Goal: Transaction & Acquisition: Purchase product/service

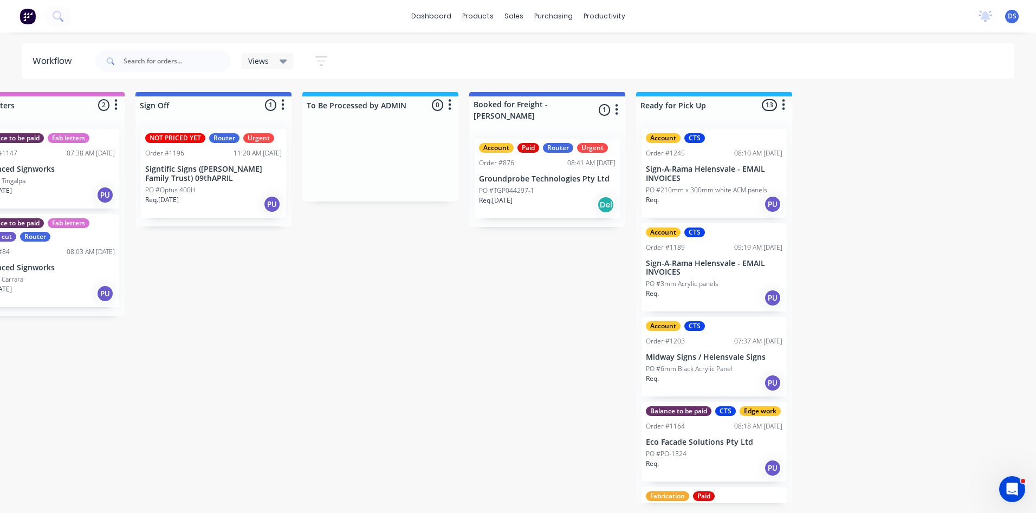
scroll to position [744, 0]
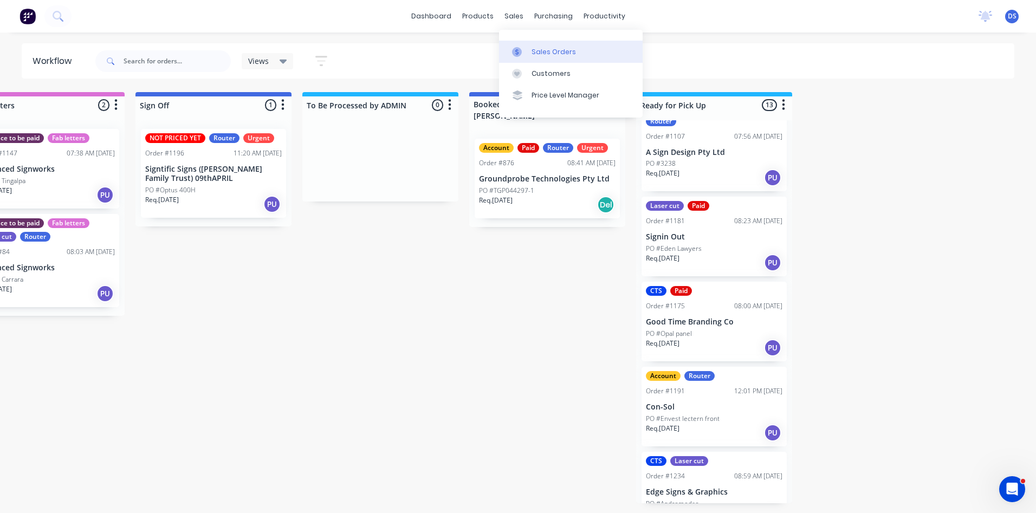
click at [541, 56] on div "Sales Orders" at bounding box center [553, 52] width 44 height 10
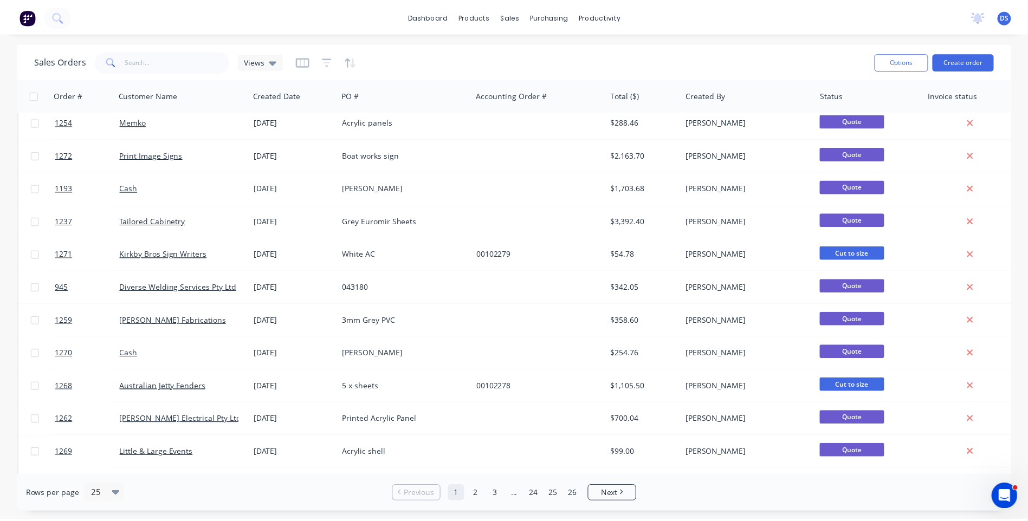
scroll to position [325, 0]
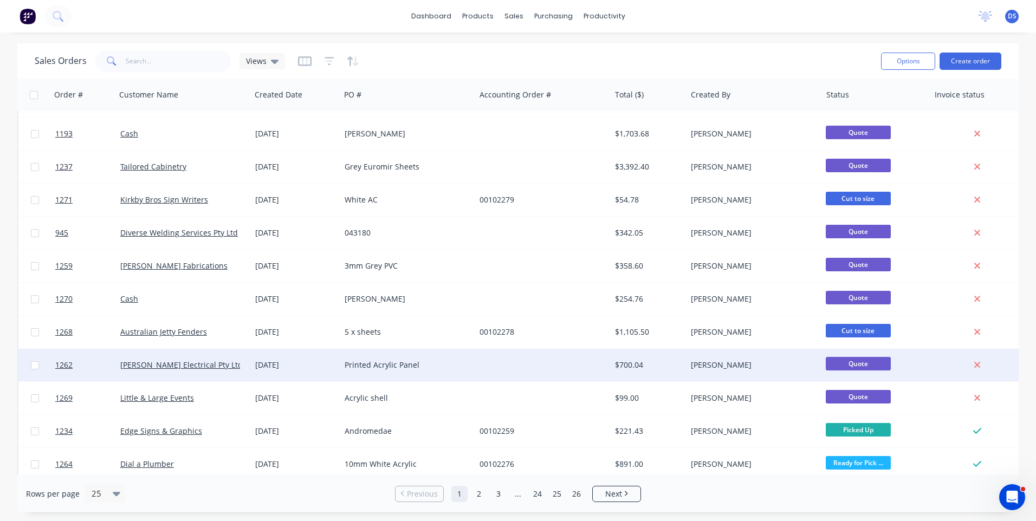
click at [381, 367] on div "Printed Acrylic Panel" at bounding box center [405, 365] width 120 height 11
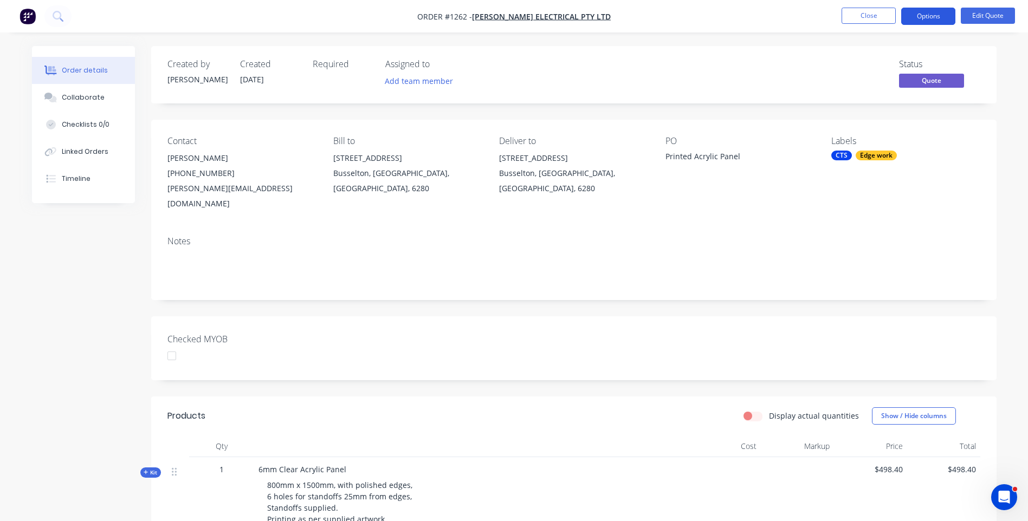
click at [931, 17] on button "Options" at bounding box center [928, 16] width 54 height 17
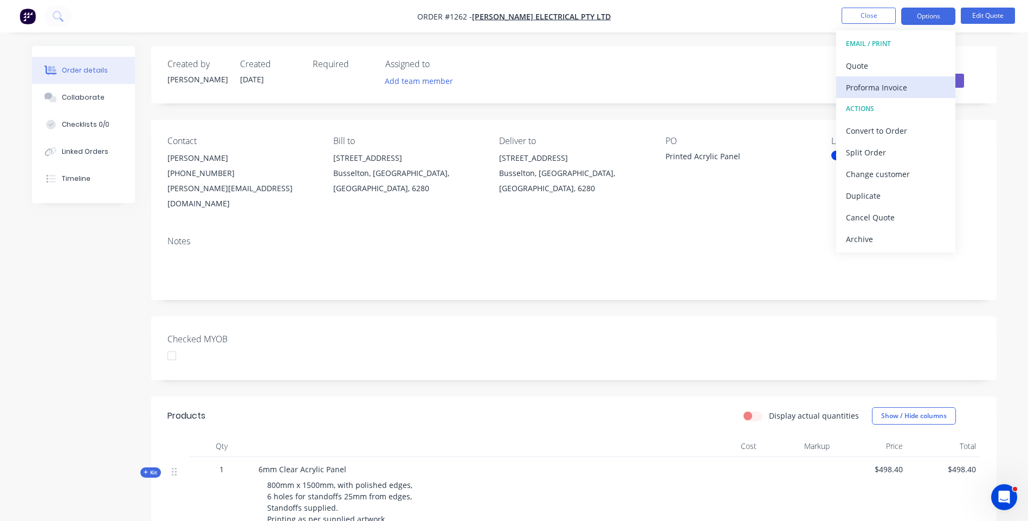
click at [883, 92] on div "Proforma Invoice" at bounding box center [896, 88] width 100 height 16
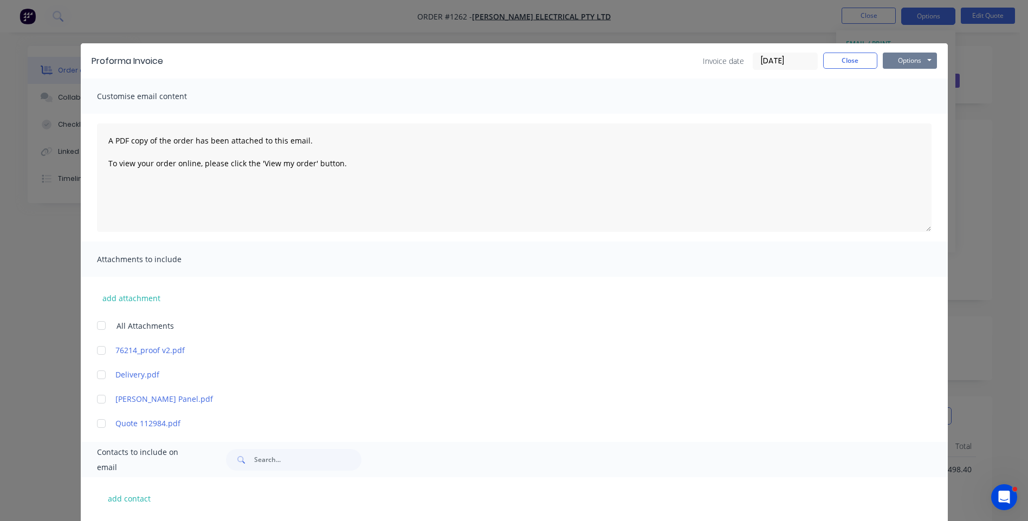
click at [893, 62] on button "Options" at bounding box center [909, 61] width 54 height 16
click at [908, 83] on button "Preview" at bounding box center [916, 80] width 69 height 18
click at [844, 63] on button "Close" at bounding box center [850, 61] width 54 height 16
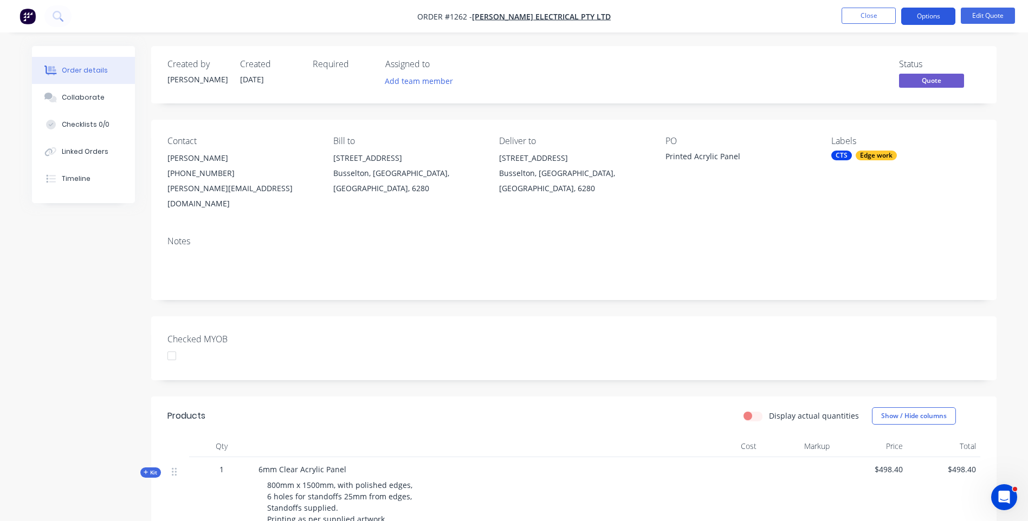
click at [918, 20] on button "Options" at bounding box center [928, 16] width 54 height 17
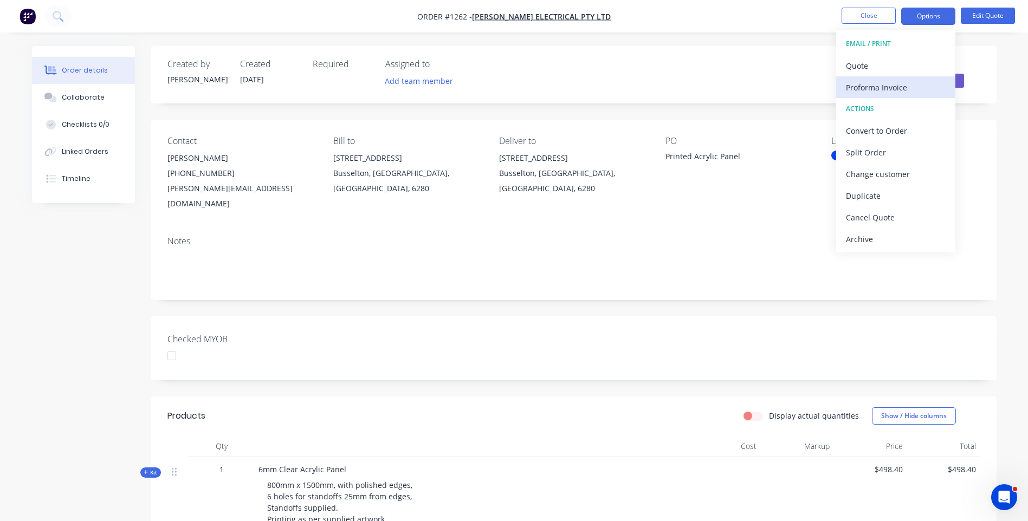
click at [866, 92] on div "Proforma Invoice" at bounding box center [896, 88] width 100 height 16
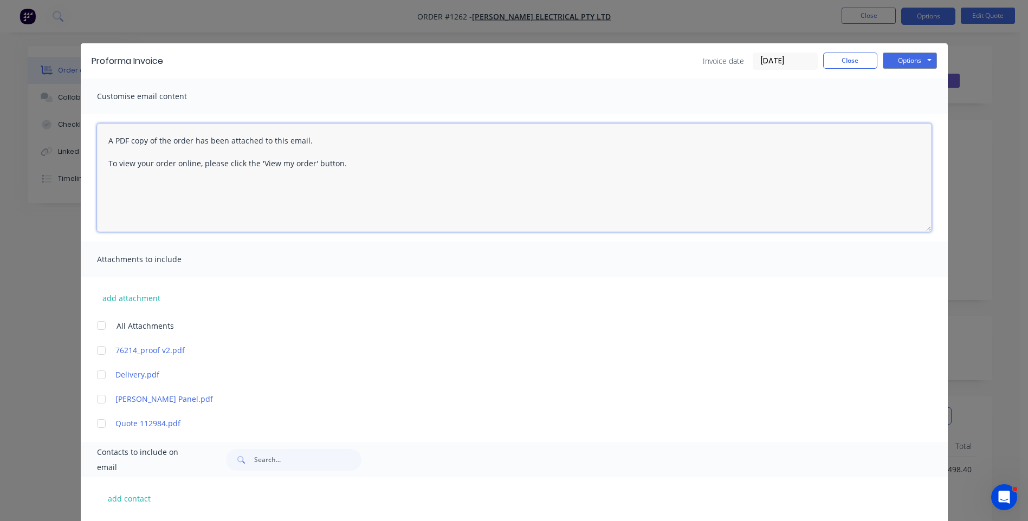
paste textarea "Hi, Please contact us if you have any questions. Regards, [PERSON_NAME] [EMAIL_…"
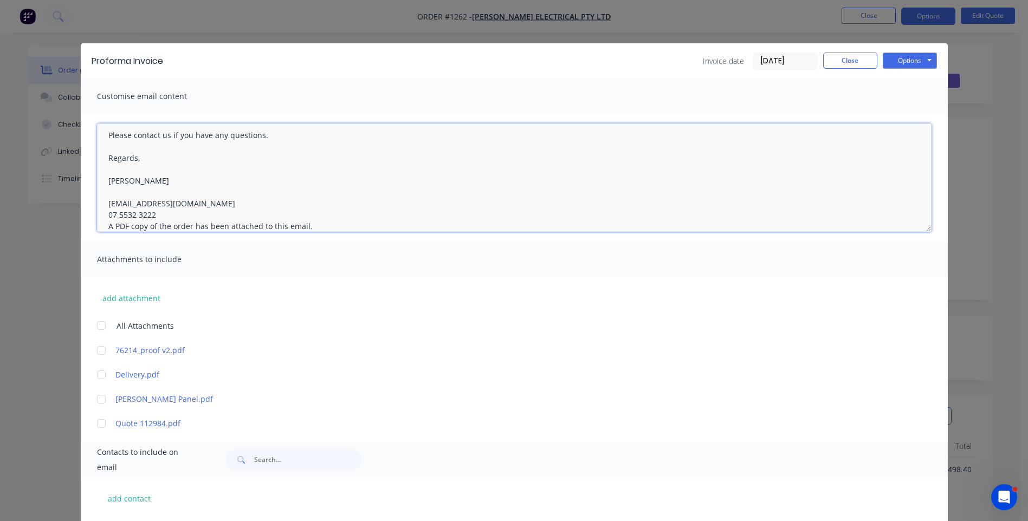
click at [152, 216] on textarea "Hi, Please contact us if you have any questions. Regards, [PERSON_NAME] [EMAIL_…" at bounding box center [514, 178] width 834 height 108
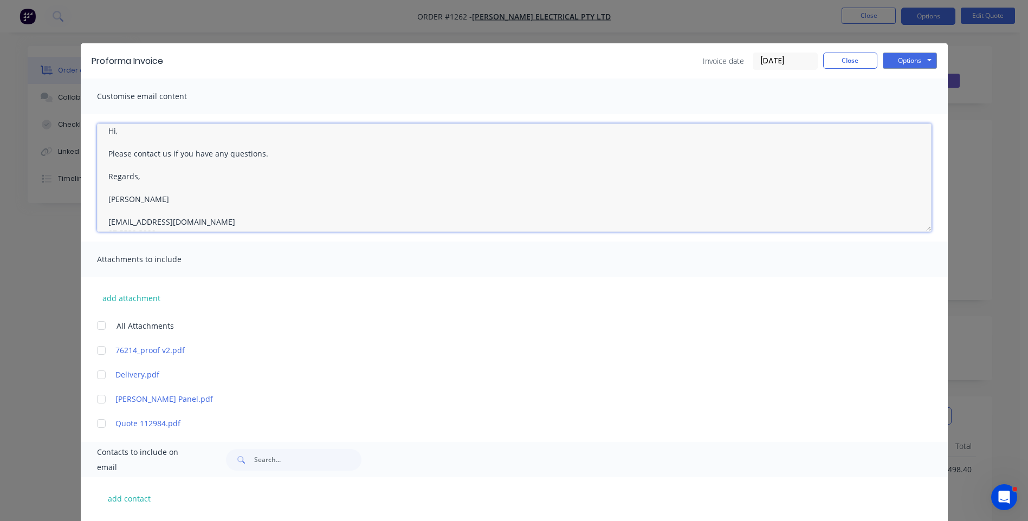
scroll to position [0, 0]
click at [132, 140] on textarea "Hi, Please contact us if you have any questions. Regards, [PERSON_NAME] [EMAIL_…" at bounding box center [514, 178] width 834 height 108
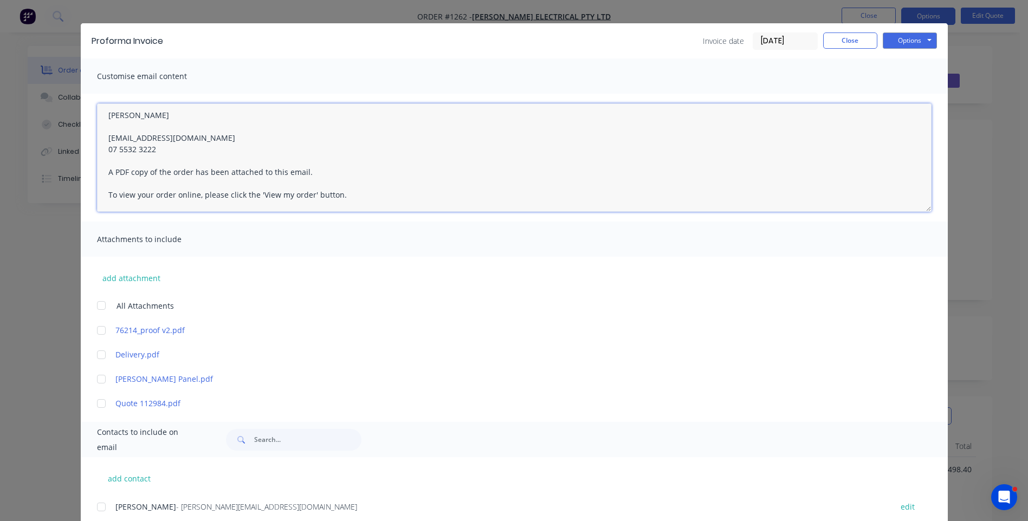
scroll to position [54, 0]
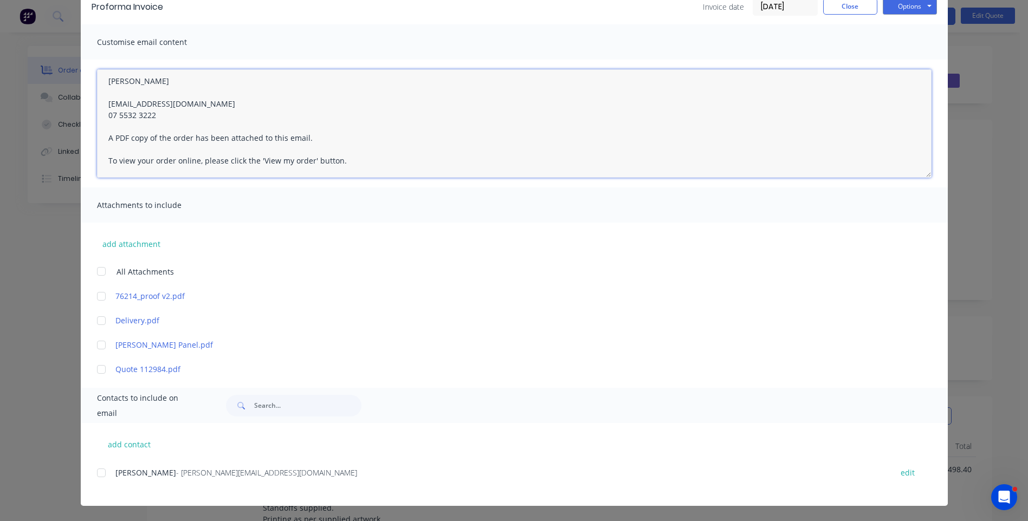
click at [99, 475] on div at bounding box center [101, 473] width 22 height 22
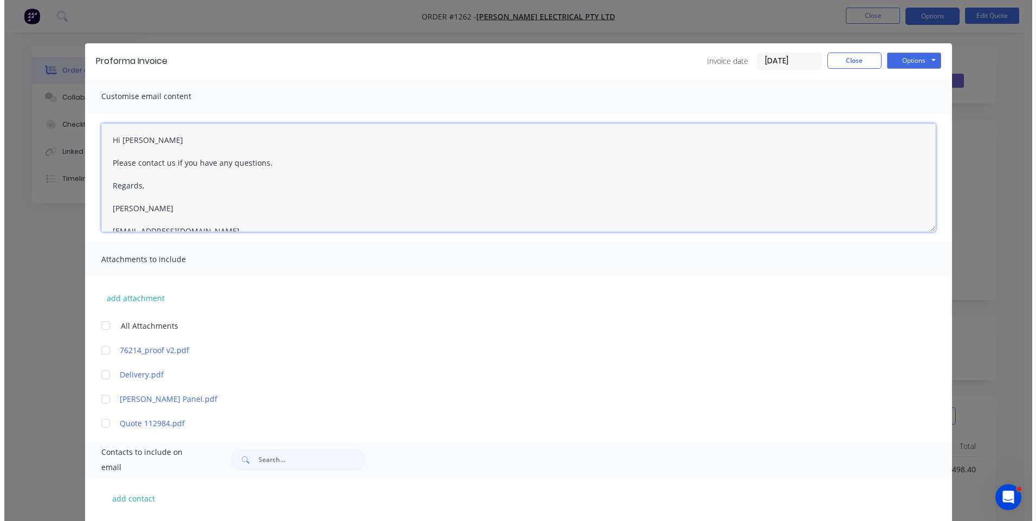
scroll to position [0, 0]
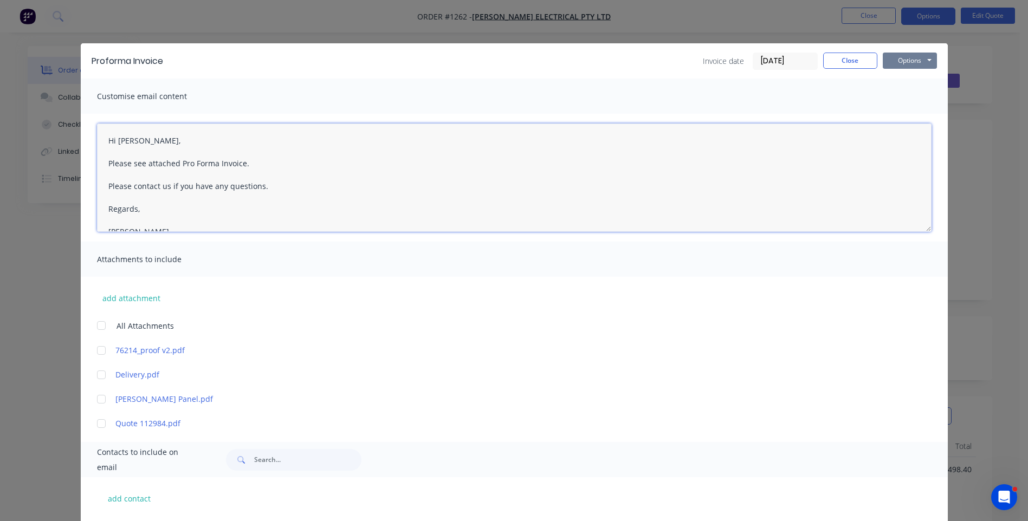
type textarea "Hi [PERSON_NAME], Please see attached Pro Forma Invoice. Please contact us if y…"
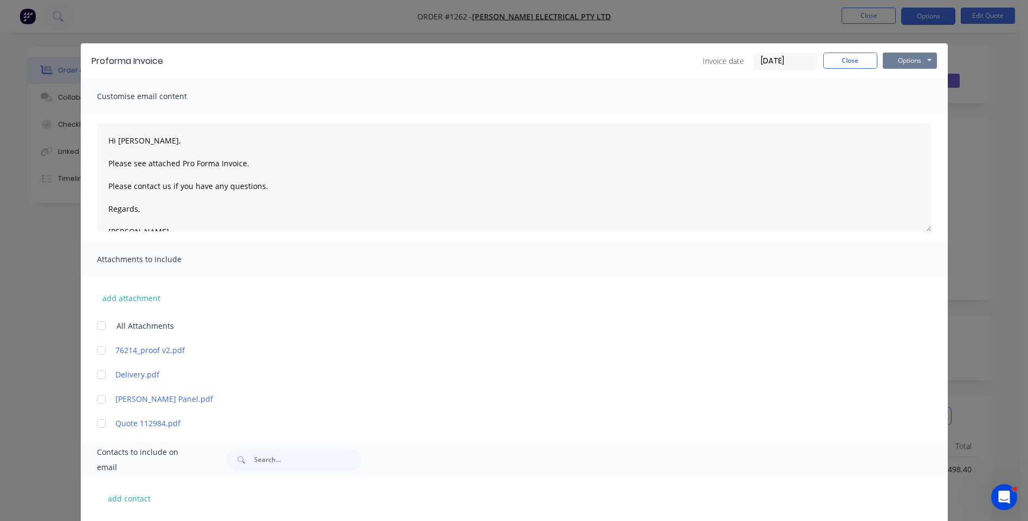
click at [903, 62] on button "Options" at bounding box center [909, 61] width 54 height 16
click at [900, 115] on button "Email" at bounding box center [916, 116] width 69 height 18
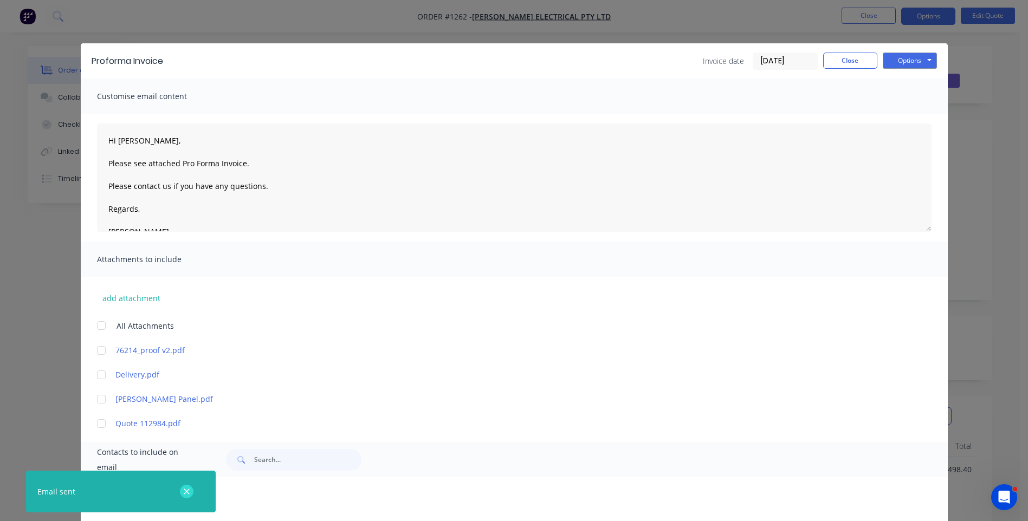
click at [189, 496] on icon "button" at bounding box center [186, 492] width 7 height 10
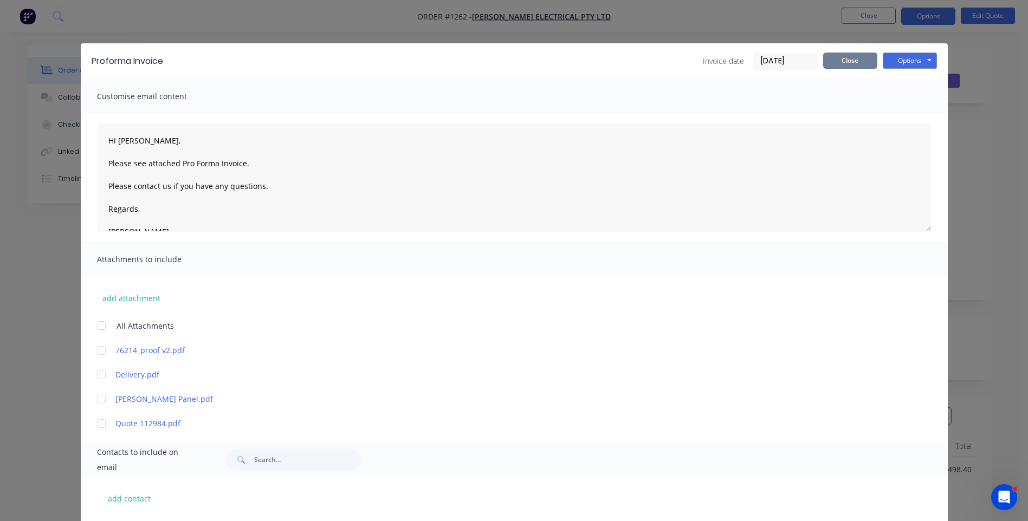
click at [846, 63] on button "Close" at bounding box center [850, 61] width 54 height 16
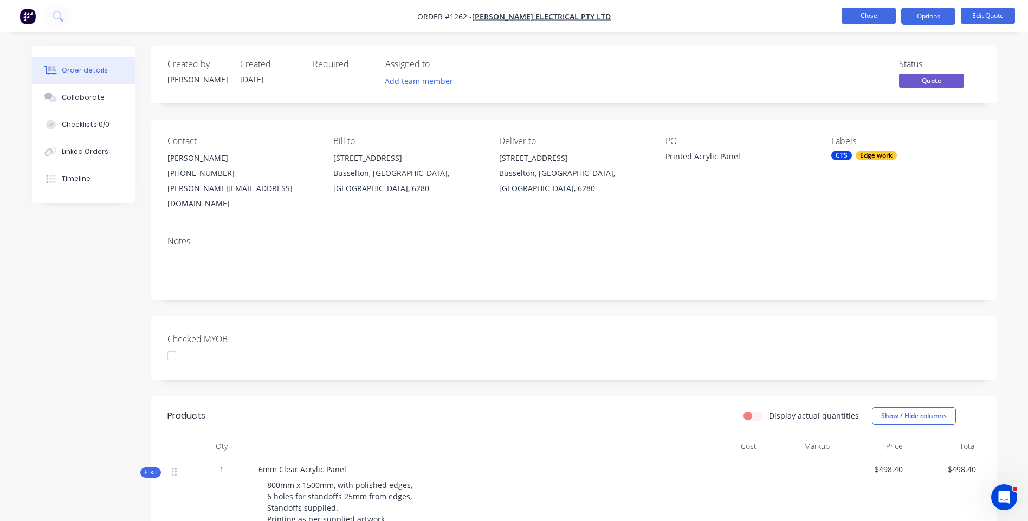
click at [860, 16] on button "Close" at bounding box center [868, 16] width 54 height 16
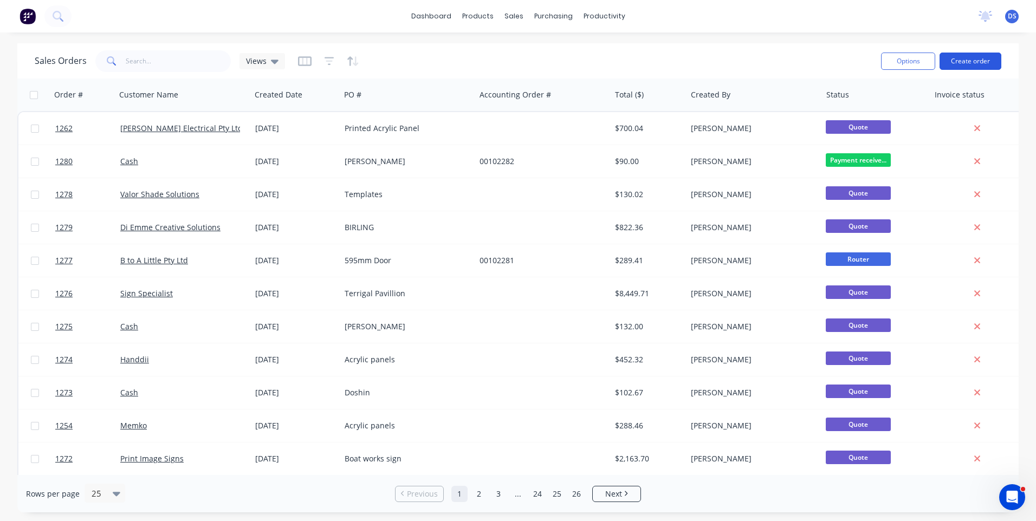
click at [962, 68] on button "Create order" at bounding box center [970, 61] width 62 height 17
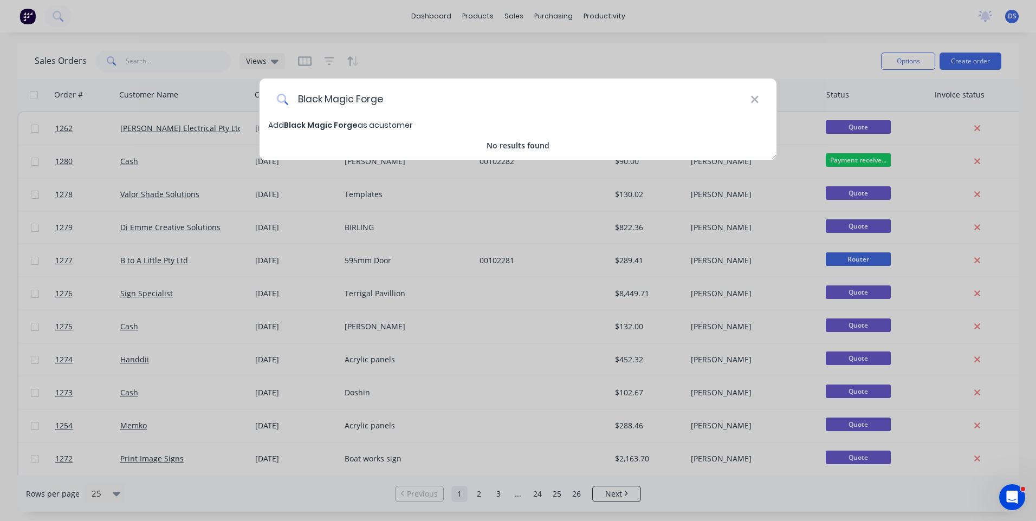
type input "Black Magic Forge"
click at [344, 125] on span "Black Magic Forge" at bounding box center [321, 125] width 74 height 11
select select "AU"
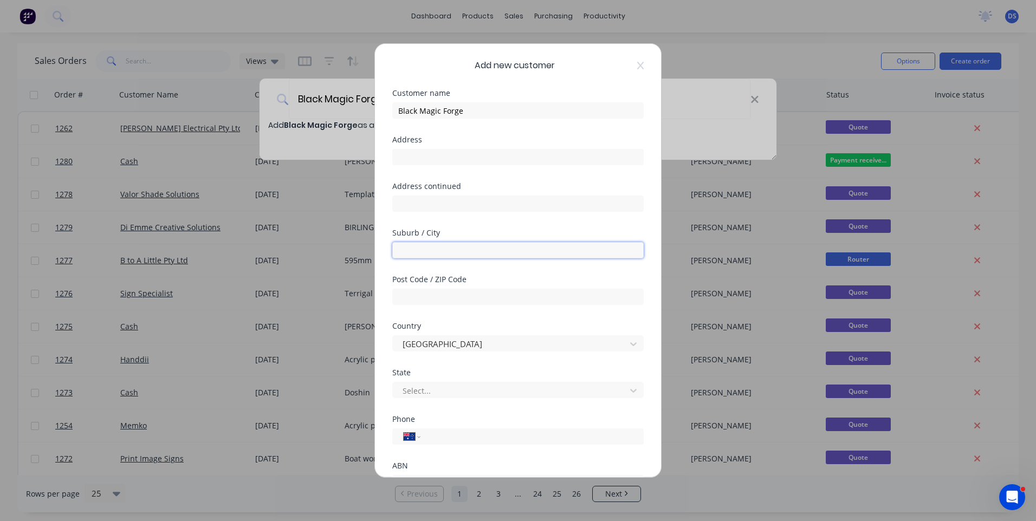
drag, startPoint x: 479, startPoint y: 252, endPoint x: 407, endPoint y: 249, distance: 71.6
click at [407, 249] on input "text" at bounding box center [517, 250] width 251 height 16
type input "Kingaroy"
click at [431, 303] on input "text" at bounding box center [517, 297] width 251 height 16
type input "4610"
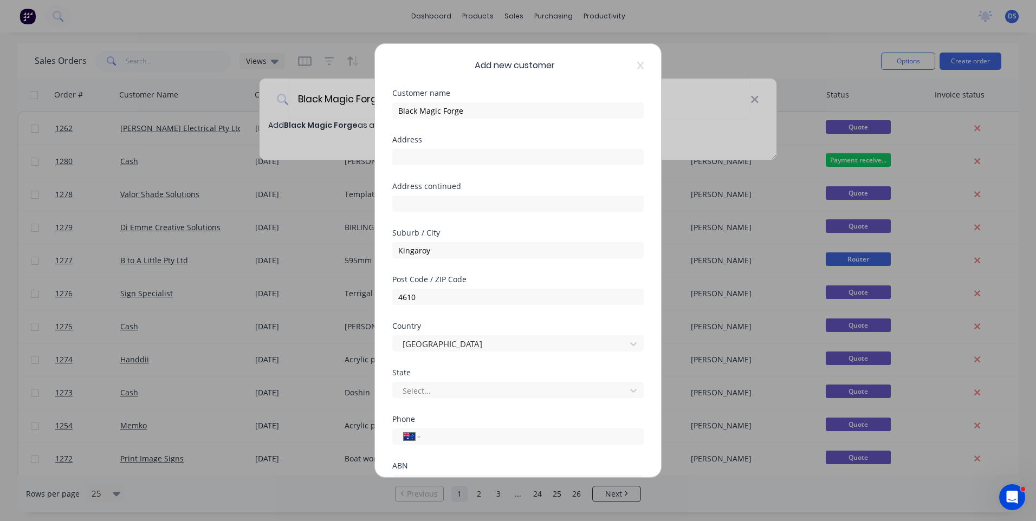
click at [470, 464] on div "ABN" at bounding box center [517, 466] width 251 height 8
paste input "0407 897 591"
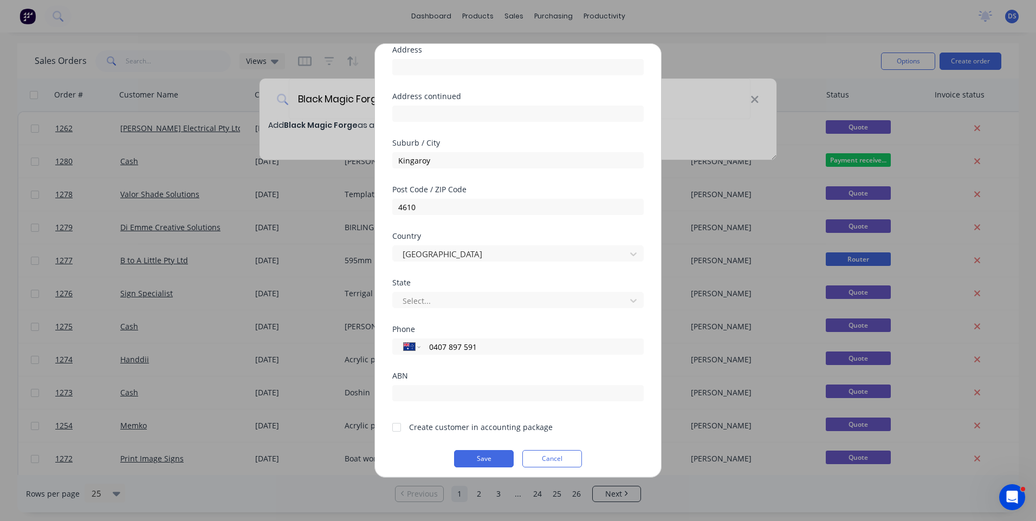
scroll to position [95, 0]
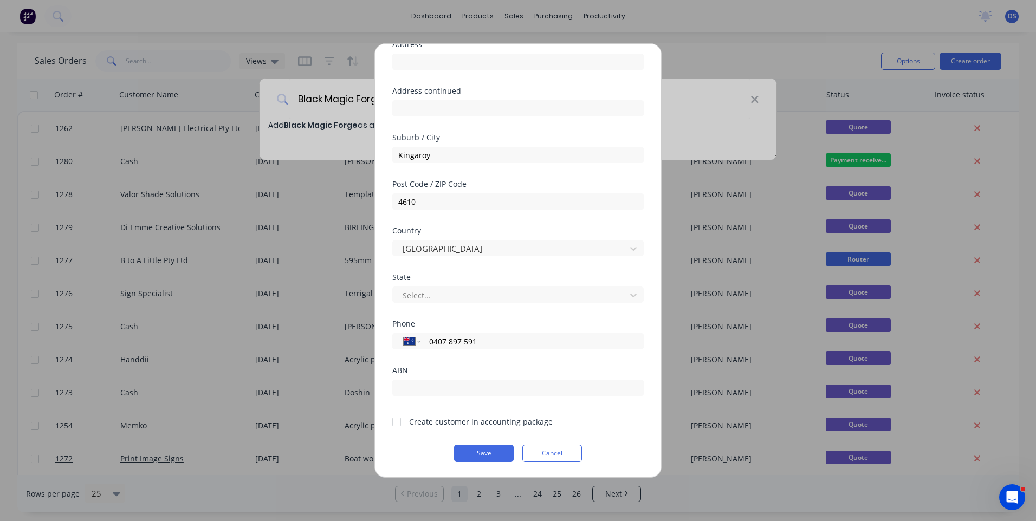
type input "0407 897 591"
click at [397, 423] on div at bounding box center [397, 422] width 22 height 22
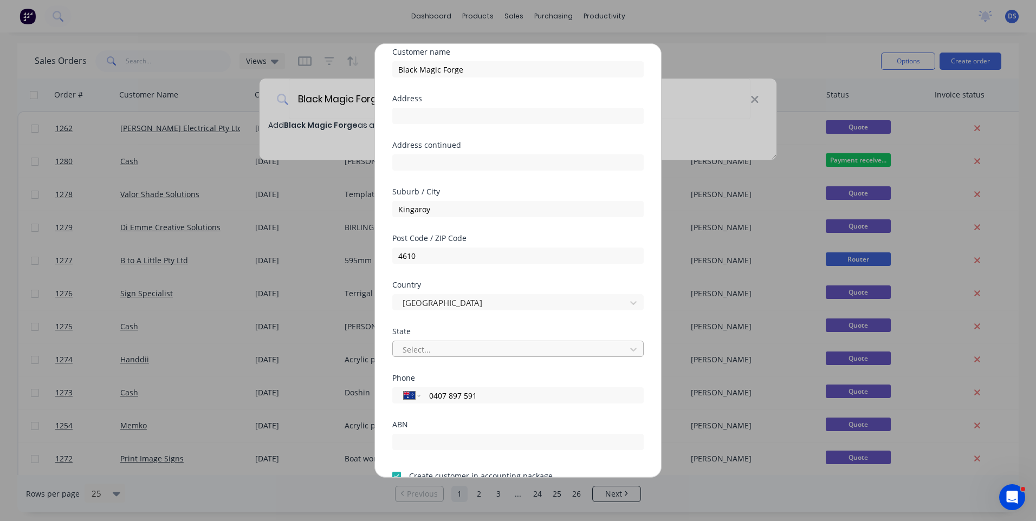
click at [483, 355] on div at bounding box center [510, 350] width 219 height 14
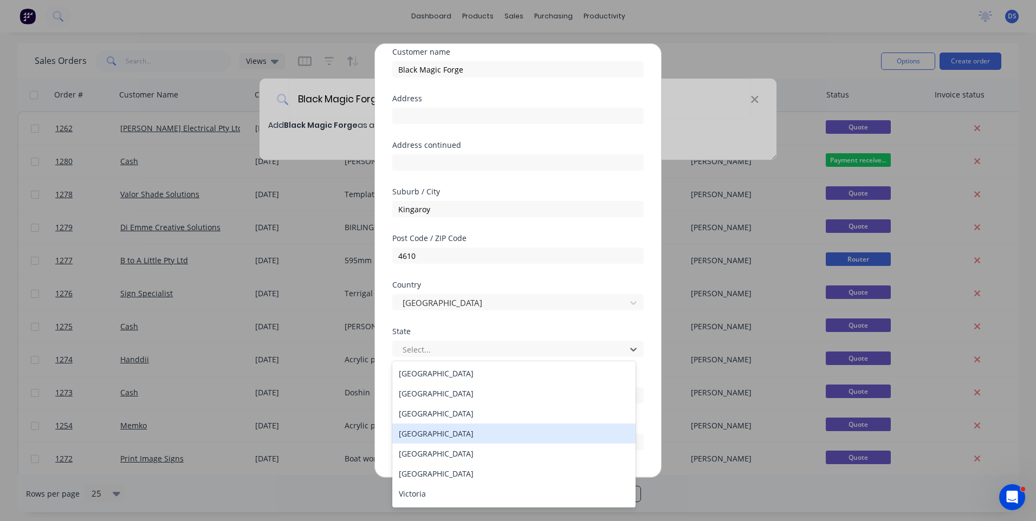
click at [431, 436] on div "[GEOGRAPHIC_DATA]" at bounding box center [513, 434] width 243 height 20
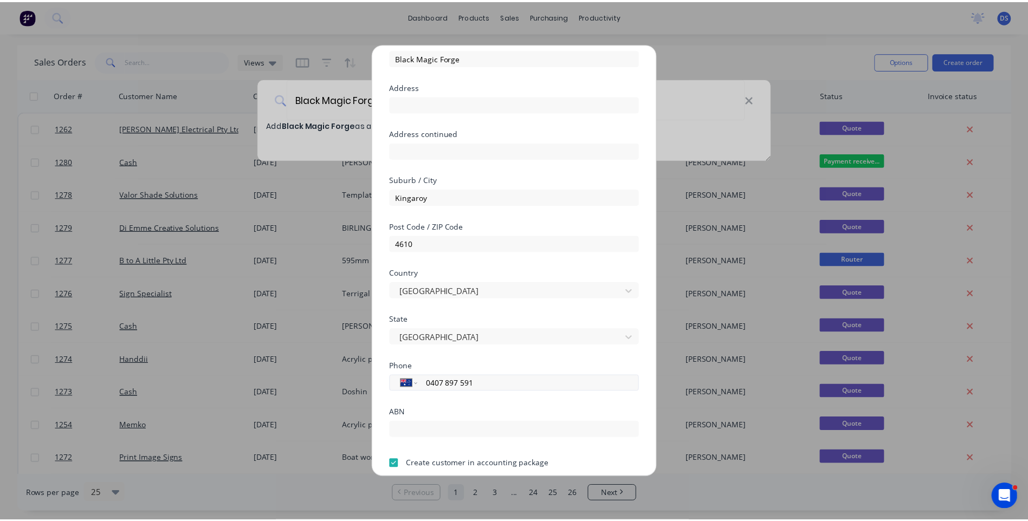
scroll to position [95, 0]
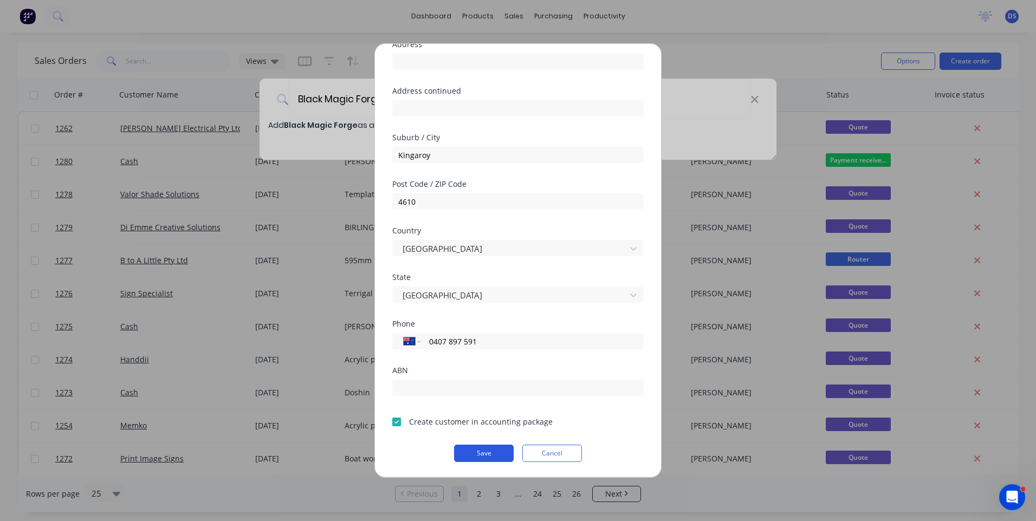
click at [497, 459] on button "Save" at bounding box center [484, 453] width 60 height 17
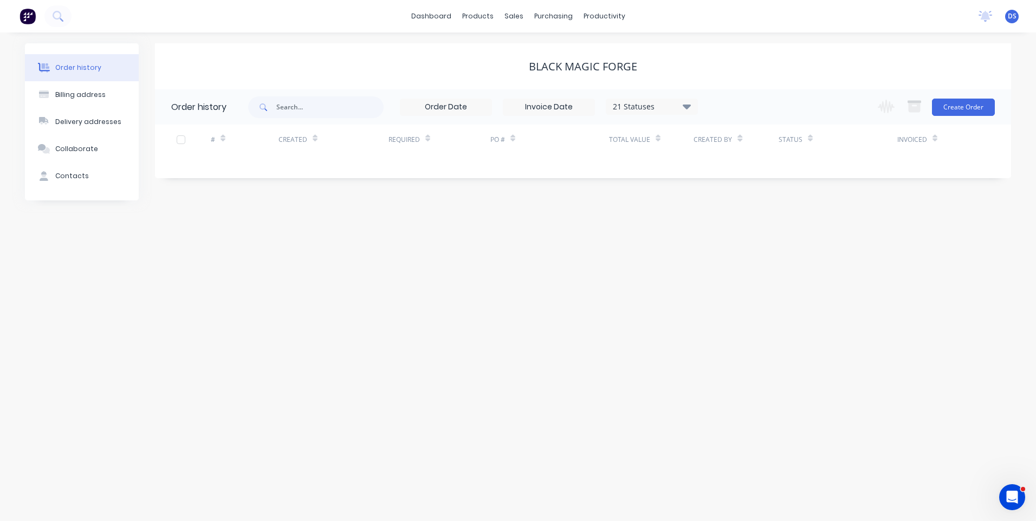
click at [957, 116] on div "Change order status Submitted Payment received Waiting on Supplier More Info Re…" at bounding box center [933, 106] width 124 height 35
click at [956, 107] on button "Create Order" at bounding box center [963, 107] width 63 height 17
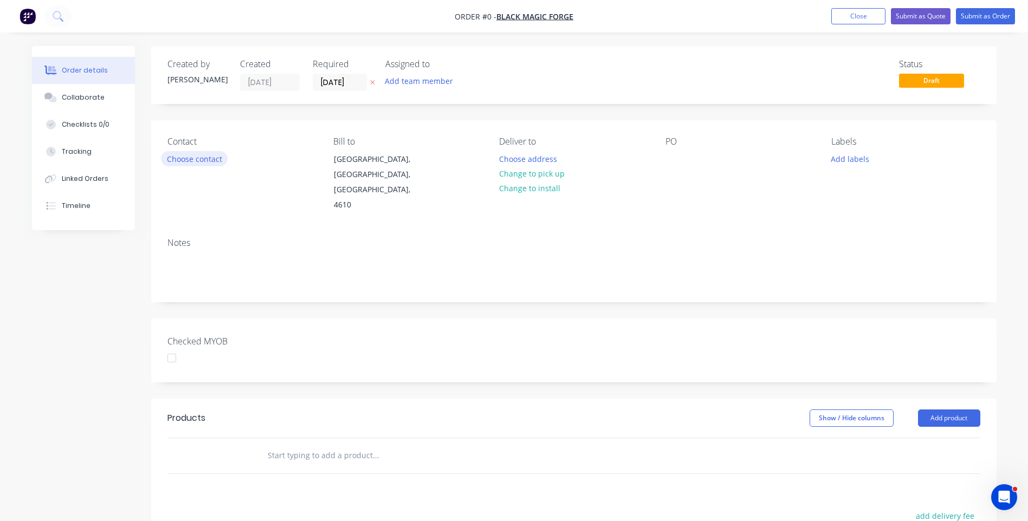
click at [216, 161] on button "Choose contact" at bounding box center [194, 158] width 67 height 15
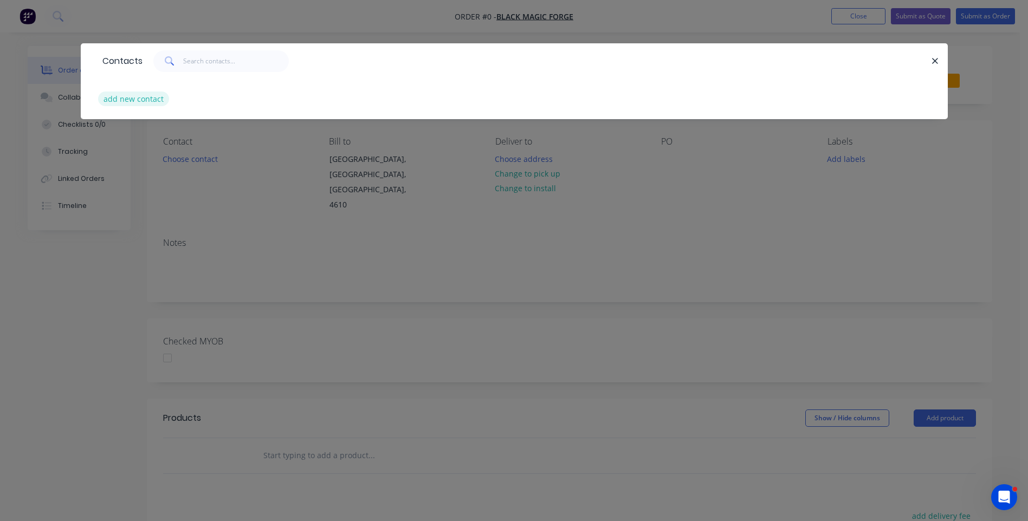
click at [131, 98] on button "add new contact" at bounding box center [134, 99] width 72 height 15
select select "AU"
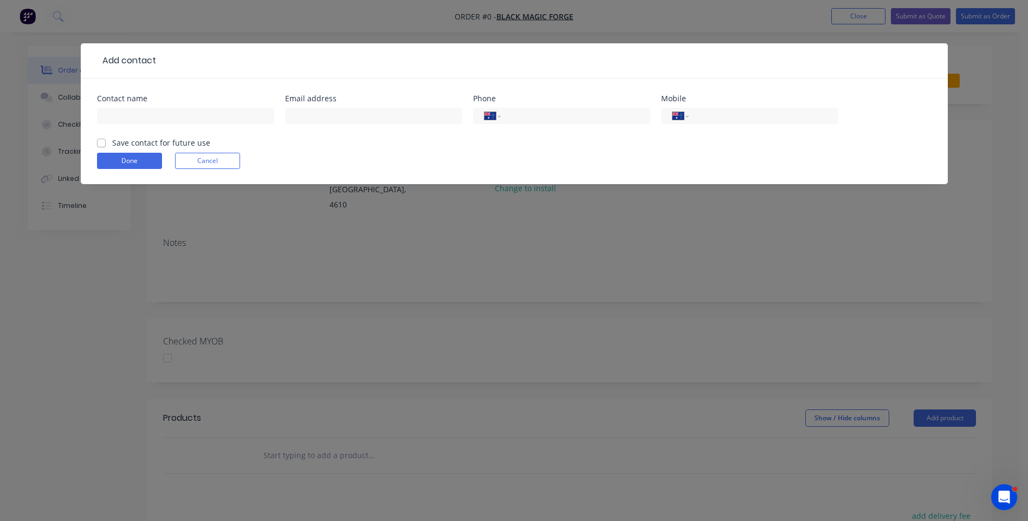
click at [105, 53] on header "Add contact" at bounding box center [514, 60] width 867 height 35
paste input "[PERSON_NAME] [PERSON_NAME][EMAIL_ADDRESS][DOMAIN_NAME] [PHONE_NUMBER]"
drag, startPoint x: 211, startPoint y: 118, endPoint x: 157, endPoint y: 116, distance: 54.2
click at [157, 116] on input "[PERSON_NAME] [PERSON_NAME][EMAIL_ADDRESS][DOMAIN_NAME] [PHONE_NUMBER]" at bounding box center [185, 116] width 177 height 16
type input "[PERSON_NAME] [PERSON_NAME][EMAIL_ADDRESS][DOMAIN_NAME] [PHONE_NUMBER]"
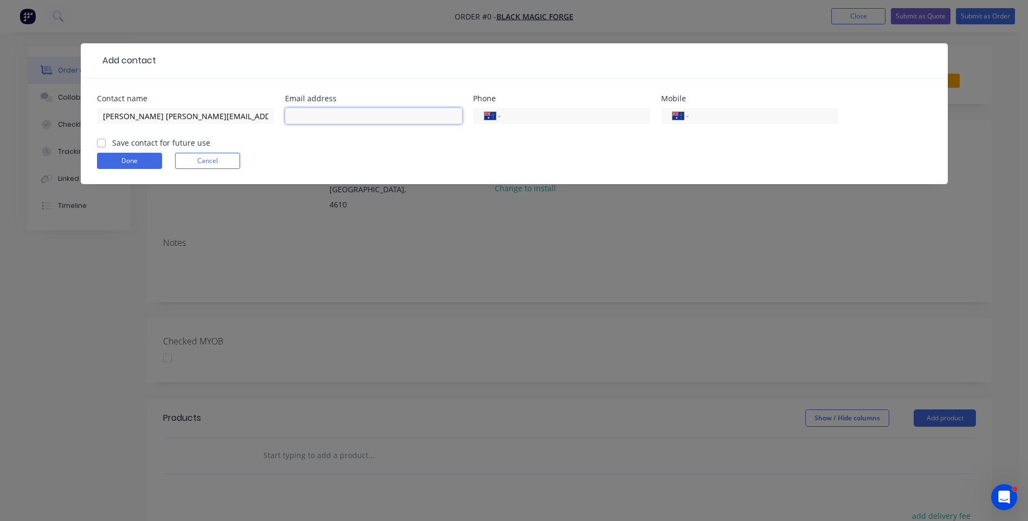
drag, startPoint x: 348, startPoint y: 107, endPoint x: 328, endPoint y: 116, distance: 21.8
paste input "[EMAIL_ADDRESS][DOMAIN_NAME]"
type input "[EMAIL_ADDRESS][DOMAIN_NAME]"
drag, startPoint x: 153, startPoint y: 116, endPoint x: 218, endPoint y: 119, distance: 65.1
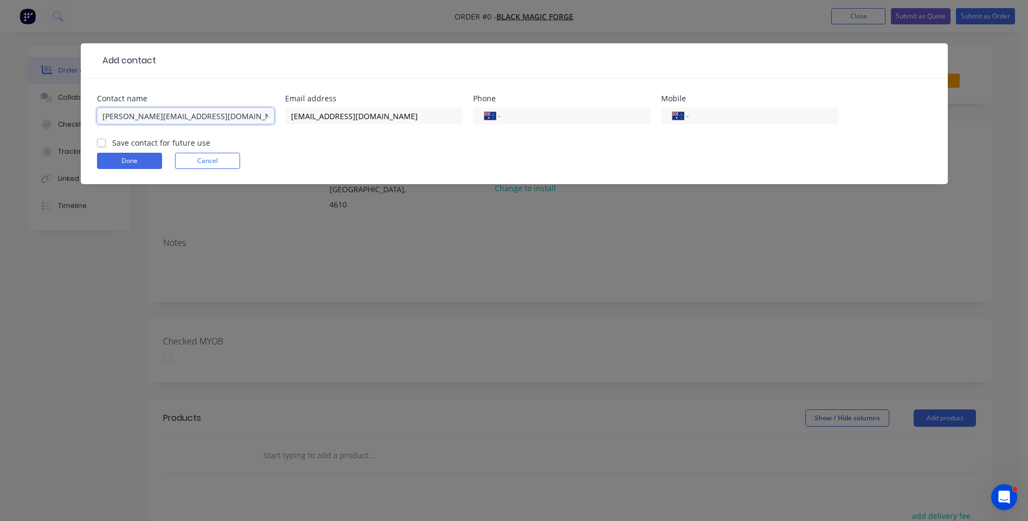
click at [218, 119] on input "[PERSON_NAME] [PERSON_NAME][EMAIL_ADDRESS][DOMAIN_NAME] [PHONE_NUMBER]" at bounding box center [185, 116] width 177 height 16
drag, startPoint x: 206, startPoint y: 116, endPoint x: 152, endPoint y: 122, distance: 55.0
click at [152, 122] on input "[PERSON_NAME]+61407897591" at bounding box center [185, 116] width 177 height 16
type input "[PERSON_NAME]"
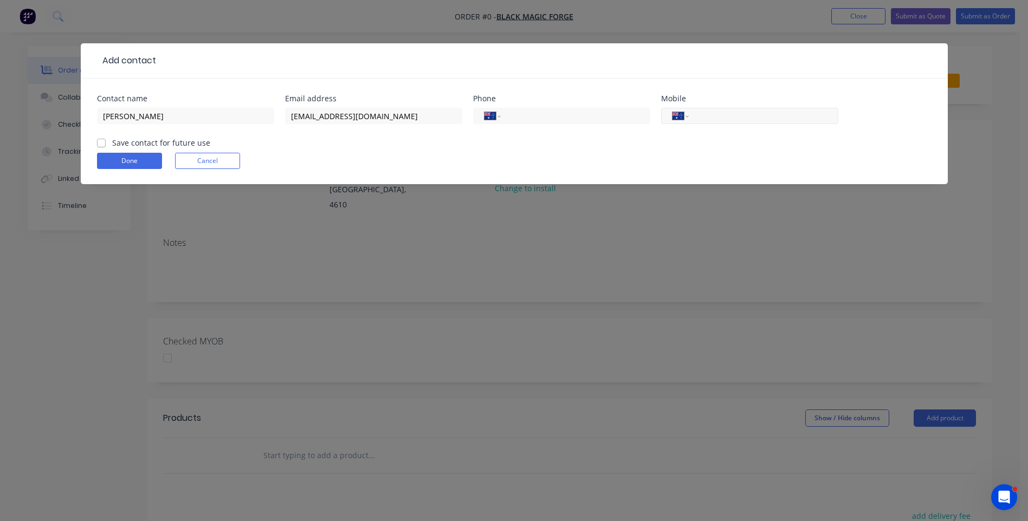
paste input "0407 897 591"
type input "0407 897 591"
click at [112, 147] on label "Save contact for future use" at bounding box center [161, 142] width 98 height 11
click at [100, 147] on input "Save contact for future use" at bounding box center [101, 142] width 9 height 10
checkbox input "true"
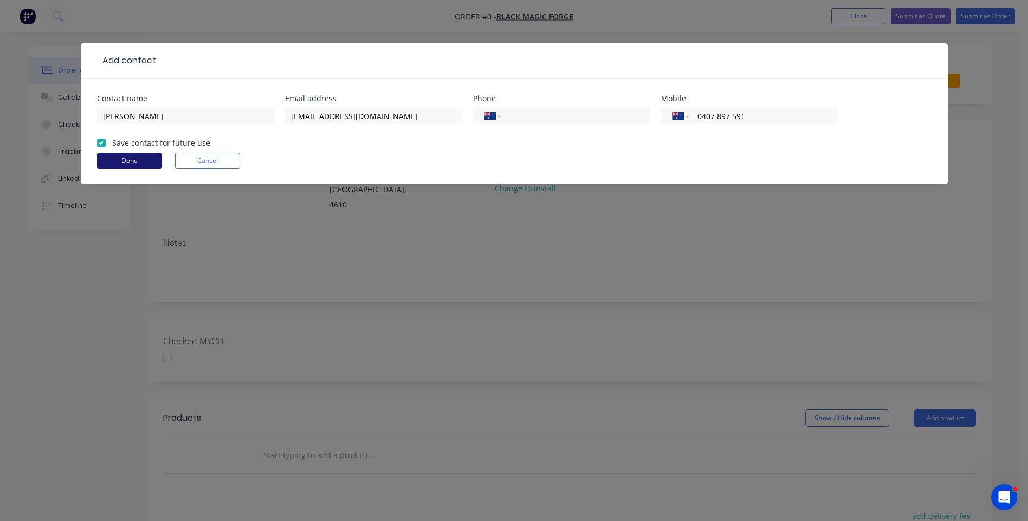
click at [107, 154] on button "Done" at bounding box center [129, 161] width 65 height 16
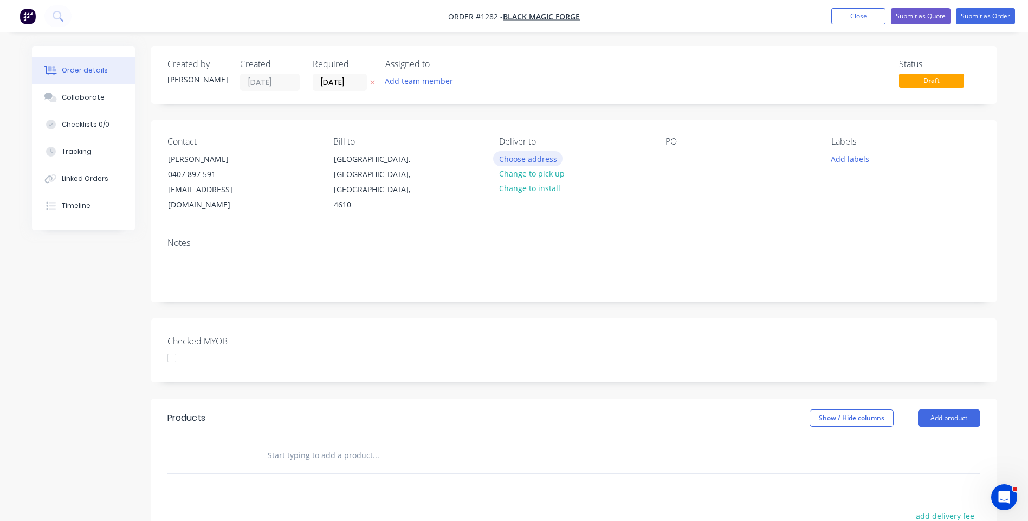
click at [515, 162] on button "Choose address" at bounding box center [527, 158] width 69 height 15
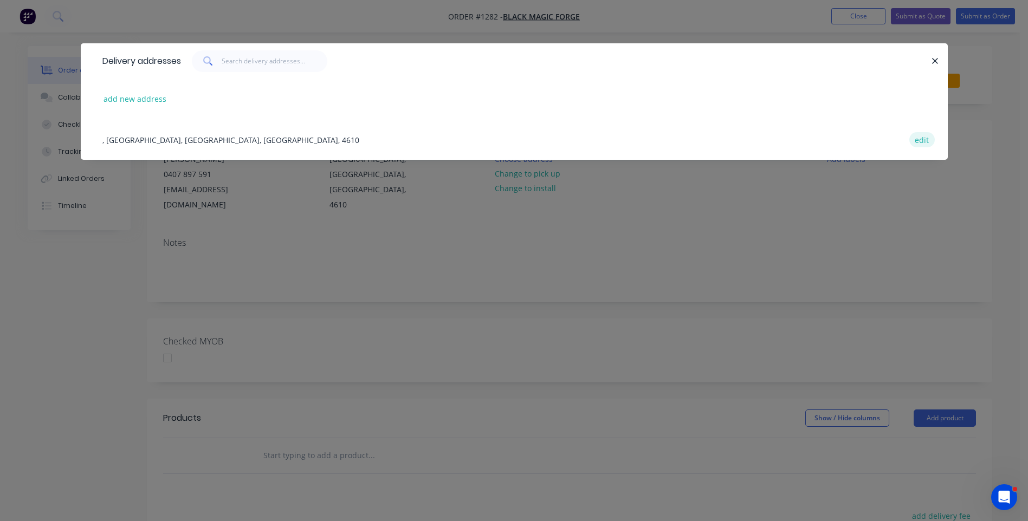
click at [927, 144] on button "edit" at bounding box center [921, 139] width 25 height 15
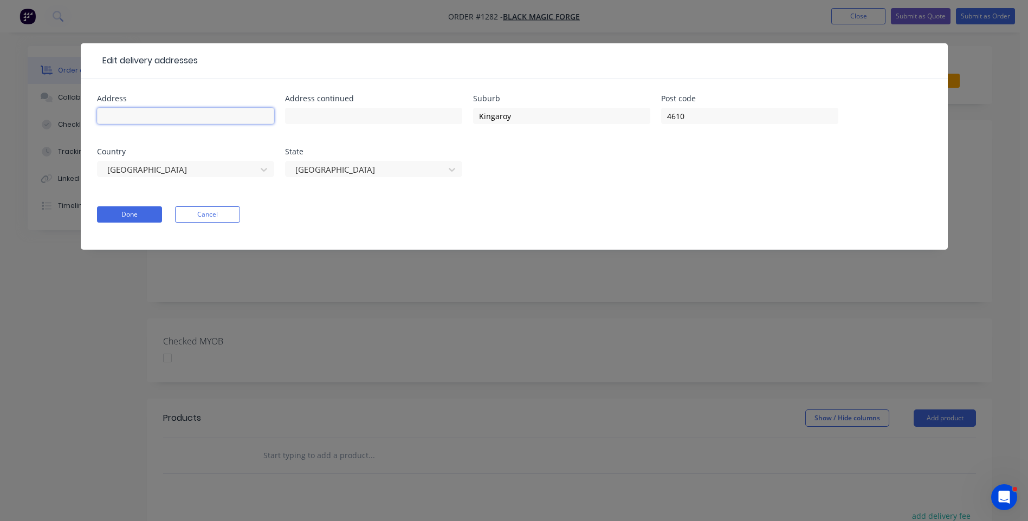
click at [215, 118] on input "text" at bounding box center [185, 116] width 177 height 16
type input "Black Magic Forge"
click at [125, 219] on button "Done" at bounding box center [129, 214] width 65 height 16
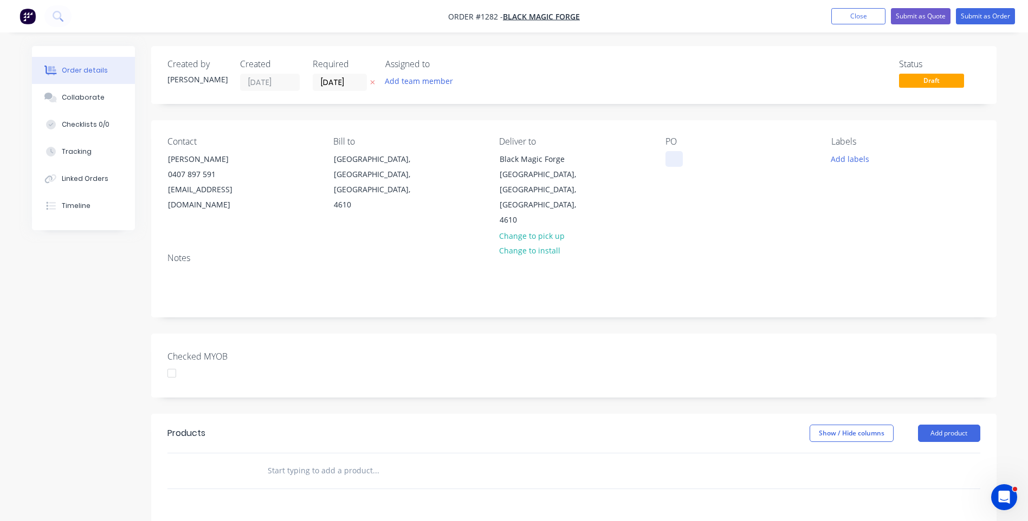
click at [668, 164] on div at bounding box center [673, 159] width 17 height 16
click at [838, 161] on button "Add labels" at bounding box center [850, 158] width 50 height 15
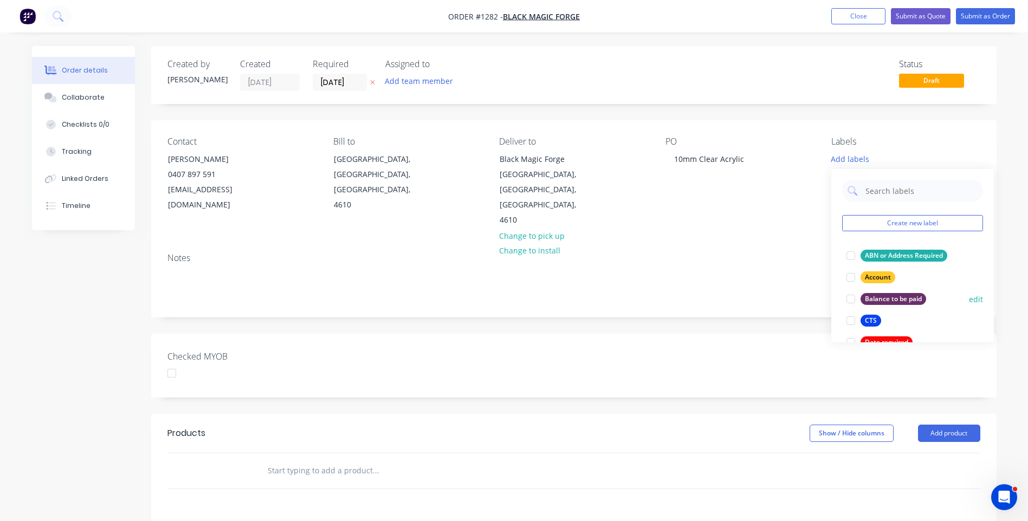
click at [866, 315] on button "CTS" at bounding box center [863, 320] width 43 height 15
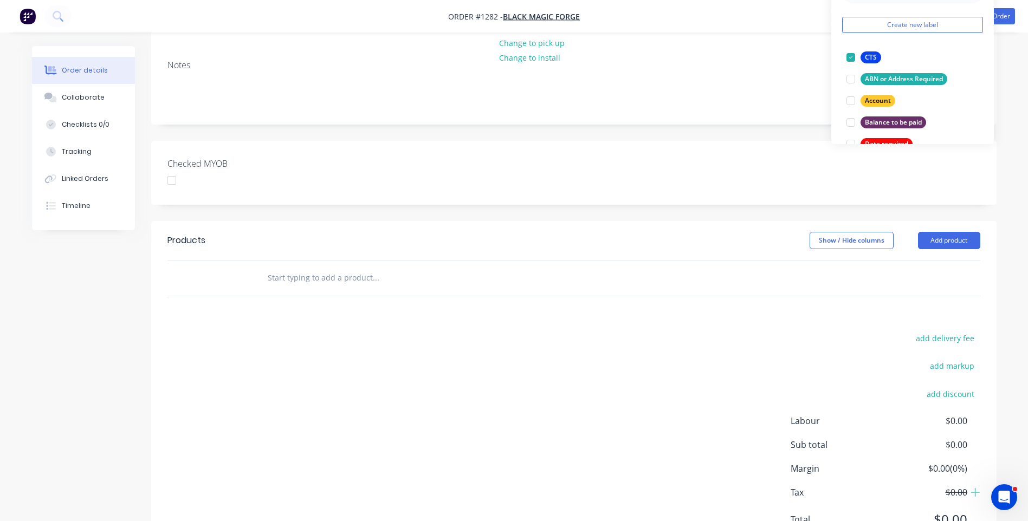
scroll to position [214, 0]
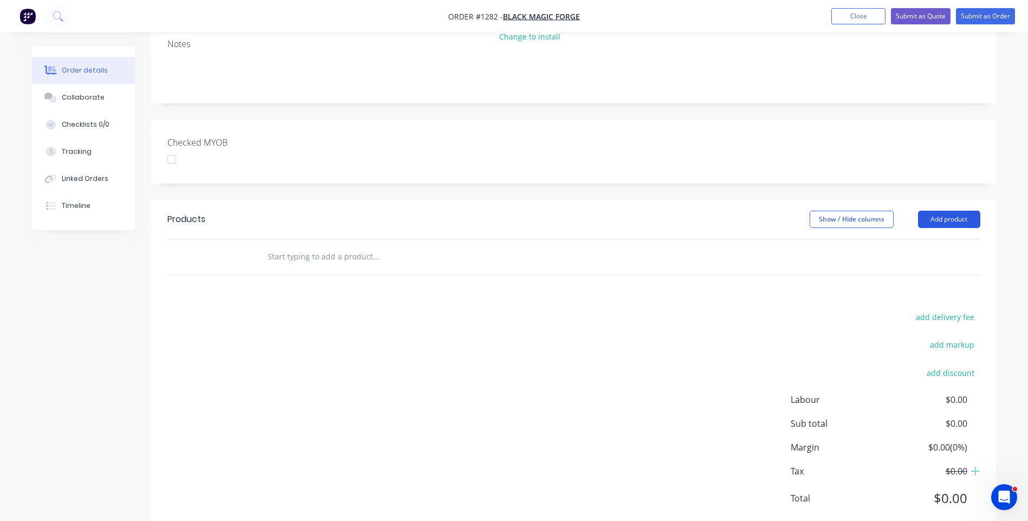
click at [962, 211] on button "Add product" at bounding box center [949, 219] width 62 height 17
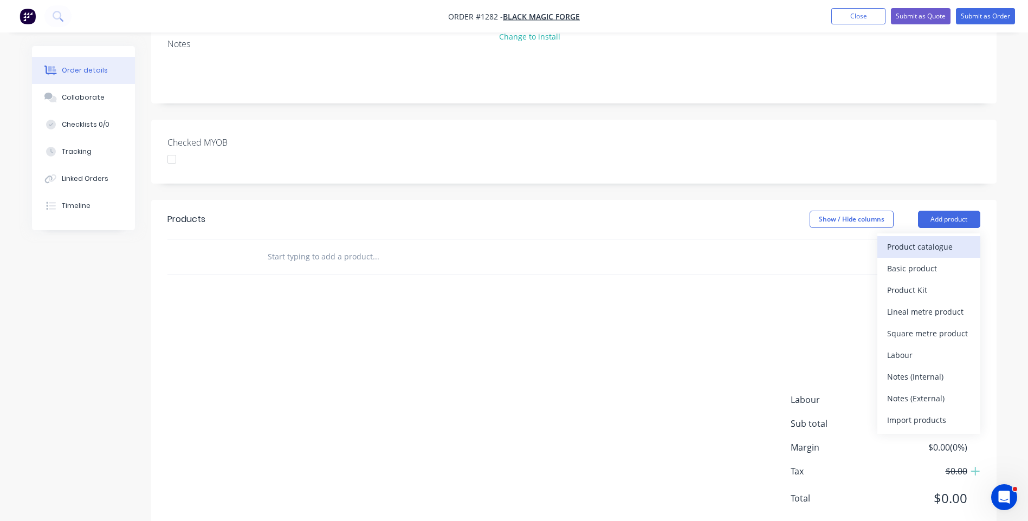
click at [921, 239] on div "Product catalogue" at bounding box center [928, 247] width 83 height 16
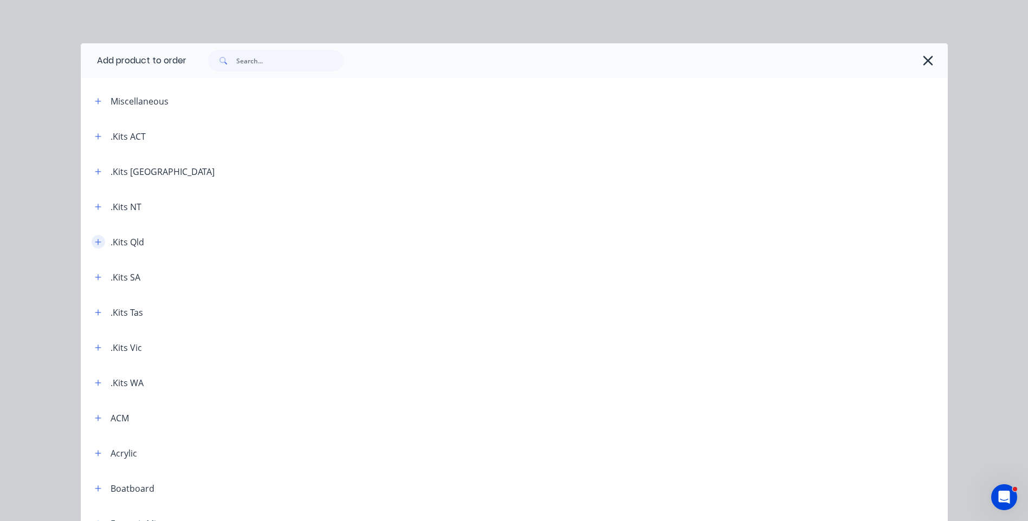
click at [96, 243] on icon "button" at bounding box center [98, 242] width 7 height 8
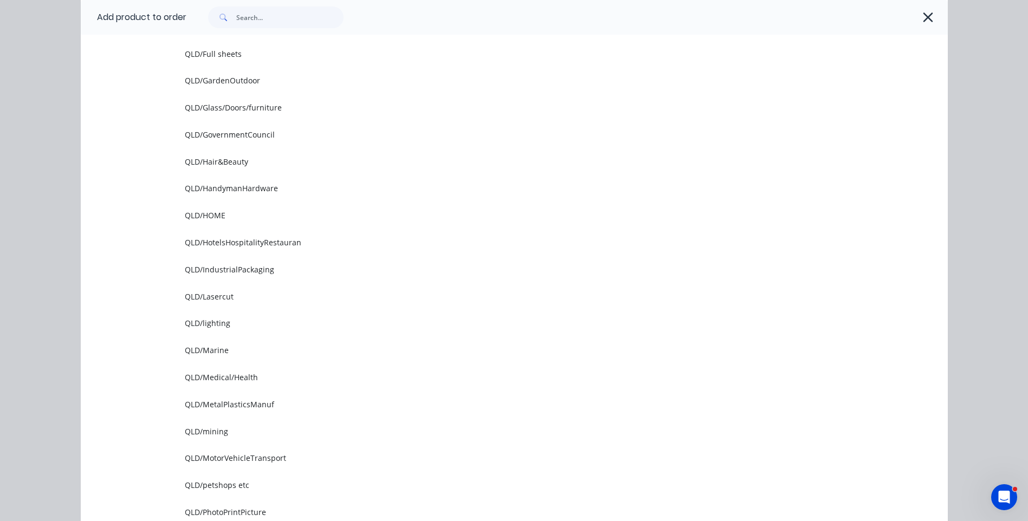
scroll to position [867, 0]
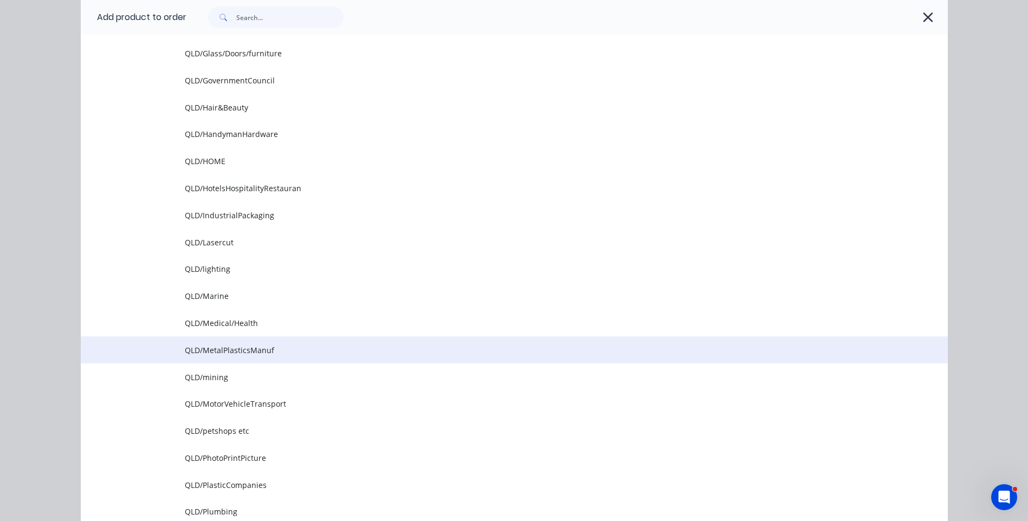
click at [238, 352] on span "QLD/MetalPlasticsManuf" at bounding box center [490, 350] width 610 height 11
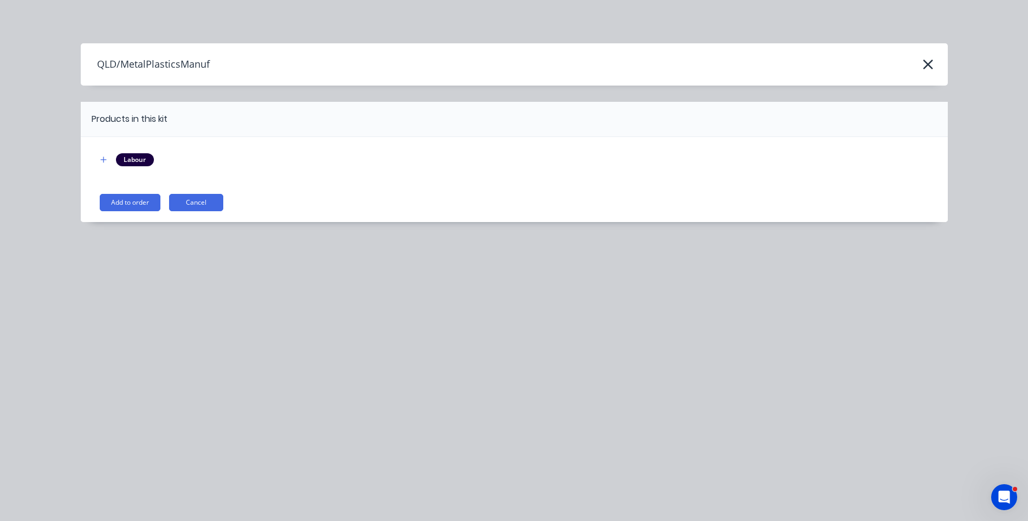
click at [114, 205] on button "Add to order" at bounding box center [130, 202] width 61 height 17
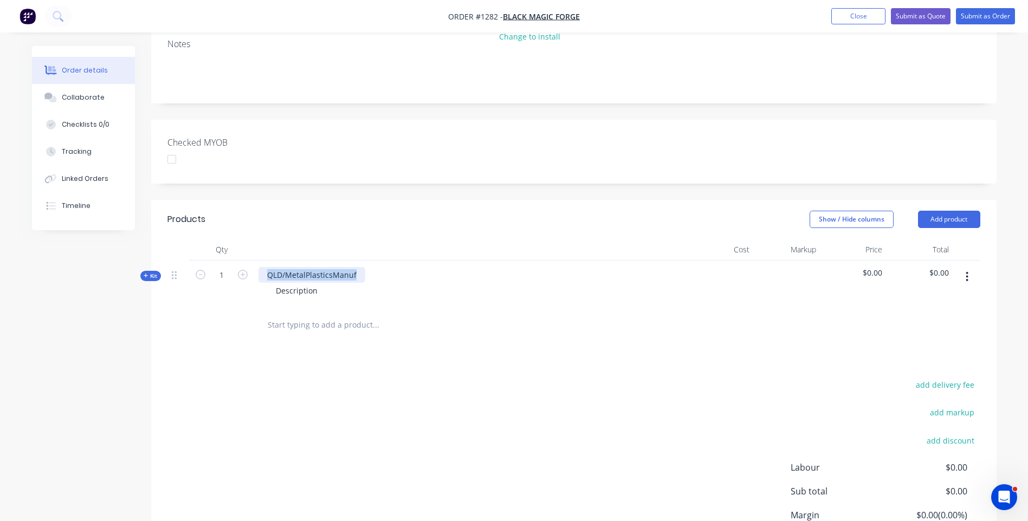
drag, startPoint x: 360, startPoint y: 244, endPoint x: 263, endPoint y: 237, distance: 96.7
click at [263, 267] on div "QLD/MetalPlasticsManuf" at bounding box center [311, 275] width 107 height 16
click at [320, 283] on div "Description" at bounding box center [296, 291] width 59 height 16
drag, startPoint x: 320, startPoint y: 262, endPoint x: 277, endPoint y: 264, distance: 42.8
click at [277, 283] on div "Description" at bounding box center [296, 291] width 59 height 16
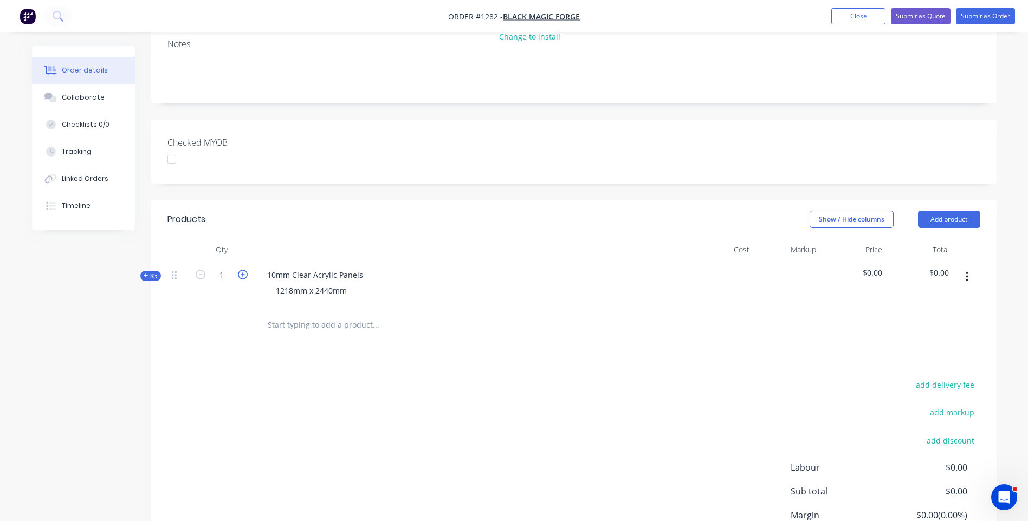
click at [242, 270] on icon "button" at bounding box center [243, 275] width 10 height 10
click at [203, 270] on icon "button" at bounding box center [201, 275] width 10 height 10
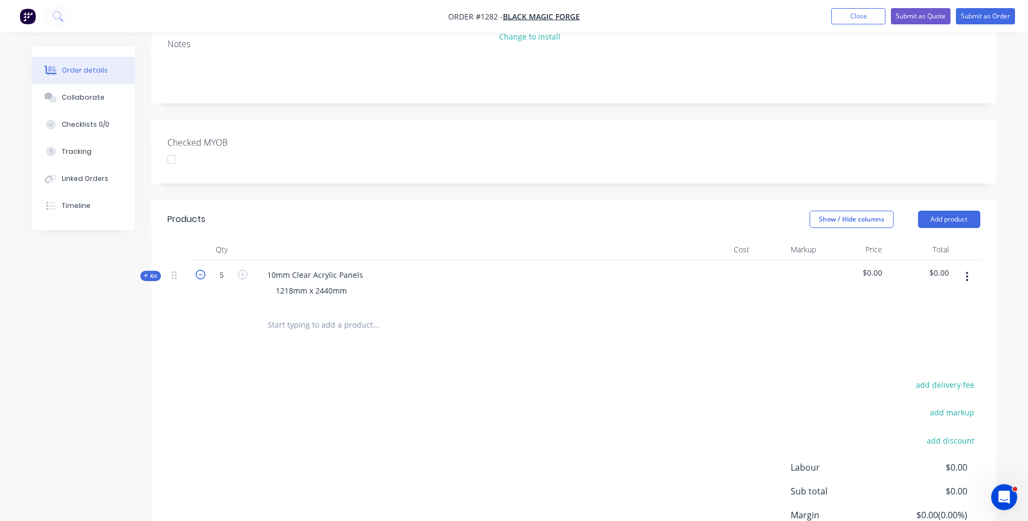
type input "4"
click at [415, 323] on div "Products Show / Hide columns Add product Qty Cost Markup Price Total Kit 4 10mm…" at bounding box center [573, 401] width 845 height 403
click at [147, 273] on icon at bounding box center [146, 275] width 5 height 5
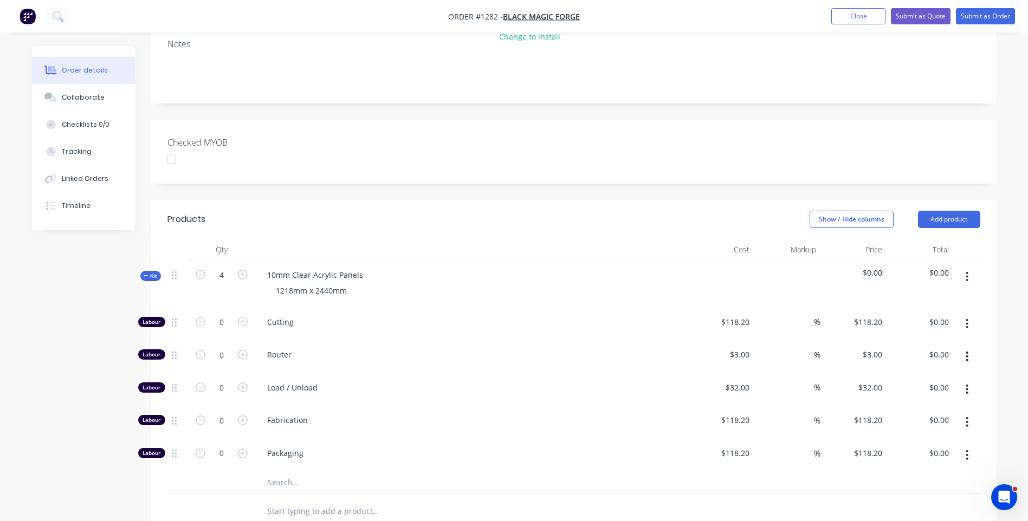
click at [291, 472] on input "text" at bounding box center [375, 483] width 217 height 22
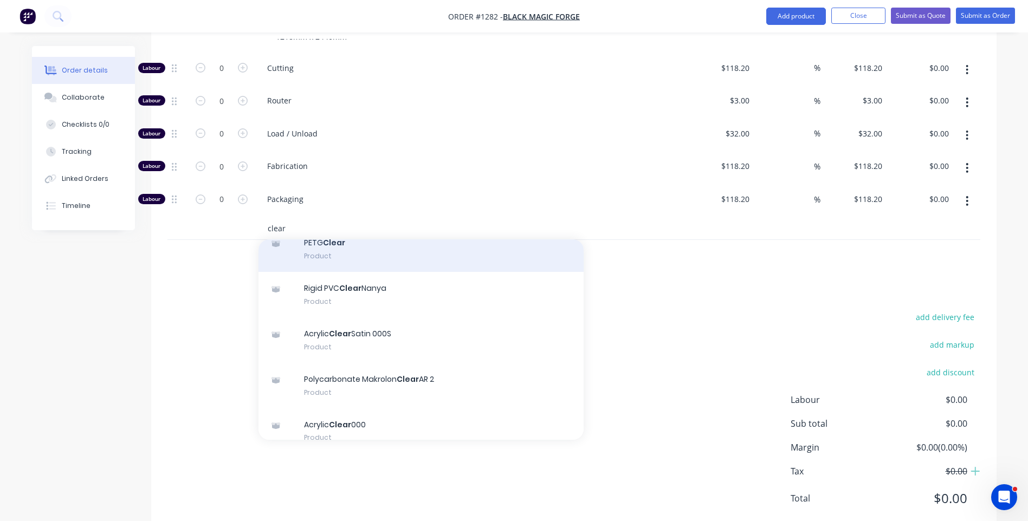
scroll to position [108, 0]
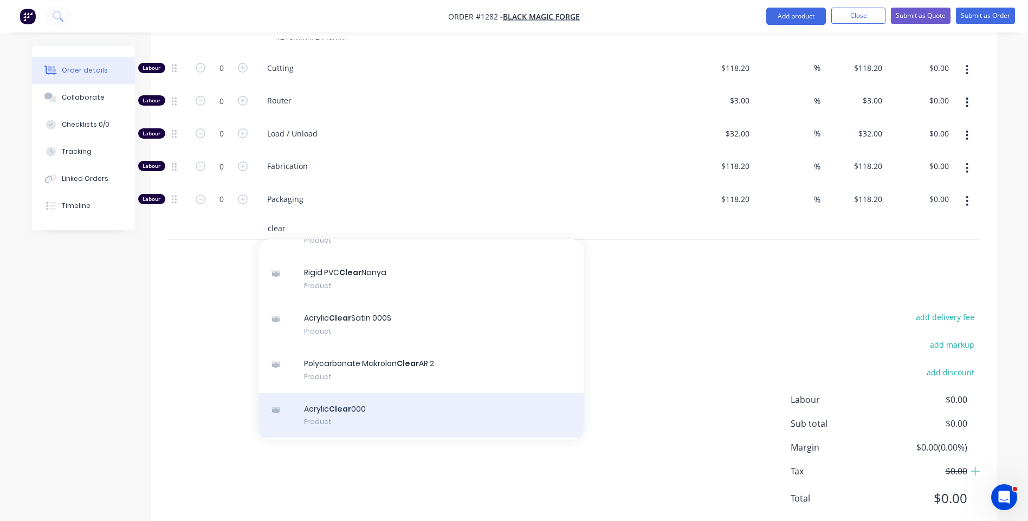
type input "clear"
click at [358, 393] on div "Acrylic Clear 000 Product" at bounding box center [420, 416] width 325 height 46
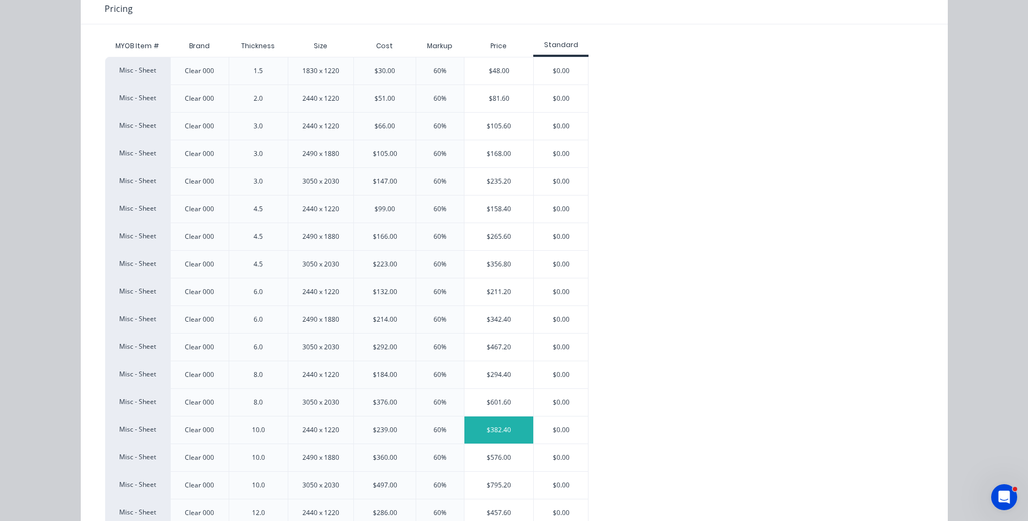
click at [501, 430] on div "$382.40" at bounding box center [498, 430] width 69 height 27
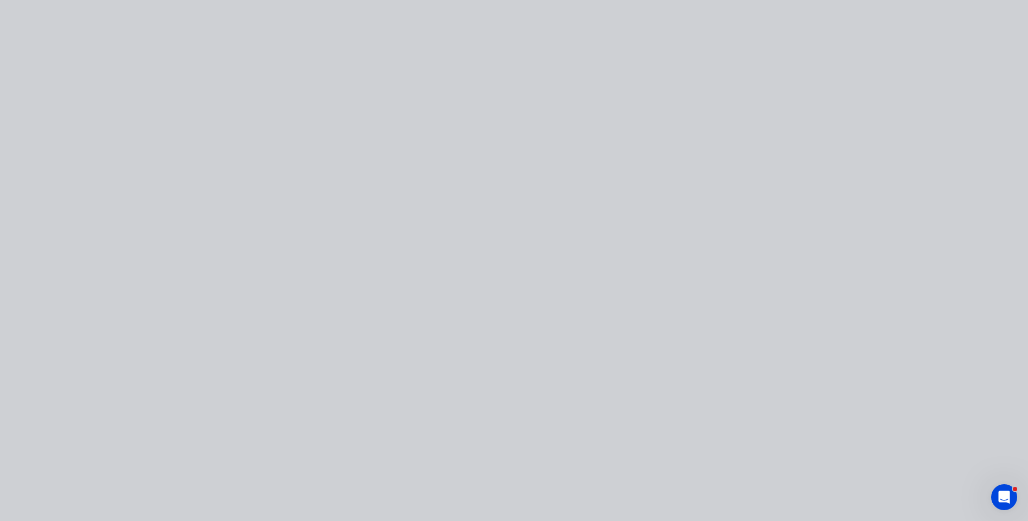
scroll to position [0, 0]
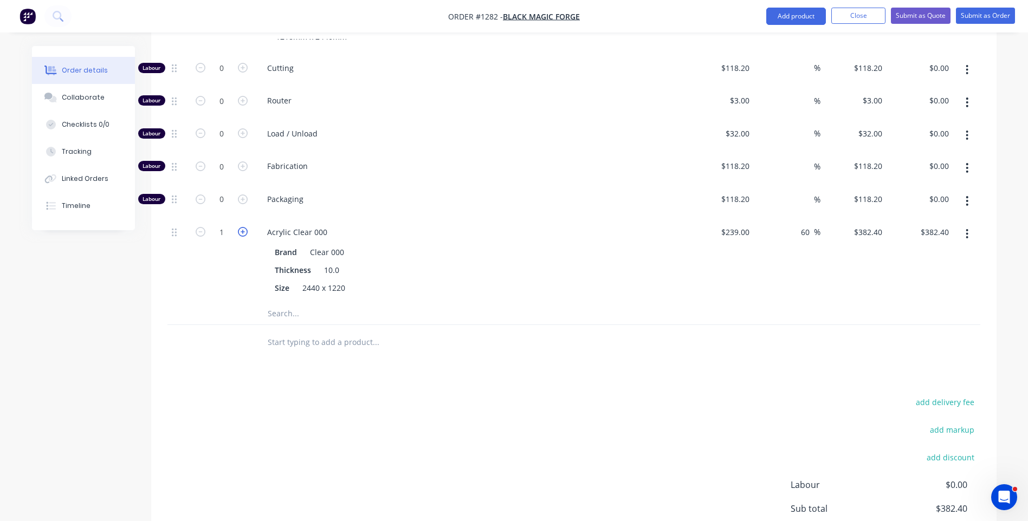
click at [247, 227] on icon "button" at bounding box center [243, 232] width 10 height 10
type input "2"
type input "$764.80"
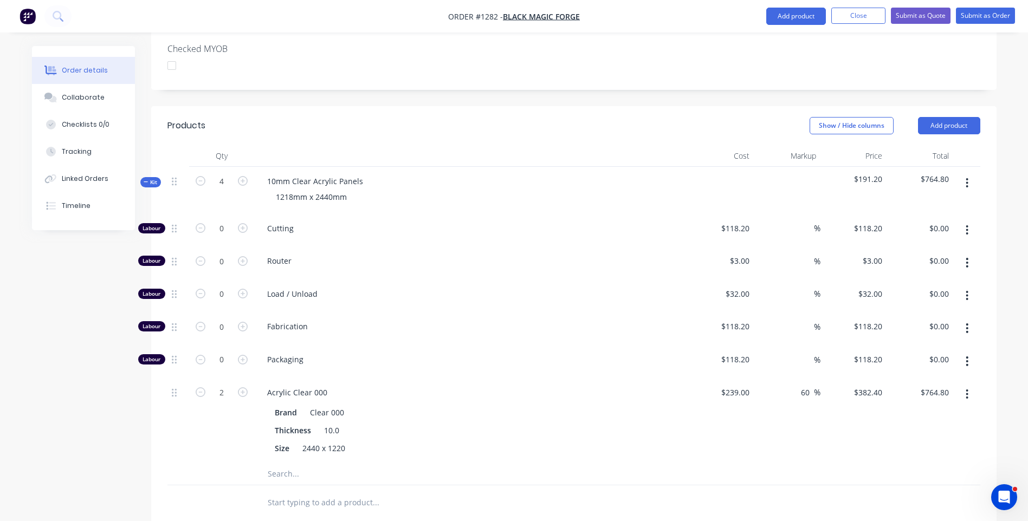
scroll to position [306, 0]
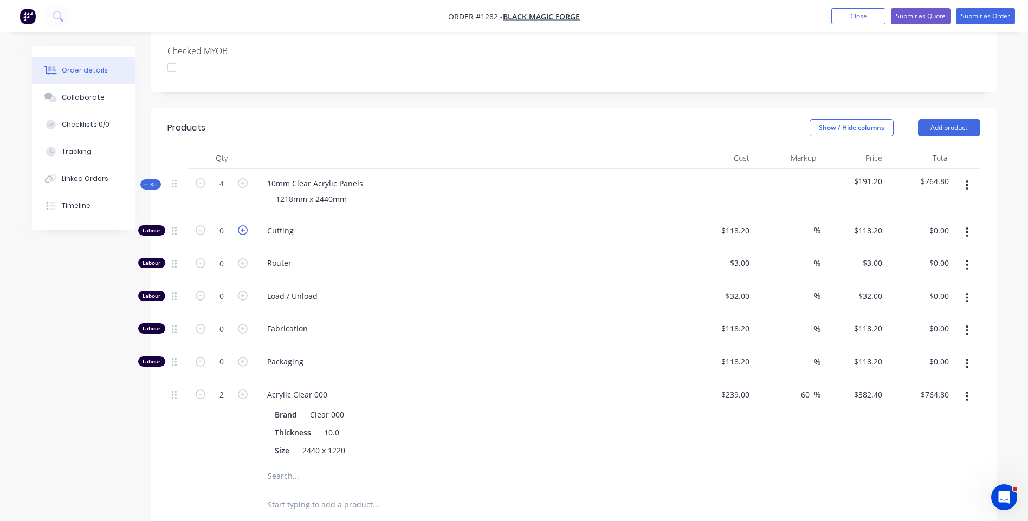
click at [245, 225] on icon "button" at bounding box center [243, 230] width 10 height 10
type input "1"
type input "$118.20"
click at [245, 225] on icon "button" at bounding box center [243, 230] width 10 height 10
type input "2"
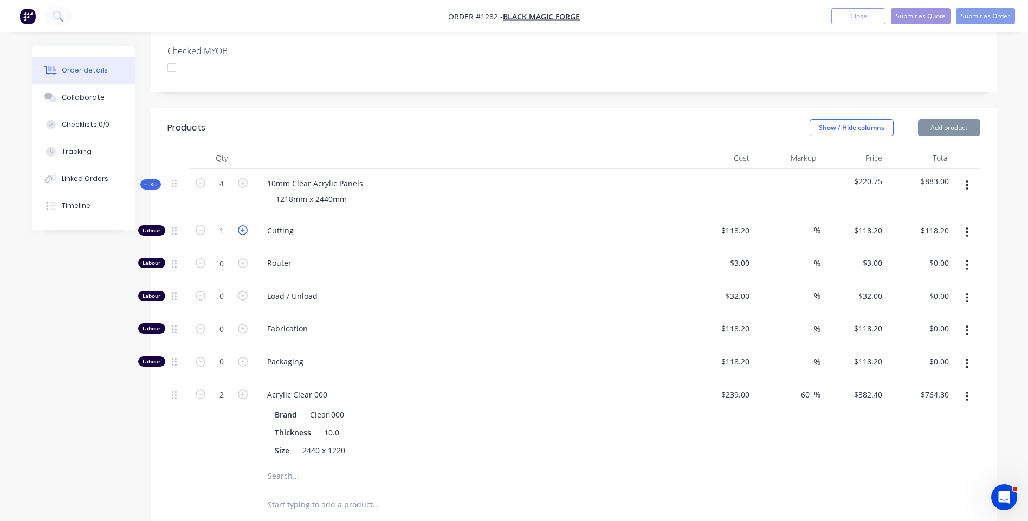
type input "$236.40"
click at [732, 223] on input "118.2" at bounding box center [741, 231] width 25 height 16
type input "$10.00"
type input "$20.00"
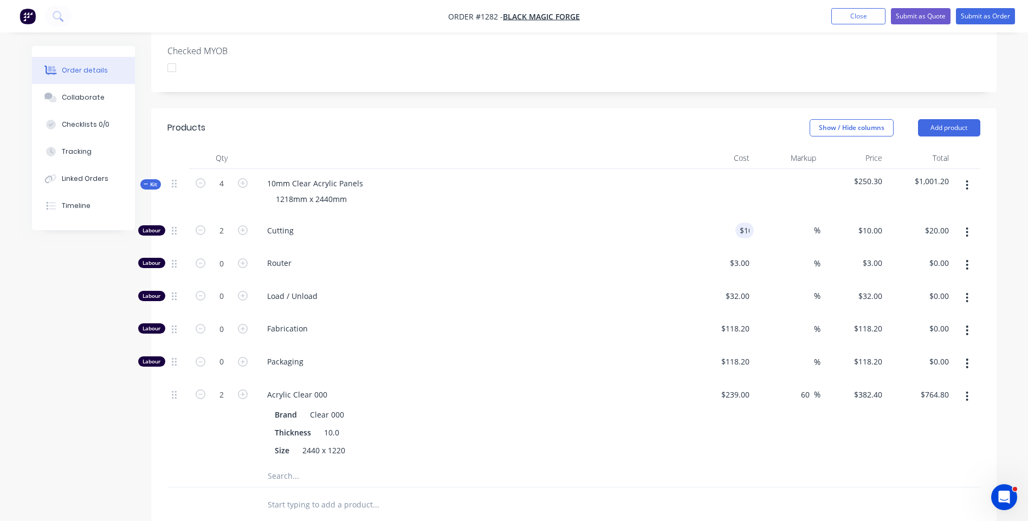
click at [628, 249] on div "Router" at bounding box center [470, 265] width 433 height 33
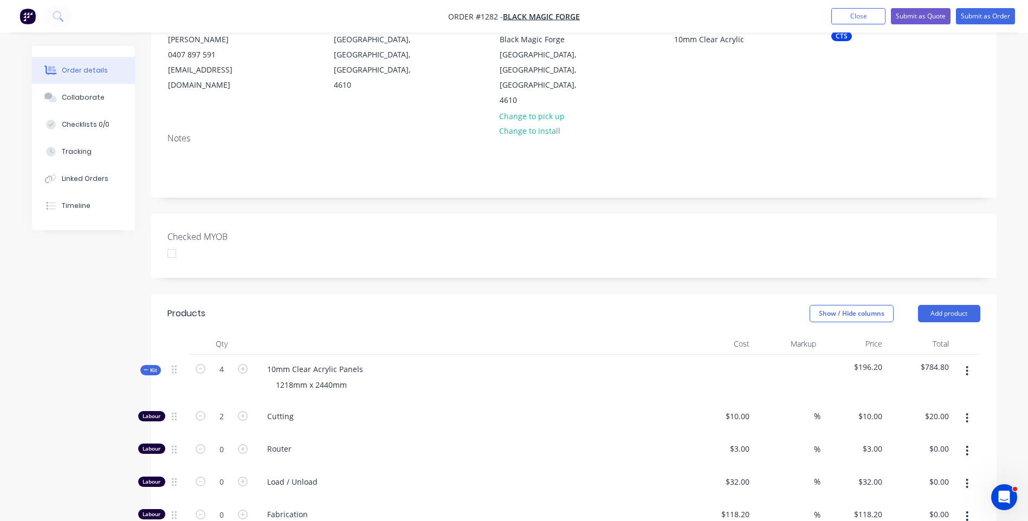
scroll to position [11, 0]
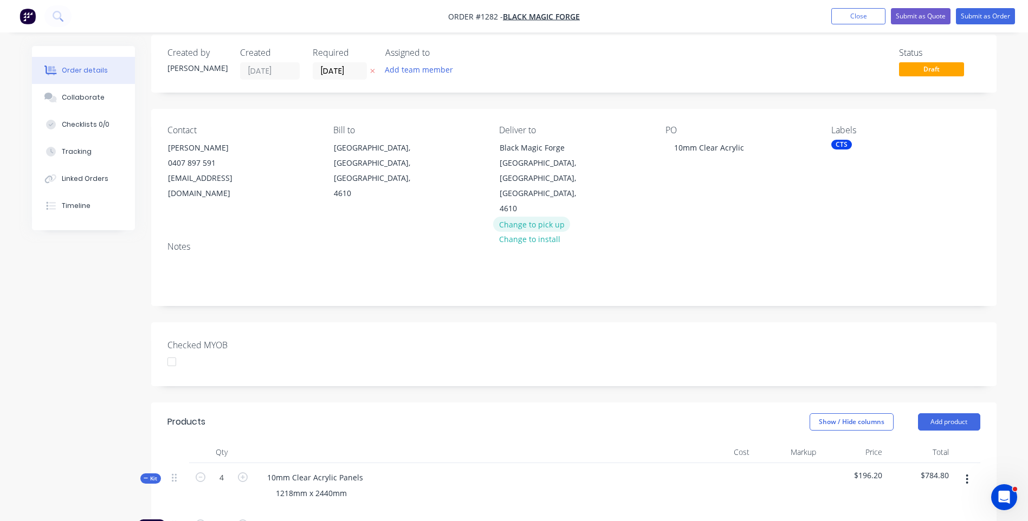
click at [541, 217] on button "Change to pick up" at bounding box center [531, 224] width 77 height 15
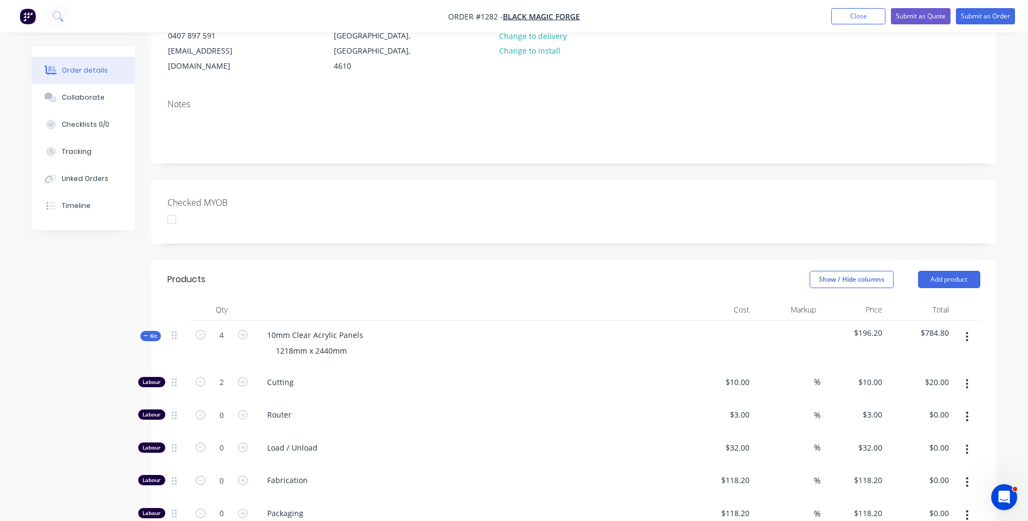
scroll to position [120, 0]
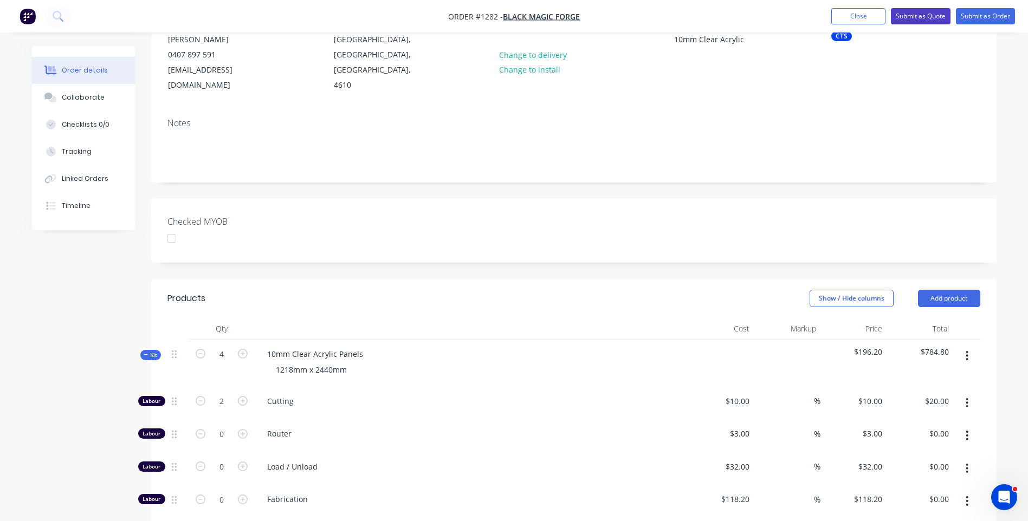
click at [915, 16] on button "Submit as Quote" at bounding box center [921, 16] width 60 height 16
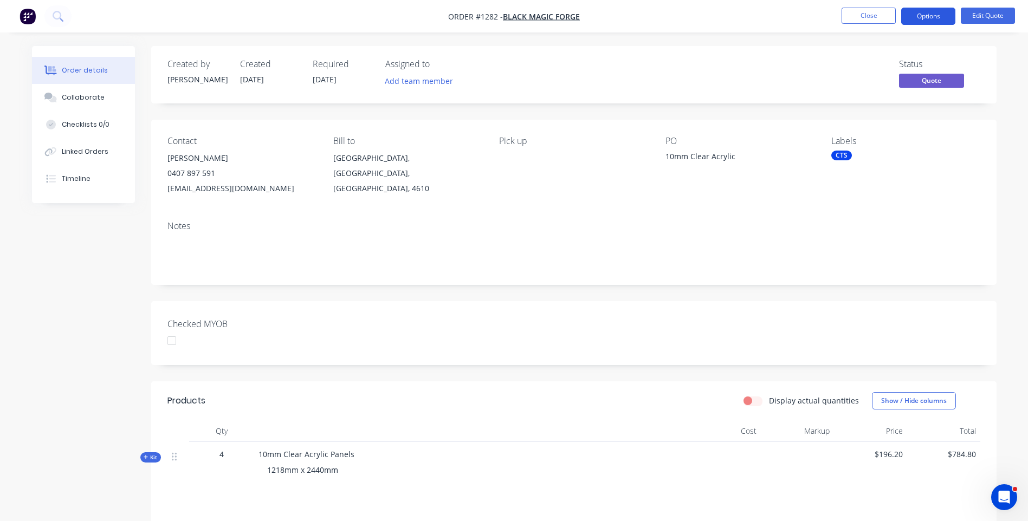
click at [924, 20] on button "Options" at bounding box center [928, 16] width 54 height 17
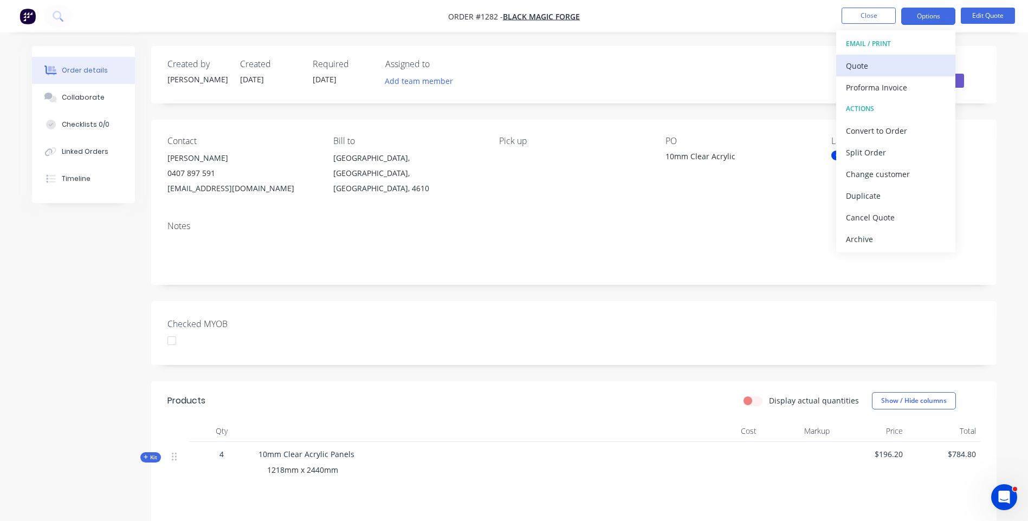
click at [858, 66] on div "Quote" at bounding box center [896, 66] width 100 height 16
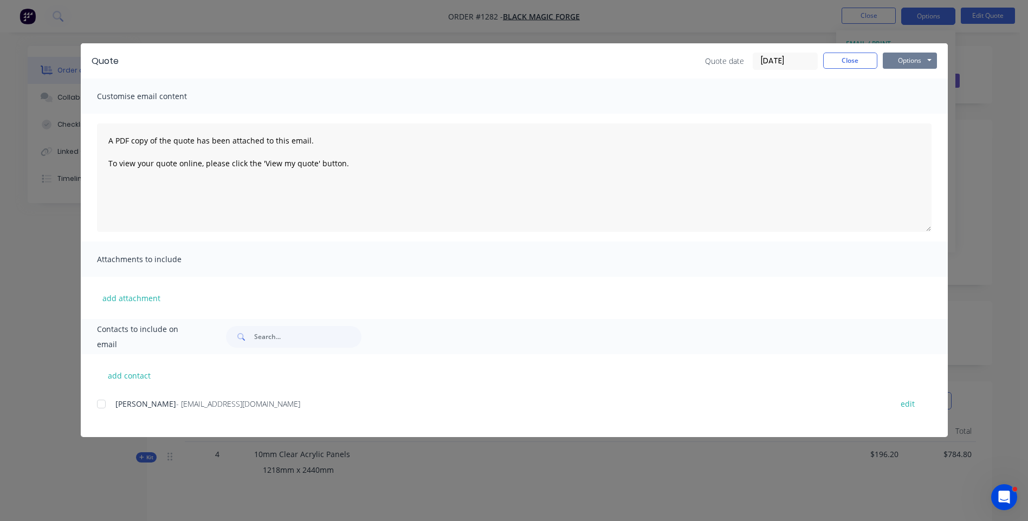
click at [900, 57] on button "Options" at bounding box center [909, 61] width 54 height 16
click at [906, 81] on button "Preview" at bounding box center [916, 80] width 69 height 18
click at [846, 60] on button "Close" at bounding box center [850, 61] width 54 height 16
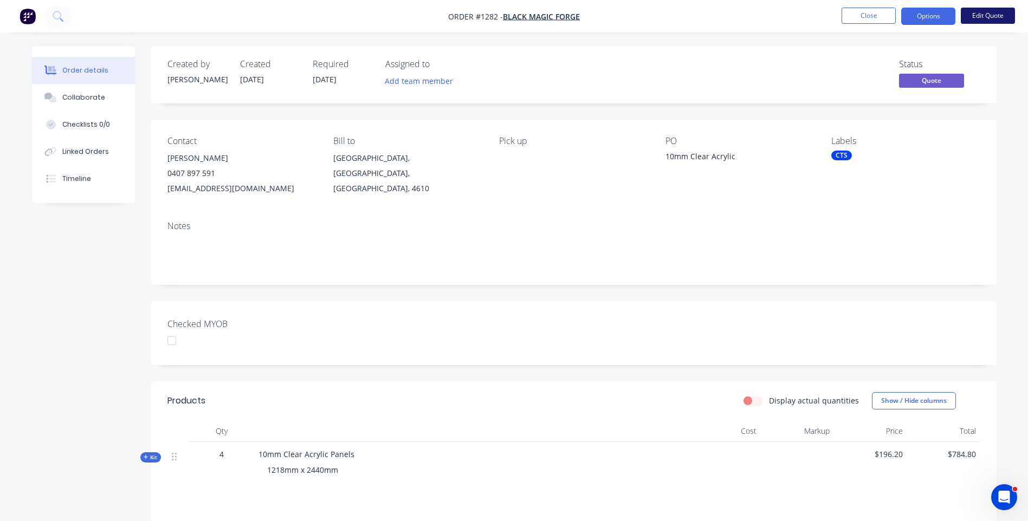
click at [989, 15] on button "Edit Quote" at bounding box center [987, 16] width 54 height 16
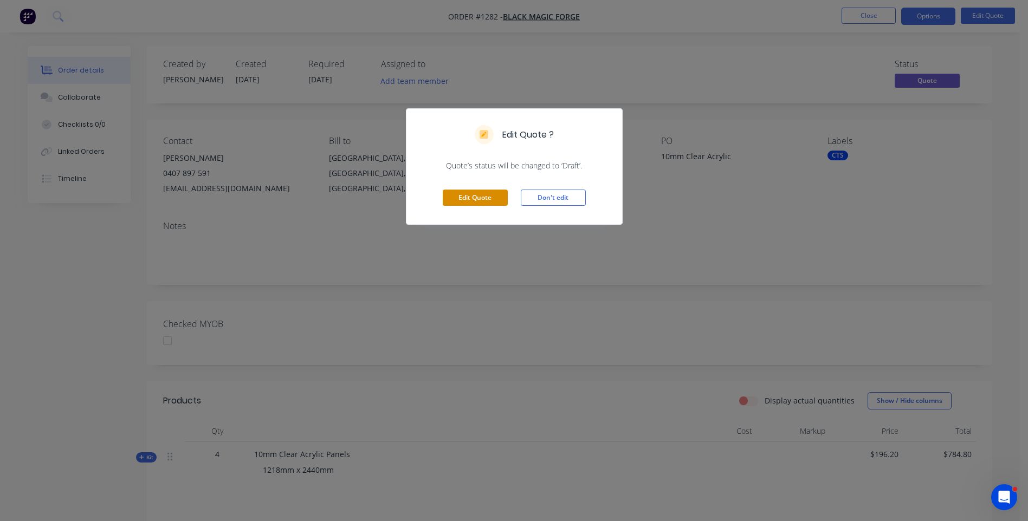
click at [485, 198] on button "Edit Quote" at bounding box center [475, 198] width 65 height 16
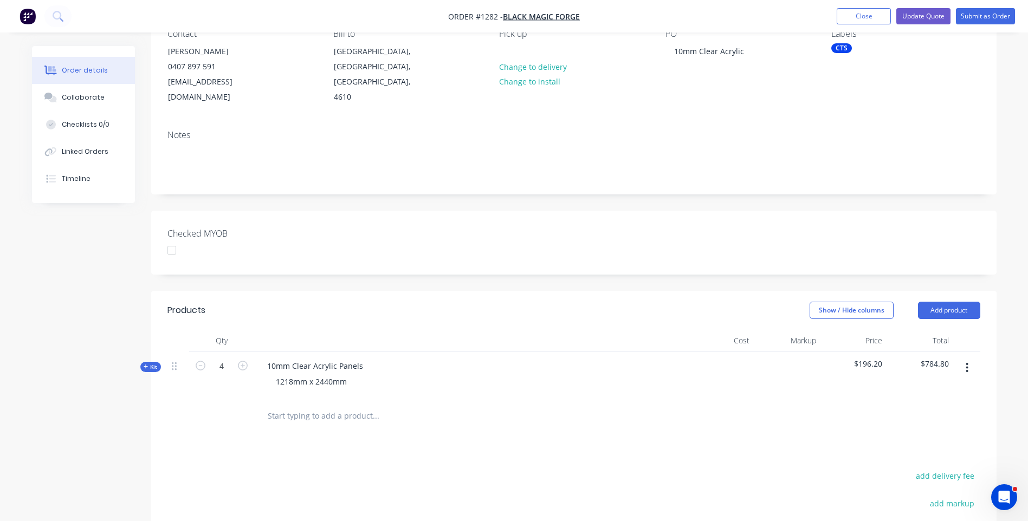
scroll to position [108, 0]
click at [287, 373] on div "1218mm x 2440mm" at bounding box center [311, 381] width 88 height 16
click at [418, 378] on div "10mm Clear Acrylic Panels 608mm x 2440mm" at bounding box center [470, 374] width 433 height 47
click at [930, 22] on button "Update Quote" at bounding box center [923, 16] width 54 height 16
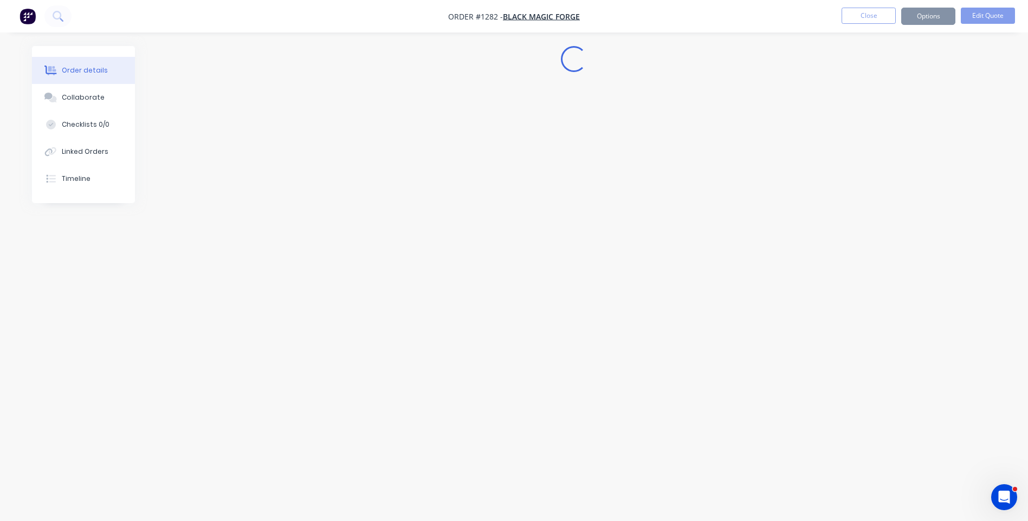
scroll to position [0, 0]
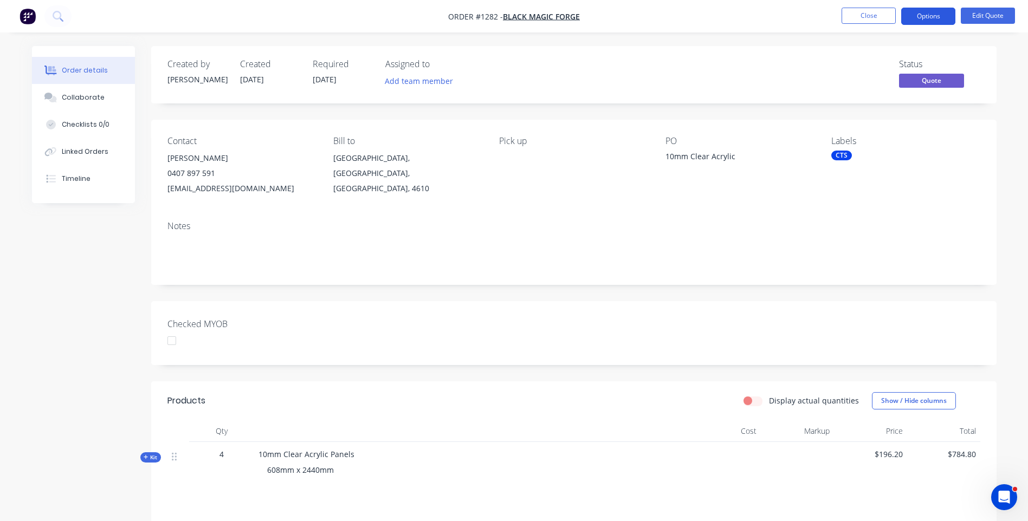
click at [930, 23] on button "Options" at bounding box center [928, 16] width 54 height 17
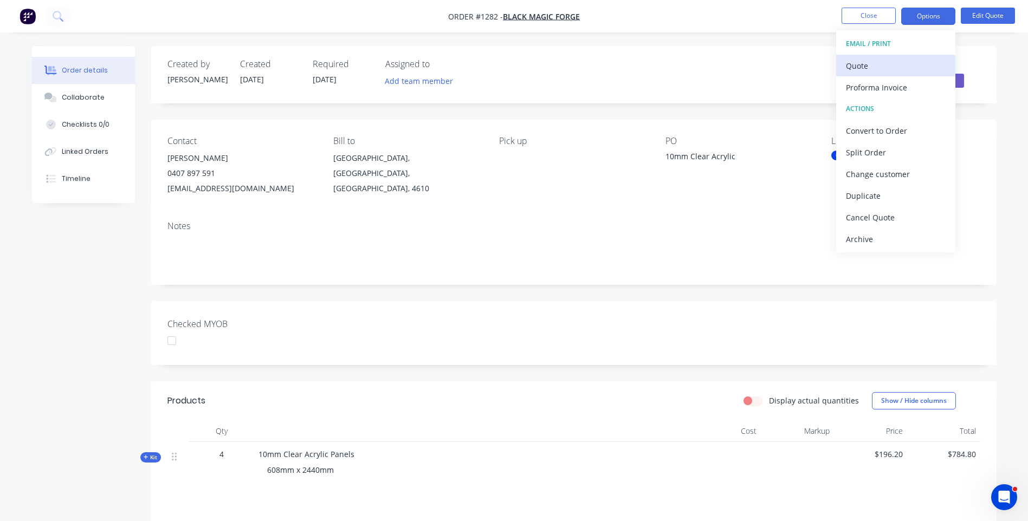
click at [867, 70] on div "Quote" at bounding box center [896, 66] width 100 height 16
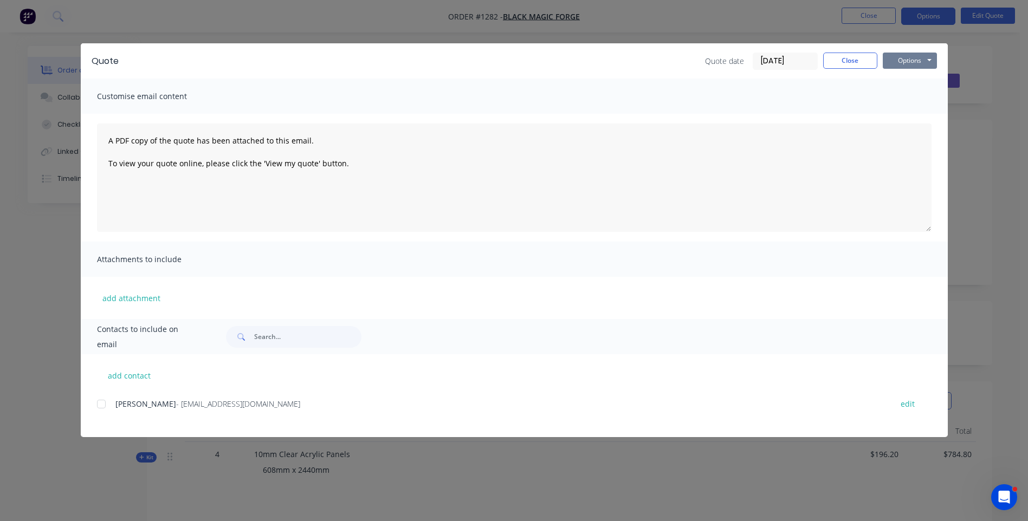
click at [900, 66] on button "Options" at bounding box center [909, 61] width 54 height 16
click at [913, 81] on button "Preview" at bounding box center [916, 80] width 69 height 18
click at [854, 63] on button "Close" at bounding box center [850, 61] width 54 height 16
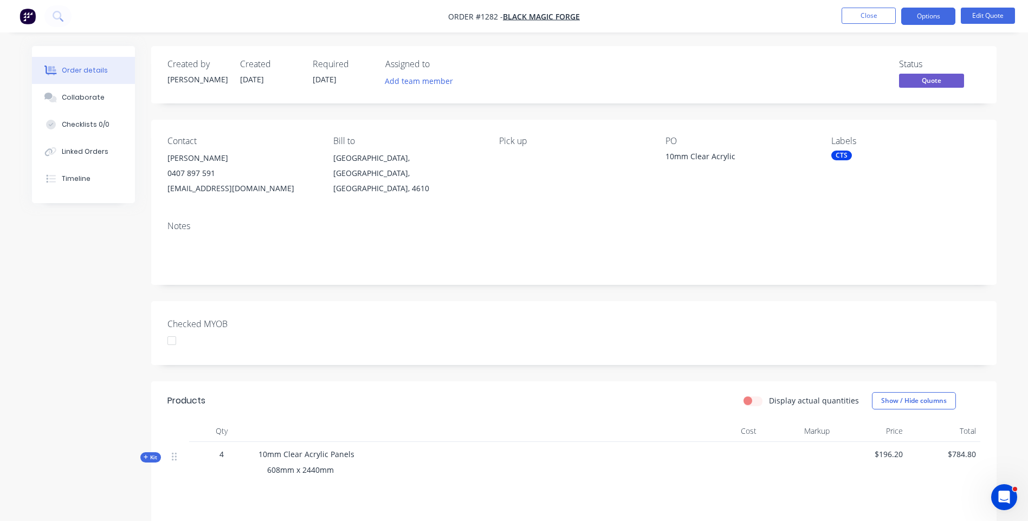
click at [280, 471] on span "608mm x 2440mm" at bounding box center [300, 470] width 67 height 10
click at [280, 469] on span "608mm x 2440mm" at bounding box center [300, 470] width 67 height 10
click at [979, 16] on button "Edit Quote" at bounding box center [987, 16] width 54 height 16
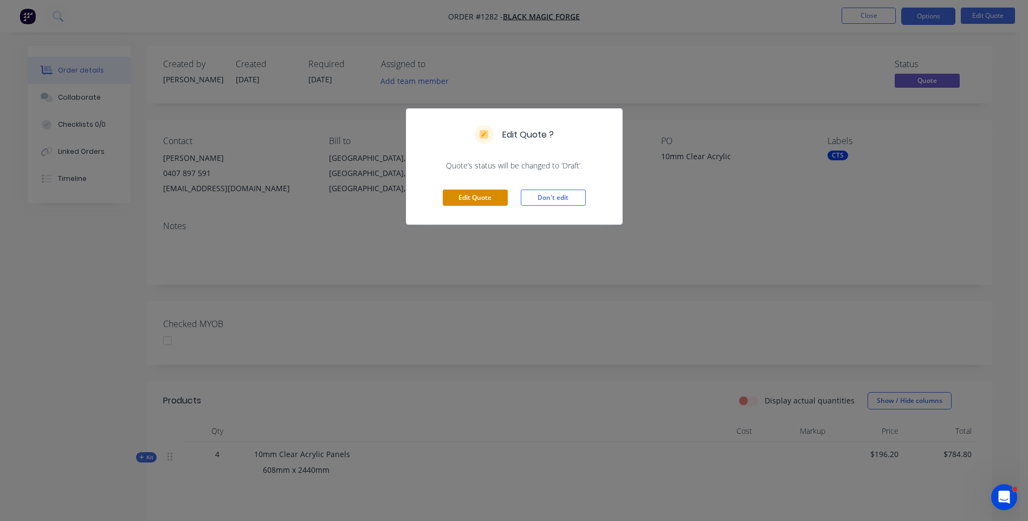
click at [501, 200] on button "Edit Quote" at bounding box center [475, 198] width 65 height 16
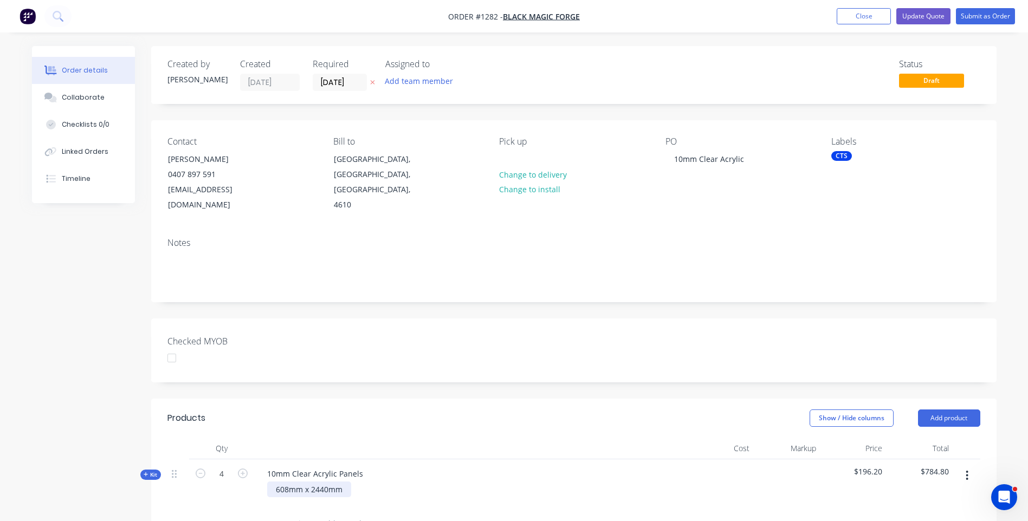
click at [288, 482] on div "608mm x 2440mm" at bounding box center [309, 490] width 84 height 16
click at [330, 482] on div "1218mm x 2440mm" at bounding box center [311, 490] width 88 height 16
click at [495, 438] on div at bounding box center [470, 449] width 433 height 22
click at [374, 83] on icon at bounding box center [372, 82] width 5 height 7
drag, startPoint x: 908, startPoint y: 23, endPoint x: 913, endPoint y: 20, distance: 6.1
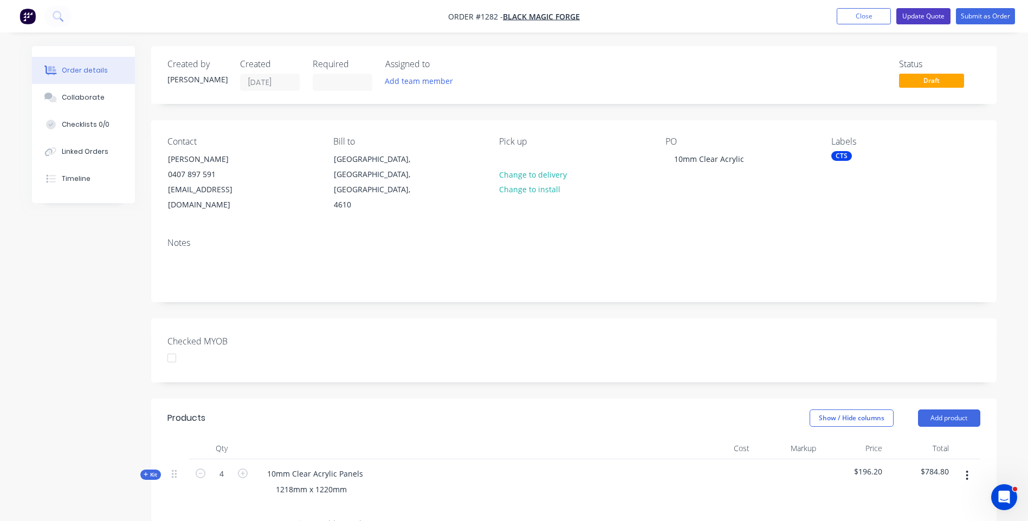
click at [911, 21] on button "Update Quote" at bounding box center [923, 16] width 54 height 16
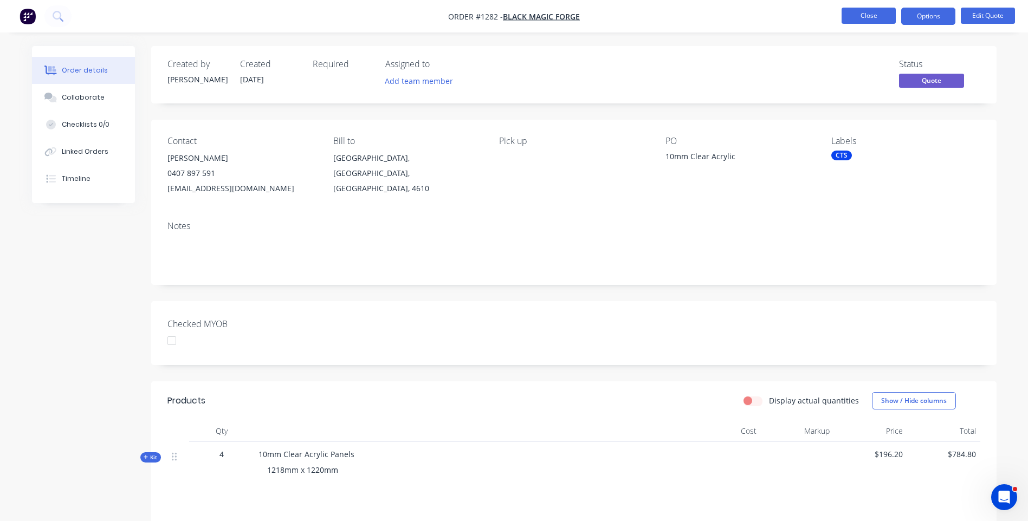
click at [859, 15] on button "Close" at bounding box center [868, 16] width 54 height 16
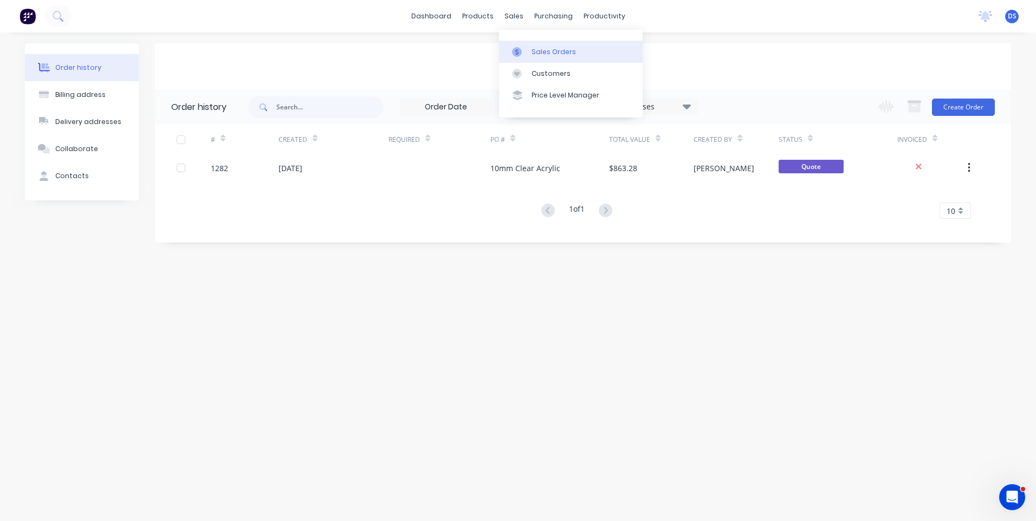
click at [543, 56] on div "Sales Orders" at bounding box center [553, 52] width 44 height 10
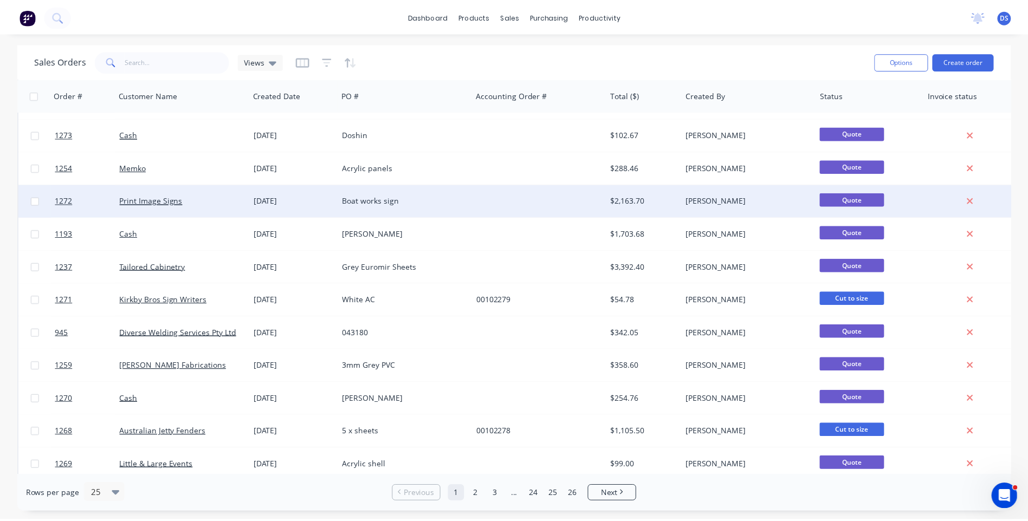
scroll to position [325, 0]
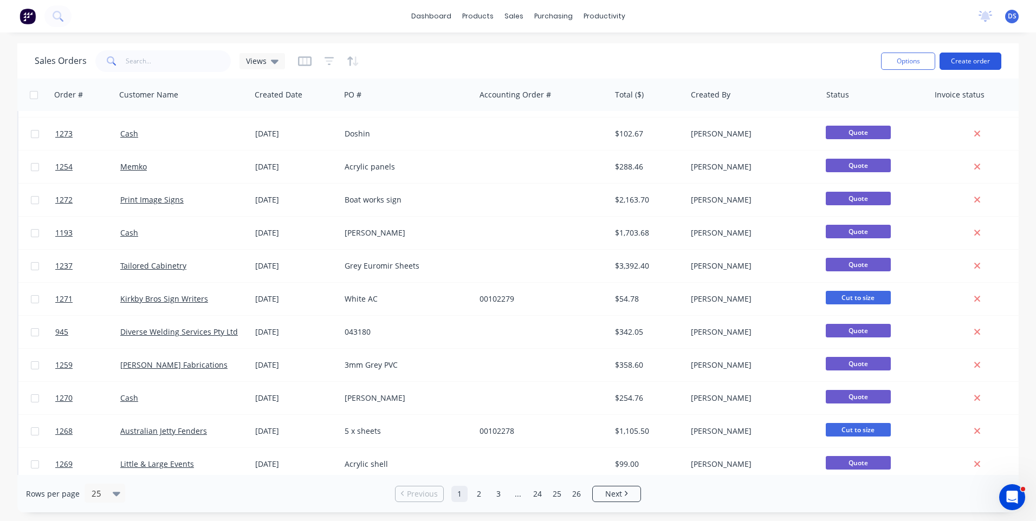
click at [953, 61] on button "Create order" at bounding box center [970, 61] width 62 height 17
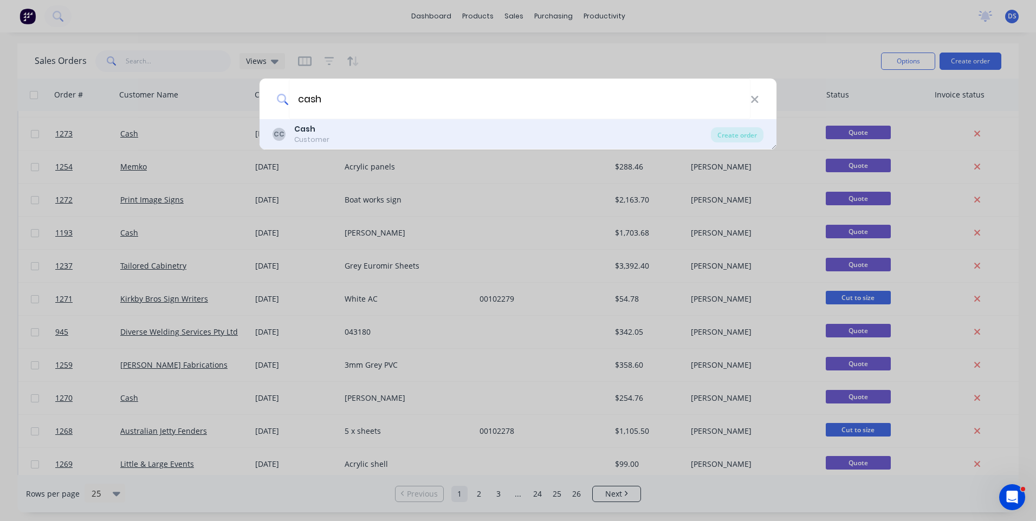
type input "cash"
click at [314, 129] on b "Cash" at bounding box center [304, 129] width 21 height 11
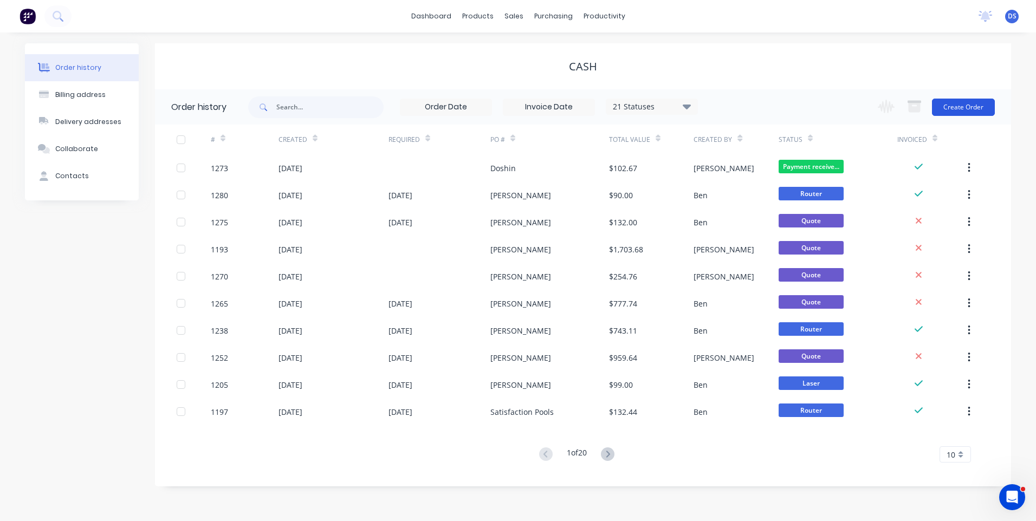
click at [955, 111] on button "Create Order" at bounding box center [963, 107] width 63 height 17
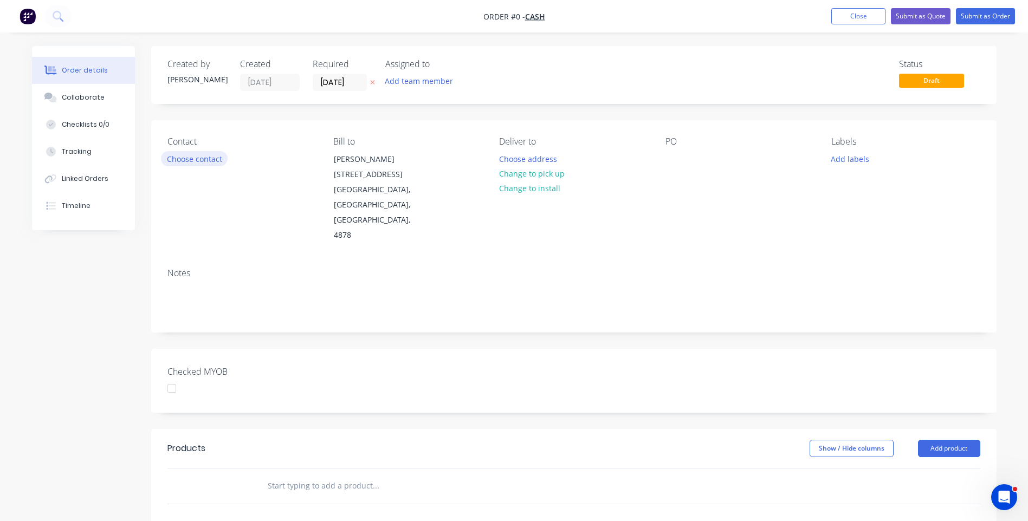
click at [204, 163] on button "Choose contact" at bounding box center [194, 158] width 67 height 15
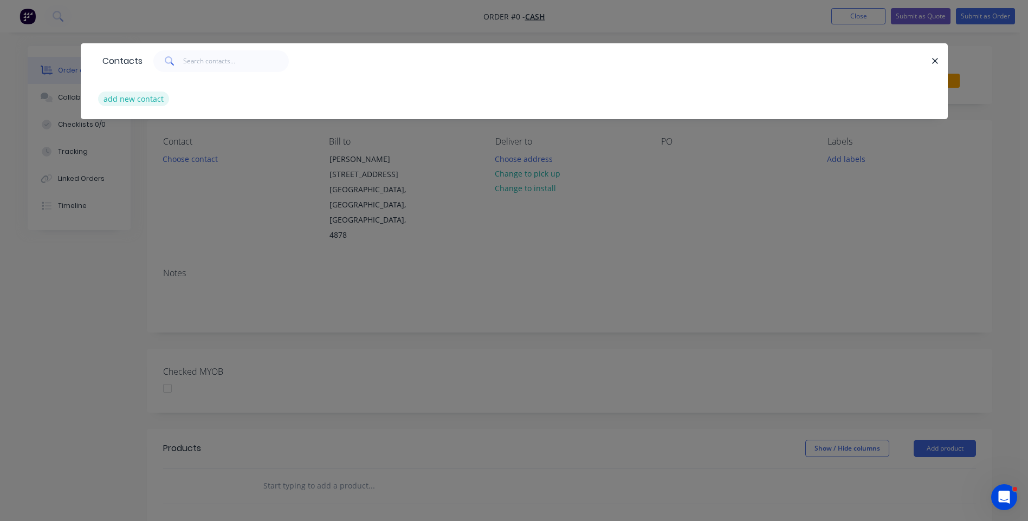
click at [144, 102] on button "add new contact" at bounding box center [134, 99] width 72 height 15
select select "AU"
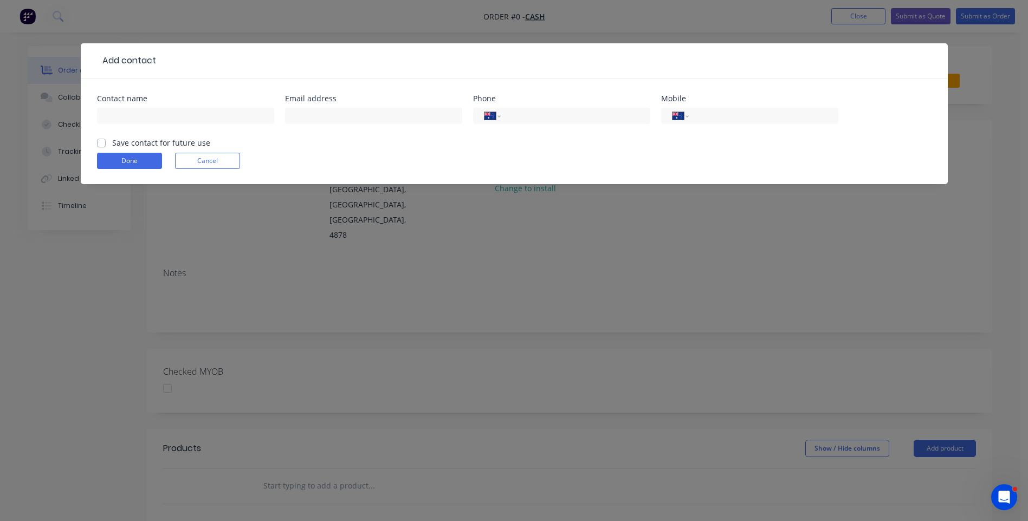
click at [99, 54] on div "Add contact" at bounding box center [126, 60] width 59 height 13
paste input "[PERSON_NAME] 0422 134 633"
drag, startPoint x: 195, startPoint y: 114, endPoint x: 147, endPoint y: 119, distance: 47.9
click at [147, 119] on input "[PERSON_NAME] 0422 134 633" at bounding box center [185, 116] width 177 height 16
type input "[PERSON_NAME]"
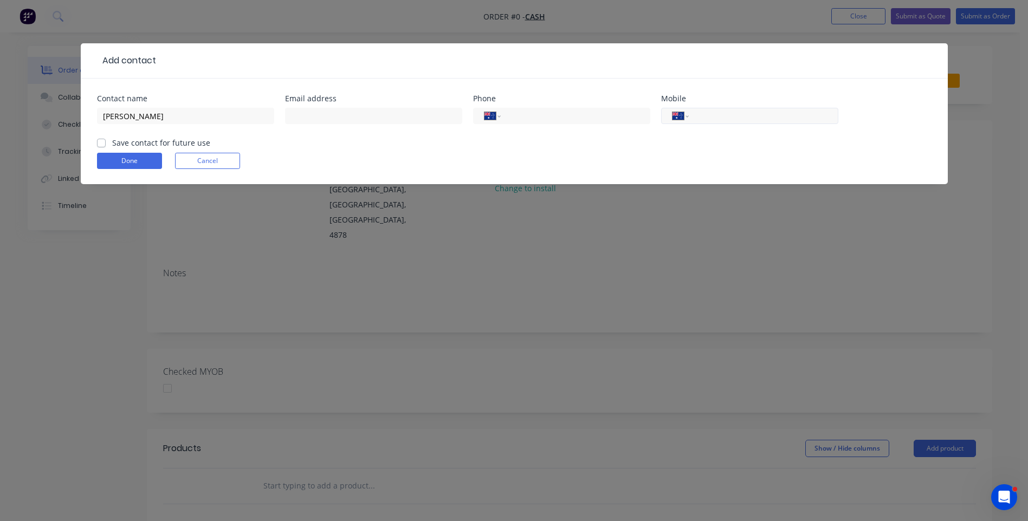
paste input "0422 134 633"
type input "0422 134 633"
click at [116, 48] on header "Add contact" at bounding box center [514, 60] width 867 height 35
paste input "Deb Bigpond <[EMAIL_ADDRESS][DOMAIN_NAME]>"
drag, startPoint x: 343, startPoint y: 115, endPoint x: 284, endPoint y: 115, distance: 59.6
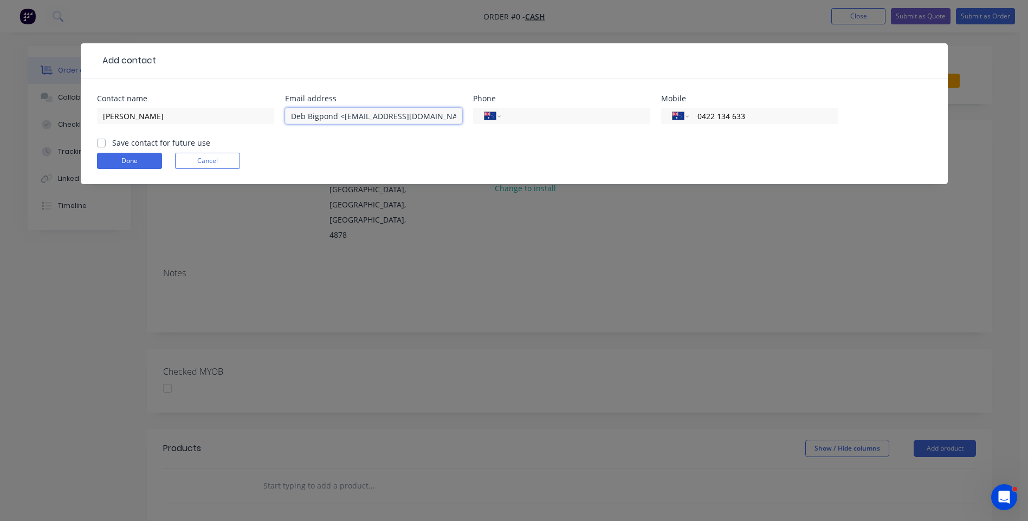
click at [284, 115] on div "Contact name [PERSON_NAME] Email address Deb Bigpond <[EMAIL_ADDRESS][DOMAIN_NA…" at bounding box center [514, 116] width 834 height 42
click at [408, 115] on input "[EMAIL_ADDRESS][DOMAIN_NAME]>" at bounding box center [373, 116] width 177 height 16
type input "[EMAIL_ADDRESS][DOMAIN_NAME]"
click at [122, 163] on button "Done" at bounding box center [129, 161] width 65 height 16
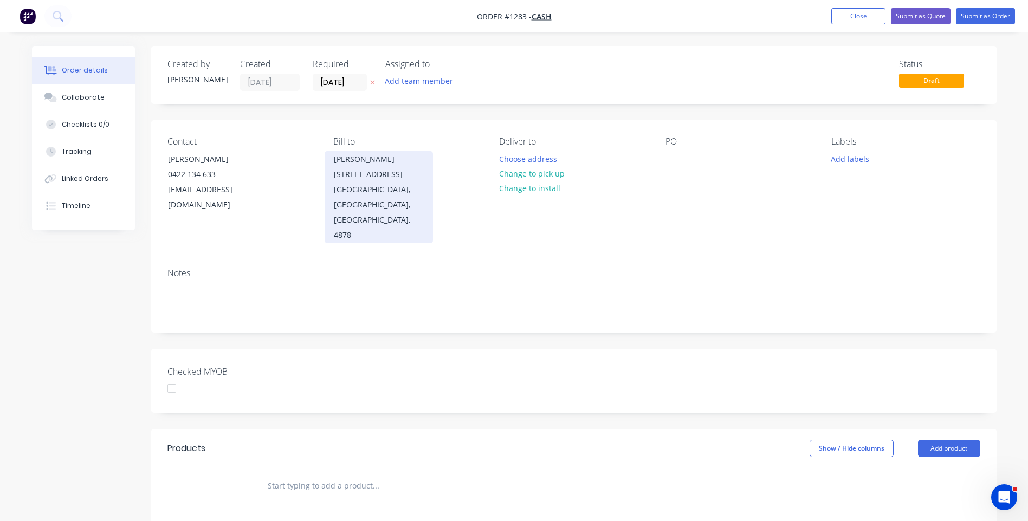
click at [347, 164] on div "[PERSON_NAME] [STREET_ADDRESS]" at bounding box center [379, 167] width 90 height 30
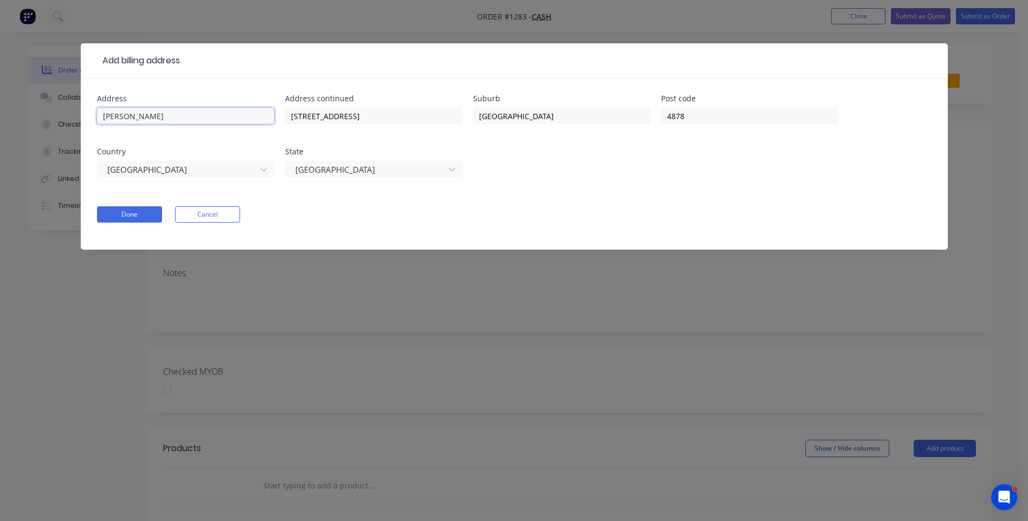
drag, startPoint x: 170, startPoint y: 118, endPoint x: 70, endPoint y: 114, distance: 99.7
click at [70, 114] on div "Add billing address Address [PERSON_NAME] Address continued [STREET_ADDRESS] St…" at bounding box center [514, 260] width 1028 height 521
drag, startPoint x: 369, startPoint y: 118, endPoint x: 276, endPoint y: 114, distance: 93.8
click at [276, 114] on div "Address Address continued [STREET_ADDRESS]" at bounding box center [514, 142] width 834 height 95
drag, startPoint x: 554, startPoint y: 117, endPoint x: 477, endPoint y: 119, distance: 76.9
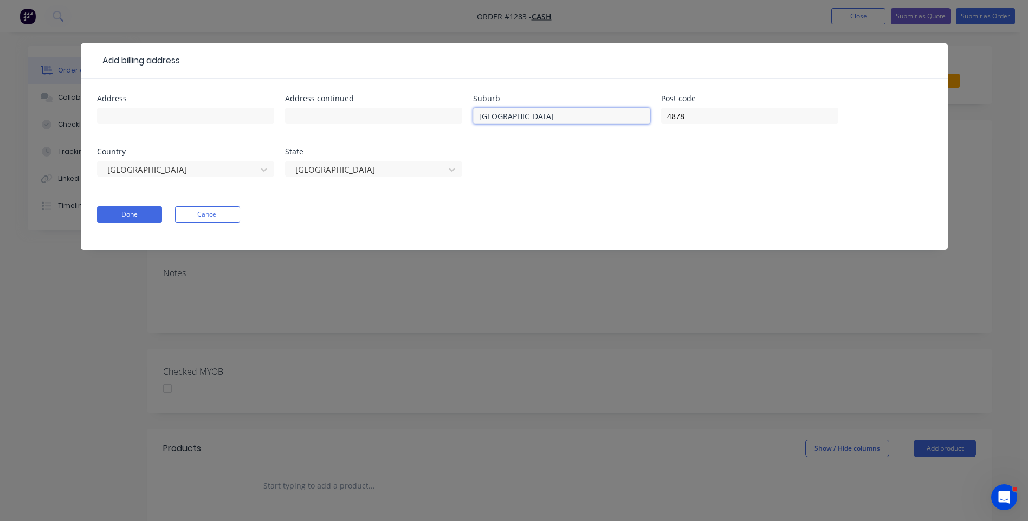
click at [477, 119] on input "[GEOGRAPHIC_DATA]" at bounding box center [561, 116] width 177 height 16
drag, startPoint x: 688, startPoint y: 115, endPoint x: 659, endPoint y: 118, distance: 29.4
click at [659, 118] on div "Address Address continued Suburb Post code 4878 Country [GEOGRAPHIC_DATA] State…" at bounding box center [514, 142] width 834 height 95
click at [133, 220] on button "Done" at bounding box center [129, 214] width 65 height 16
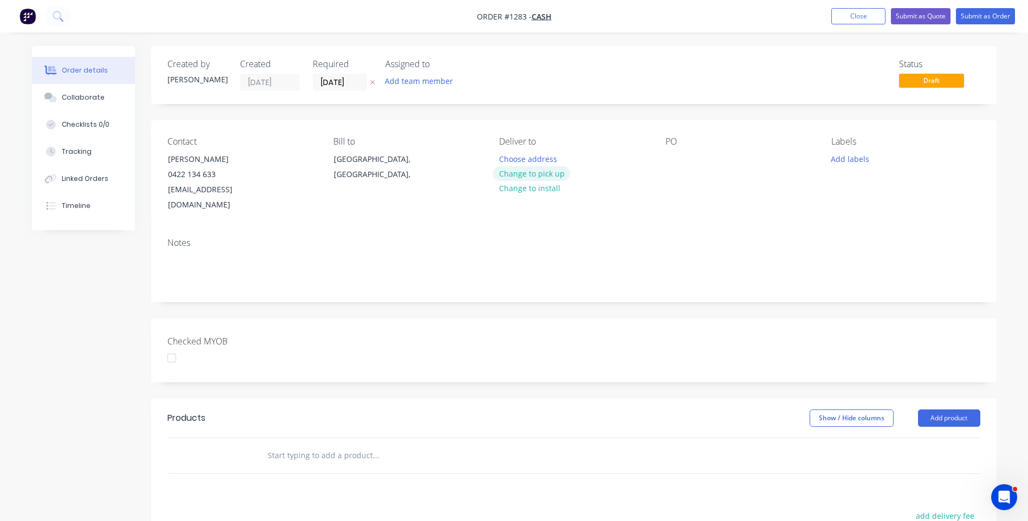
click at [534, 173] on button "Change to pick up" at bounding box center [531, 173] width 77 height 15
click at [510, 154] on div at bounding box center [507, 159] width 17 height 16
click at [601, 179] on div "Pick up [PERSON_NAME] 0422 134633 Change to delivery Change to install" at bounding box center [573, 175] width 148 height 76
click at [557, 167] on div "[PERSON_NAME] 0422 134633" at bounding box center [538, 164] width 78 height 27
click at [627, 234] on div "Notes" at bounding box center [573, 265] width 845 height 73
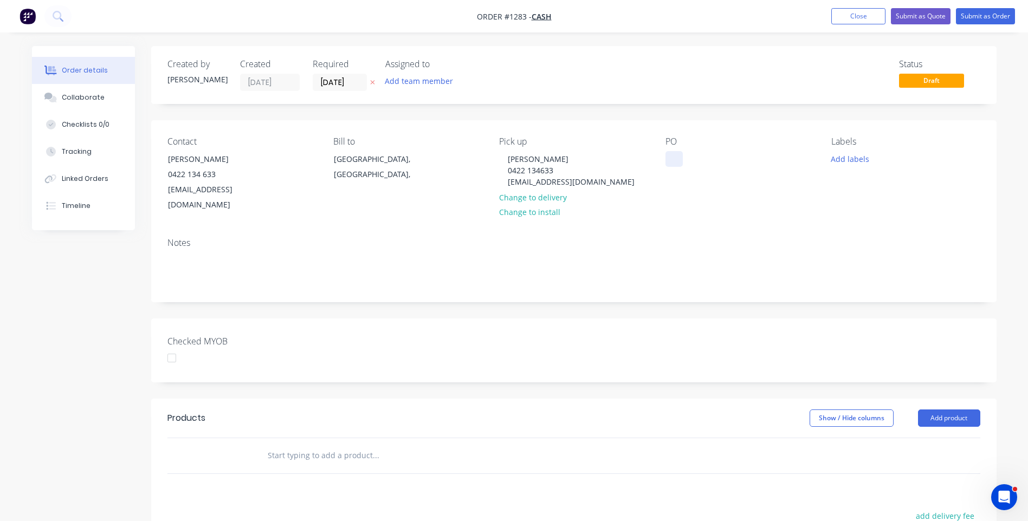
click at [672, 153] on div at bounding box center [673, 159] width 17 height 16
click at [714, 159] on div "20mm Whit Acrylic" at bounding box center [707, 159] width 85 height 16
click at [848, 159] on button "Add labels" at bounding box center [850, 158] width 50 height 15
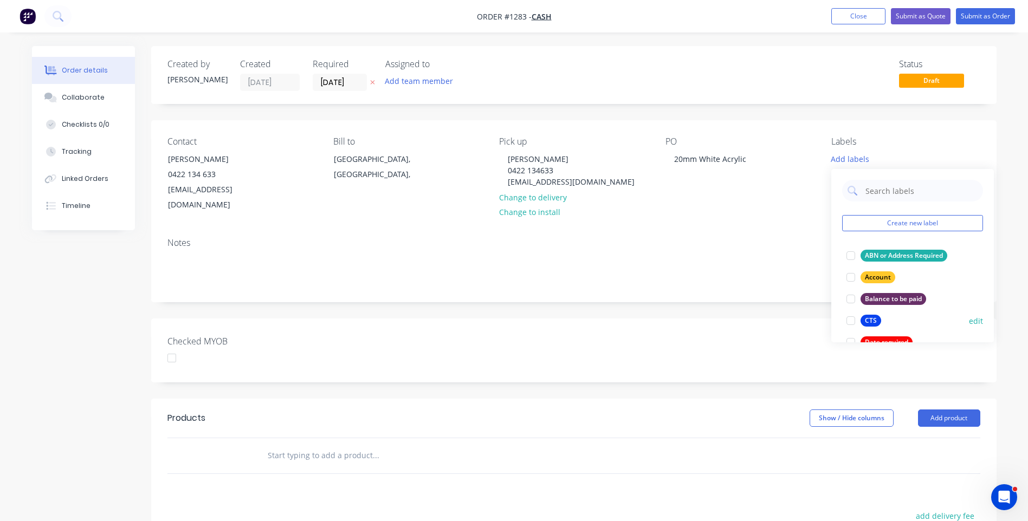
click at [868, 320] on div "CTS" at bounding box center [870, 321] width 21 height 12
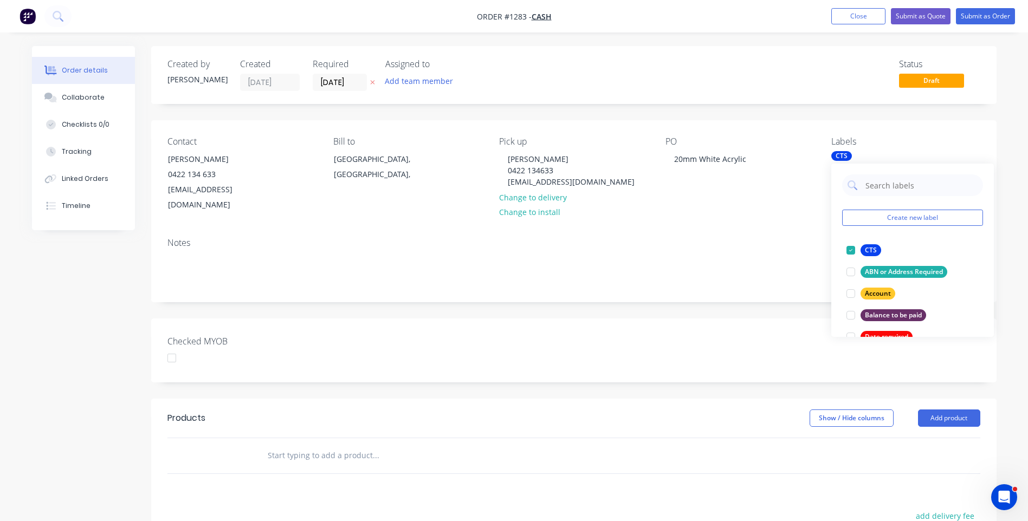
click at [375, 81] on button at bounding box center [372, 82] width 11 height 12
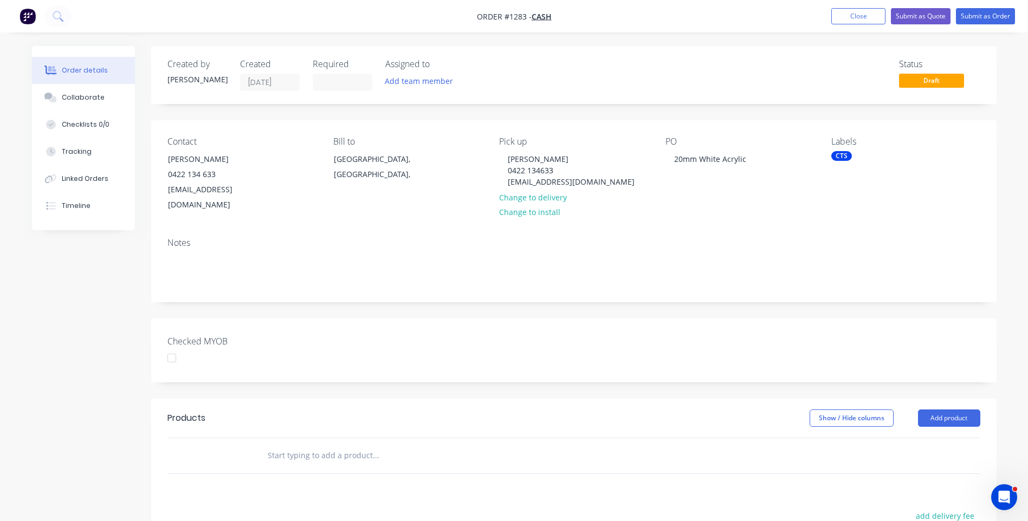
click at [849, 157] on div "CTS" at bounding box center [841, 156] width 21 height 10
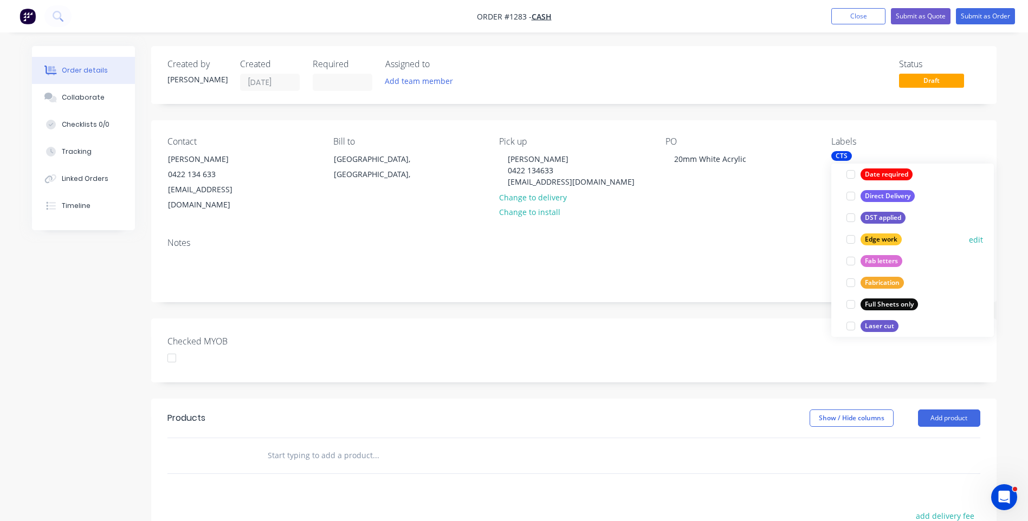
click at [859, 231] on div at bounding box center [851, 240] width 22 height 22
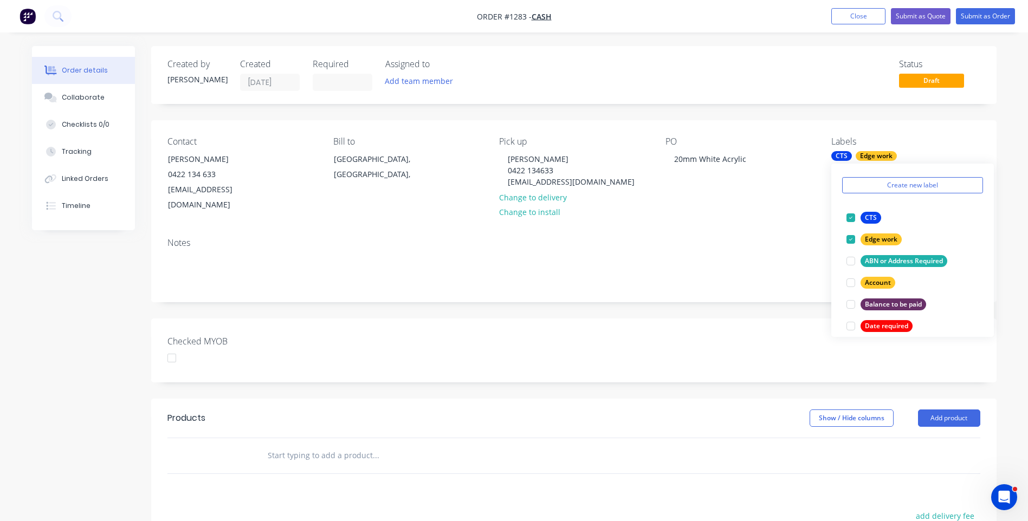
click at [820, 197] on div "Contact [PERSON_NAME] [PHONE_NUMBER] [EMAIL_ADDRESS][DOMAIN_NAME] Bill to [GEOG…" at bounding box center [573, 174] width 845 height 109
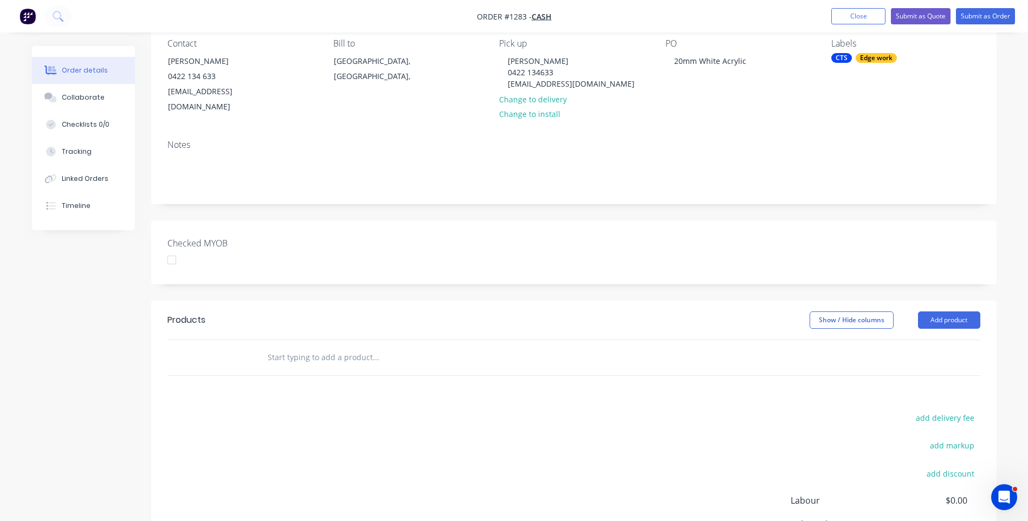
scroll to position [108, 0]
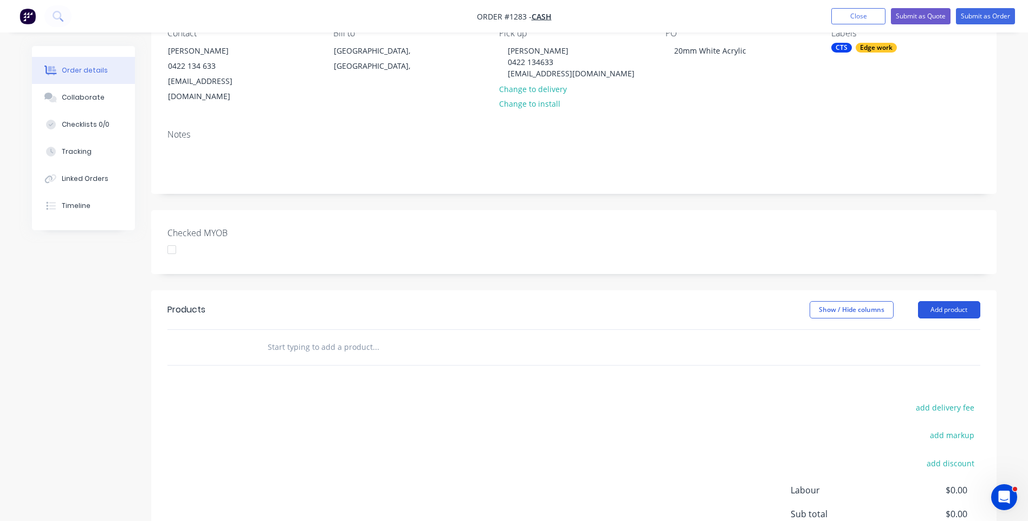
click at [946, 301] on button "Add product" at bounding box center [949, 309] width 62 height 17
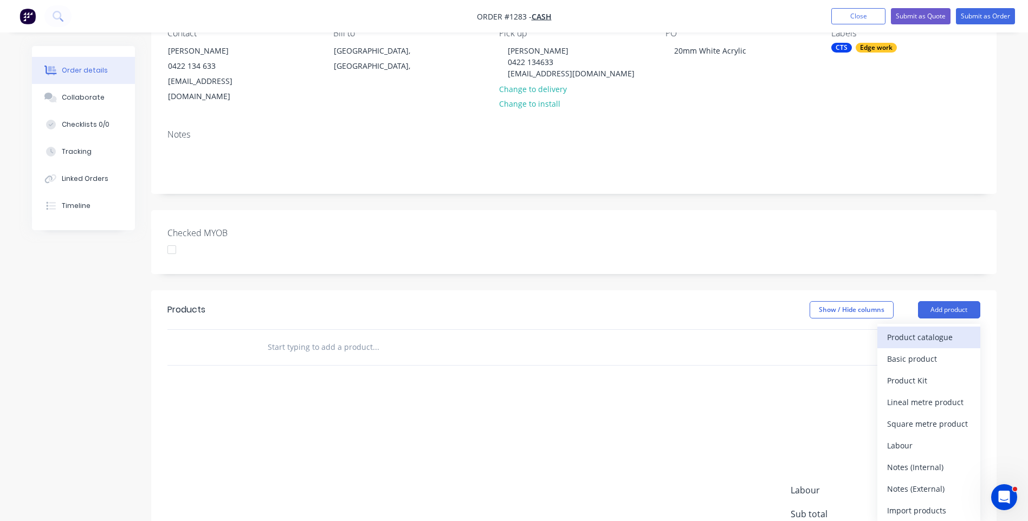
click at [920, 329] on div "Product catalogue" at bounding box center [928, 337] width 83 height 16
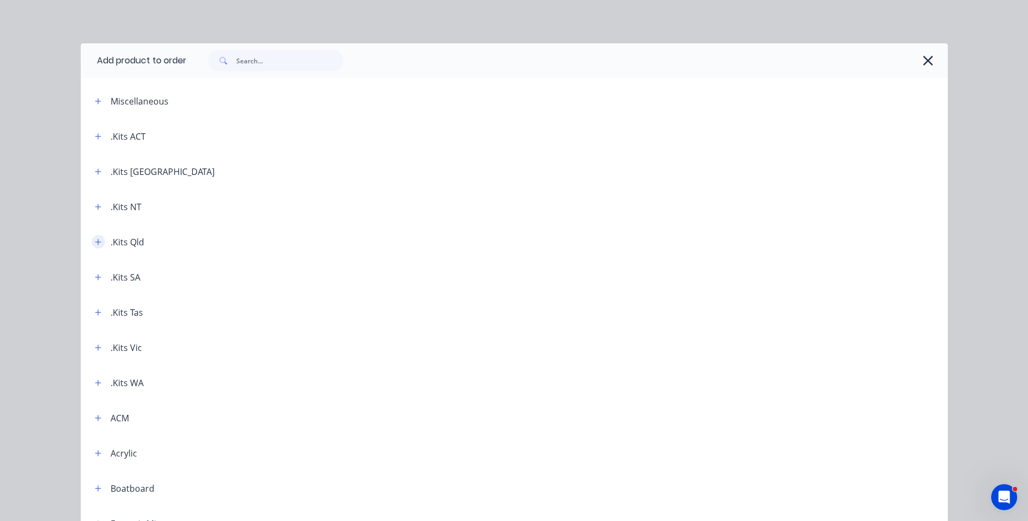
click at [98, 244] on button "button" at bounding box center [99, 242] width 14 height 14
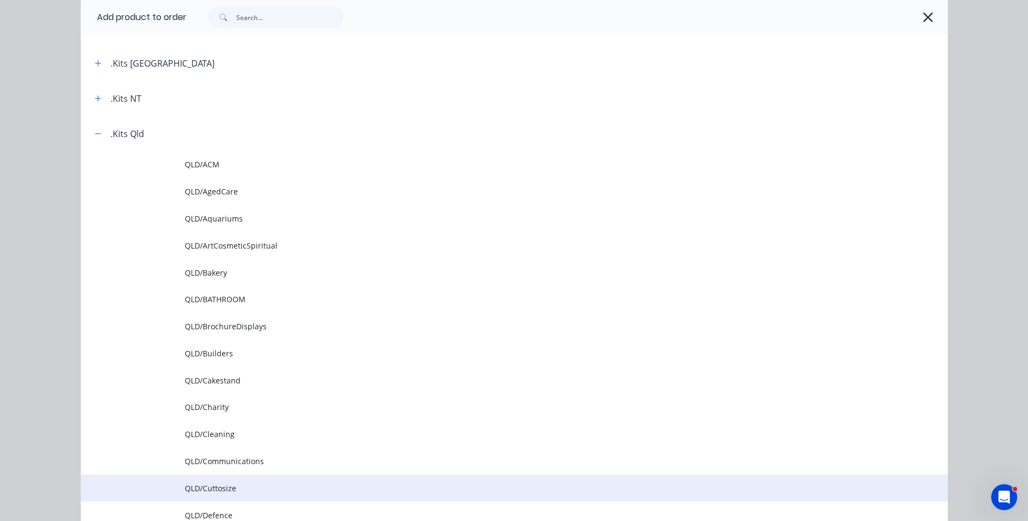
click at [217, 485] on span "QLD/Cuttosize" at bounding box center [490, 488] width 610 height 11
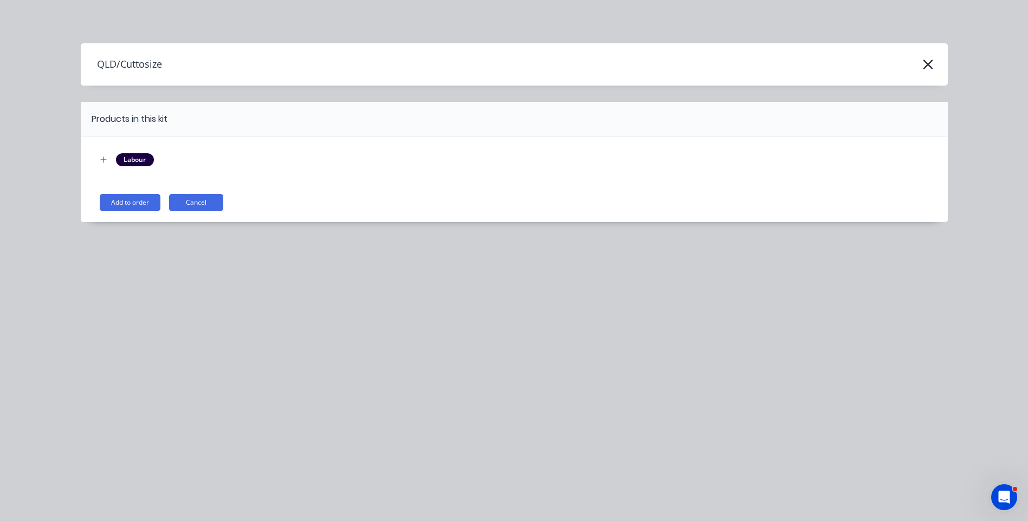
scroll to position [0, 0]
click at [131, 205] on button "Add to order" at bounding box center [130, 202] width 61 height 17
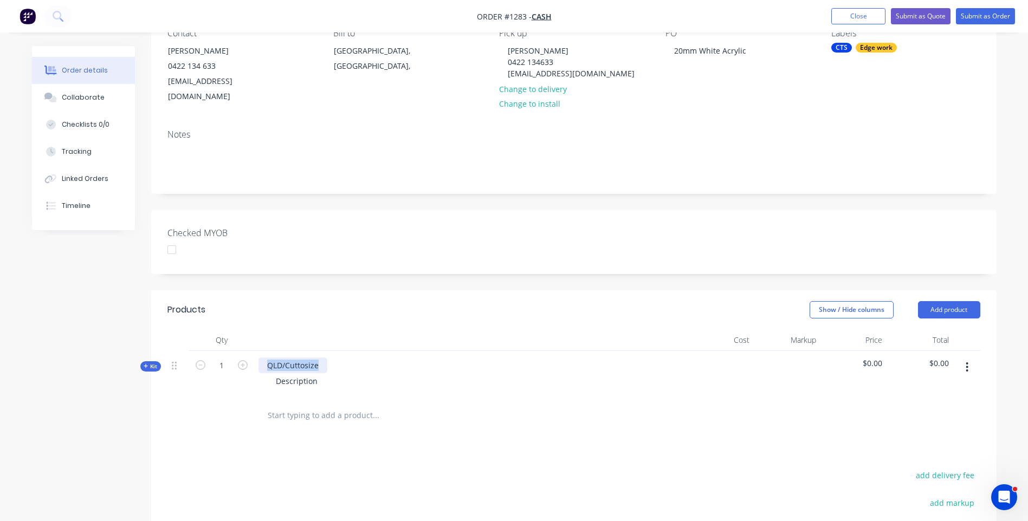
drag, startPoint x: 321, startPoint y: 349, endPoint x: 266, endPoint y: 348, distance: 55.3
click at [266, 358] on div "QLD/Cuttosize" at bounding box center [292, 366] width 69 height 16
drag, startPoint x: 315, startPoint y: 367, endPoint x: 256, endPoint y: 366, distance: 59.1
click at [256, 366] on div "20mm White acrylic panels Description" at bounding box center [470, 374] width 433 height 47
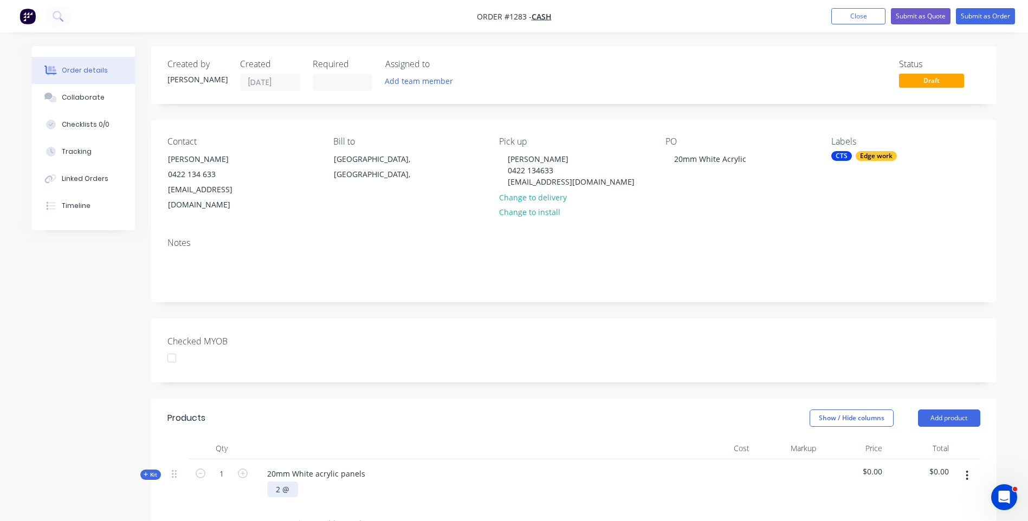
click at [287, 482] on div "2 @" at bounding box center [282, 490] width 31 height 16
click at [521, 461] on div "20mm White acrylic panels 2 @ 675mm x 675mm 1 @ 645mm x 1290mm" at bounding box center [470, 488] width 433 height 59
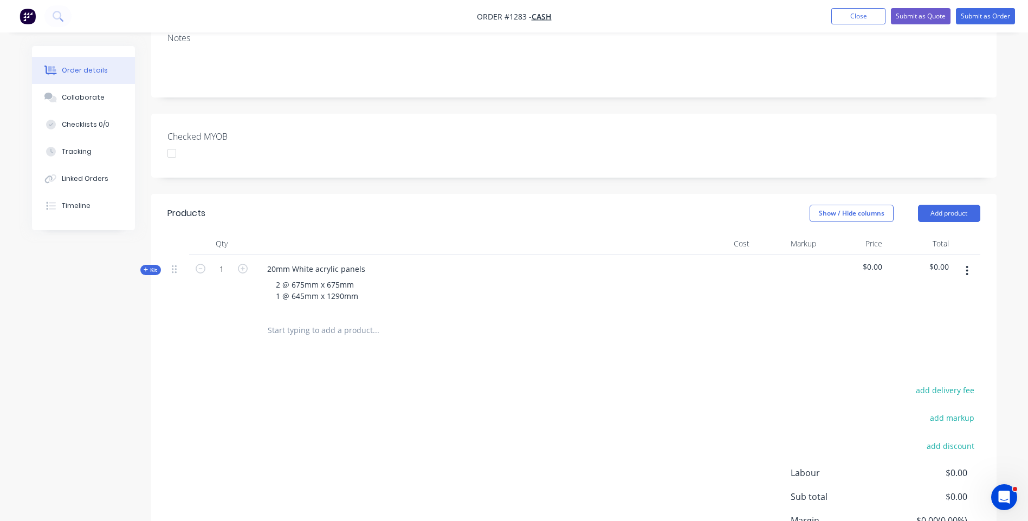
scroll to position [217, 0]
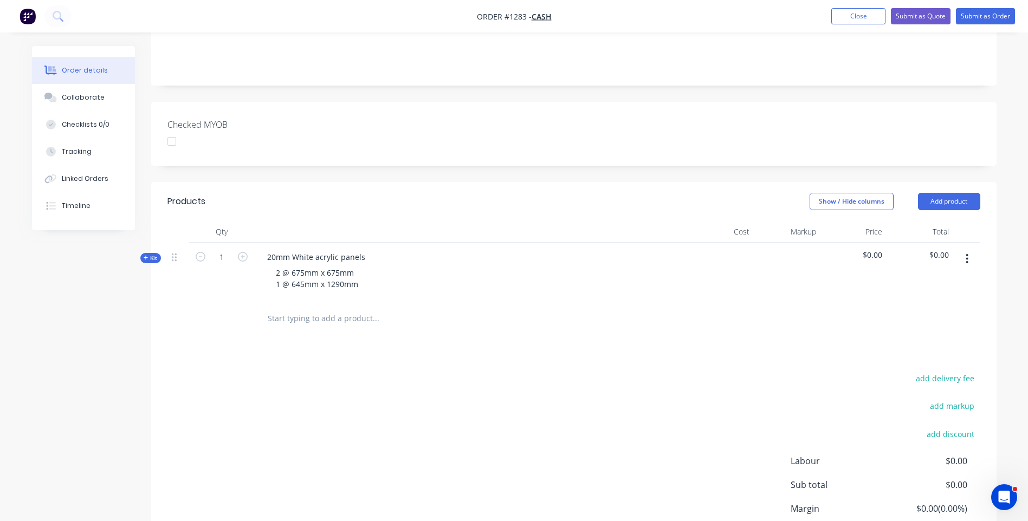
drag, startPoint x: 146, startPoint y: 242, endPoint x: 145, endPoint y: 249, distance: 7.1
click at [146, 255] on icon at bounding box center [146, 257] width 5 height 5
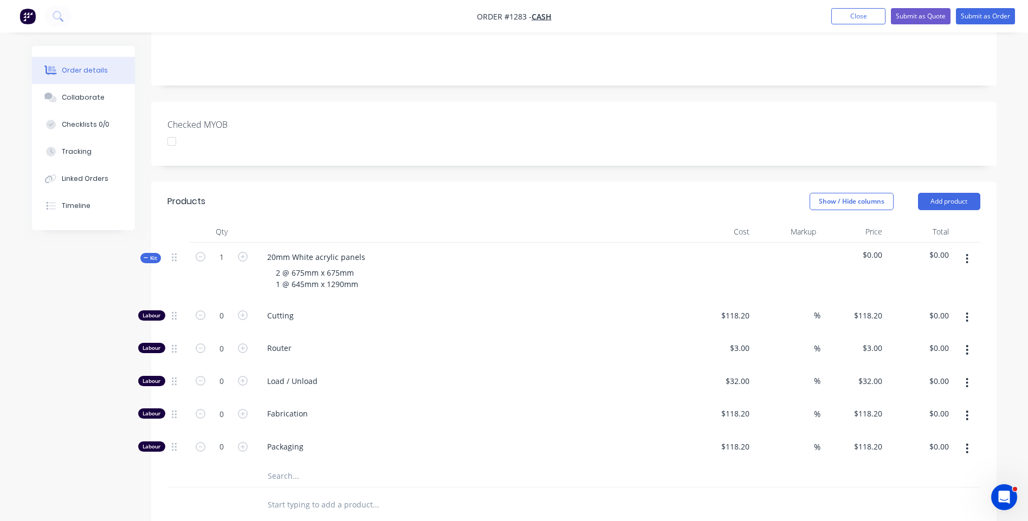
click at [283, 465] on input "text" at bounding box center [375, 476] width 217 height 22
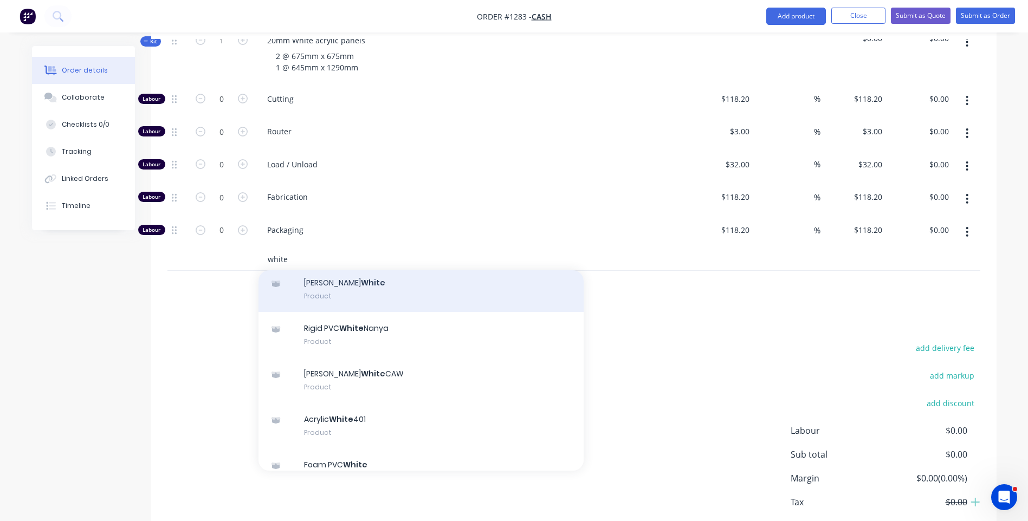
scroll to position [108, 0]
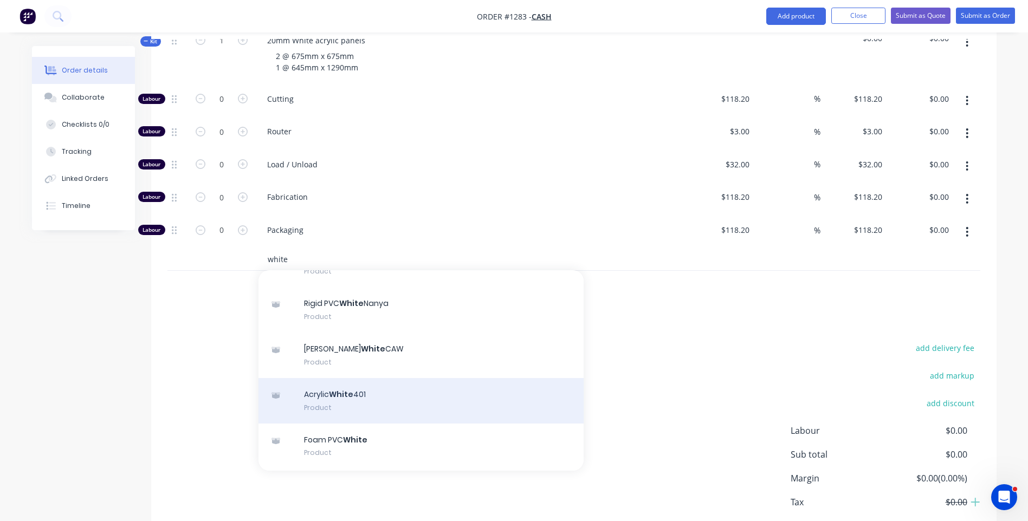
type input "white"
click at [335, 384] on div "Acrylic White 401 Product" at bounding box center [420, 401] width 325 height 46
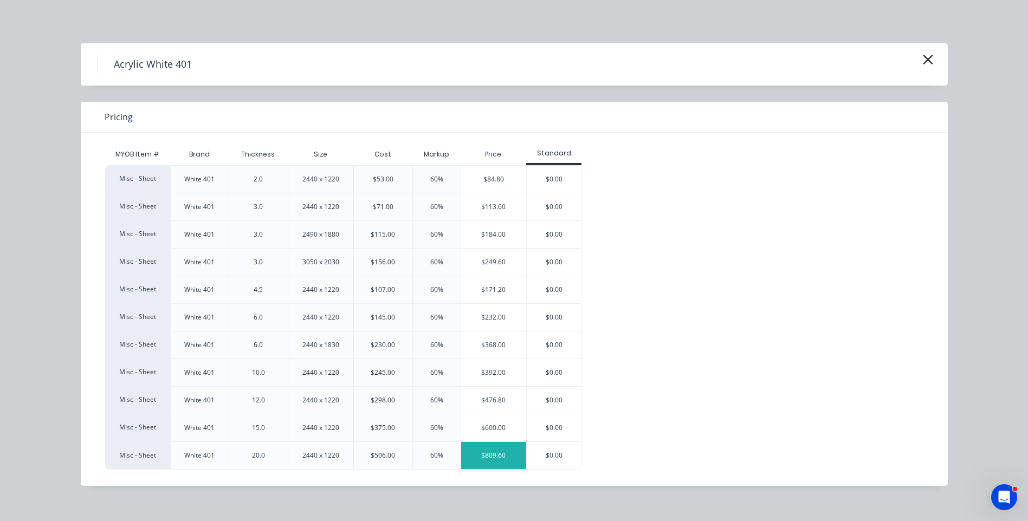
click at [488, 457] on div "$809.60" at bounding box center [494, 455] width 66 height 27
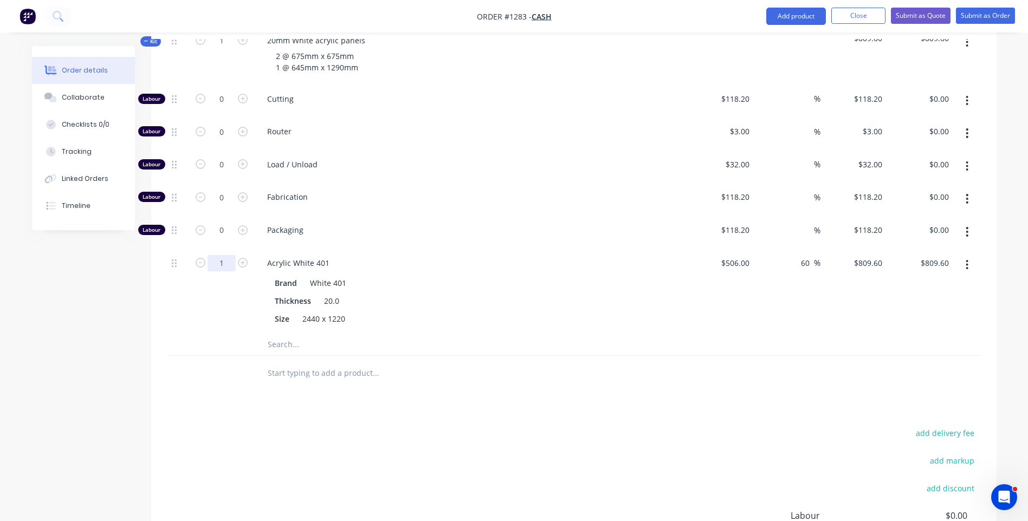
click at [229, 107] on input "1" at bounding box center [221, 99] width 28 height 16
type input "1.5"
type input "$1,214.40"
click at [474, 311] on div "Size 2440 x 1220" at bounding box center [468, 319] width 397 height 16
click at [228, 91] on input "0" at bounding box center [221, 99] width 28 height 16
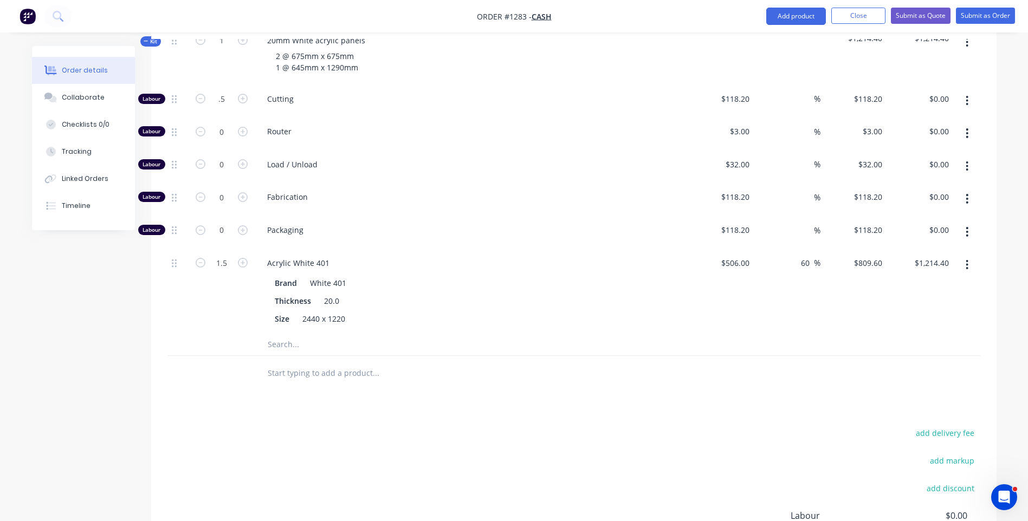
type input "0.5"
type input "$59.10"
click at [540, 129] on div "Router" at bounding box center [470, 133] width 433 height 33
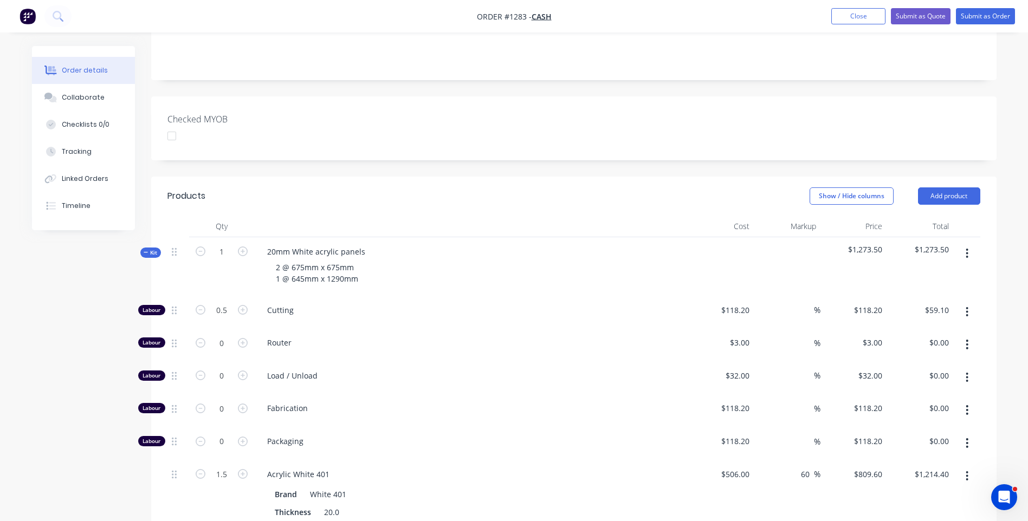
scroll to position [217, 0]
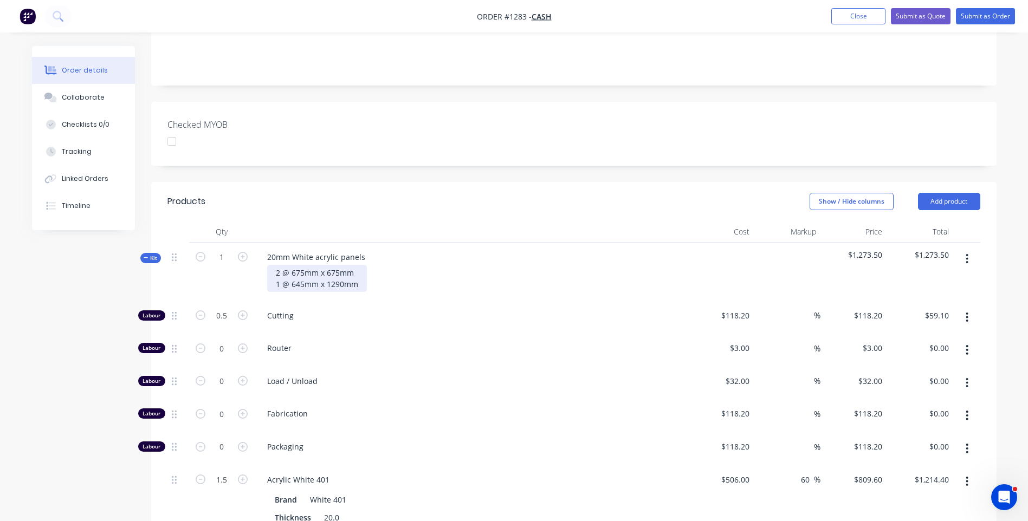
click at [363, 270] on div "2 @ 675mm x 675mm 1 @ 645mm x 1290mm" at bounding box center [317, 278] width 100 height 27
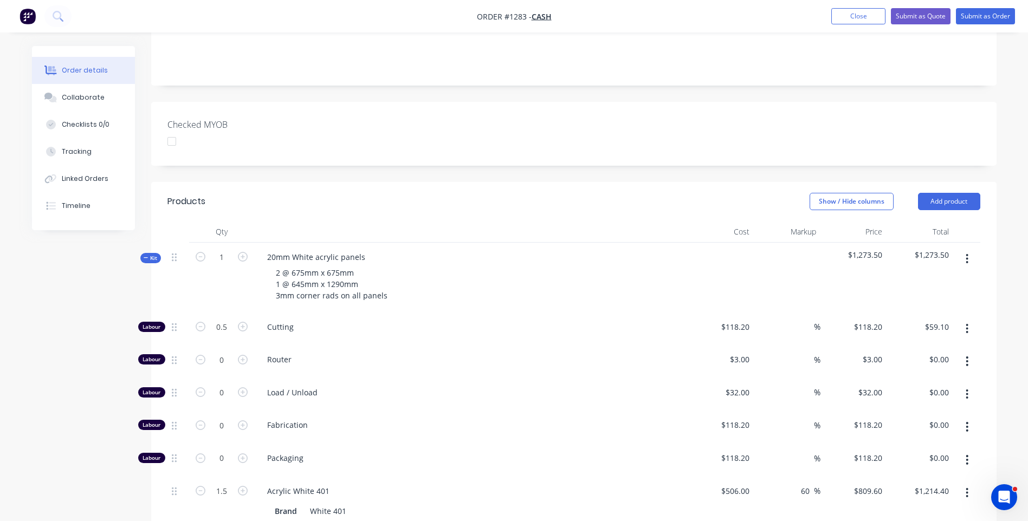
click at [489, 324] on div "Cutting" at bounding box center [470, 329] width 433 height 33
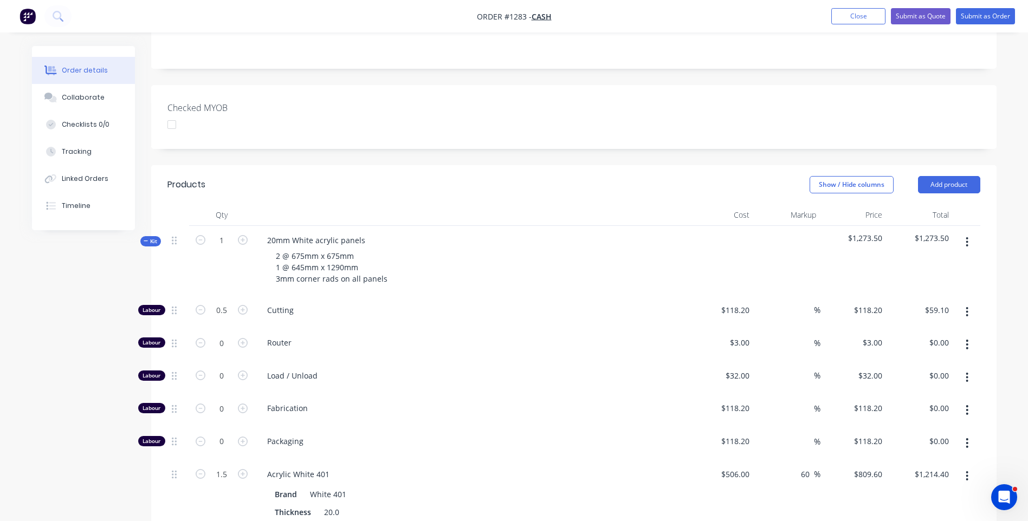
scroll to position [271, 0]
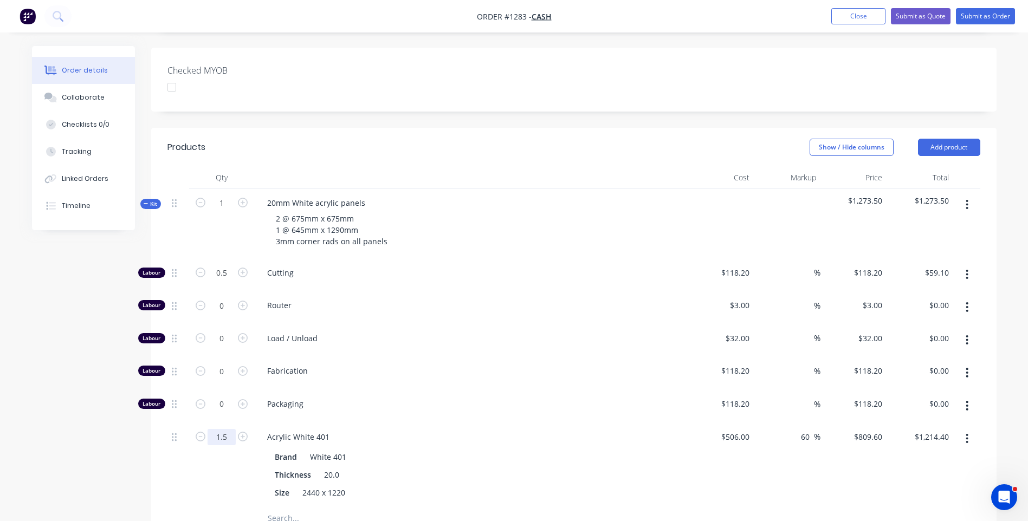
click at [229, 281] on input "1.5" at bounding box center [221, 273] width 28 height 16
type input "1.33"
click at [457, 398] on span "Packaging" at bounding box center [475, 403] width 416 height 11
type input "$1,076.77"
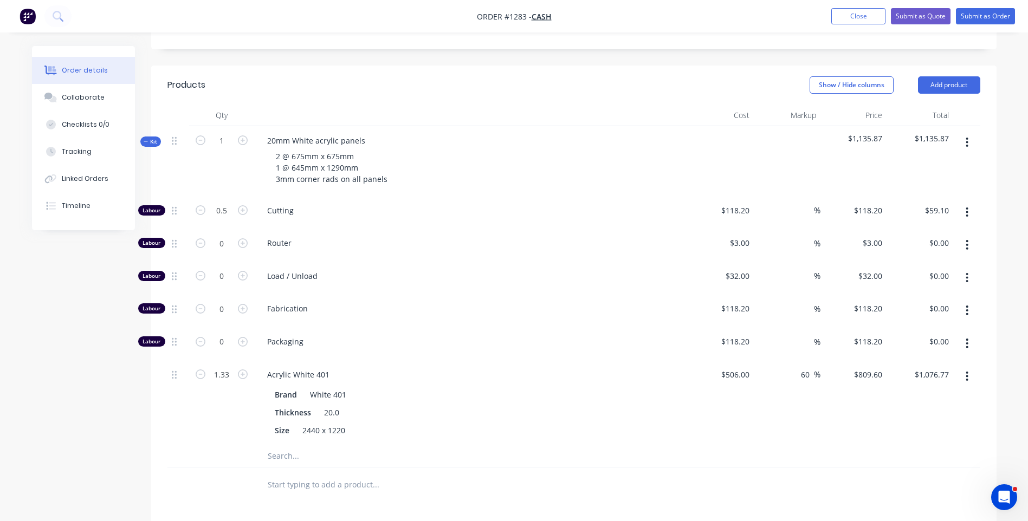
scroll to position [359, 0]
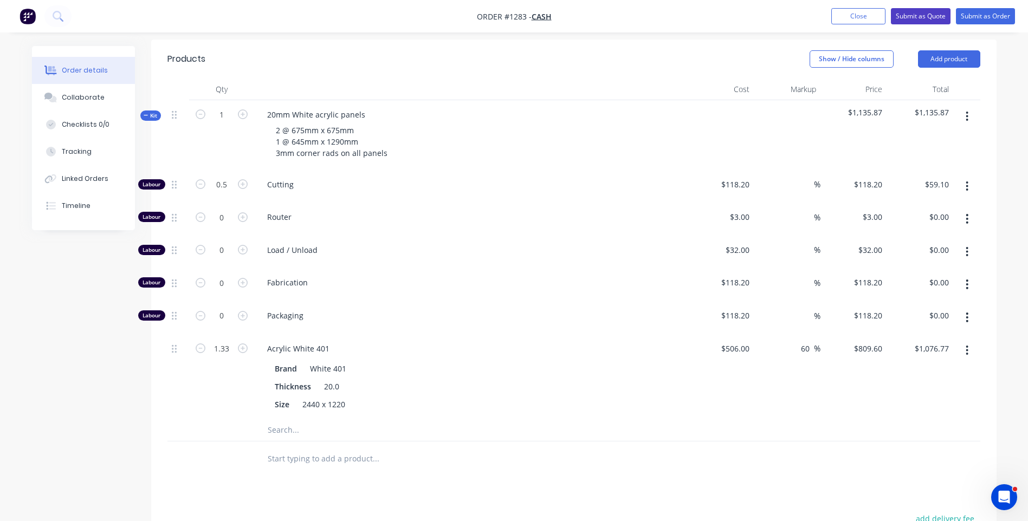
click at [897, 20] on button "Submit as Quote" at bounding box center [921, 16] width 60 height 16
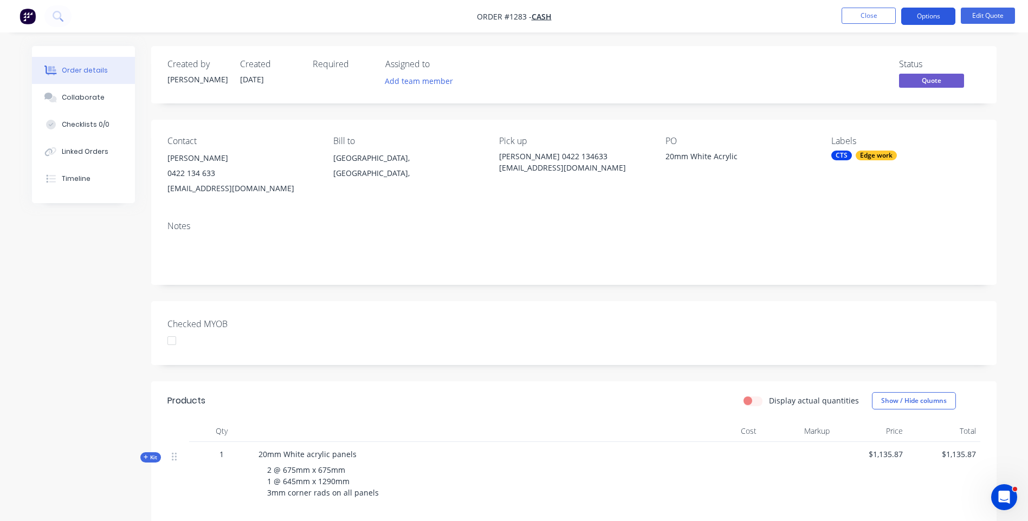
click at [917, 17] on button "Options" at bounding box center [928, 16] width 54 height 17
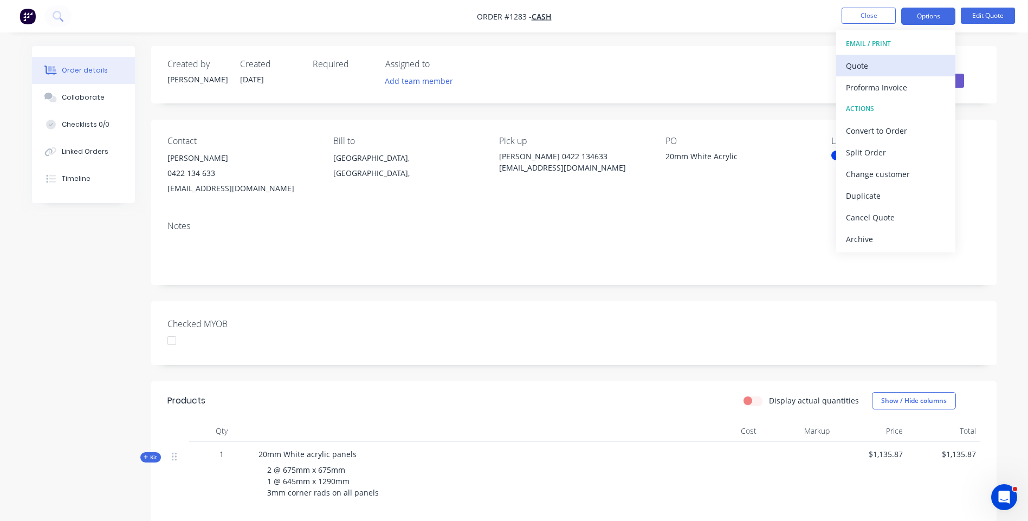
click at [863, 72] on div "Quote" at bounding box center [896, 66] width 100 height 16
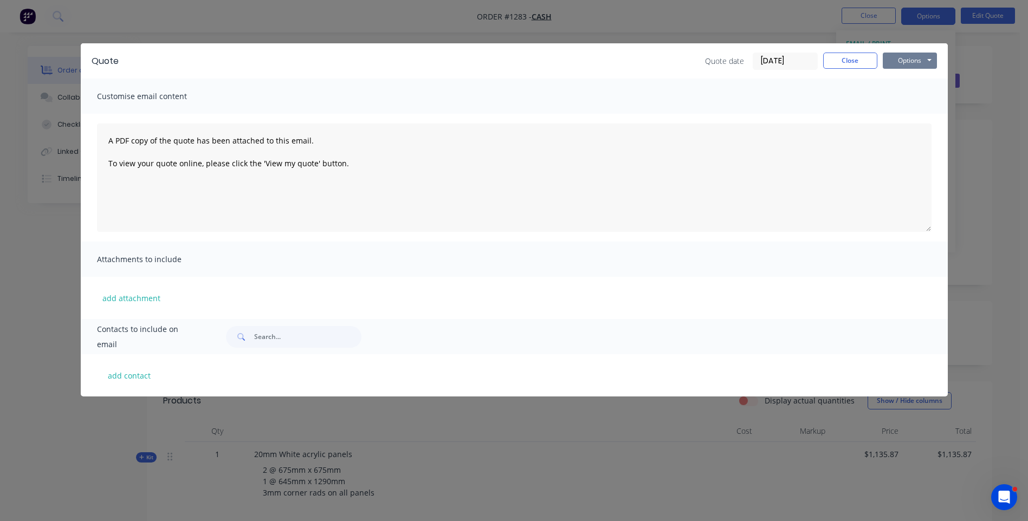
click at [892, 62] on button "Options" at bounding box center [909, 61] width 54 height 16
click at [914, 81] on button "Preview" at bounding box center [916, 80] width 69 height 18
click at [837, 59] on button "Close" at bounding box center [850, 61] width 54 height 16
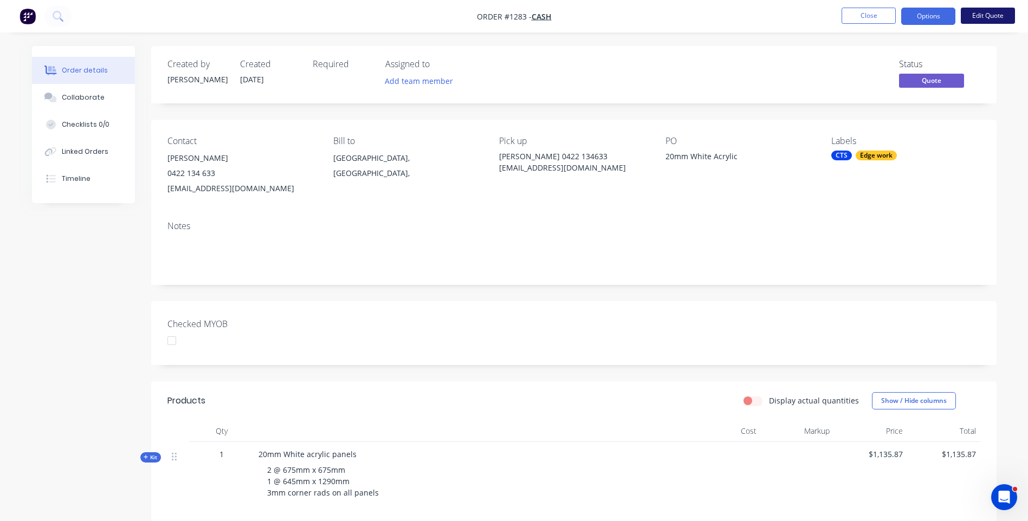
click at [986, 18] on button "Edit Quote" at bounding box center [987, 16] width 54 height 16
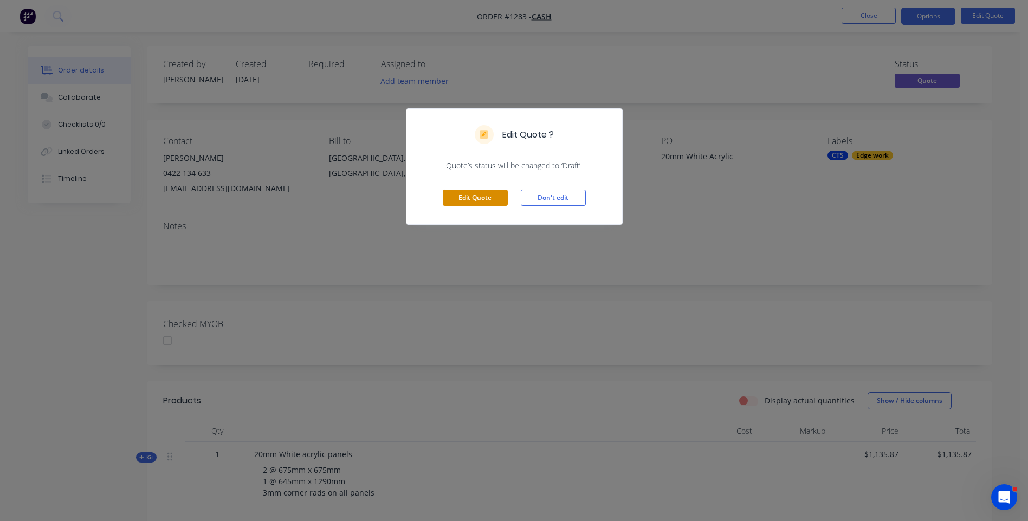
click at [487, 196] on button "Edit Quote" at bounding box center [475, 198] width 65 height 16
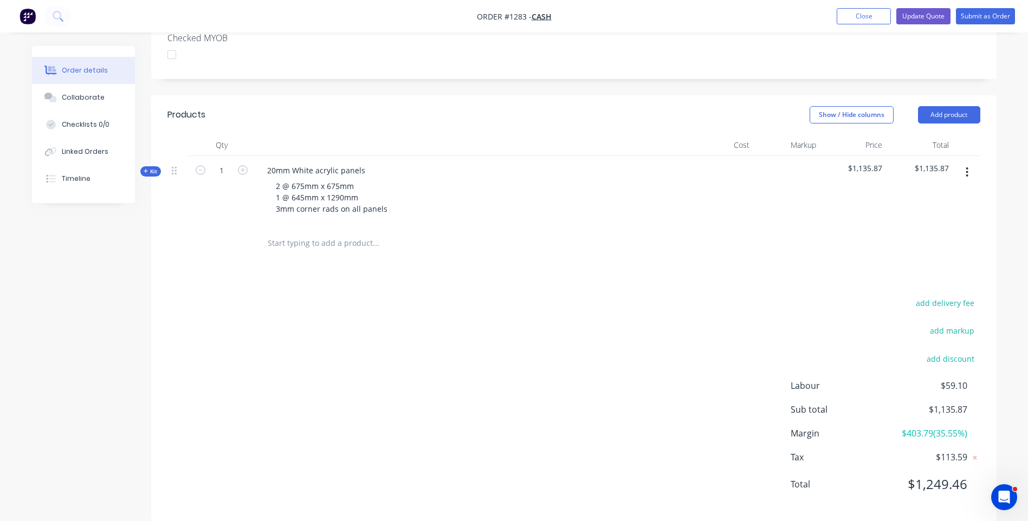
scroll to position [304, 0]
click at [145, 167] on icon at bounding box center [146, 169] width 5 height 5
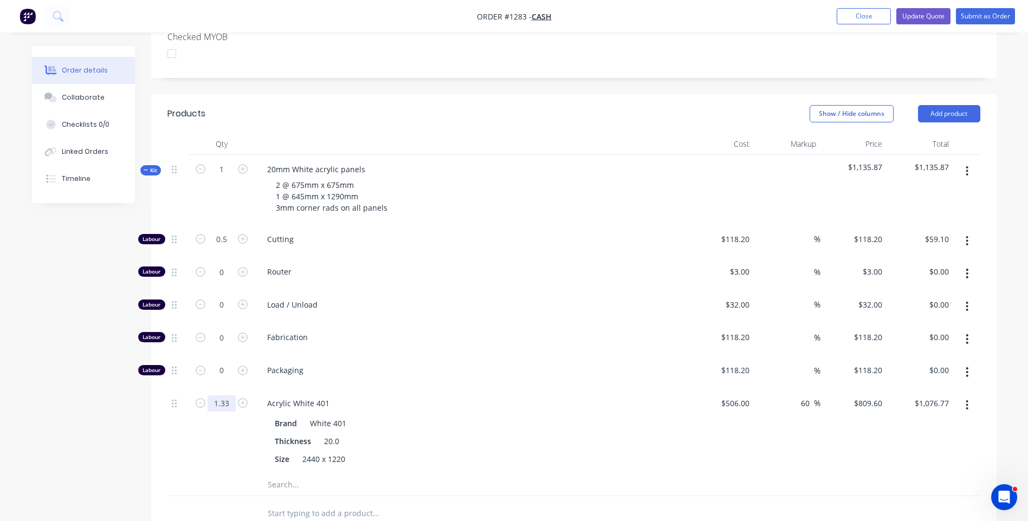
click at [229, 248] on input "1.33" at bounding box center [221, 239] width 28 height 16
type input "1.3"
type input "$1,052.48"
click at [475, 334] on div "Fabrication" at bounding box center [470, 339] width 433 height 33
click at [900, 18] on button "Update Quote" at bounding box center [923, 16] width 54 height 16
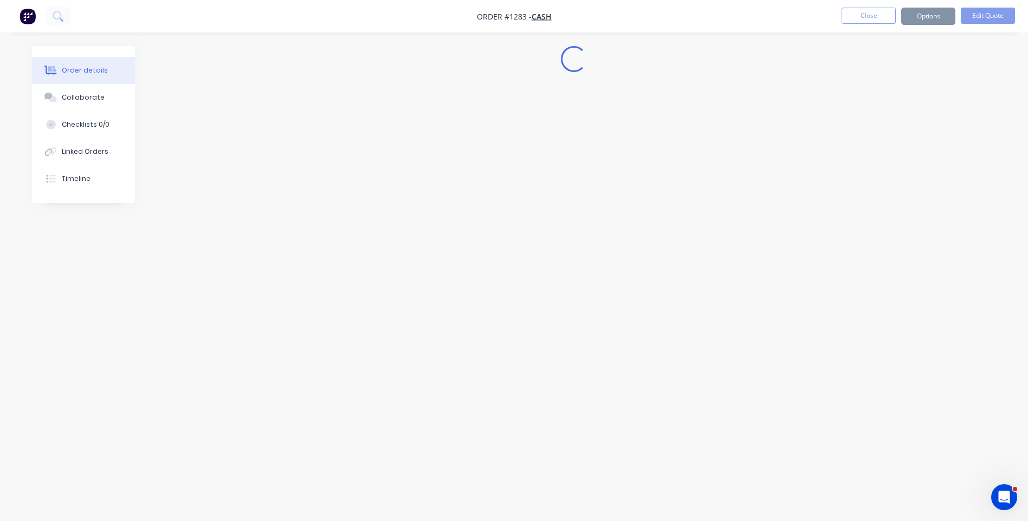
scroll to position [0, 0]
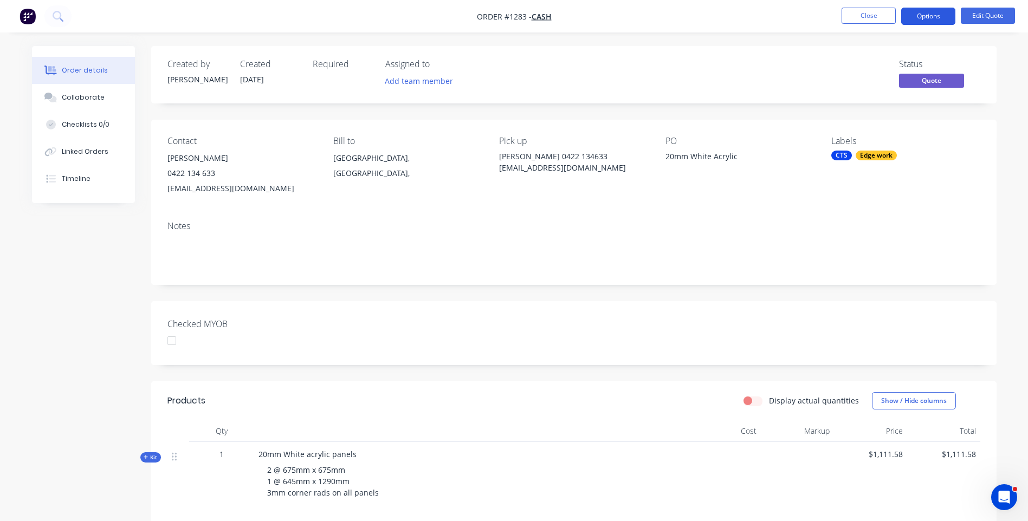
click at [920, 18] on button "Options" at bounding box center [928, 16] width 54 height 17
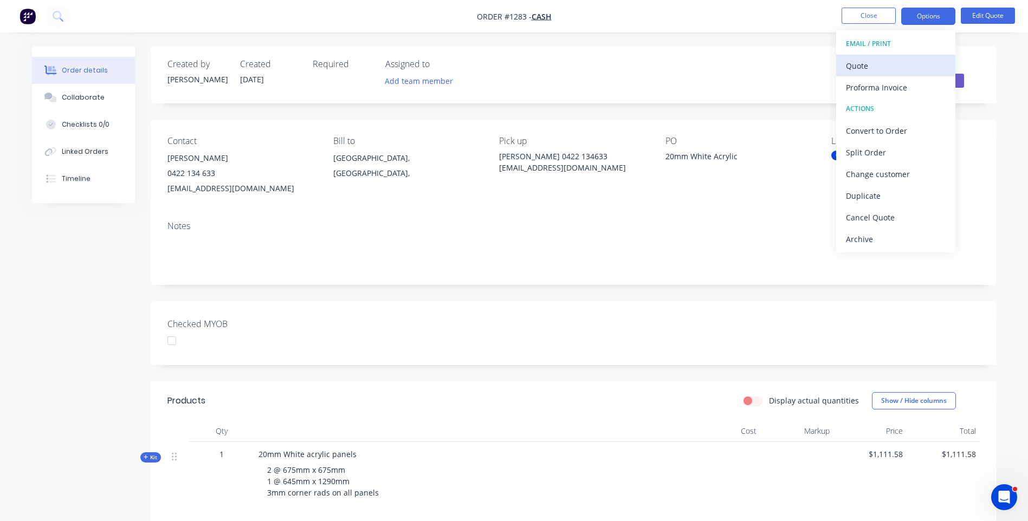
click at [860, 64] on div "Quote" at bounding box center [896, 66] width 100 height 16
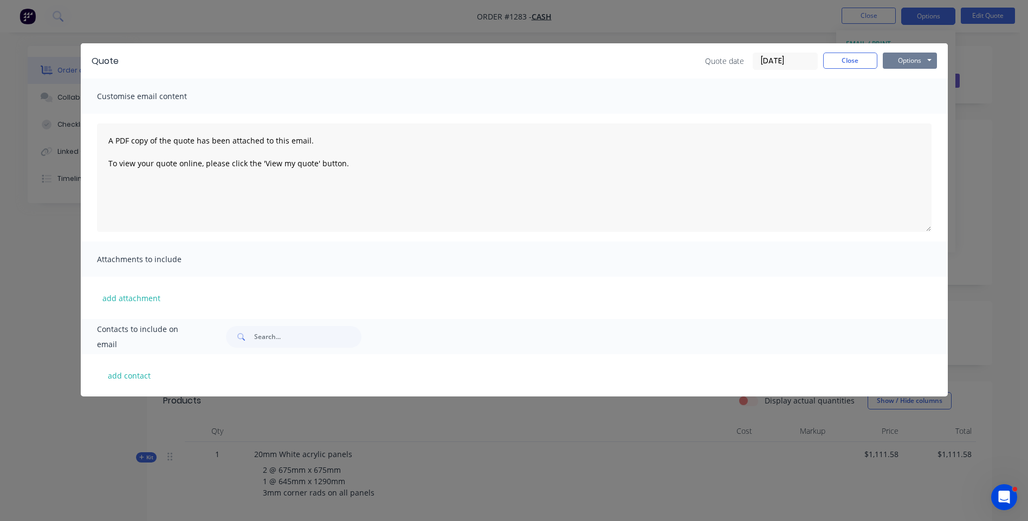
click at [895, 54] on button "Options" at bounding box center [909, 61] width 54 height 16
click at [900, 79] on button "Preview" at bounding box center [916, 80] width 69 height 18
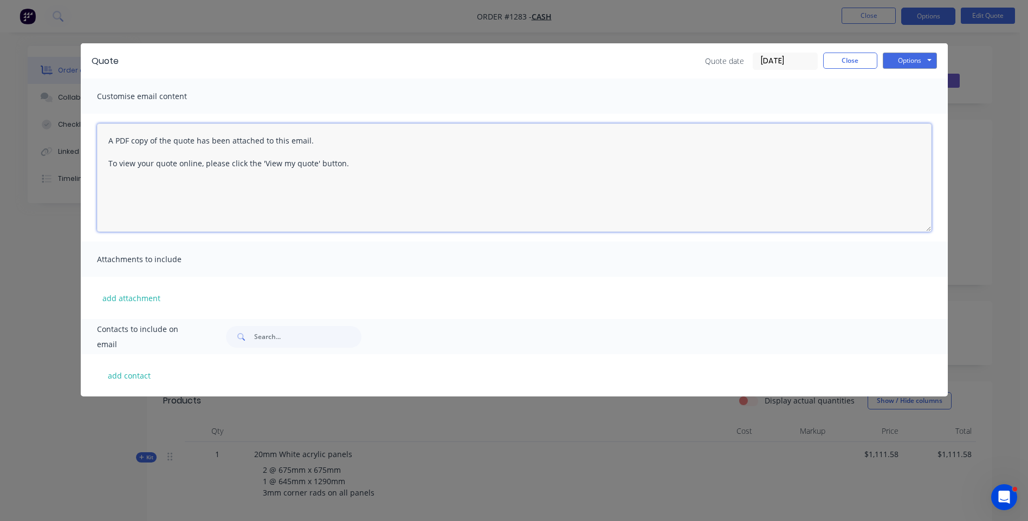
paste textarea "Hi, Please contact us if you have any questions. Regards, [PERSON_NAME] [EMAIL_…"
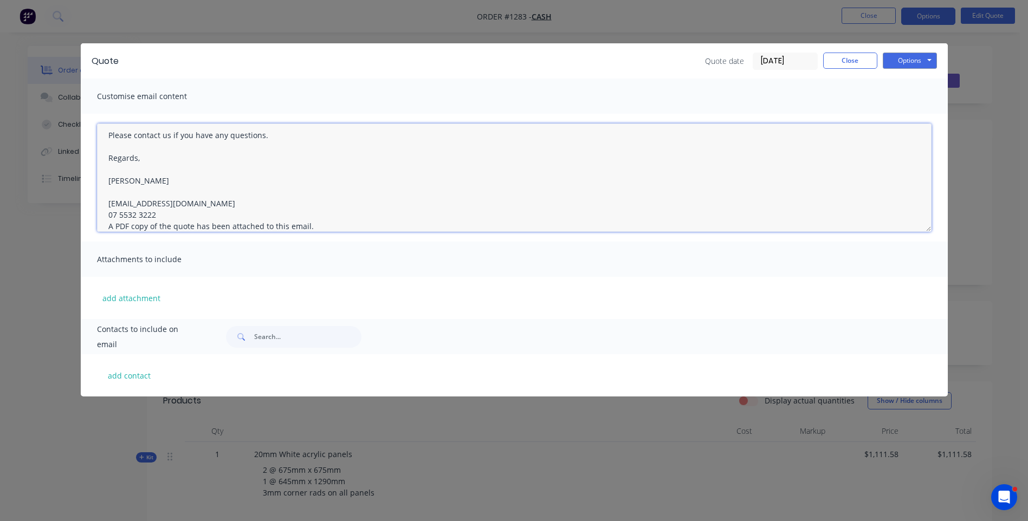
click at [164, 216] on textarea "Hi, Please contact us if you have any questions. Regards, [PERSON_NAME] [EMAIL_…" at bounding box center [514, 178] width 834 height 108
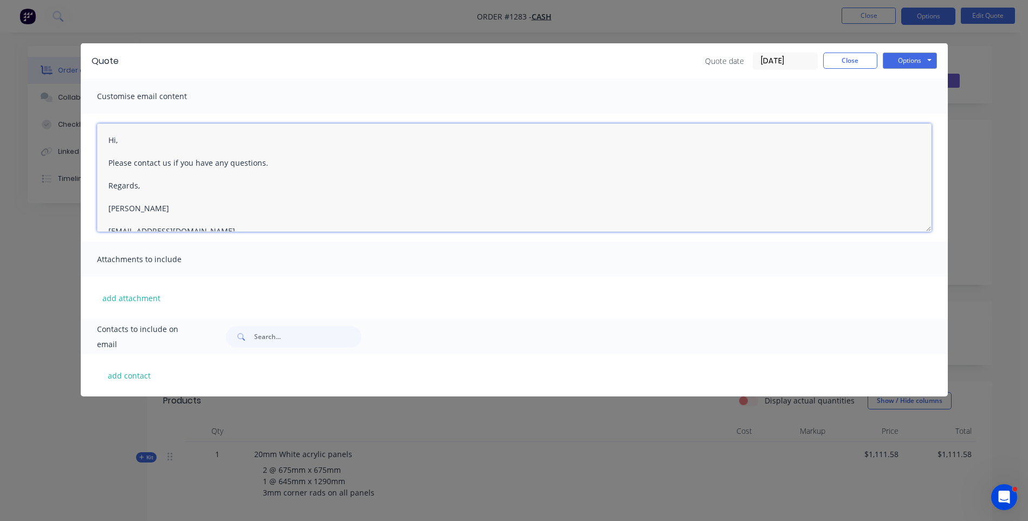
scroll to position [0, 0]
click at [121, 141] on textarea "Hi, Please contact us if you have any questions. Regards, [PERSON_NAME] [EMAIL_…" at bounding box center [514, 178] width 834 height 108
click at [113, 164] on textarea "Hi Deb, See attached quote. Please contact us if you have any questions. Regard…" at bounding box center [514, 178] width 834 height 108
click at [212, 161] on textarea "Hi Deb, Please see attached quote. Please contact us if you have any questions.…" at bounding box center [514, 178] width 834 height 108
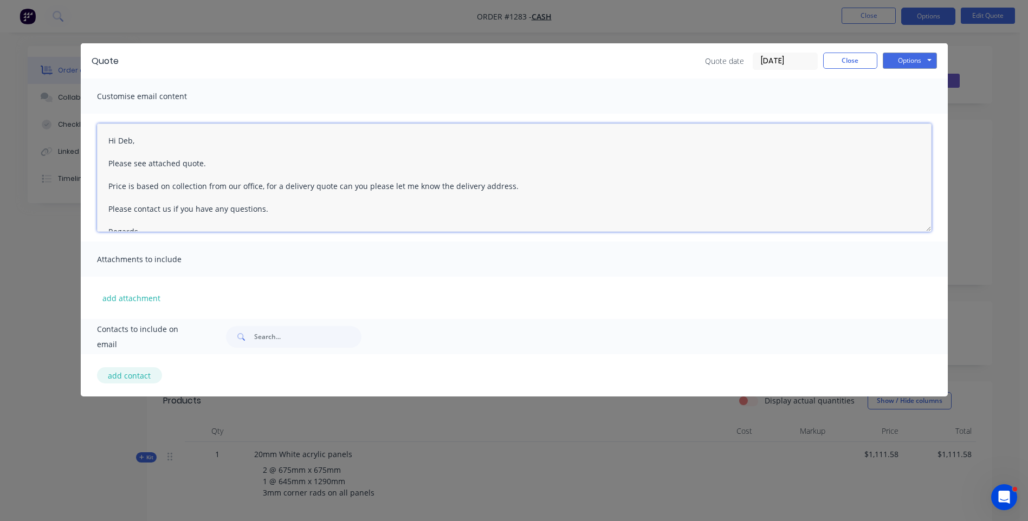
type textarea "Hi Deb, Please see attached quote. Price is based on collection from our office…"
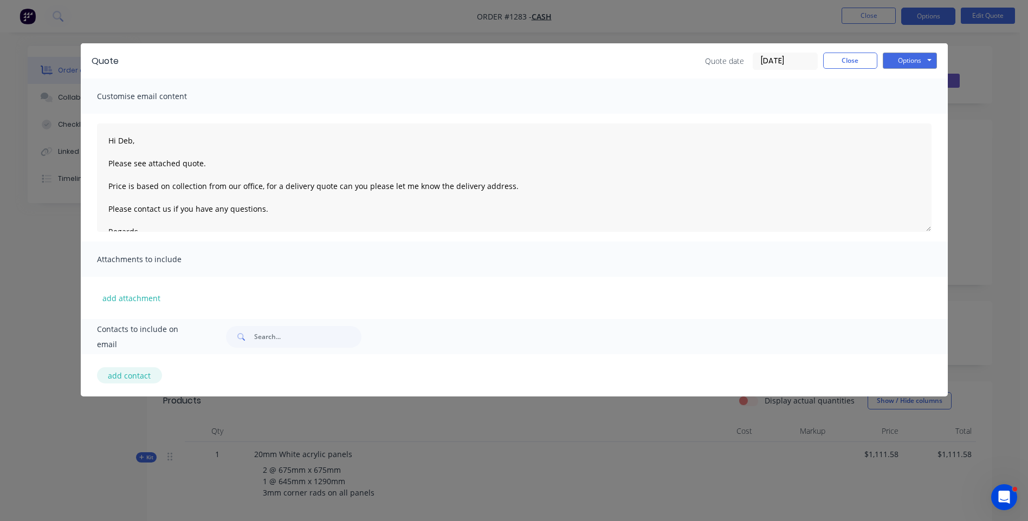
click at [130, 378] on button "add contact" at bounding box center [129, 375] width 65 height 16
select select "AU"
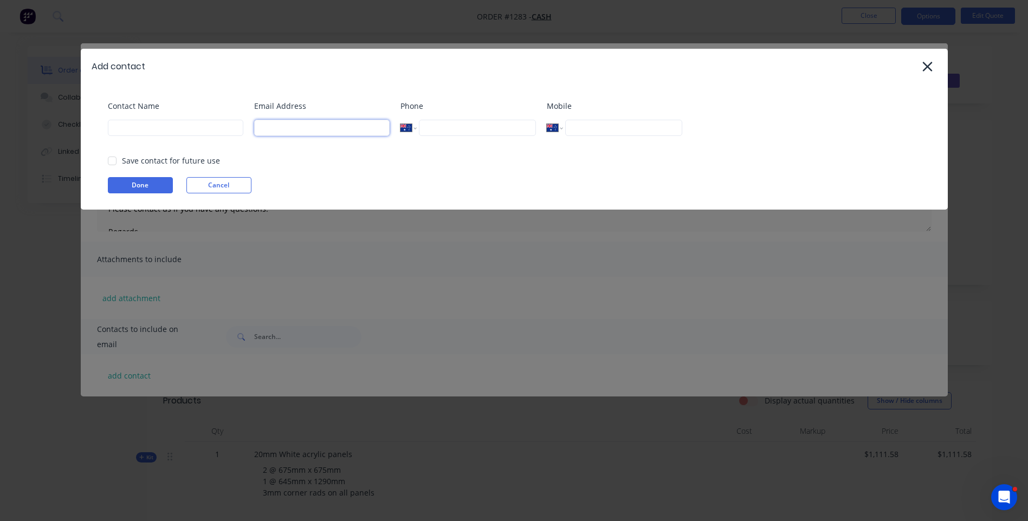
click at [275, 126] on input at bounding box center [321, 128] width 135 height 16
type input "[EMAIL_ADDRESS][DOMAIN_NAME]"
click at [172, 132] on input at bounding box center [175, 128] width 135 height 16
type input "[PERSON_NAME]"
click at [143, 190] on button "Done" at bounding box center [140, 185] width 65 height 16
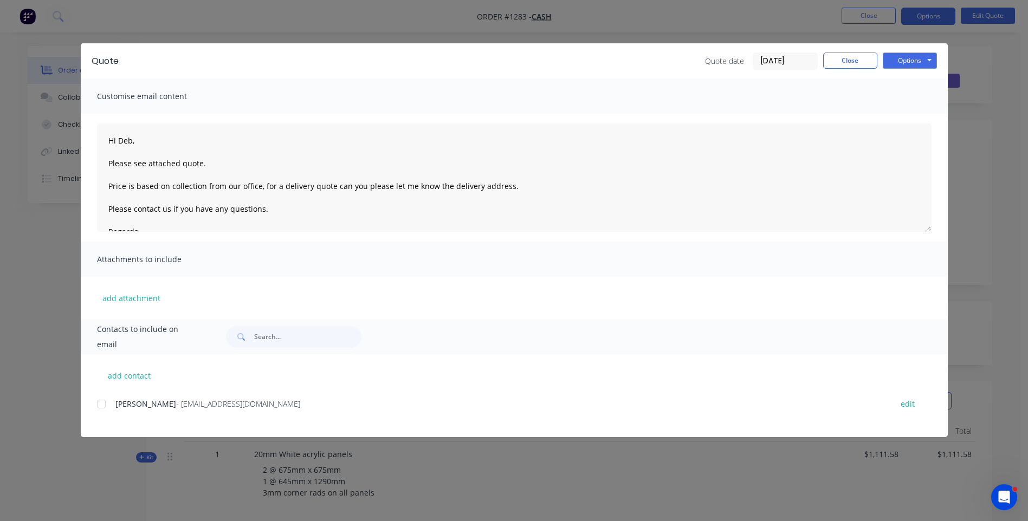
click at [96, 401] on div "add contact [PERSON_NAME] - [EMAIL_ADDRESS][DOMAIN_NAME] edit" at bounding box center [514, 395] width 867 height 83
click at [105, 401] on div at bounding box center [101, 404] width 22 height 22
click at [894, 66] on button "Options" at bounding box center [909, 61] width 54 height 16
click at [905, 118] on button "Email" at bounding box center [916, 116] width 69 height 18
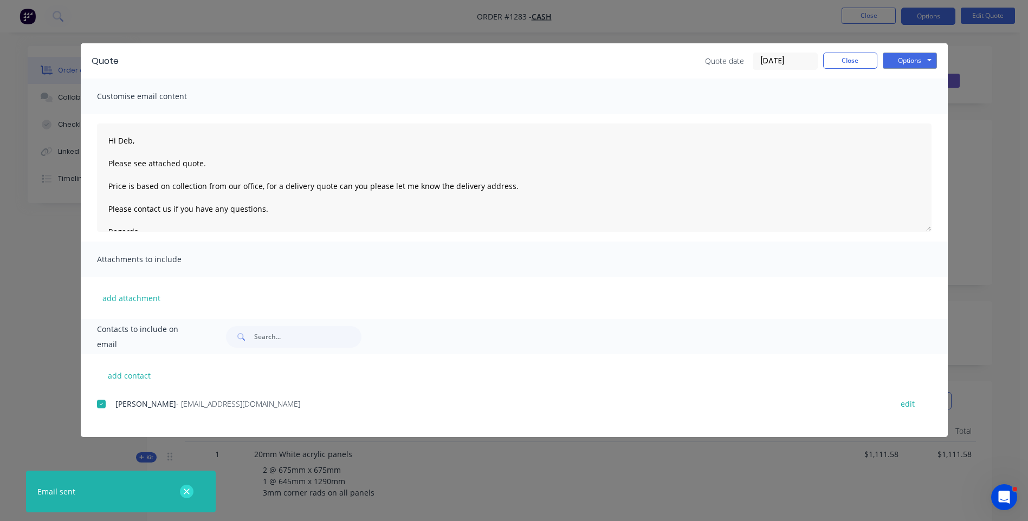
click at [187, 491] on icon "button" at bounding box center [187, 492] width 6 height 6
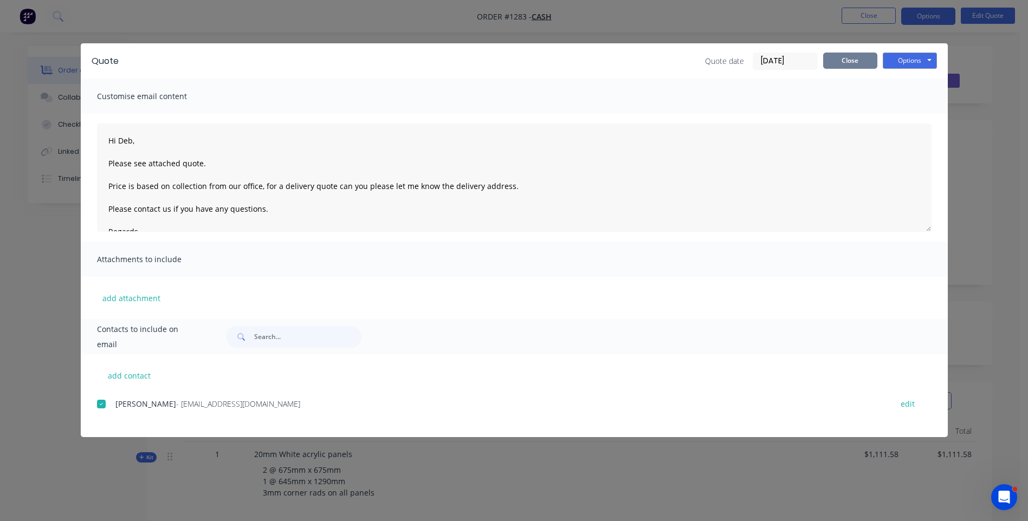
click at [853, 64] on button "Close" at bounding box center [850, 61] width 54 height 16
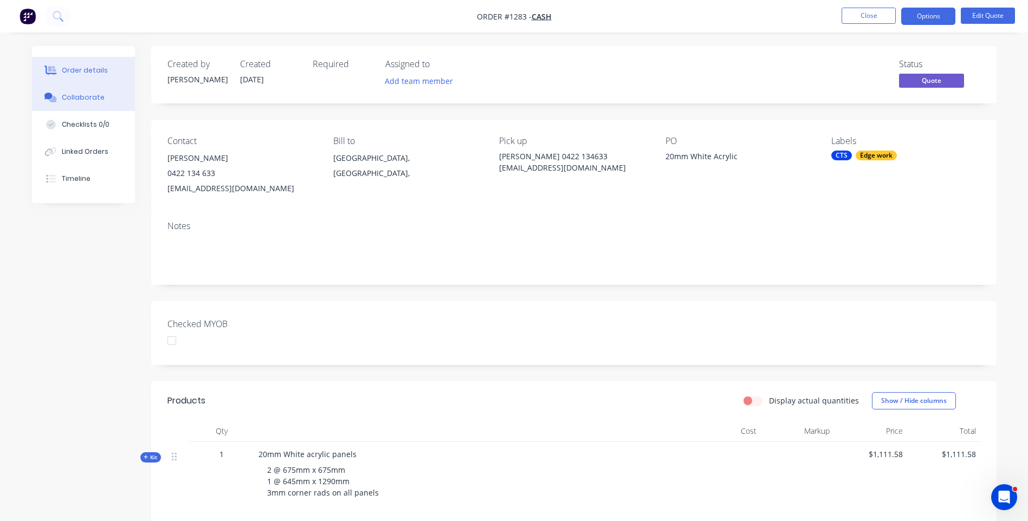
click at [90, 99] on div "Collaborate" at bounding box center [83, 98] width 43 height 10
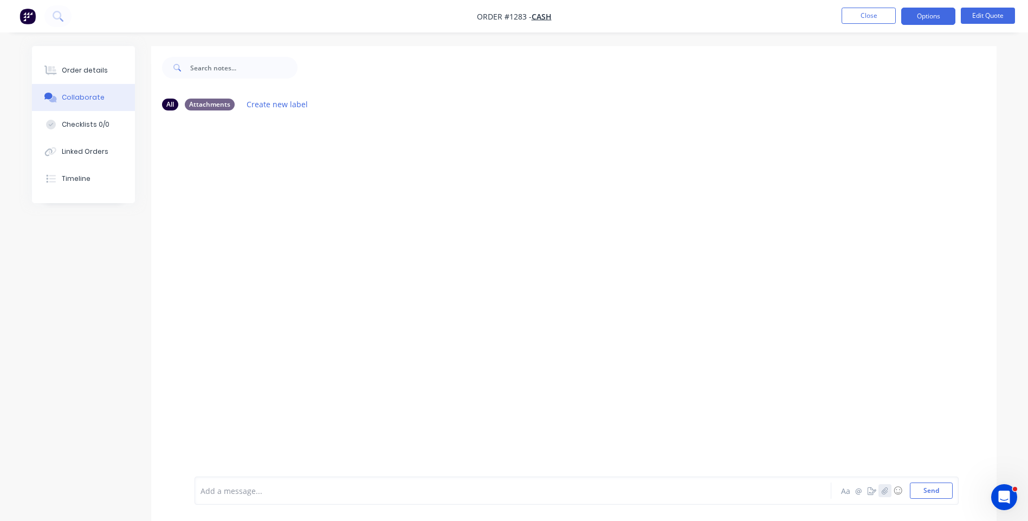
click at [881, 492] on icon "button" at bounding box center [884, 491] width 7 height 8
click at [930, 496] on button "Send" at bounding box center [931, 491] width 43 height 16
click at [88, 75] on button "Order details" at bounding box center [83, 70] width 103 height 27
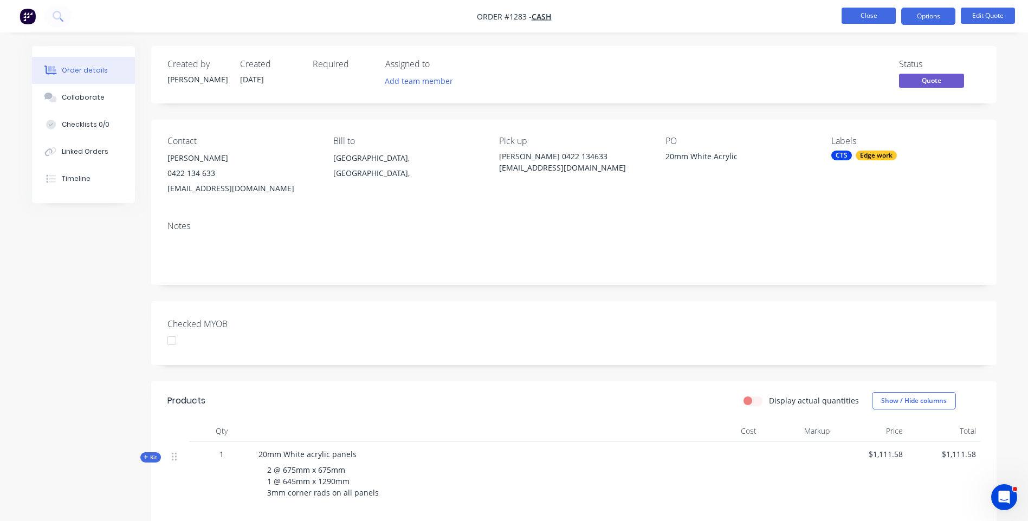
click at [865, 18] on button "Close" at bounding box center [868, 16] width 54 height 16
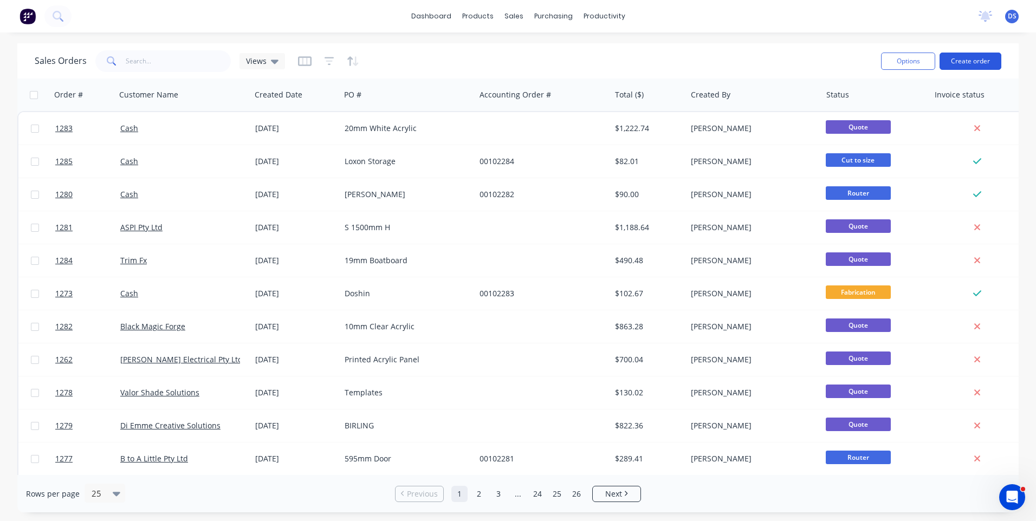
click at [972, 63] on button "Create order" at bounding box center [970, 61] width 62 height 17
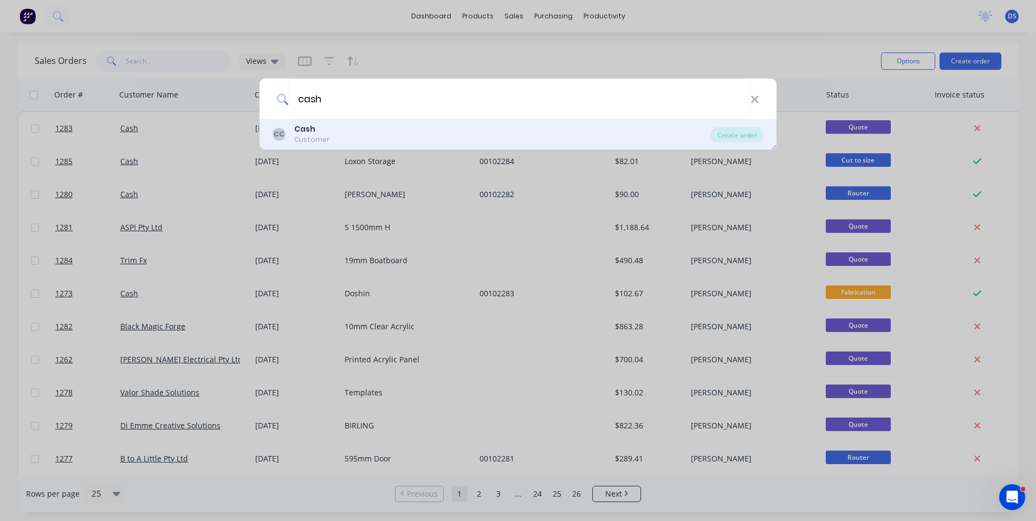
type input "cash"
click at [309, 134] on div "Cash Customer" at bounding box center [311, 134] width 35 height 21
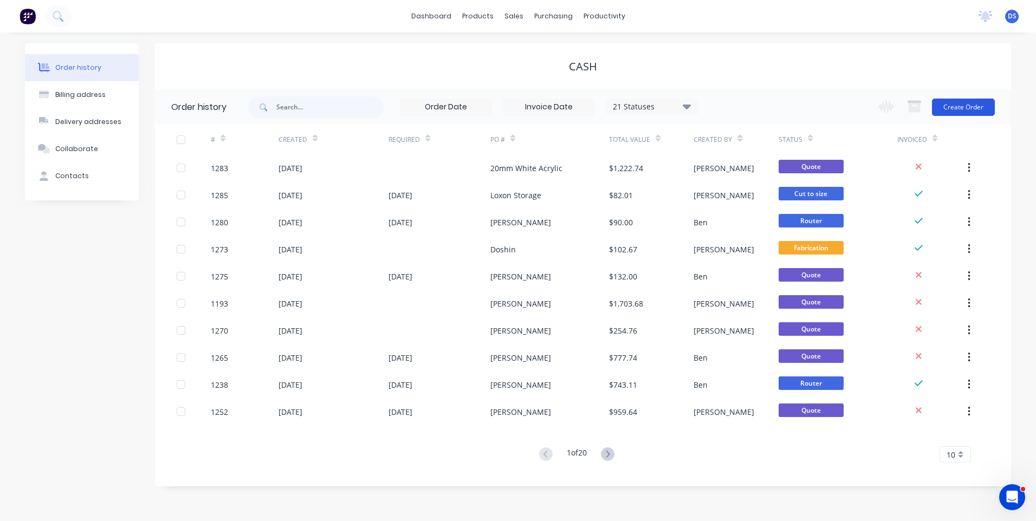
click at [958, 101] on button "Create Order" at bounding box center [963, 107] width 63 height 17
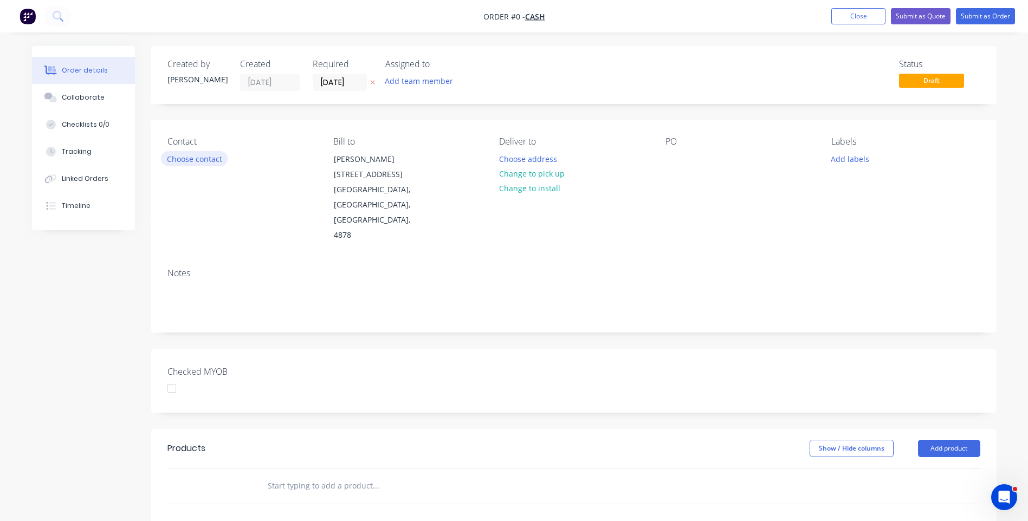
click at [206, 163] on button "Choose contact" at bounding box center [194, 158] width 67 height 15
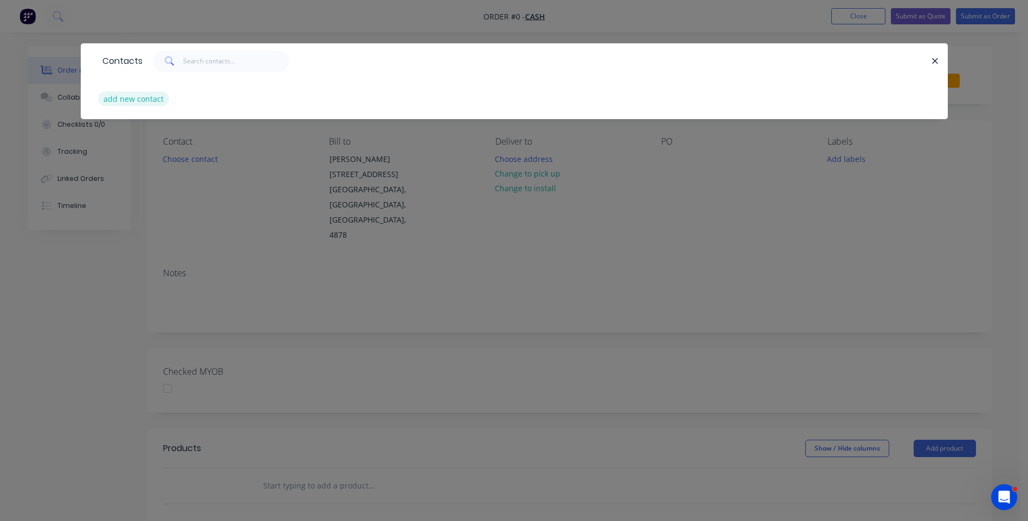
click at [128, 104] on button "add new contact" at bounding box center [134, 99] width 72 height 15
select select "AU"
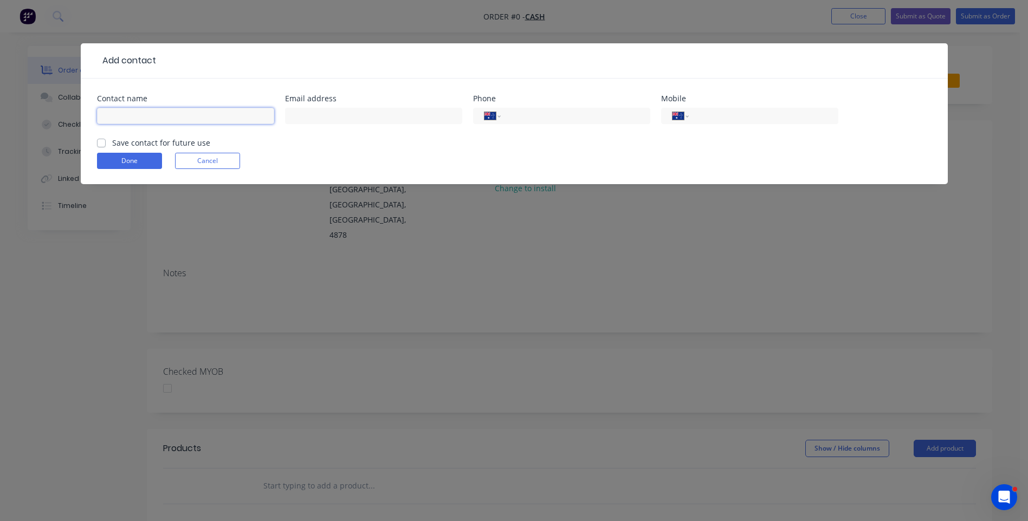
paste input "[PERSON_NAME] [EMAIL_ADDRESS][DOMAIN_NAME] [PHONE_NUMBER]"
drag, startPoint x: 267, startPoint y: 116, endPoint x: 218, endPoint y: 118, distance: 49.3
click at [218, 118] on input "[PERSON_NAME] [EMAIL_ADDRESS][DOMAIN_NAME] [PHONE_NUMBER]" at bounding box center [185, 116] width 177 height 16
type input "[PERSON_NAME] [EMAIL_ADDRESS][DOMAIN_NAME] [PHONE_NUMBER]"
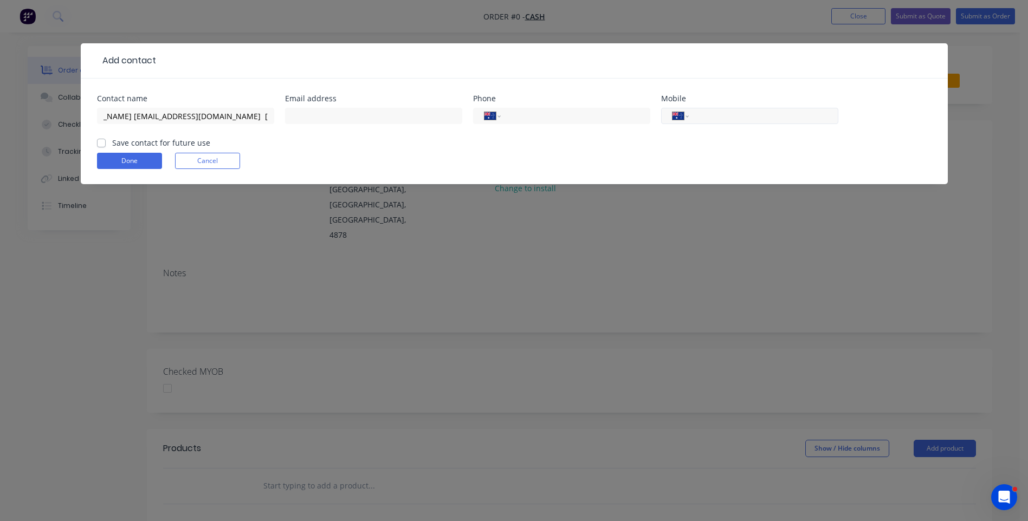
scroll to position [0, 0]
paste input "0413 683 631"
type input "0413 683 631"
drag, startPoint x: 246, startPoint y: 115, endPoint x: 280, endPoint y: 119, distance: 33.8
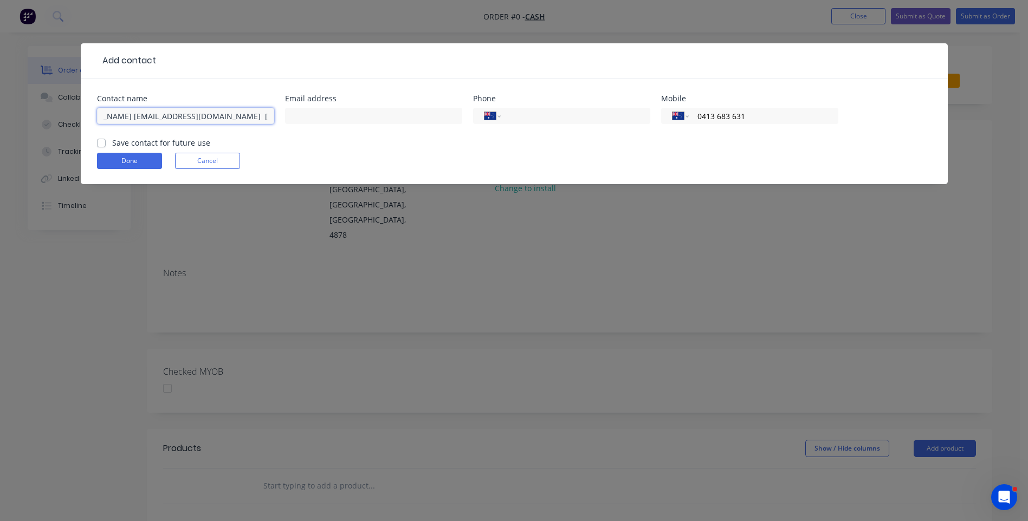
click at [280, 119] on div "Contact name [PERSON_NAME] [EMAIL_ADDRESS][DOMAIN_NAME] [PHONE_NUMBER] Email ad…" at bounding box center [514, 116] width 834 height 42
drag, startPoint x: 244, startPoint y: 114, endPoint x: 153, endPoint y: 116, distance: 91.0
click at [153, 116] on input "[PERSON_NAME] [EMAIL_ADDRESS][DOMAIN_NAME]" at bounding box center [185, 116] width 177 height 16
type input "[PERSON_NAME]"
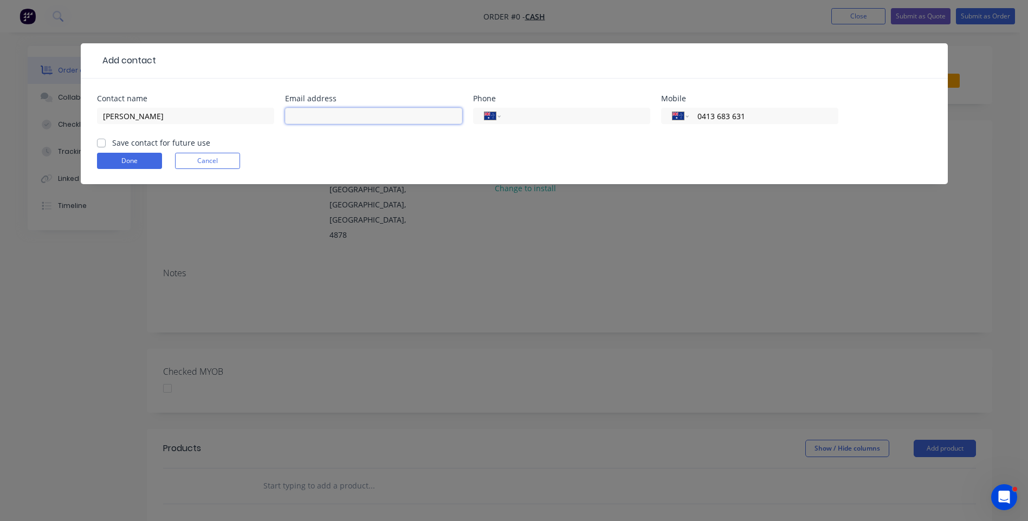
paste input "[EMAIL_ADDRESS][DOMAIN_NAME]"
type input "[EMAIL_ADDRESS][DOMAIN_NAME]"
click at [162, 119] on input "[PERSON_NAME]" at bounding box center [185, 116] width 177 height 16
type input "[PERSON_NAME]"
click at [131, 168] on button "Done" at bounding box center [129, 161] width 65 height 16
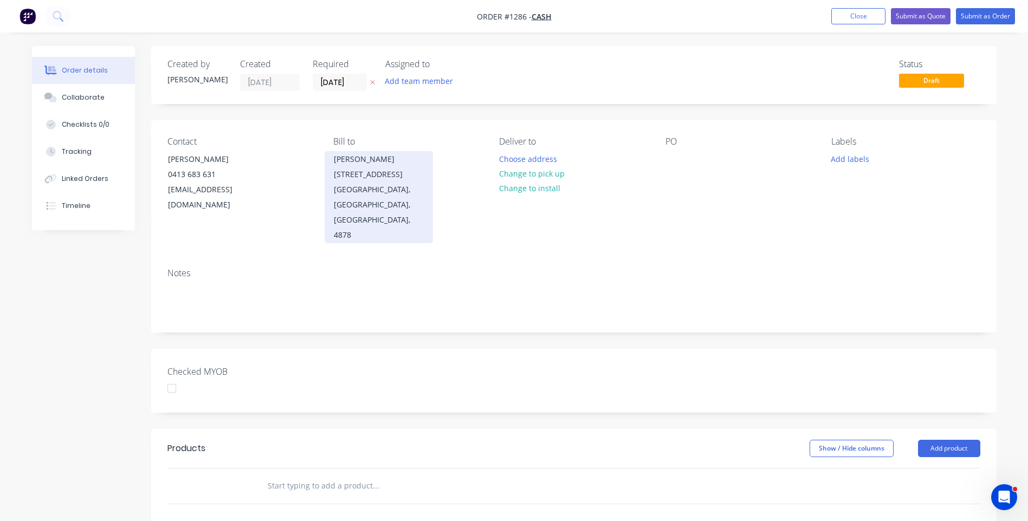
click at [387, 160] on div "[PERSON_NAME] [STREET_ADDRESS]" at bounding box center [379, 167] width 90 height 30
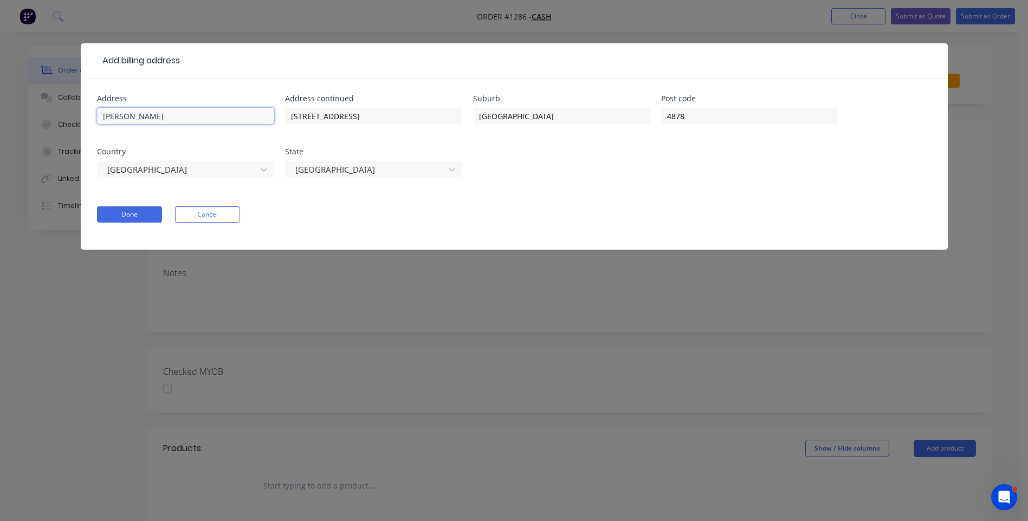
drag, startPoint x: 223, startPoint y: 113, endPoint x: 86, endPoint y: 120, distance: 137.8
click at [86, 120] on div "Address [PERSON_NAME] Address continued [STREET_ADDRESS] Done Cancel" at bounding box center [514, 164] width 867 height 171
drag, startPoint x: 380, startPoint y: 115, endPoint x: 265, endPoint y: 112, distance: 115.4
click at [265, 112] on div "Address Address continued [STREET_ADDRESS]" at bounding box center [514, 142] width 834 height 95
drag, startPoint x: 506, startPoint y: 119, endPoint x: 466, endPoint y: 119, distance: 40.1
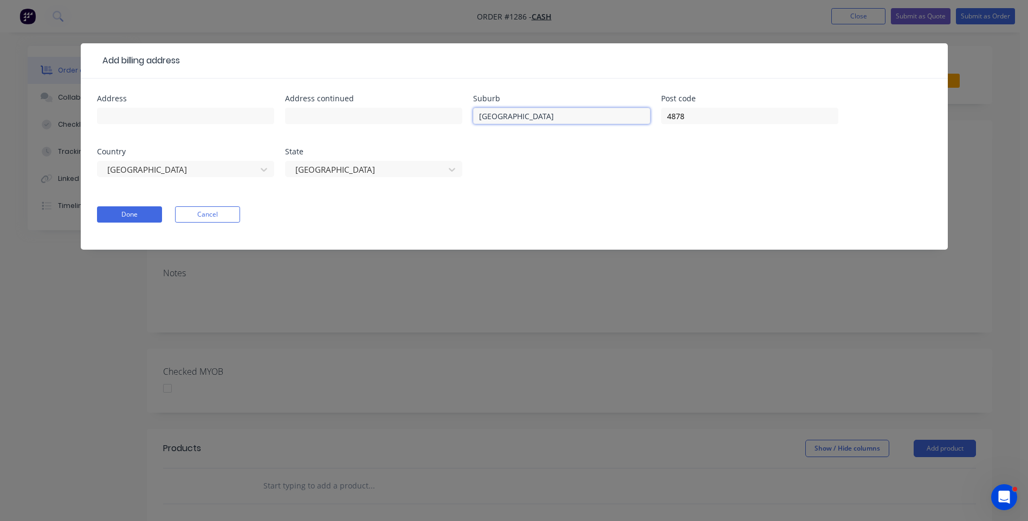
click at [466, 119] on div "Address Address continued Suburb [GEOGRAPHIC_DATA] Post code 4878 Country [GEOG…" at bounding box center [514, 142] width 834 height 95
drag, startPoint x: 696, startPoint y: 115, endPoint x: 627, endPoint y: 116, distance: 68.8
click at [627, 116] on div "Address Address continued Suburb Post code 4878 Country [GEOGRAPHIC_DATA] State…" at bounding box center [514, 142] width 834 height 95
click at [146, 212] on button "Done" at bounding box center [129, 214] width 65 height 16
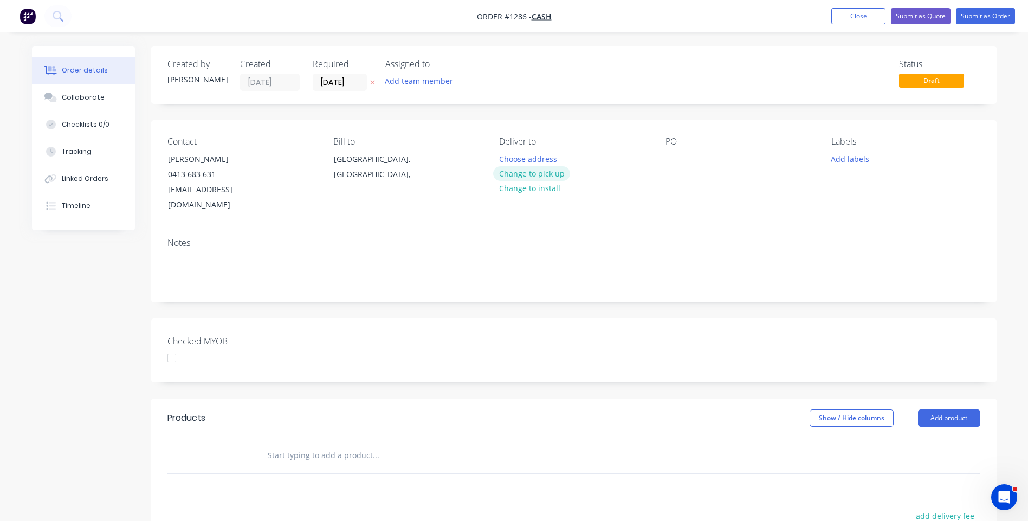
click at [539, 172] on button "Change to pick up" at bounding box center [531, 173] width 77 height 15
click at [508, 158] on div at bounding box center [507, 159] width 17 height 16
click at [621, 238] on div "Notes" at bounding box center [573, 243] width 813 height 10
click at [667, 165] on div at bounding box center [673, 159] width 17 height 16
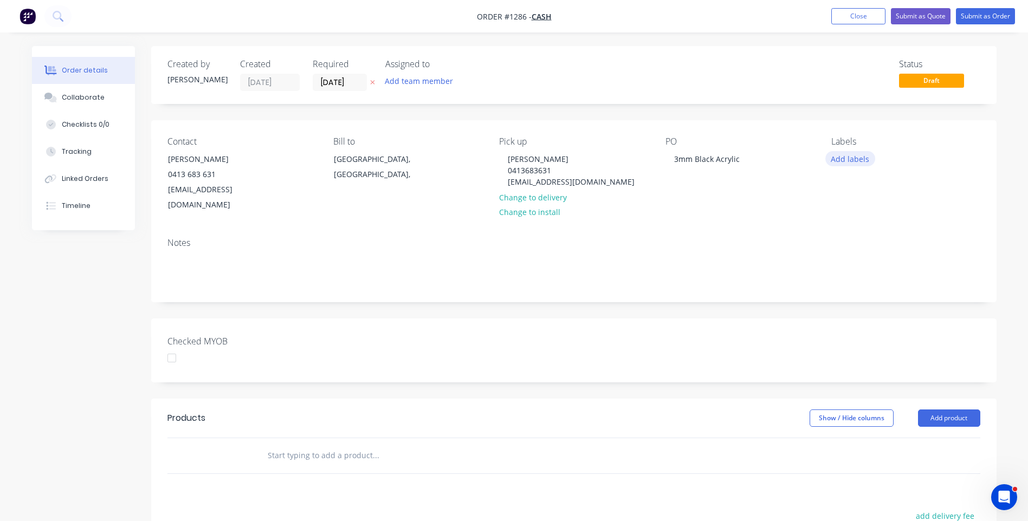
click at [858, 160] on button "Add labels" at bounding box center [850, 158] width 50 height 15
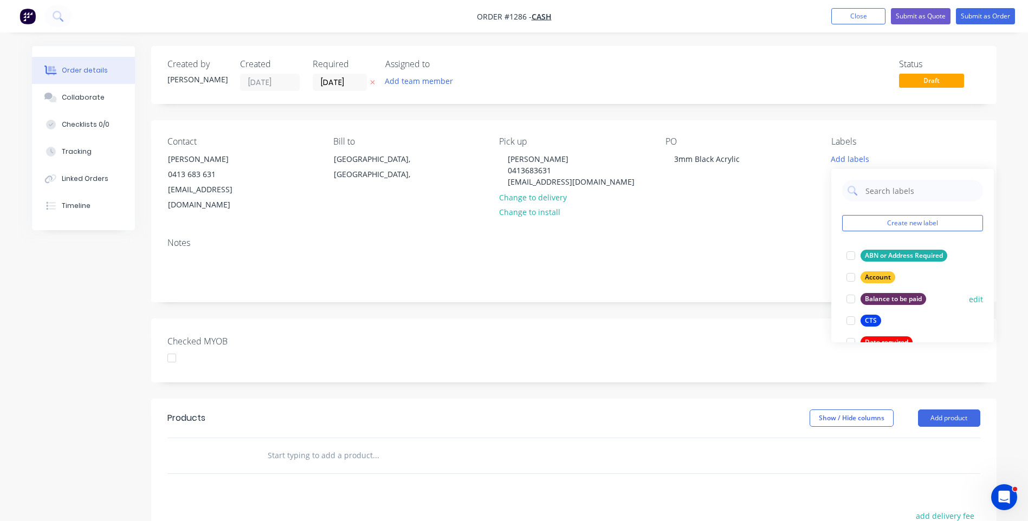
click at [873, 321] on div "CTS" at bounding box center [870, 321] width 21 height 12
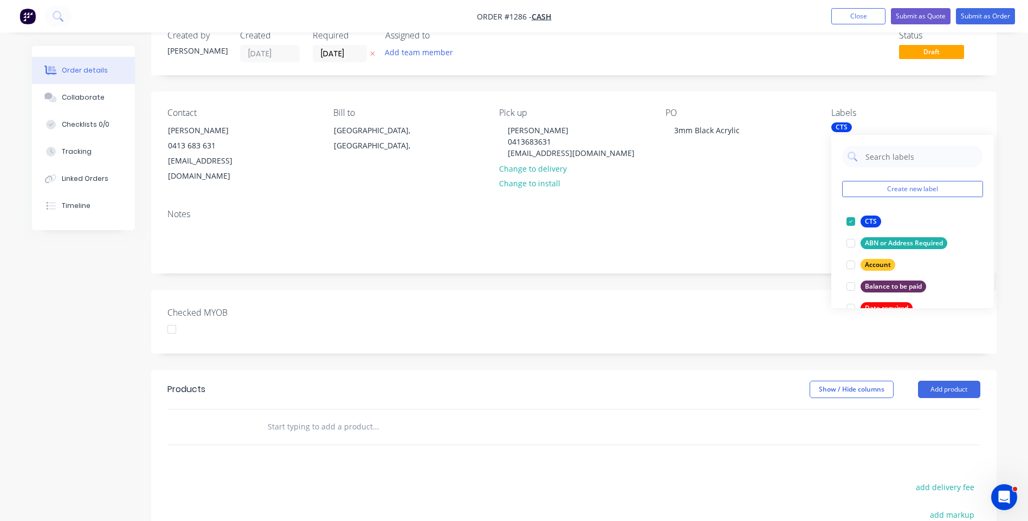
scroll to position [54, 0]
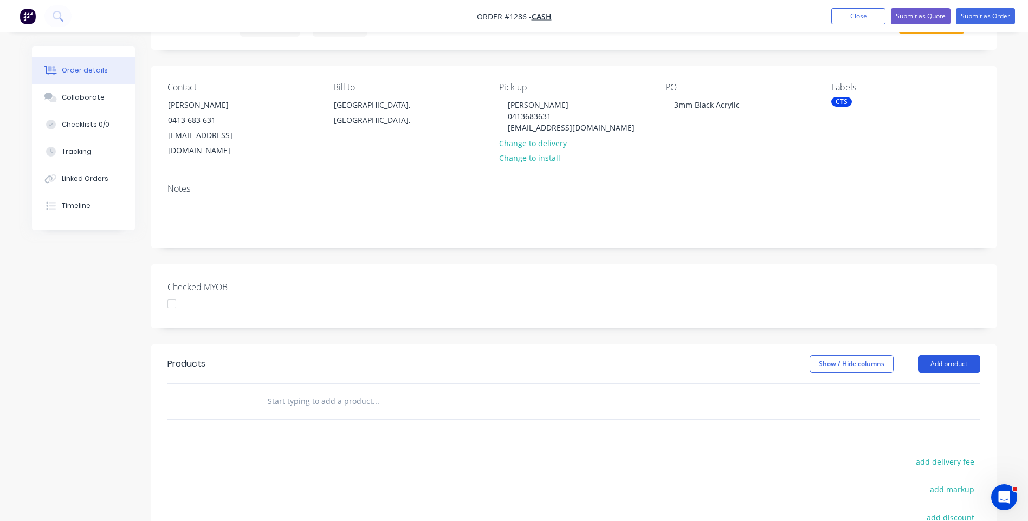
click at [938, 355] on button "Add product" at bounding box center [949, 363] width 62 height 17
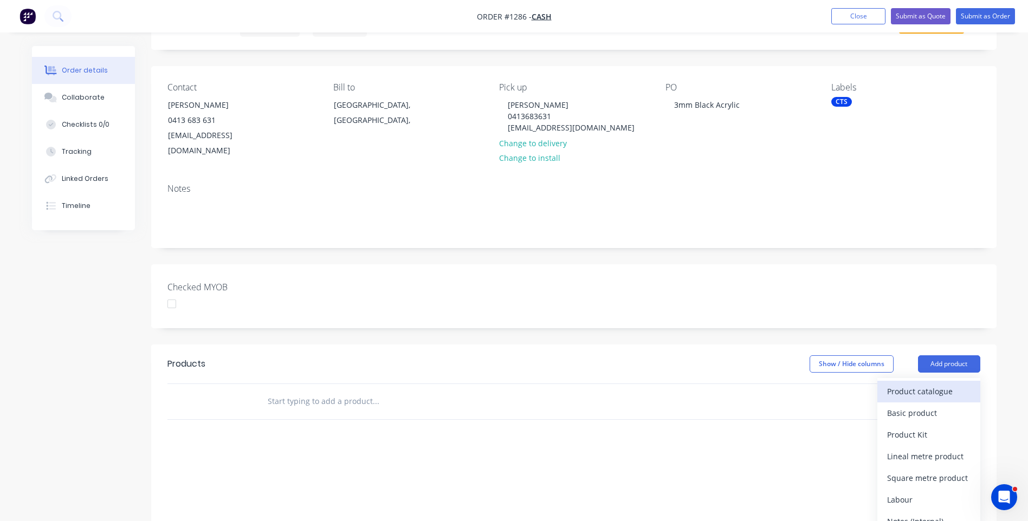
click at [923, 384] on div "Product catalogue" at bounding box center [928, 392] width 83 height 16
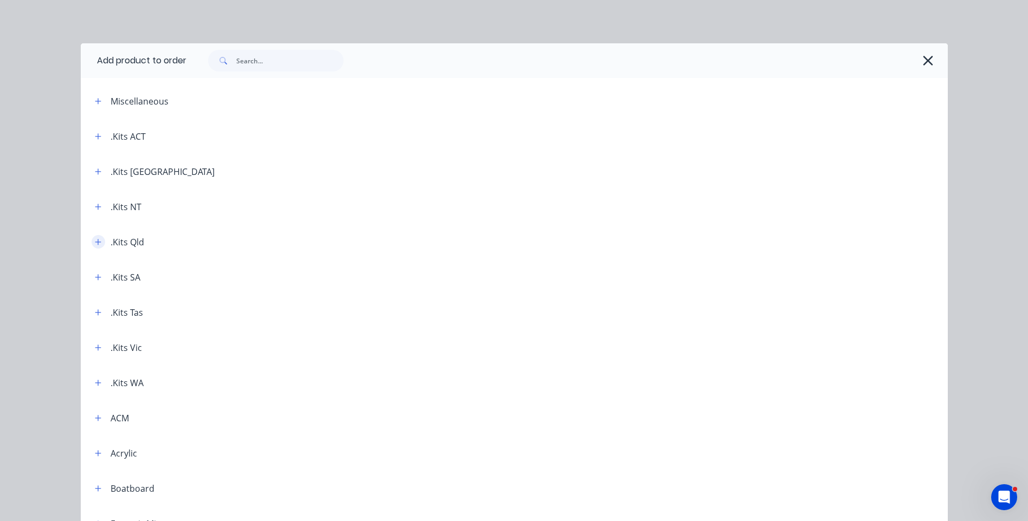
click at [96, 244] on icon "button" at bounding box center [98, 242] width 7 height 8
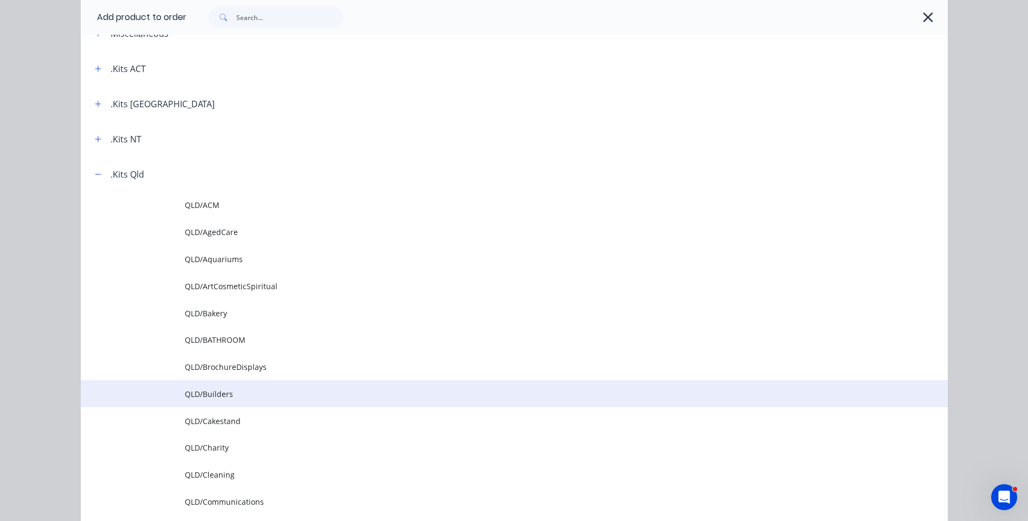
scroll to position [108, 0]
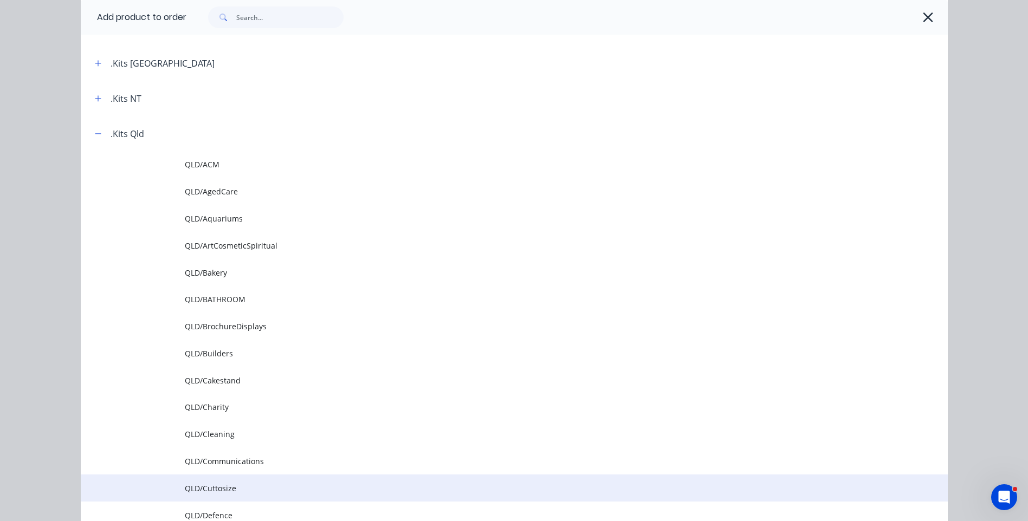
click at [218, 491] on span "QLD/Cuttosize" at bounding box center [490, 488] width 610 height 11
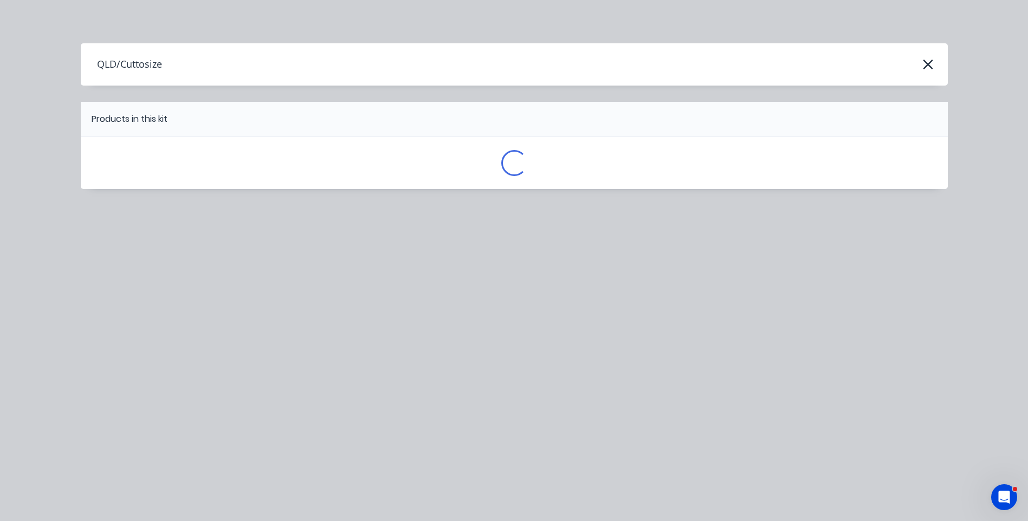
scroll to position [0, 0]
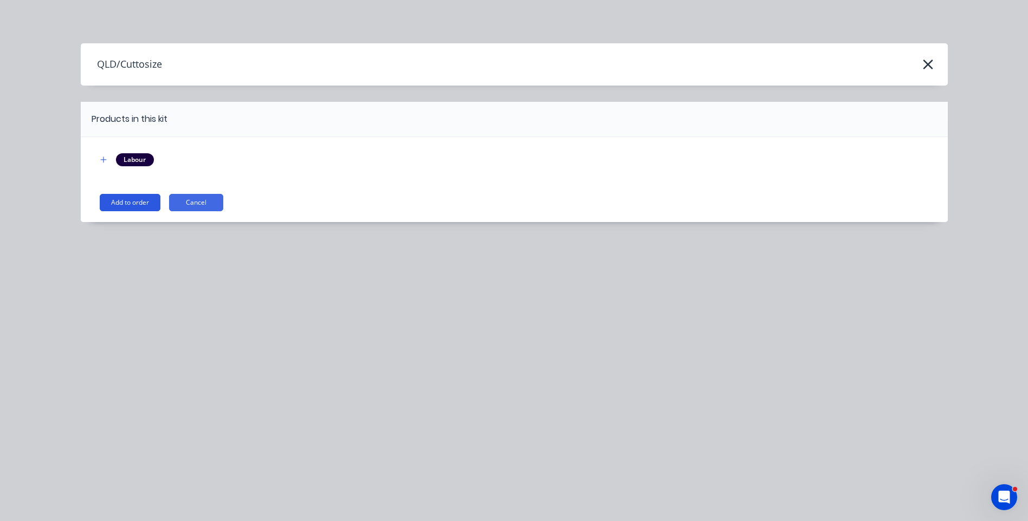
click at [134, 200] on button "Add to order" at bounding box center [130, 202] width 61 height 17
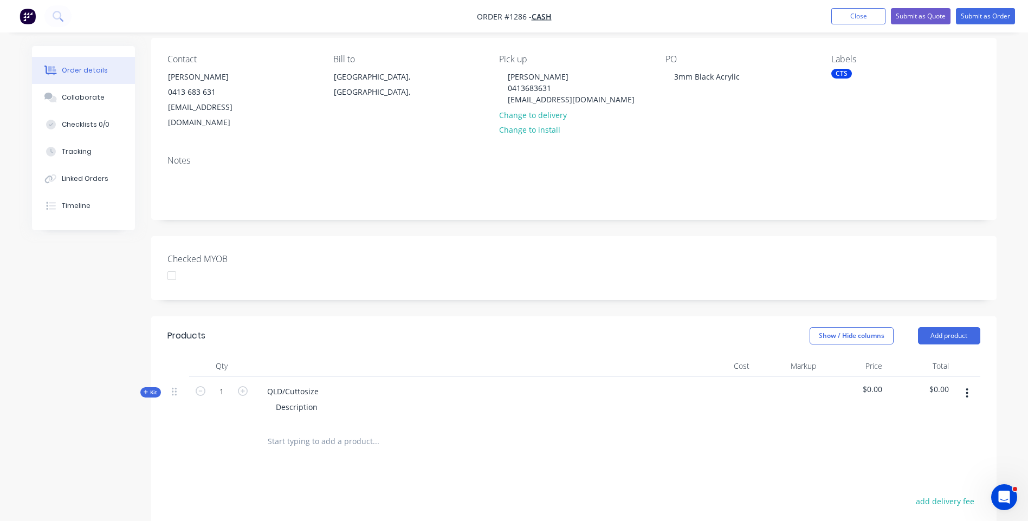
scroll to position [108, 0]
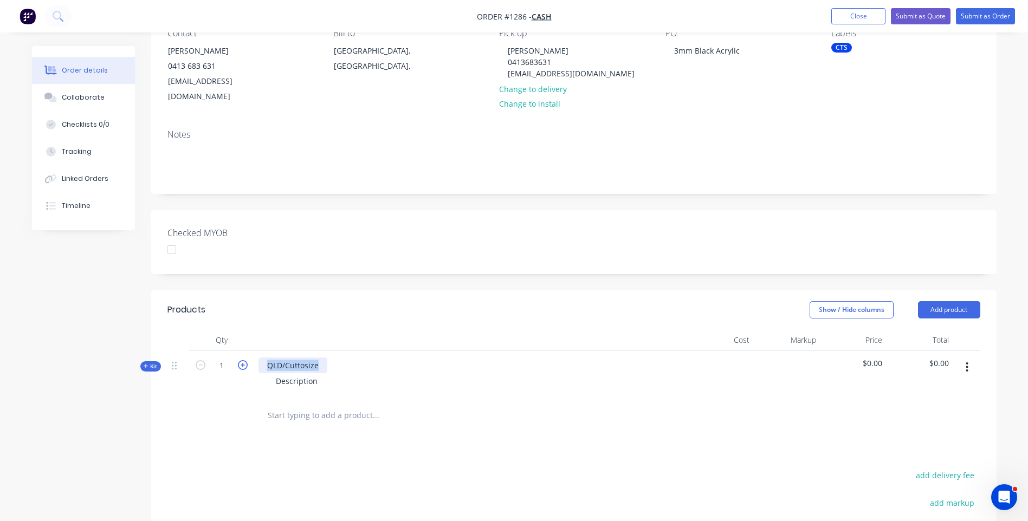
drag, startPoint x: 316, startPoint y: 348, endPoint x: 242, endPoint y: 346, distance: 74.2
click at [241, 351] on div "Kit 1 QLD/Cuttosize Description $0.00 $0.00" at bounding box center [573, 374] width 813 height 47
drag, startPoint x: 316, startPoint y: 368, endPoint x: 231, endPoint y: 359, distance: 86.1
click at [231, 359] on div "Kit 1 3mm Black Acrylic Panel Description $0.00 $0.00" at bounding box center [573, 374] width 813 height 47
click at [401, 373] on div "100mm x 800mm" at bounding box center [470, 381] width 425 height 16
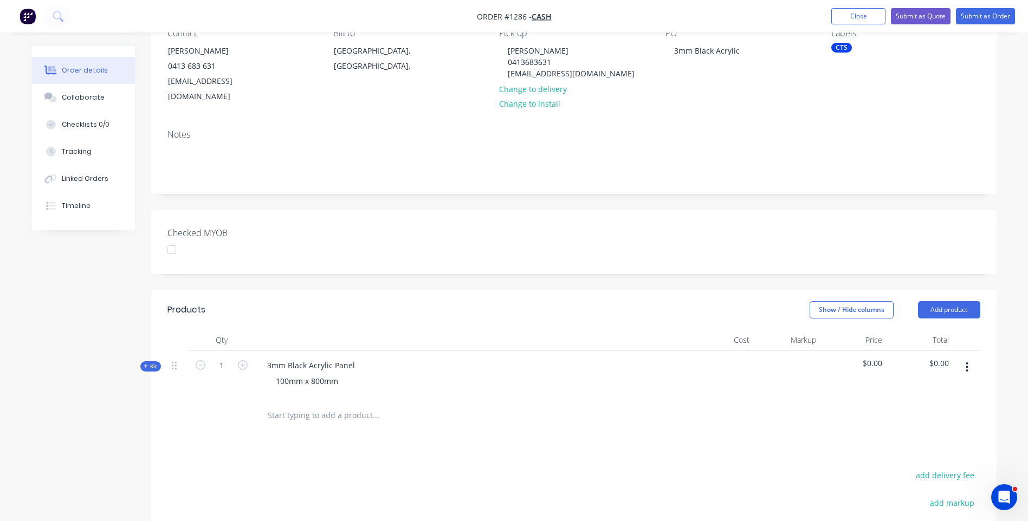
click at [145, 363] on icon at bounding box center [146, 365] width 5 height 5
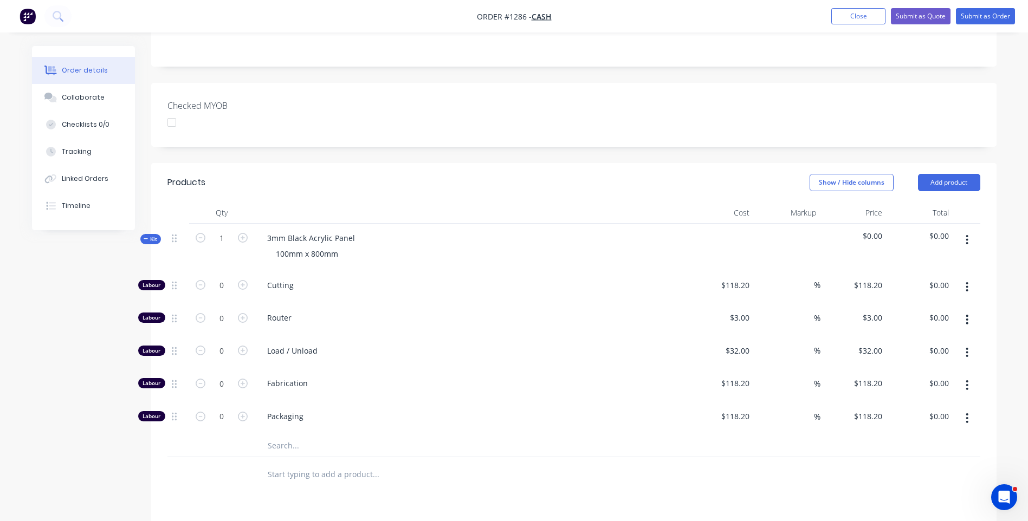
scroll to position [271, 0]
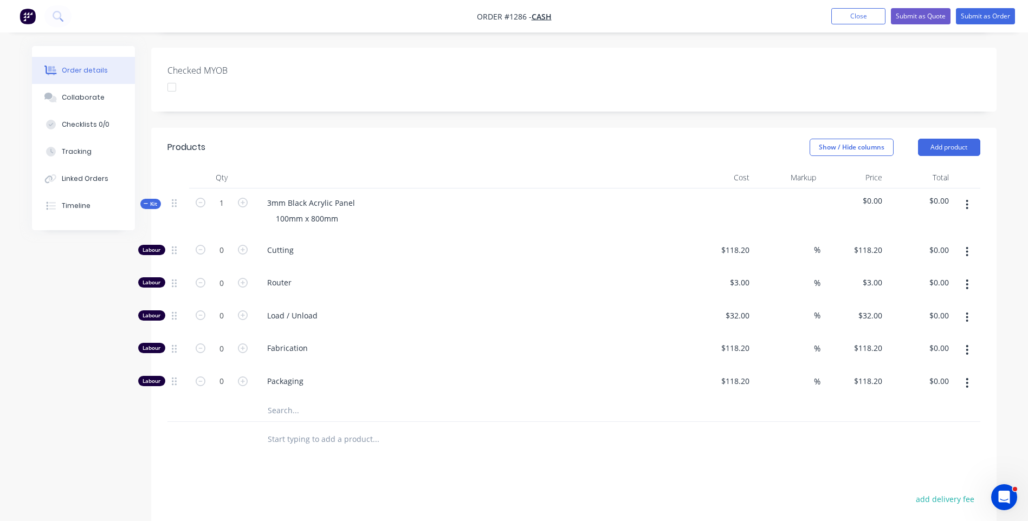
click at [284, 400] on input "text" at bounding box center [375, 411] width 217 height 22
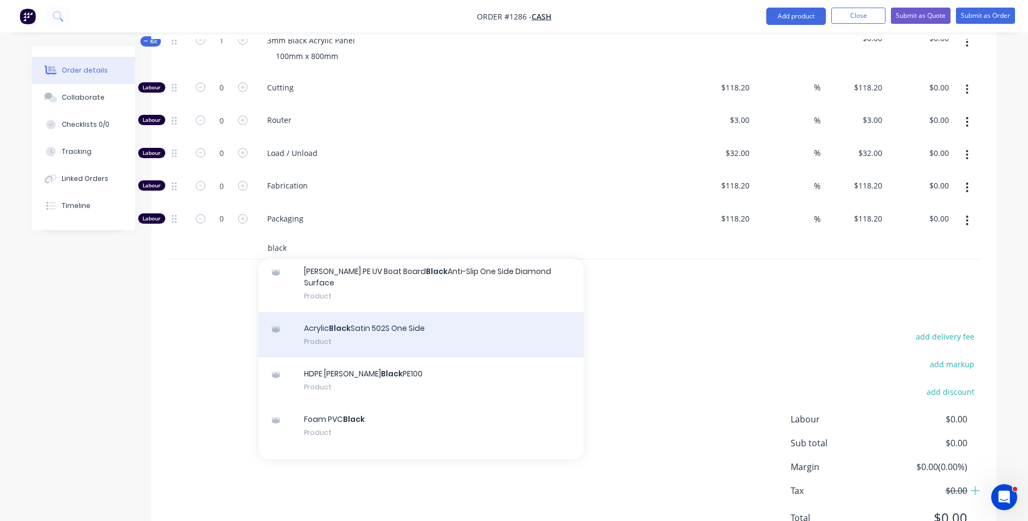
scroll to position [108, 0]
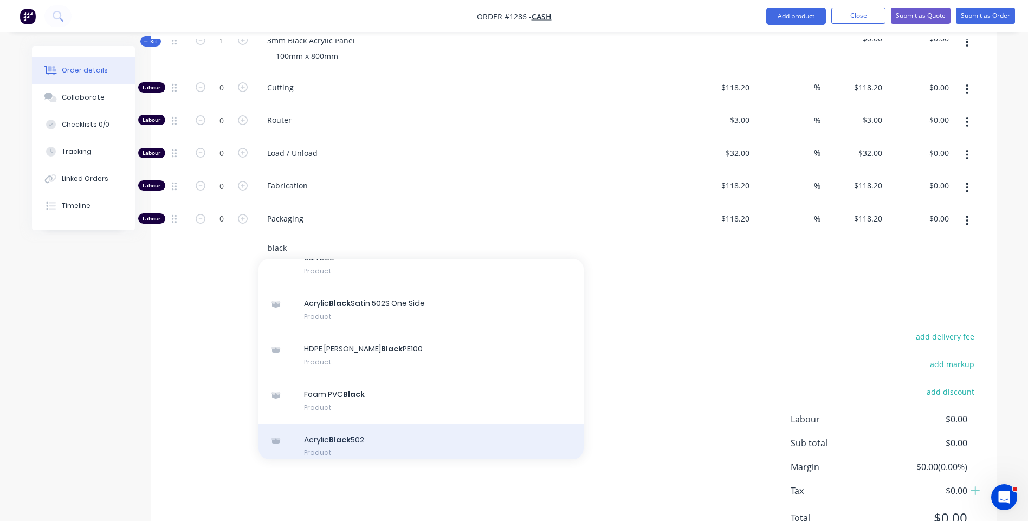
type input "black"
click at [322, 424] on div "Acrylic Black 502 Product" at bounding box center [420, 447] width 325 height 46
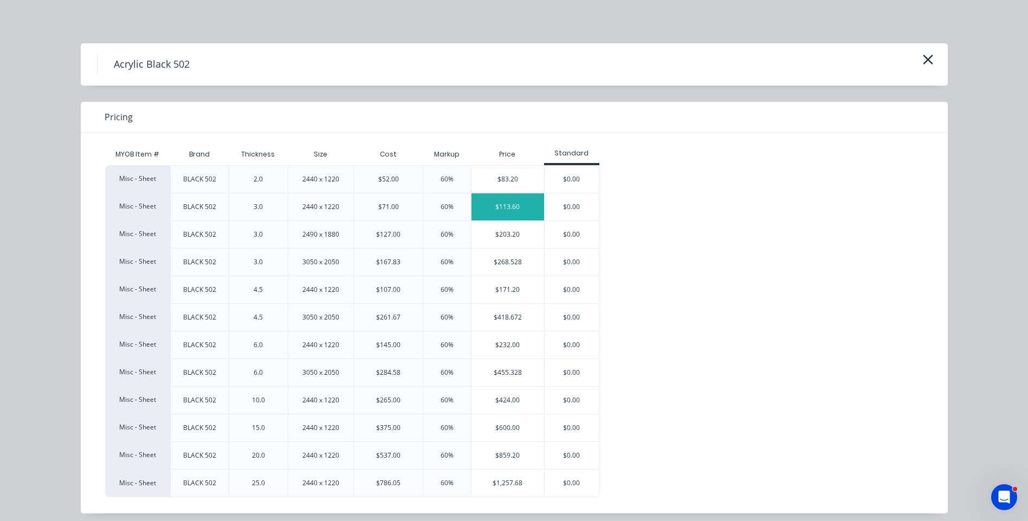
click at [517, 214] on div "$113.60" at bounding box center [507, 206] width 73 height 27
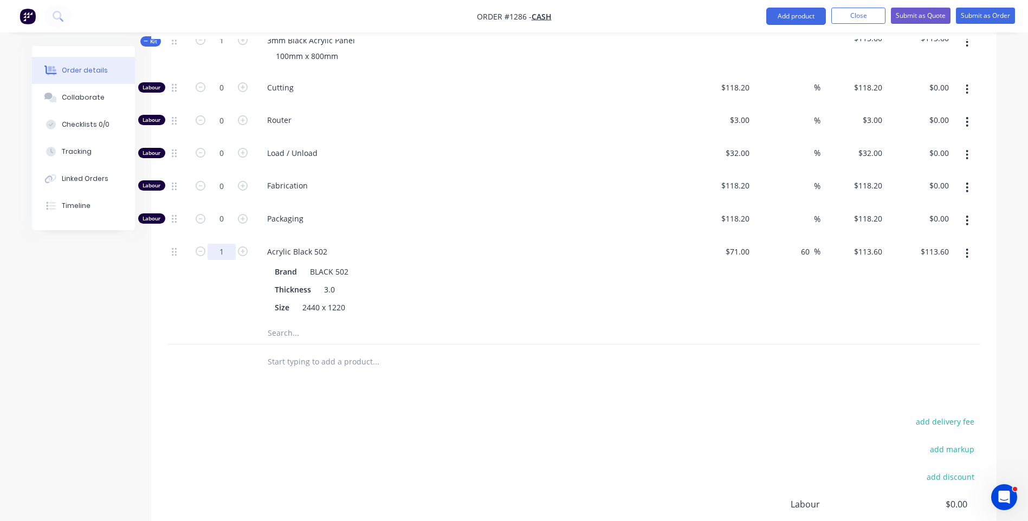
click at [228, 96] on input "1" at bounding box center [221, 88] width 28 height 16
click at [218, 244] on input "..25" at bounding box center [221, 252] width 28 height 16
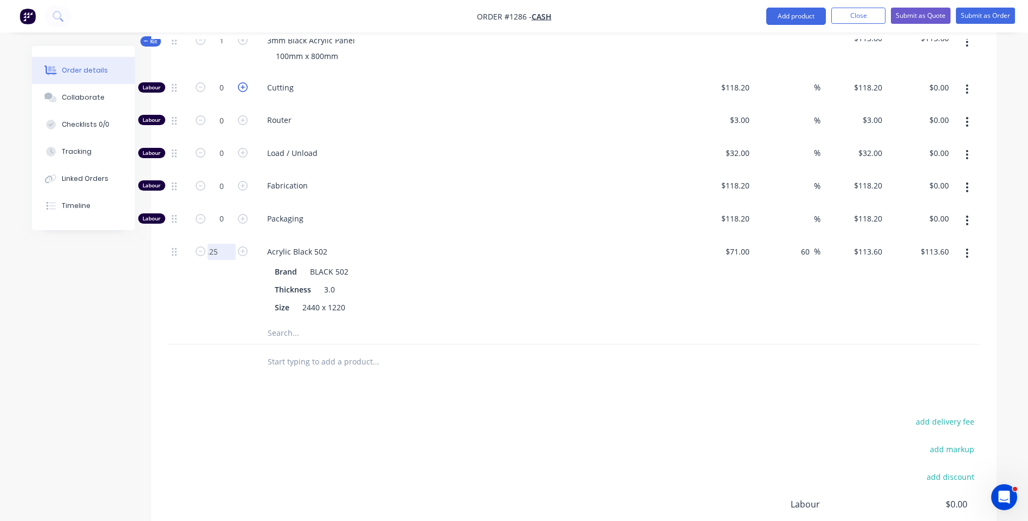
type input "...25"
click at [241, 82] on icon "button" at bounding box center [243, 87] width 10 height 10
type input "1"
type input "$118.20"
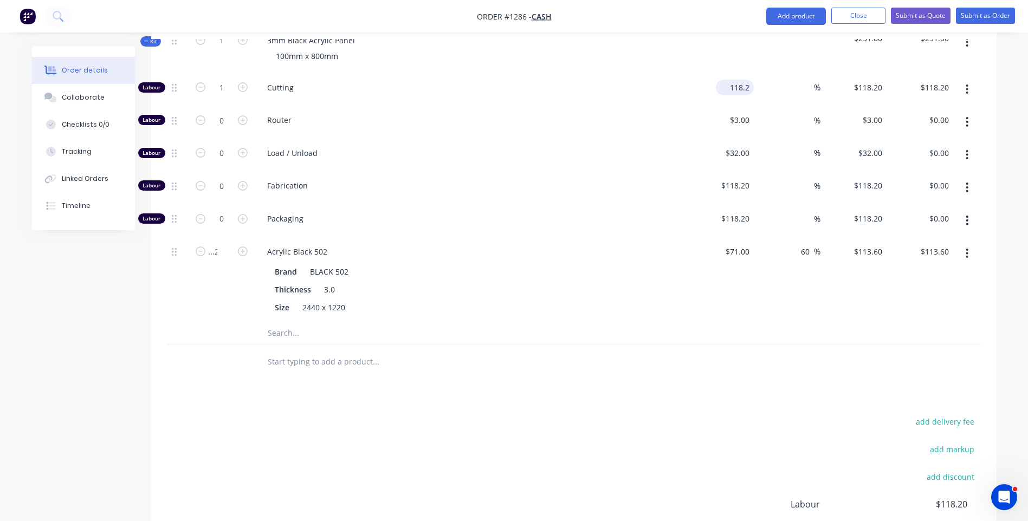
click at [741, 80] on input "118.2" at bounding box center [737, 88] width 34 height 16
type input "$10.00"
click at [664, 180] on span "Fabrication" at bounding box center [475, 185] width 416 height 11
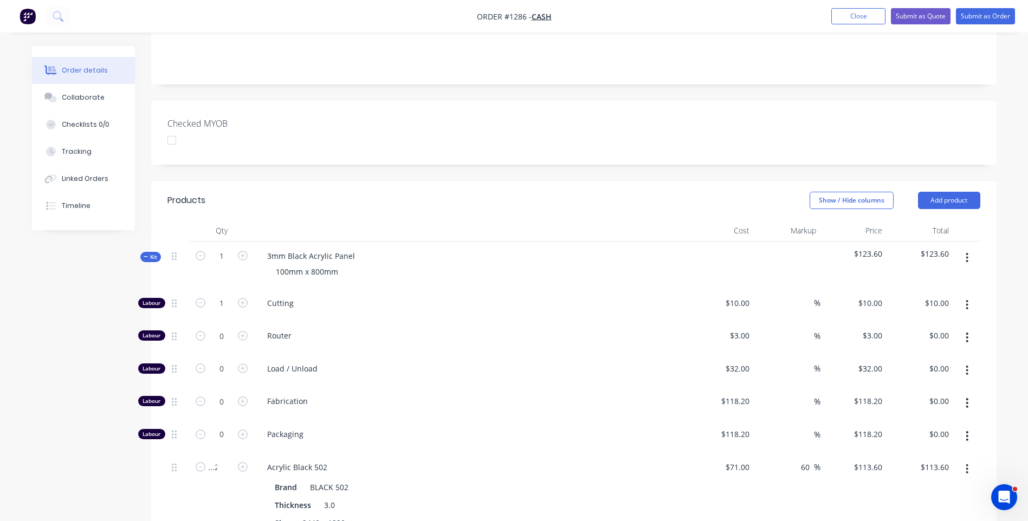
scroll to position [217, 0]
click at [222, 460] on input "...25" at bounding box center [221, 468] width 28 height 16
type input "0.25"
type input "$28.40"
click at [560, 430] on span "Packaging" at bounding box center [475, 435] width 416 height 11
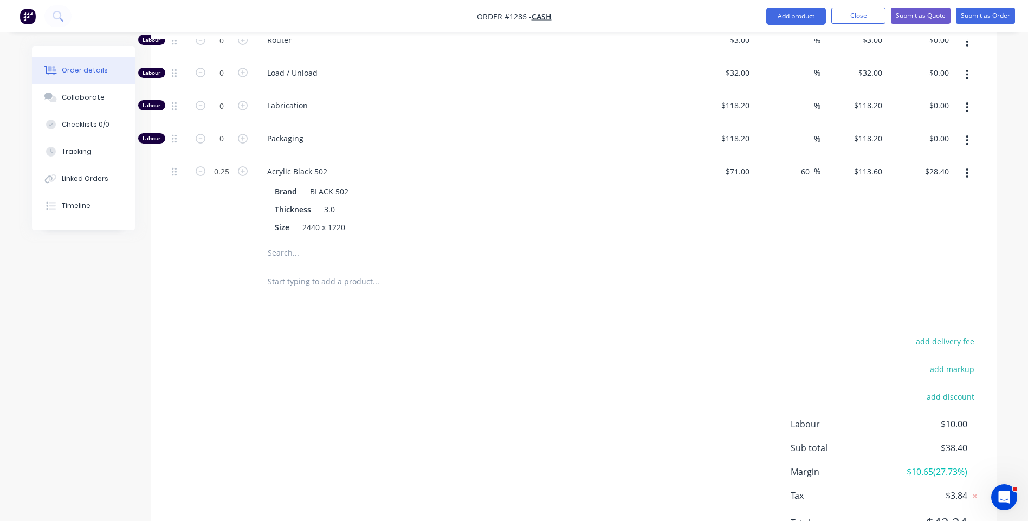
scroll to position [488, 0]
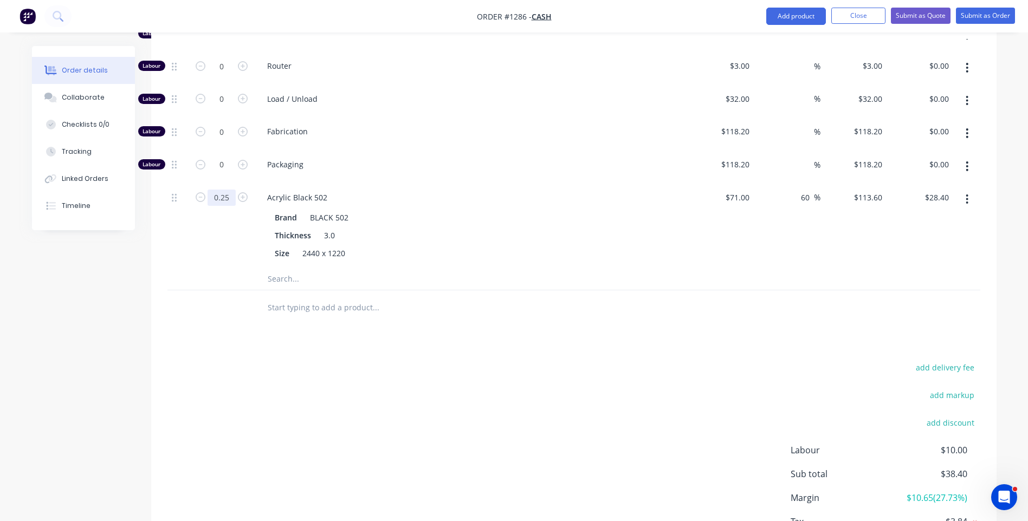
click at [229, 42] on input "0.25" at bounding box center [221, 33] width 28 height 16
click at [440, 117] on div "Fabrication" at bounding box center [470, 133] width 433 height 33
type input "0.2"
type input "$22.72"
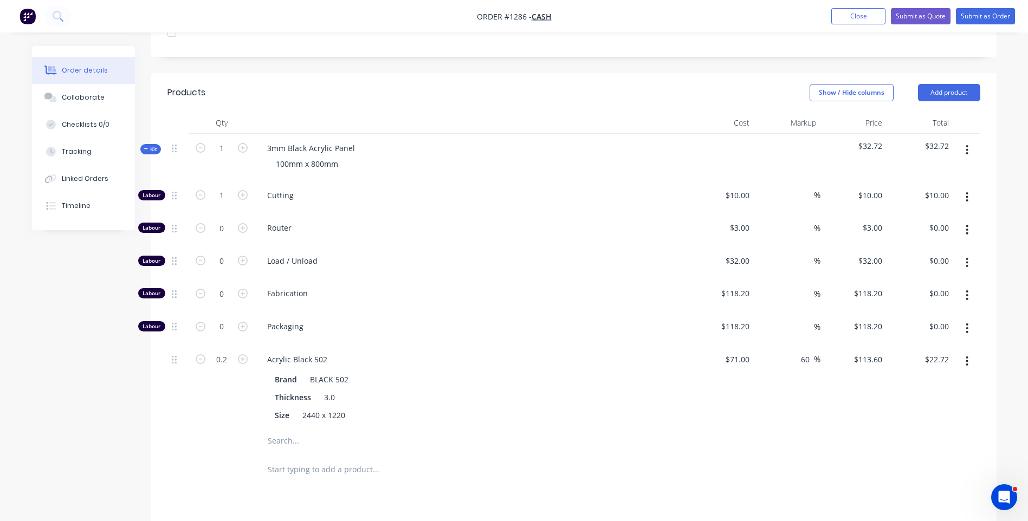
scroll to position [325, 0]
click at [229, 204] on input "0.2" at bounding box center [221, 196] width 28 height 16
type input "0.19"
type input "$21.58"
click at [458, 280] on div "Fabrication" at bounding box center [470, 296] width 433 height 33
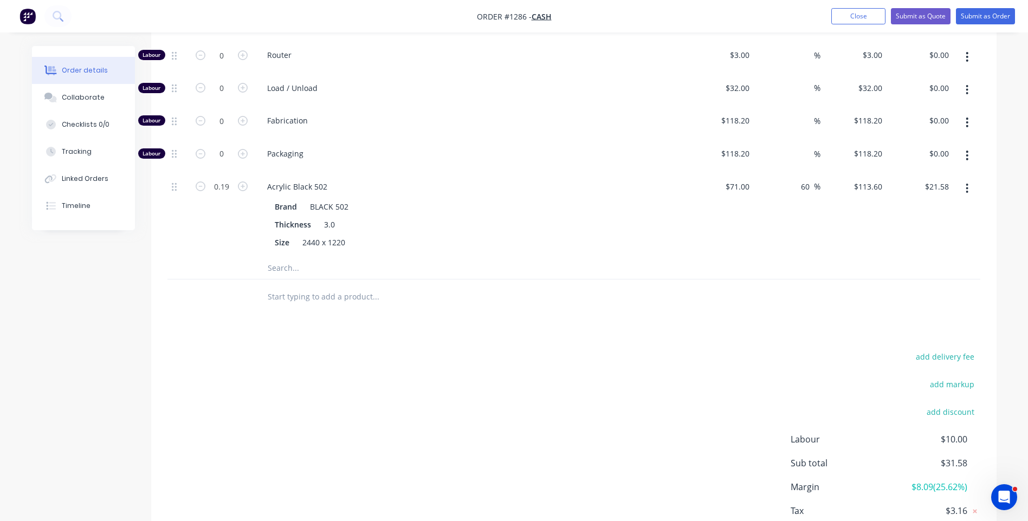
scroll to position [336, 0]
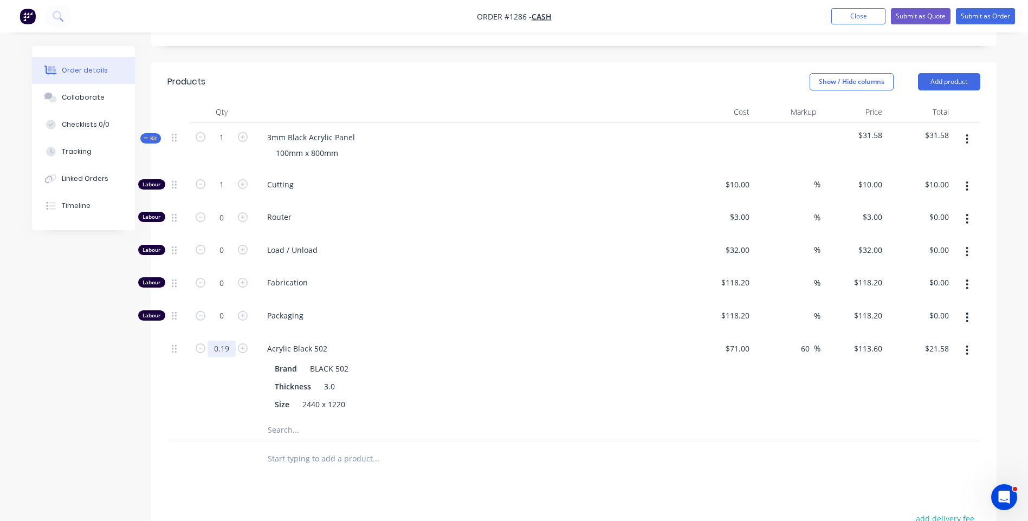
click at [228, 193] on input "0.19" at bounding box center [221, 185] width 28 height 16
click at [227, 193] on input "0.19" at bounding box center [221, 185] width 28 height 16
click at [224, 193] on input "0.19" at bounding box center [221, 185] width 28 height 16
click at [223, 193] on input "0.19" at bounding box center [221, 185] width 28 height 16
type input "0.1"
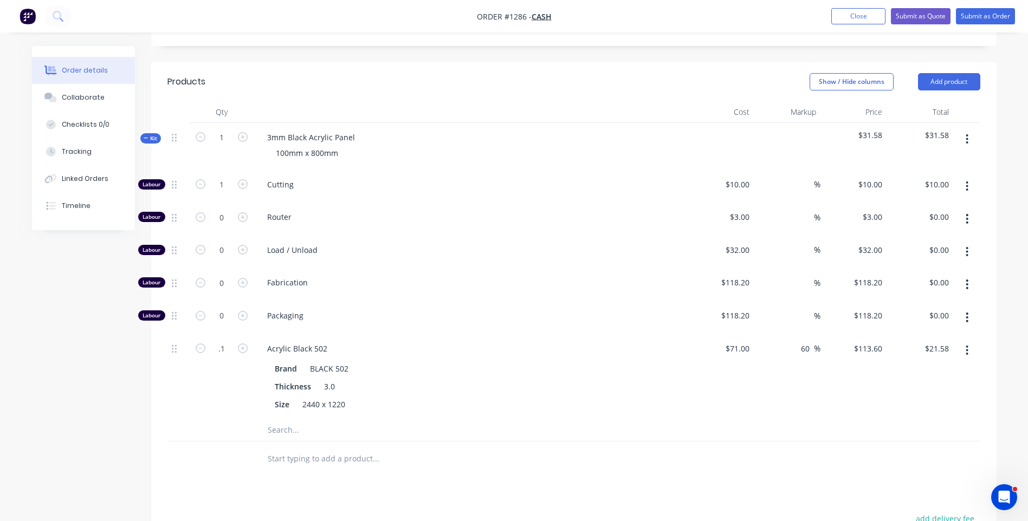
type input "$11.36"
click at [597, 277] on span "Fabrication" at bounding box center [475, 282] width 416 height 11
click at [225, 193] on input "0.1" at bounding box center [221, 185] width 28 height 16
type input "0.2"
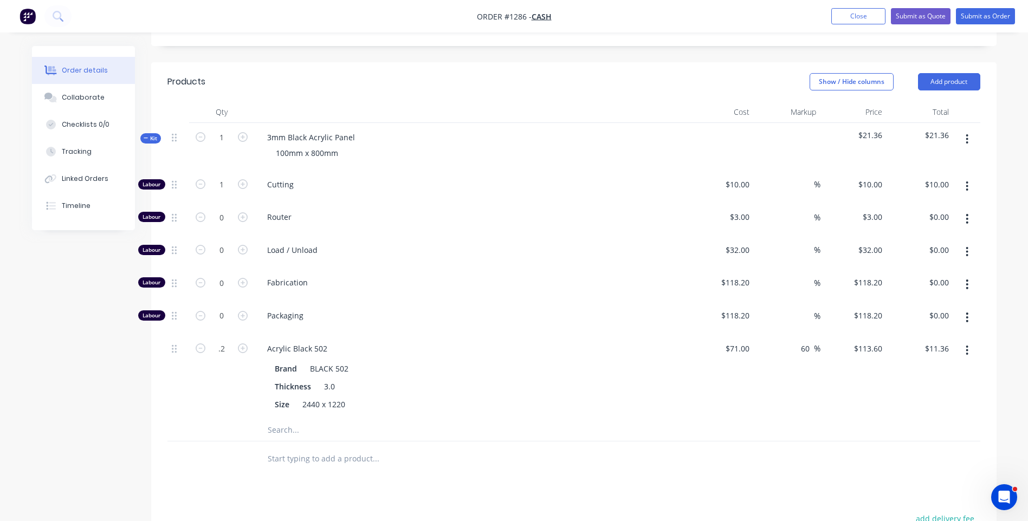
type input "$22.72"
click at [488, 277] on span "Fabrication" at bounding box center [475, 282] width 416 height 11
click at [227, 193] on input "0.2" at bounding box center [221, 185] width 28 height 16
type input "0.25"
type input "$28.40"
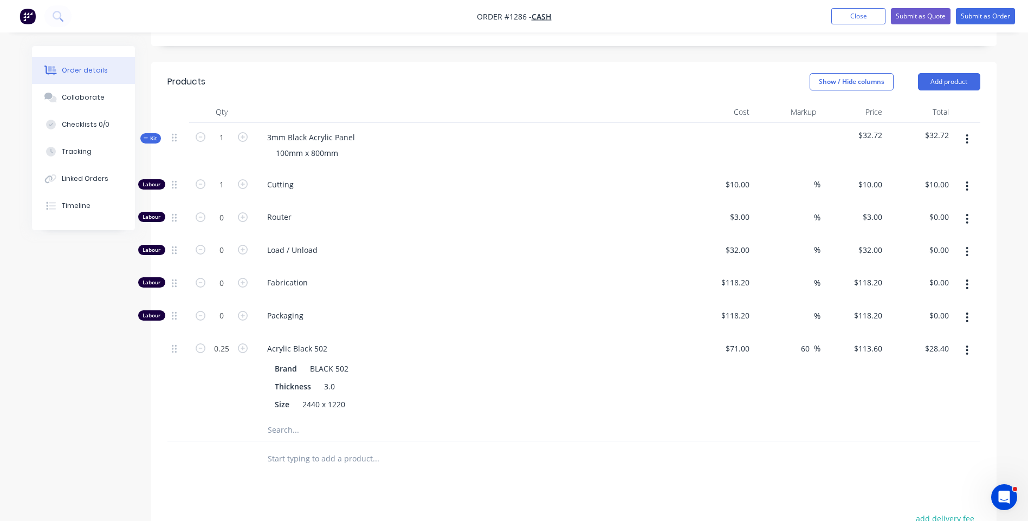
click at [430, 310] on span "Packaging" at bounding box center [475, 315] width 416 height 11
click at [231, 193] on input "0.25" at bounding box center [221, 185] width 28 height 16
type input "0.3"
type input "$34.08"
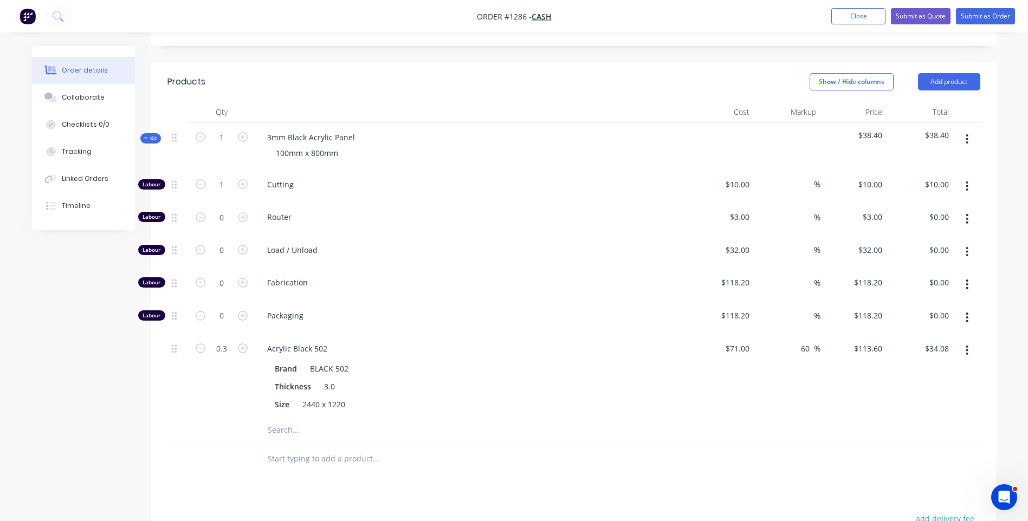
click at [436, 277] on span "Fabrication" at bounding box center [475, 282] width 416 height 11
click at [228, 193] on input "0.3" at bounding box center [221, 185] width 28 height 16
type input "0.275"
type input "$31.24"
click at [427, 301] on div "Packaging" at bounding box center [470, 317] width 433 height 33
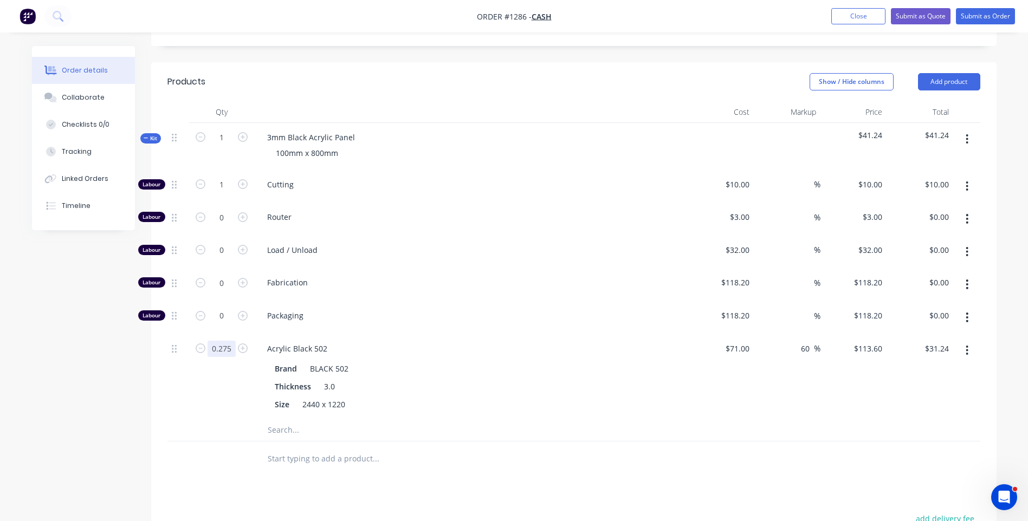
click at [233, 193] on input "0.275" at bounding box center [221, 185] width 28 height 16
type input "0.28"
type input "$31.81"
click at [492, 310] on span "Packaging" at bounding box center [475, 315] width 416 height 11
click at [200, 179] on icon "button" at bounding box center [201, 184] width 10 height 10
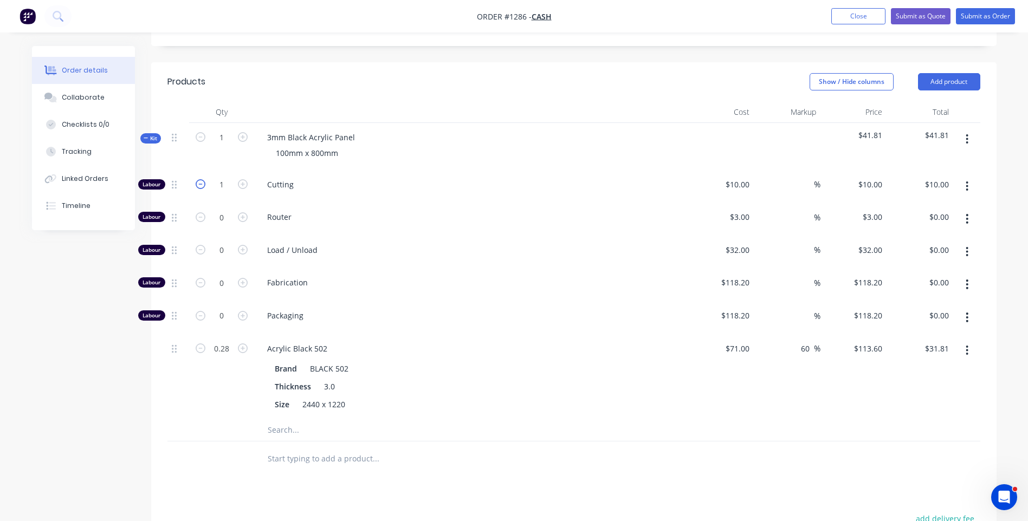
type input "0"
type input "$0.00"
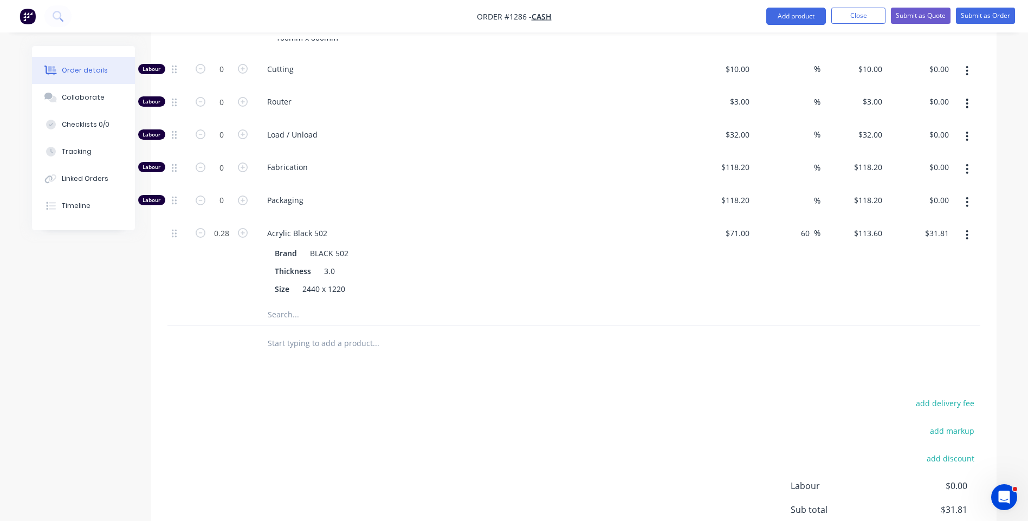
scroll to position [445, 0]
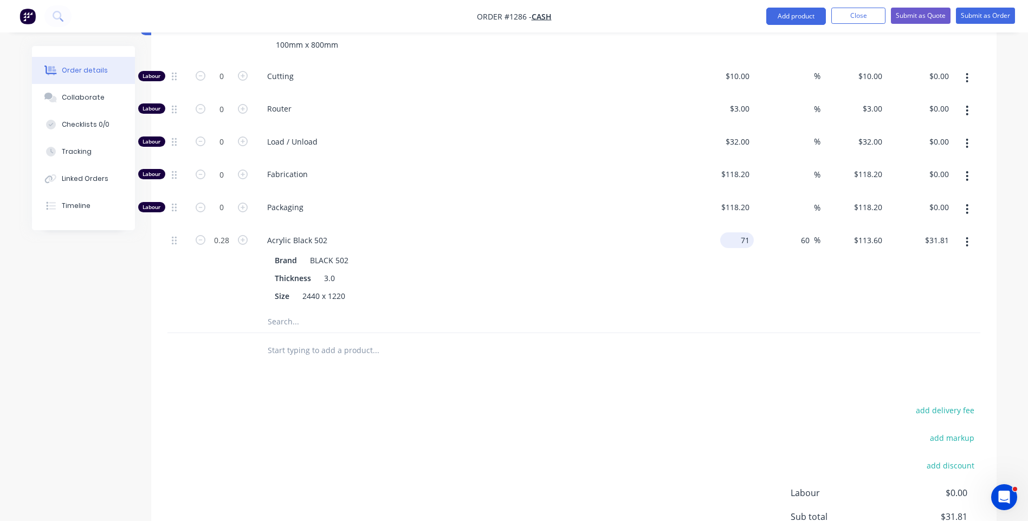
click at [742, 232] on input "71" at bounding box center [738, 240] width 29 height 16
type input "$71.01"
type input "$113.616"
click at [664, 270] on div "Thickness 3.0" at bounding box center [468, 278] width 397 height 16
click at [749, 232] on input "71.01" at bounding box center [741, 240] width 25 height 16
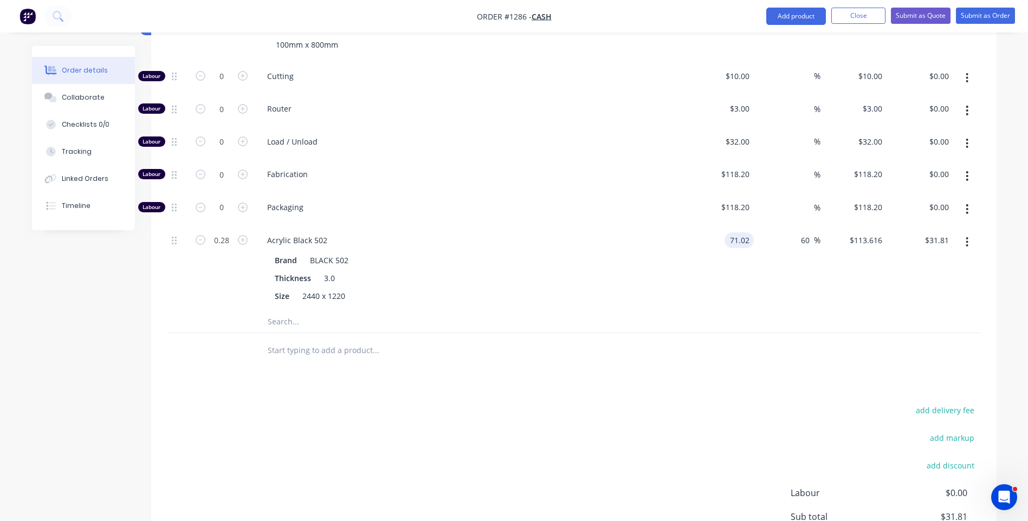
type input "$71.02"
type input "$113.632"
type input "$31.82"
click at [696, 275] on div "$71.02 $71.02" at bounding box center [720, 268] width 67 height 85
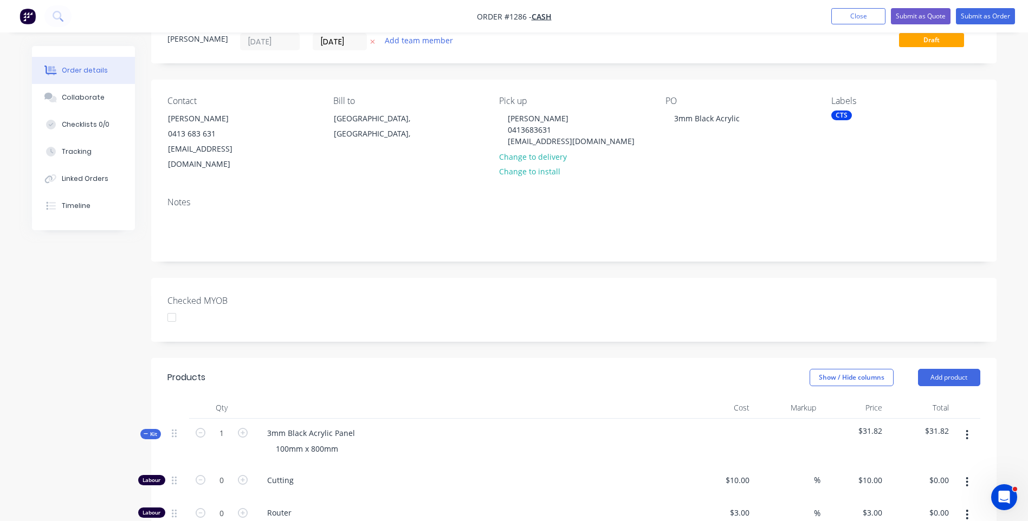
scroll to position [66, 0]
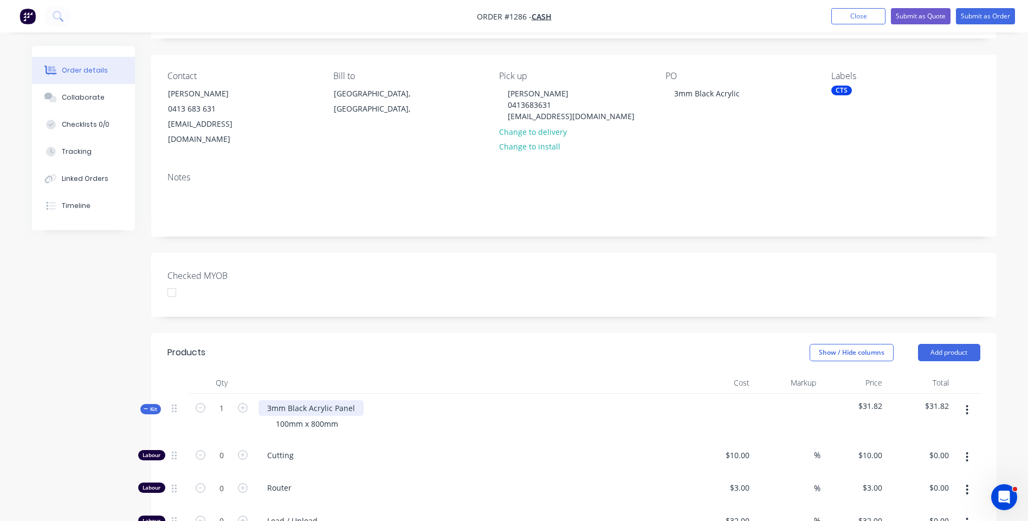
click at [308, 400] on div "3mm Black Acrylic Panel" at bounding box center [310, 408] width 105 height 16
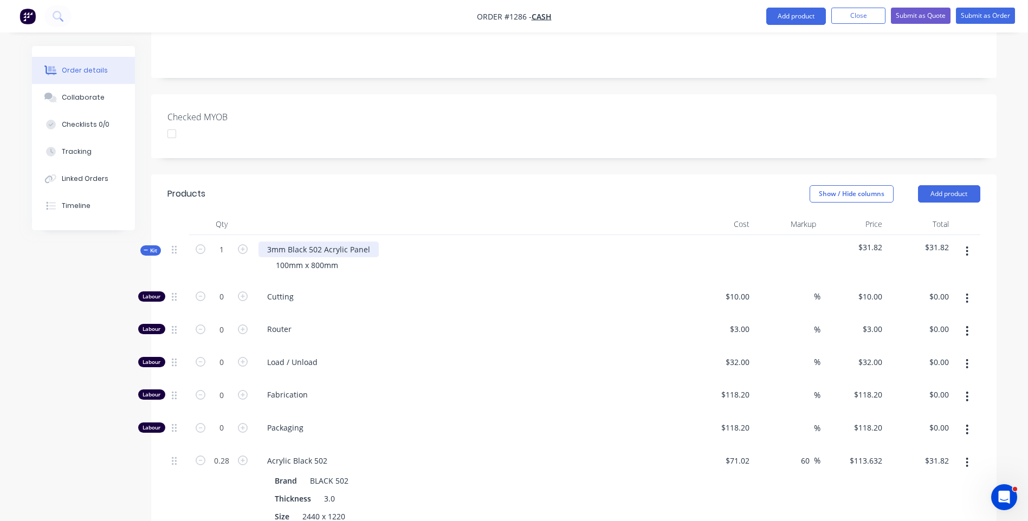
scroll to position [11, 0]
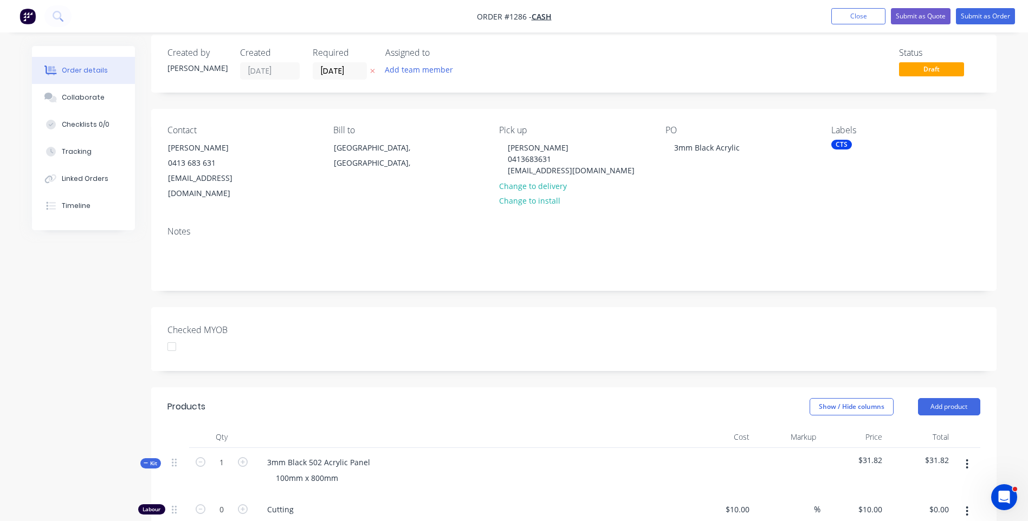
click at [374, 69] on icon at bounding box center [372, 71] width 5 height 7
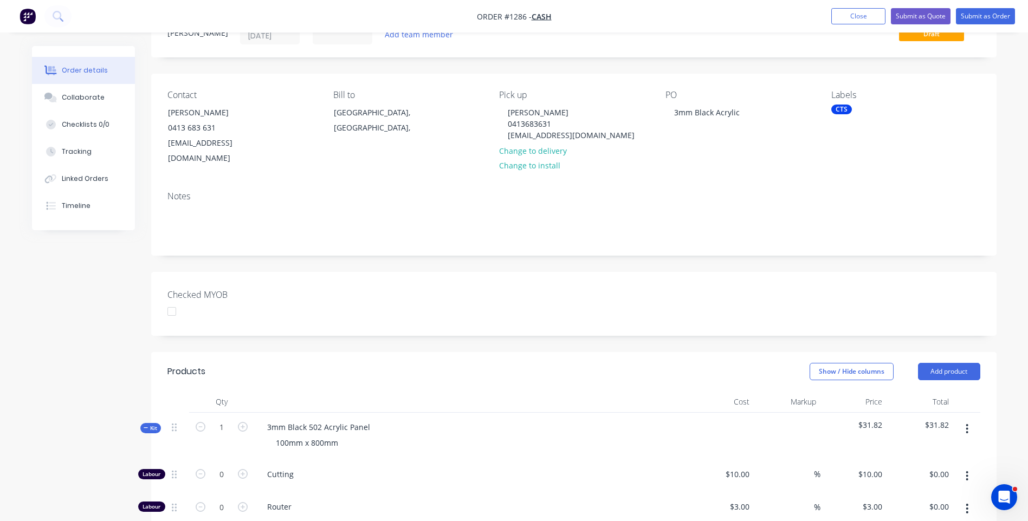
scroll to position [66, 0]
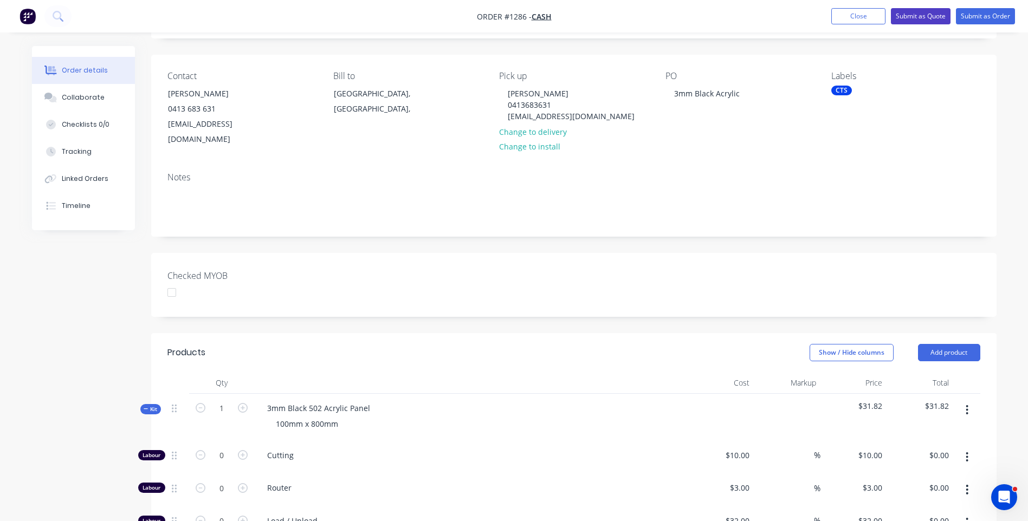
click at [908, 17] on button "Submit as Quote" at bounding box center [921, 16] width 60 height 16
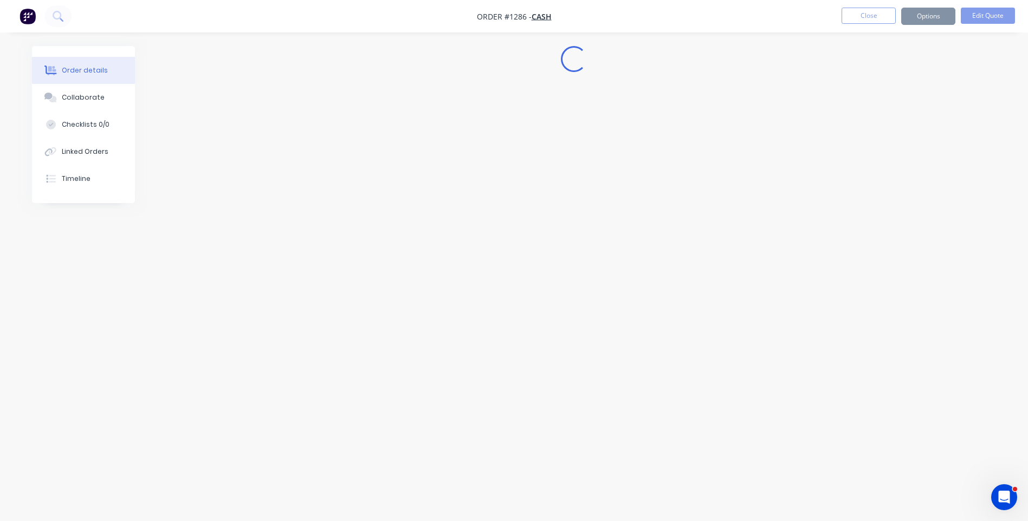
scroll to position [0, 0]
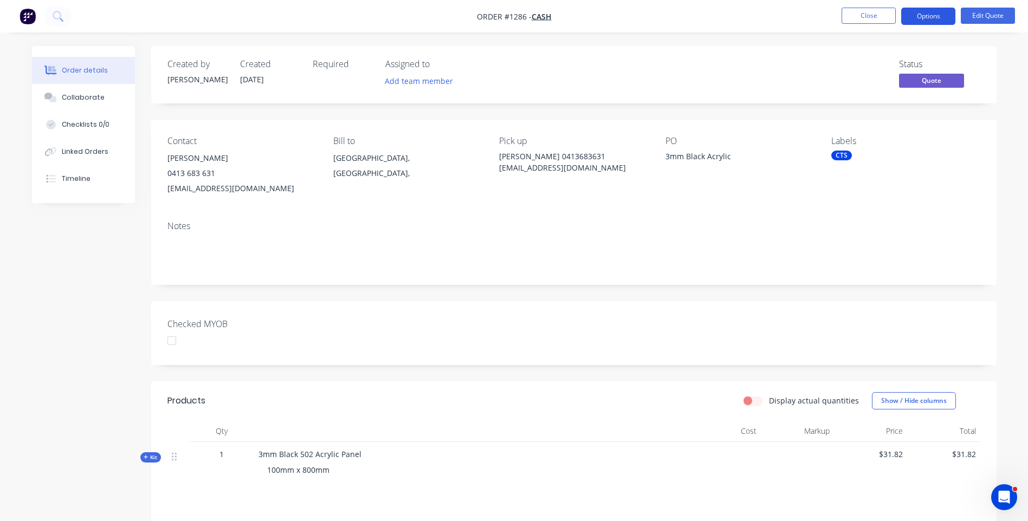
click at [917, 17] on button "Options" at bounding box center [928, 16] width 54 height 17
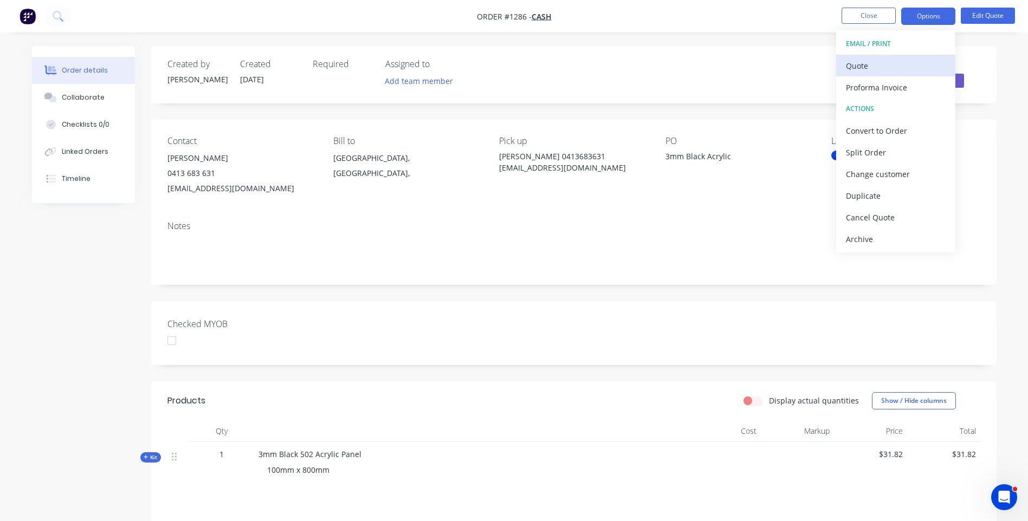
click at [859, 66] on div "Quote" at bounding box center [896, 66] width 100 height 16
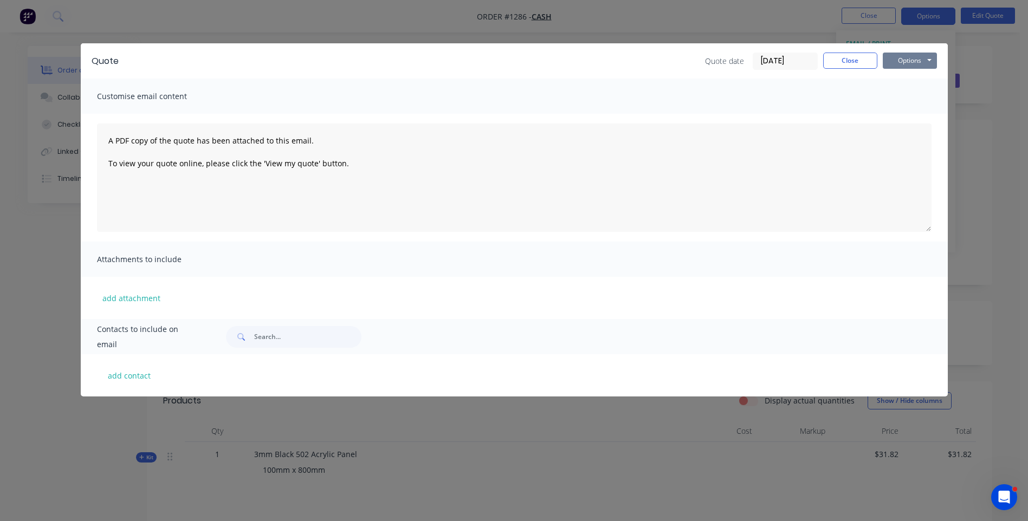
click at [913, 60] on button "Options" at bounding box center [909, 61] width 54 height 16
click at [910, 82] on button "Preview" at bounding box center [916, 80] width 69 height 18
click at [248, 427] on div "Quote Quote date [DATE] Close Options Preview Print Email Customise email conte…" at bounding box center [514, 260] width 1028 height 521
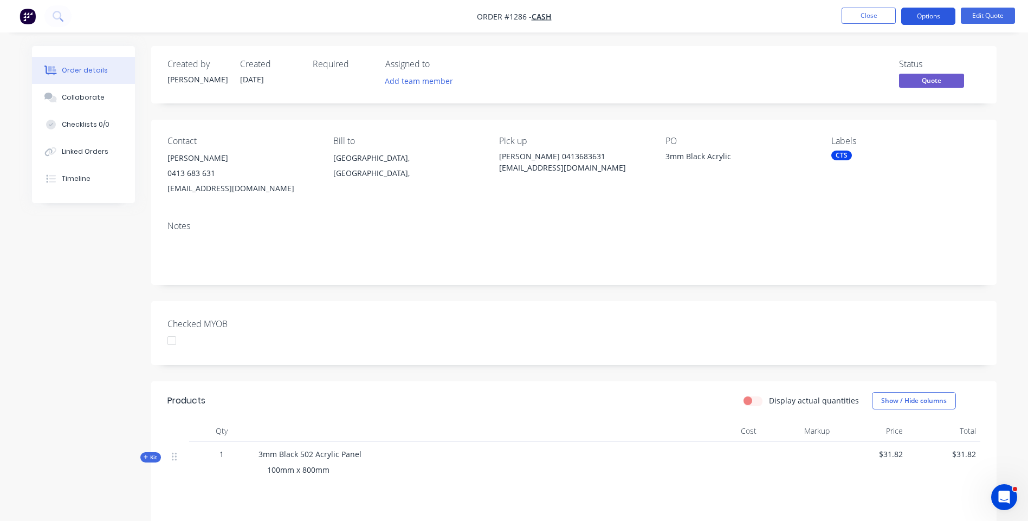
click at [921, 17] on button "Options" at bounding box center [928, 16] width 54 height 17
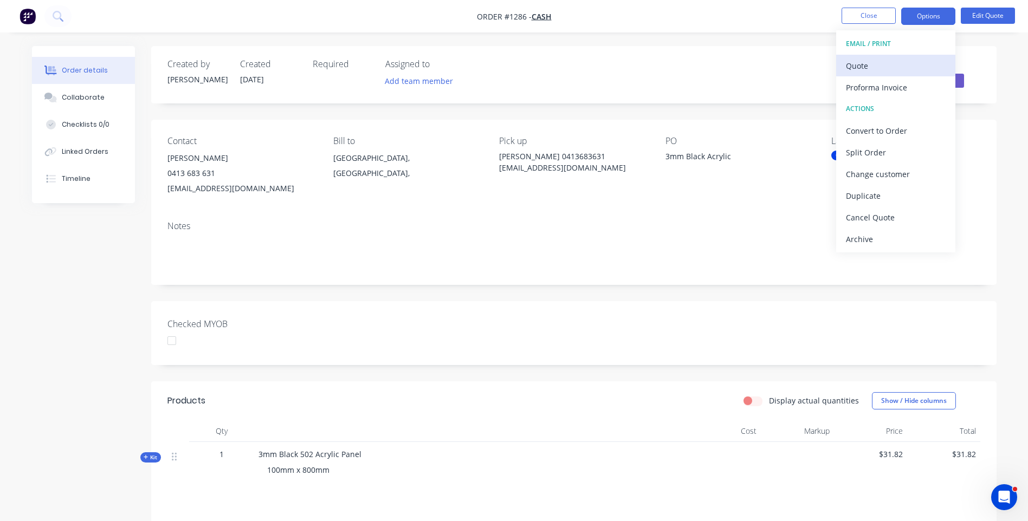
click at [861, 74] on button "Quote" at bounding box center [895, 66] width 119 height 22
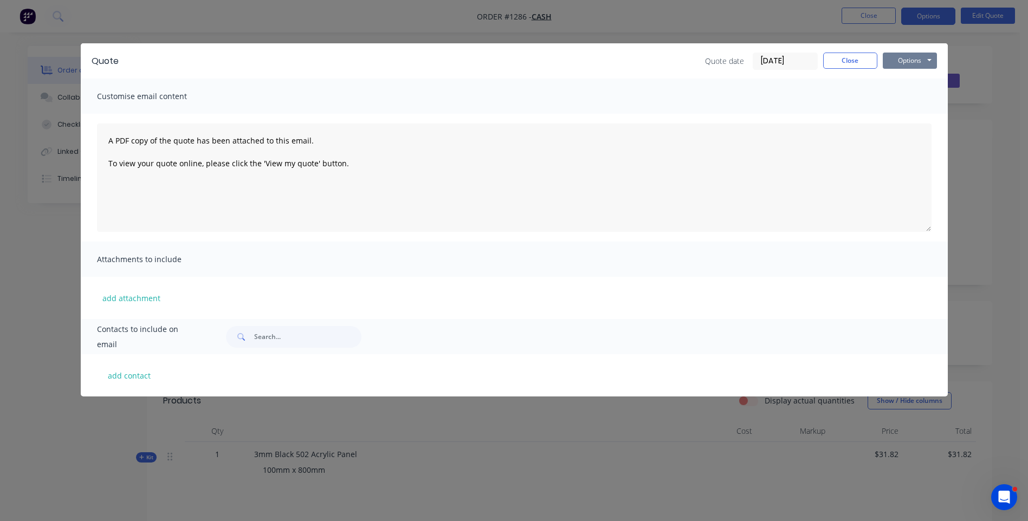
click at [905, 64] on button "Options" at bounding box center [909, 61] width 54 height 16
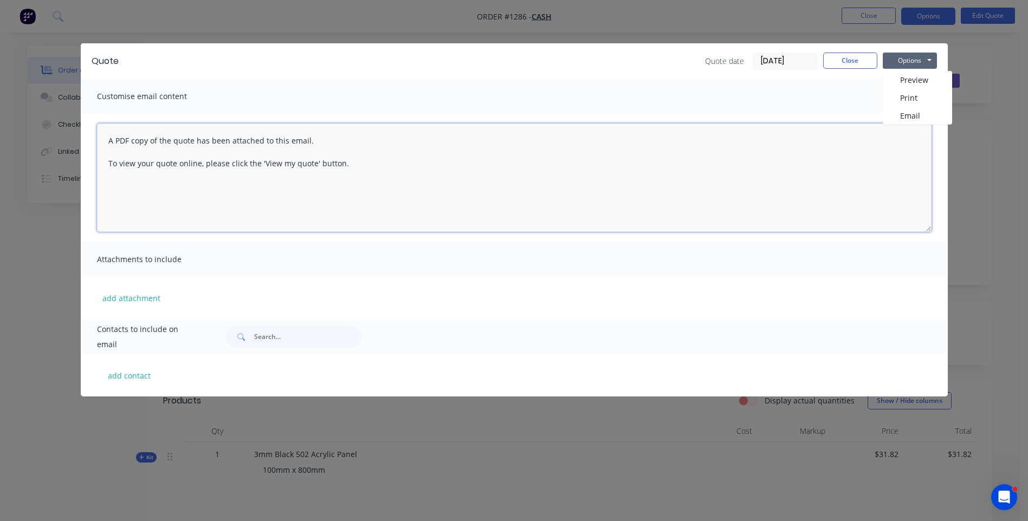
paste textarea "Hi, Please contact us if you have any questions. Regards, [PERSON_NAME] [EMAIL_…"
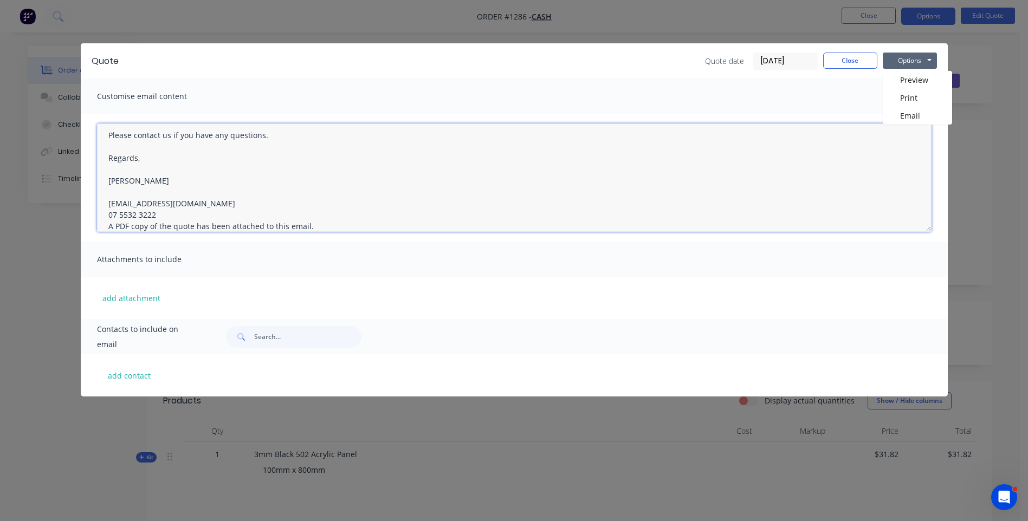
click at [163, 211] on textarea "Hi, Please contact us if you have any questions. Regards, [PERSON_NAME] [EMAIL_…" at bounding box center [514, 178] width 834 height 108
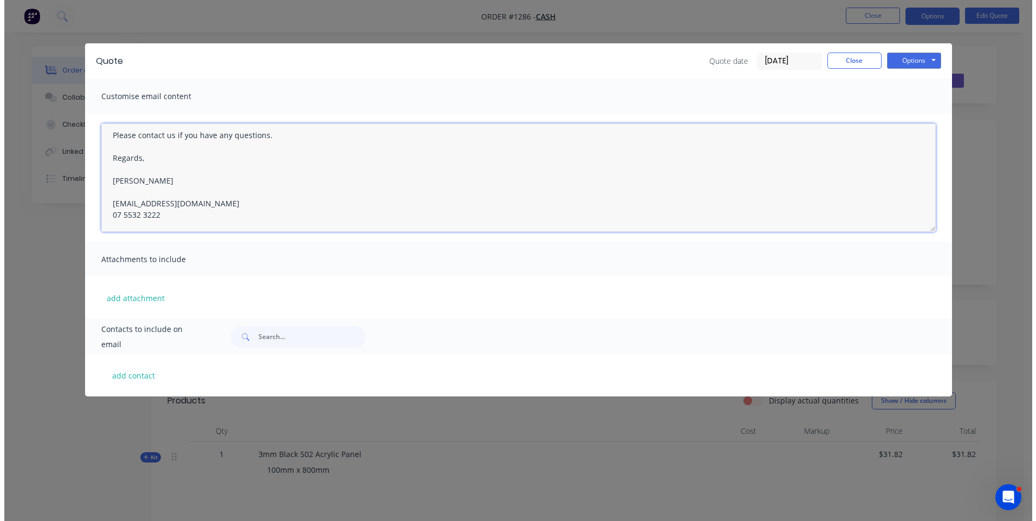
scroll to position [0, 0]
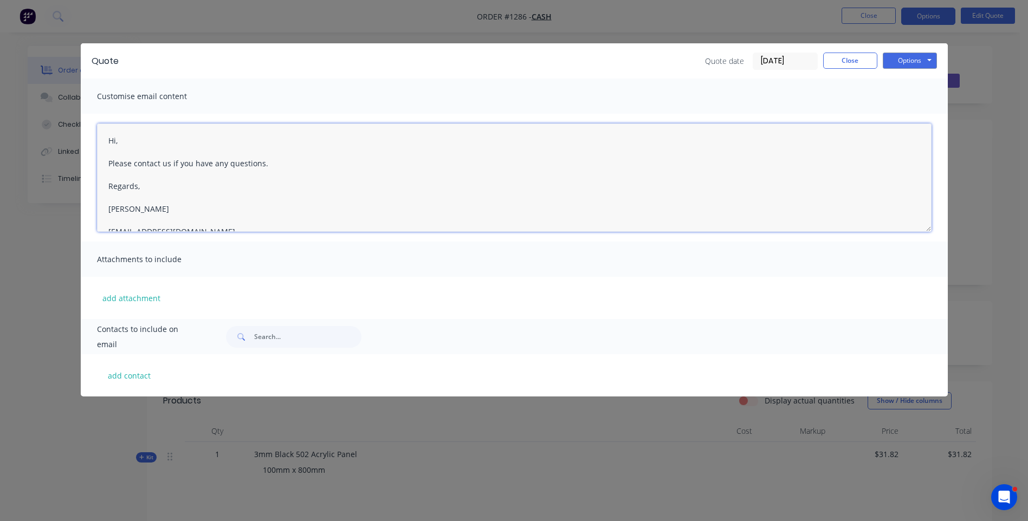
click at [126, 141] on textarea "Hi, Please contact us if you have any questions. Regards, [PERSON_NAME] [EMAIL_…" at bounding box center [514, 178] width 834 height 108
type textarea "Hi [PERSON_NAME], Please see attached quote. Price is based on collection from …"
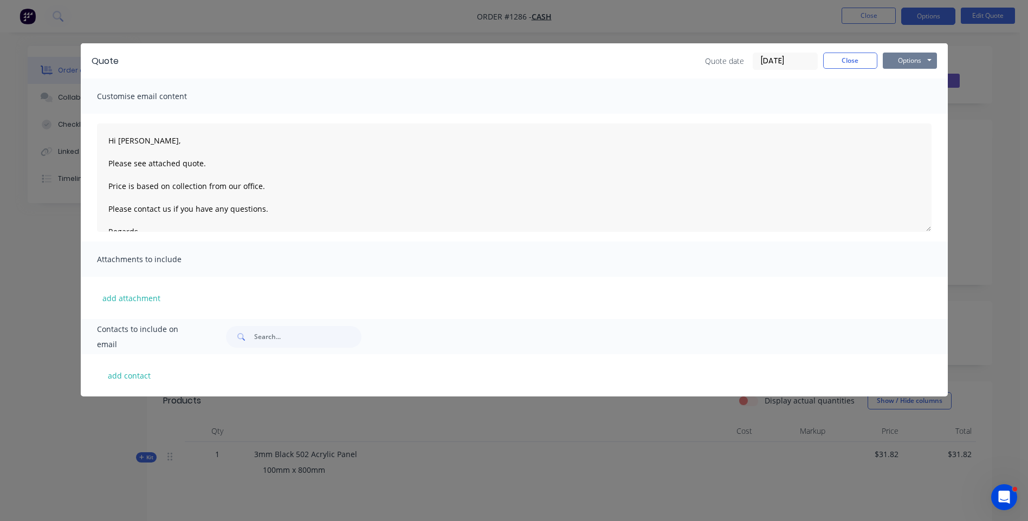
click at [907, 62] on button "Options" at bounding box center [909, 61] width 54 height 16
click at [130, 376] on button "add contact" at bounding box center [129, 375] width 65 height 16
select select "AU"
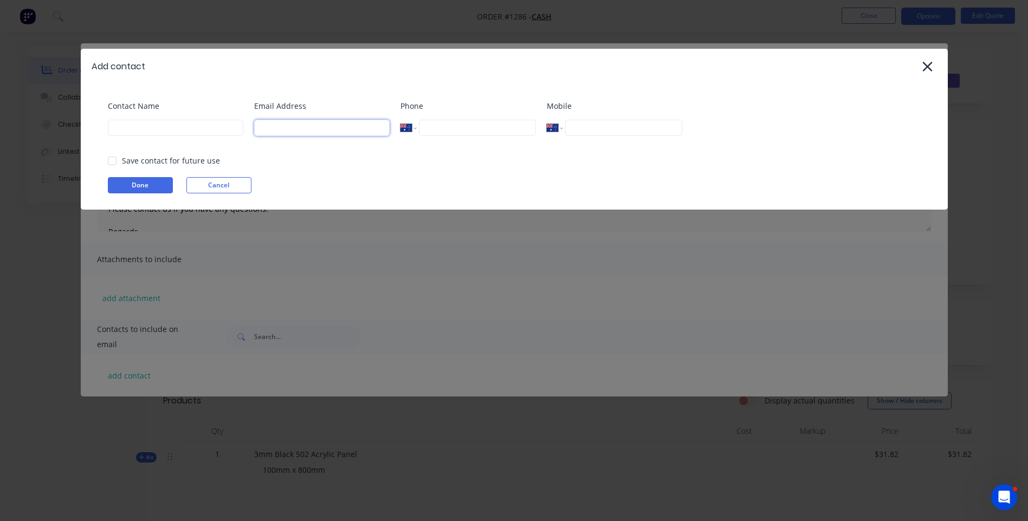
click at [282, 130] on input at bounding box center [321, 128] width 135 height 16
type input "s"
type input "[EMAIL_ADDRESS][DOMAIN_NAME]"
click at [199, 129] on input at bounding box center [175, 128] width 135 height 16
type input "[PERSON_NAME]"
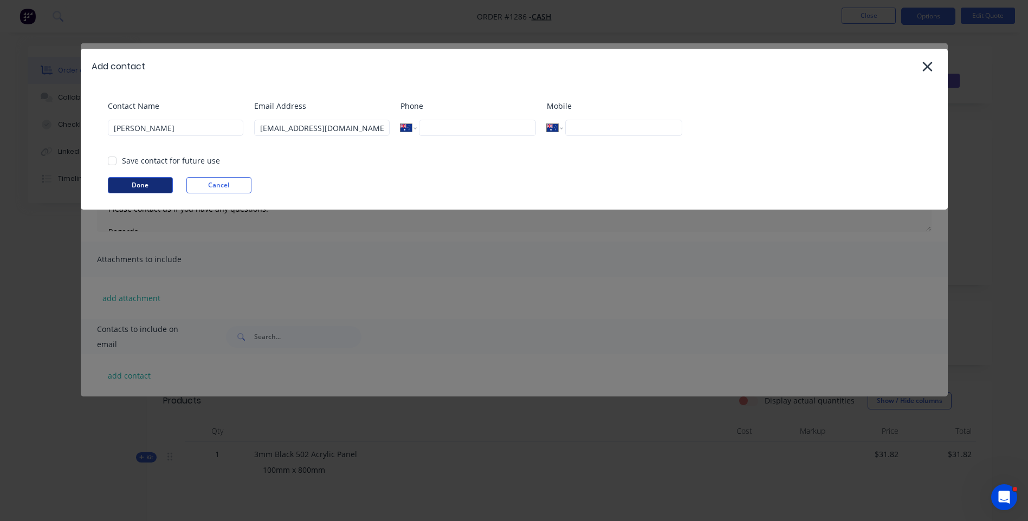
click at [141, 185] on button "Done" at bounding box center [140, 185] width 65 height 16
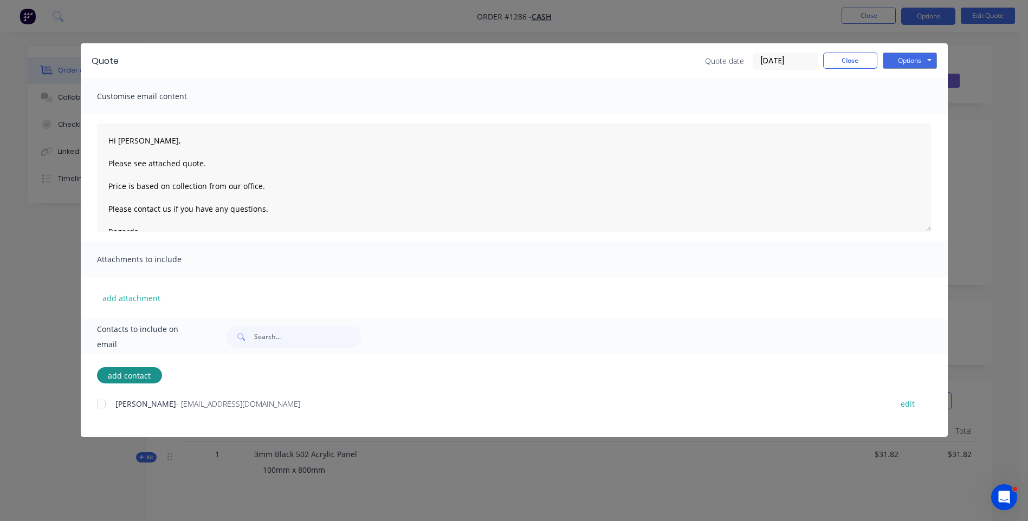
click at [99, 410] on div at bounding box center [101, 404] width 22 height 22
click at [912, 62] on button "Options" at bounding box center [909, 61] width 54 height 16
click at [906, 114] on button "Email" at bounding box center [916, 116] width 69 height 18
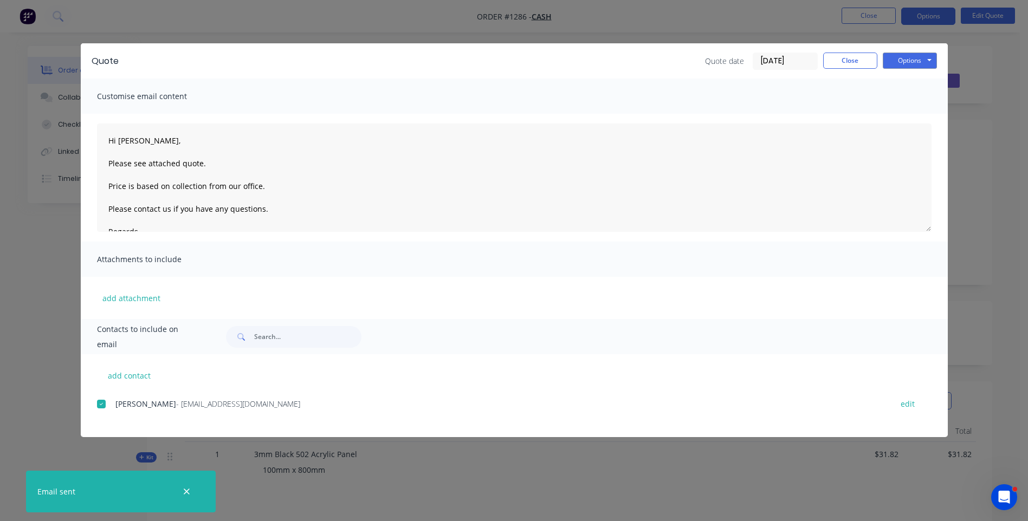
click at [187, 488] on icon "button" at bounding box center [186, 492] width 7 height 10
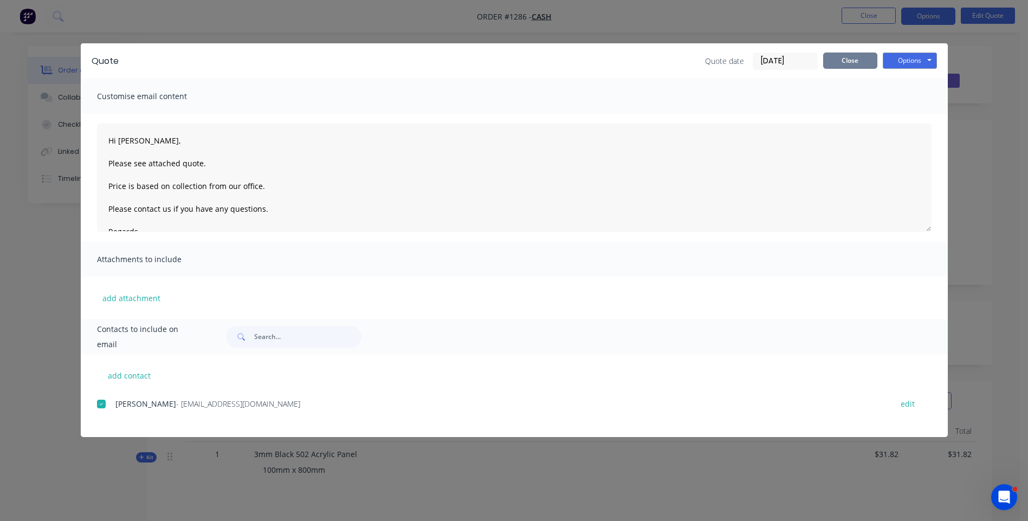
click at [853, 54] on button "Close" at bounding box center [850, 61] width 54 height 16
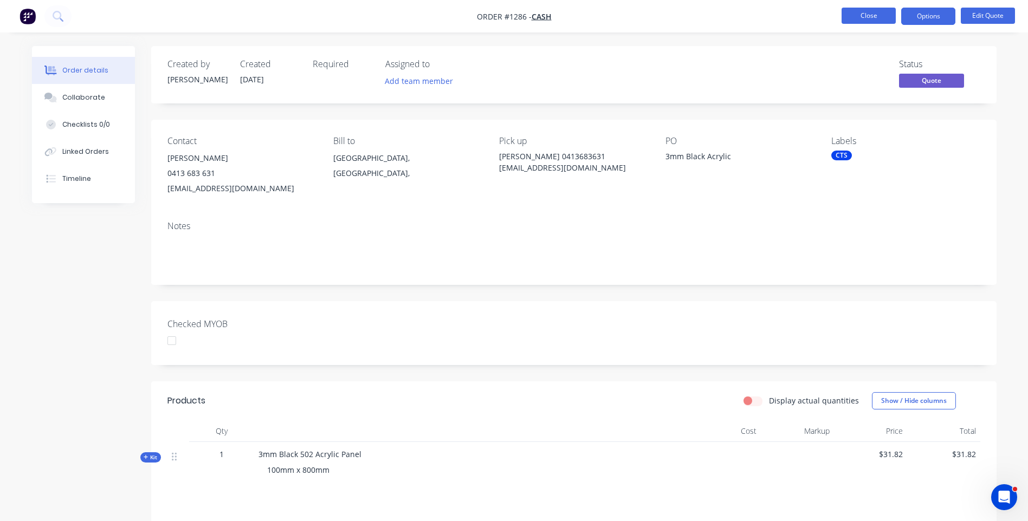
click at [878, 16] on button "Close" at bounding box center [868, 16] width 54 height 16
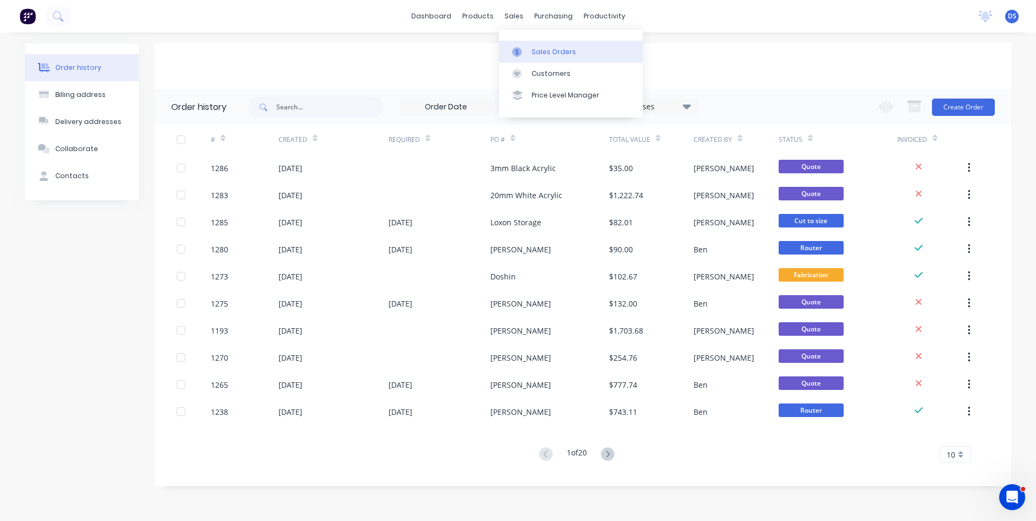
click at [541, 51] on div "Sales Orders" at bounding box center [553, 52] width 44 height 10
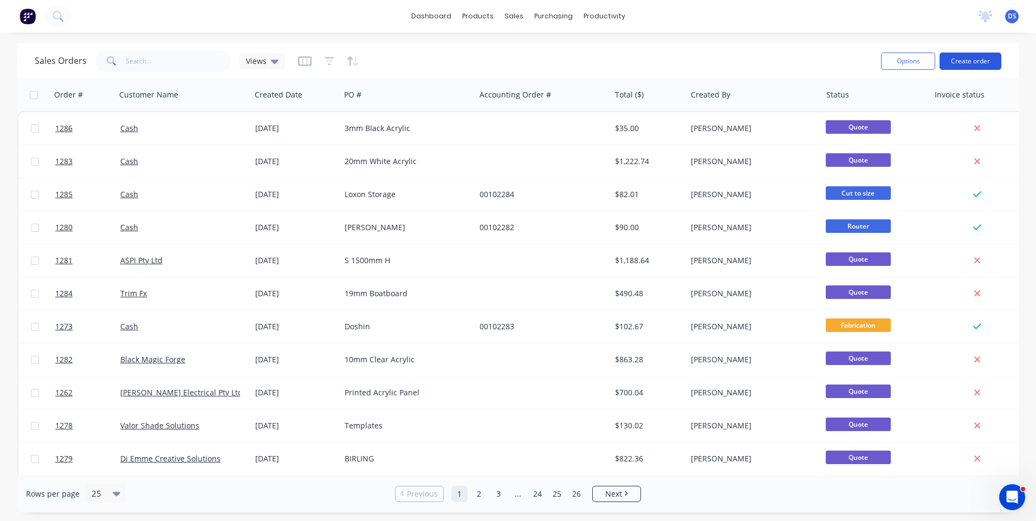
click at [974, 63] on button "Create order" at bounding box center [970, 61] width 62 height 17
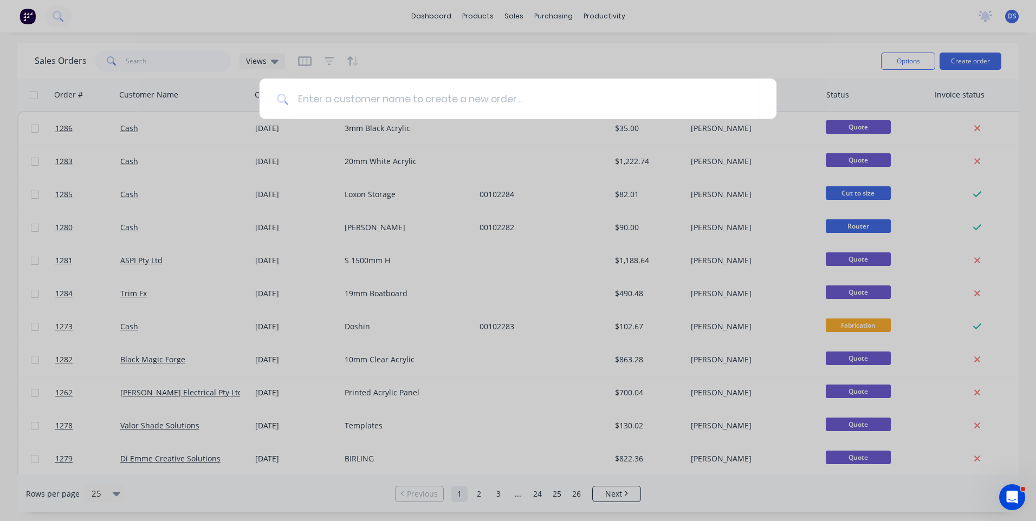
click at [316, 503] on div at bounding box center [518, 260] width 1036 height 521
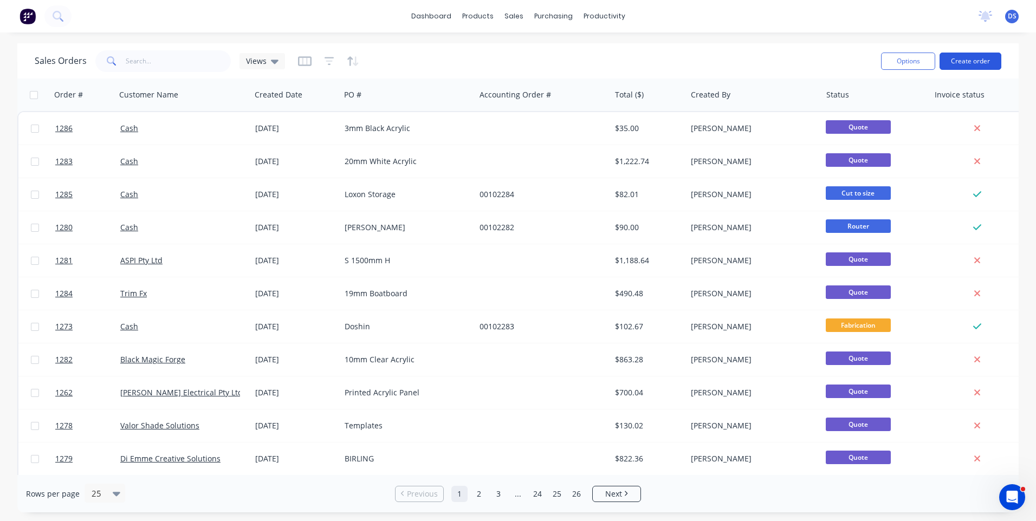
click at [960, 64] on button "Create order" at bounding box center [970, 61] width 62 height 17
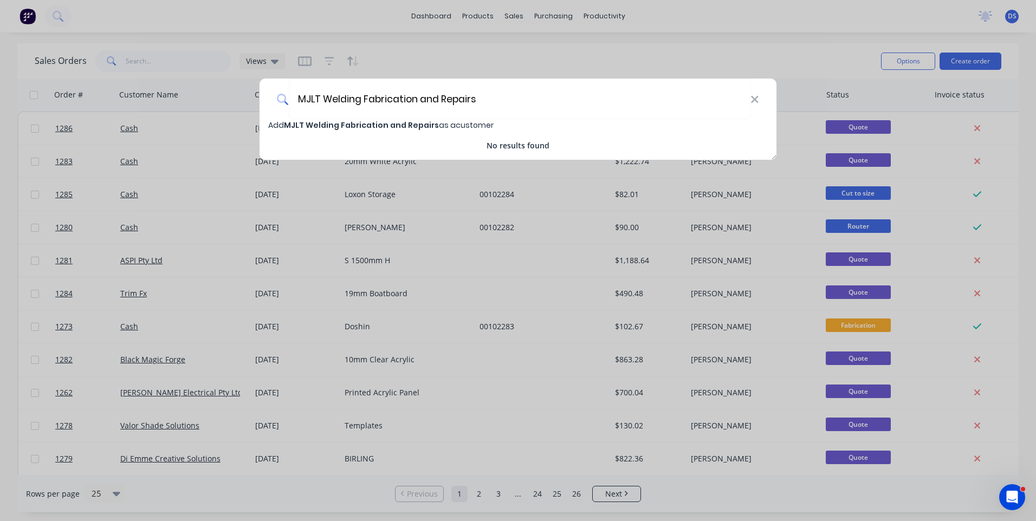
type input "MJLT Welding Fabrication and Repairs"
click at [332, 126] on span "MJLT Welding Fabrication and Repairs" at bounding box center [361, 125] width 155 height 11
select select "AU"
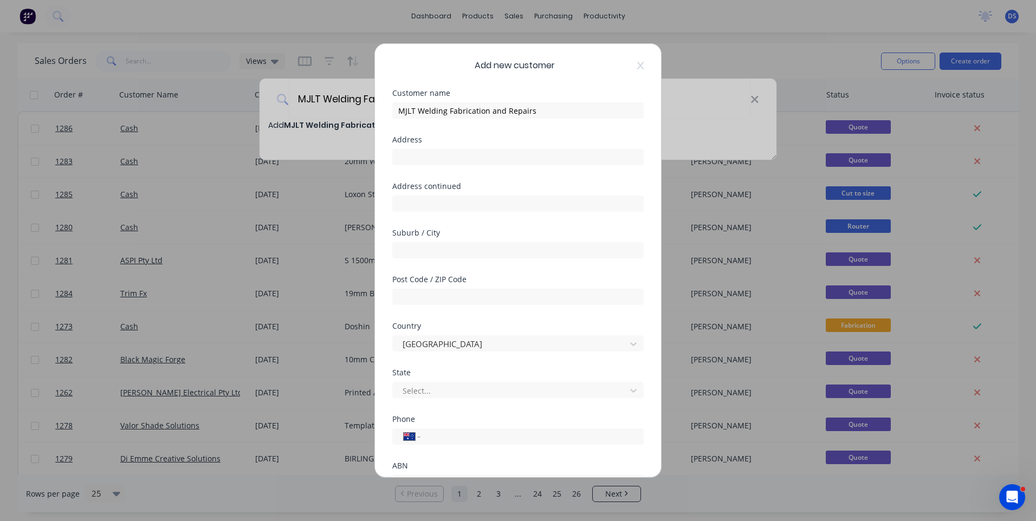
click at [453, 469] on div "ABN" at bounding box center [517, 466] width 251 height 8
paste input "0427 605 708"
type input "0427 605 708"
paste input "[STREET_ADDRESS][PERSON_NAME]"
type input "[STREET_ADDRESS][PERSON_NAME]"
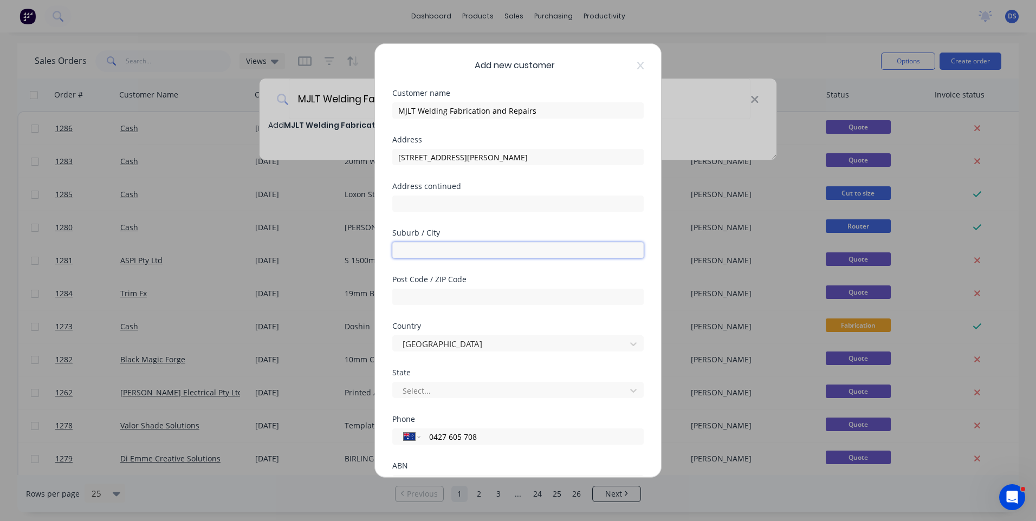
click at [460, 246] on input "text" at bounding box center [517, 250] width 251 height 16
type input "[PERSON_NAME]"
click at [449, 299] on input "text" at bounding box center [517, 297] width 251 height 16
drag, startPoint x: 453, startPoint y: 301, endPoint x: 373, endPoint y: 301, distance: 80.7
click at [373, 301] on div "Add new customer Customer name MJLT Welding Fabrication and Repairs Address [ST…" at bounding box center [518, 260] width 1036 height 521
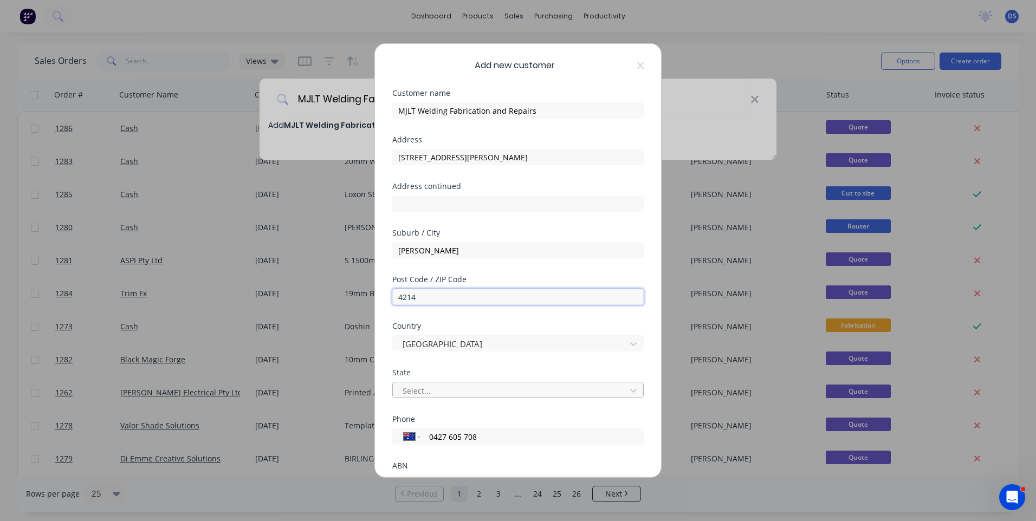
type input "4214"
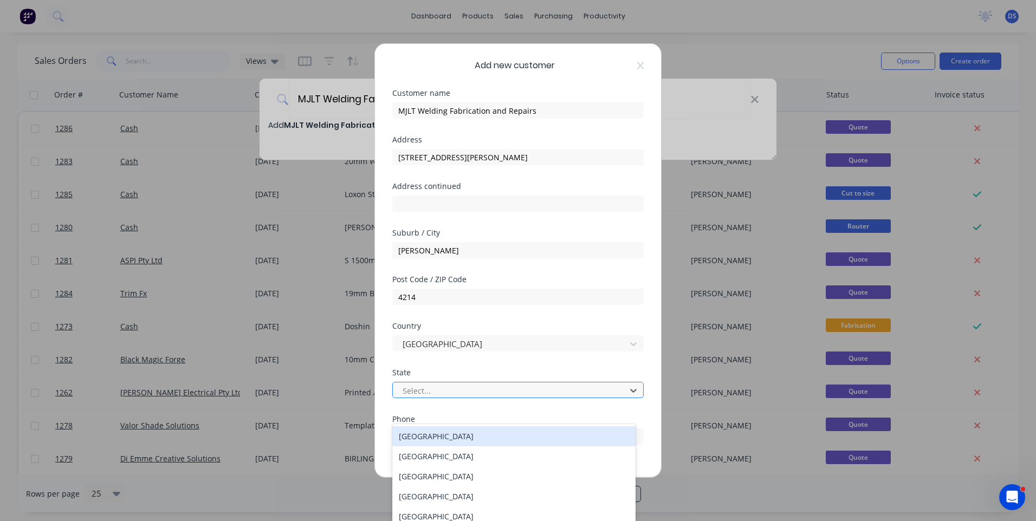
click at [428, 389] on div at bounding box center [510, 391] width 219 height 14
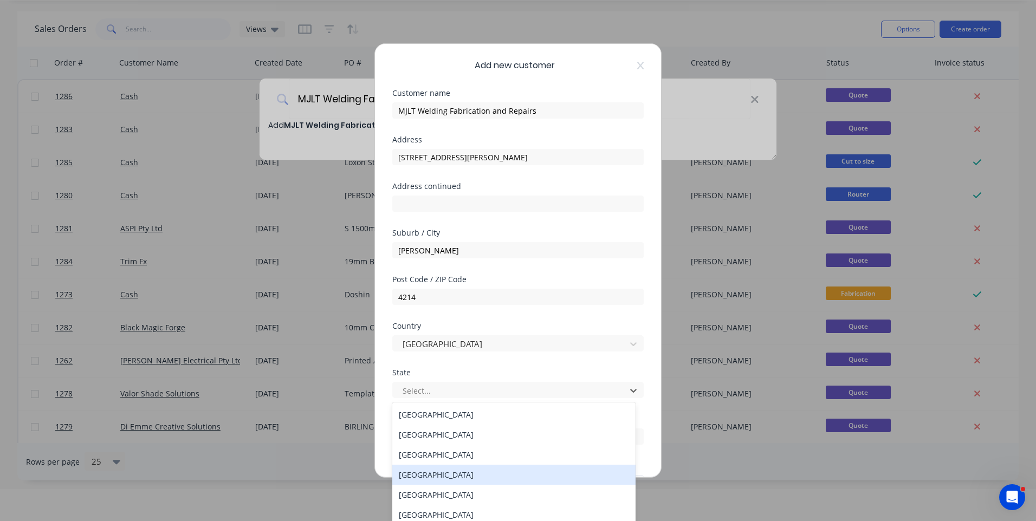
click at [425, 476] on div "[GEOGRAPHIC_DATA]" at bounding box center [513, 475] width 243 height 20
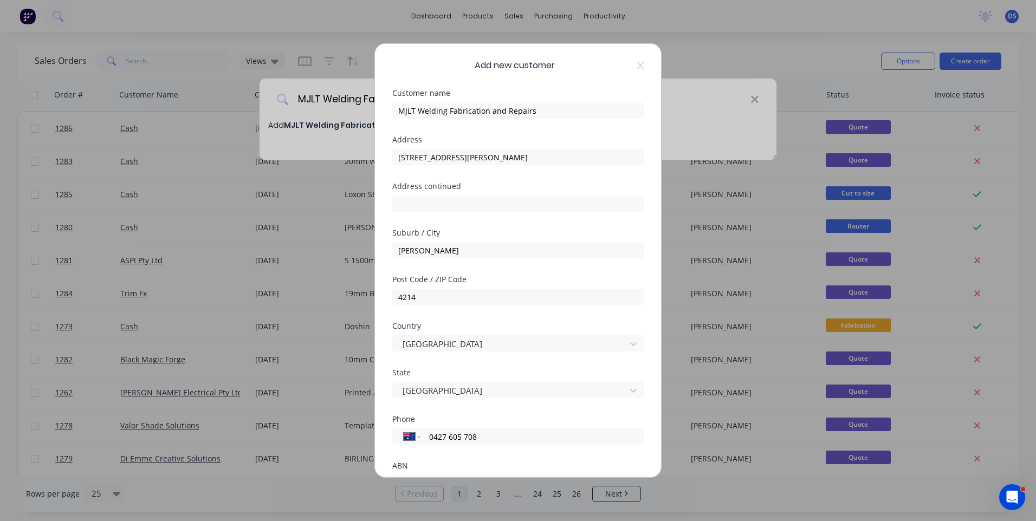
scroll to position [0, 0]
drag, startPoint x: 561, startPoint y: 159, endPoint x: 487, endPoint y: 163, distance: 73.8
click at [487, 163] on input "[STREET_ADDRESS][PERSON_NAME]" at bounding box center [517, 157] width 251 height 16
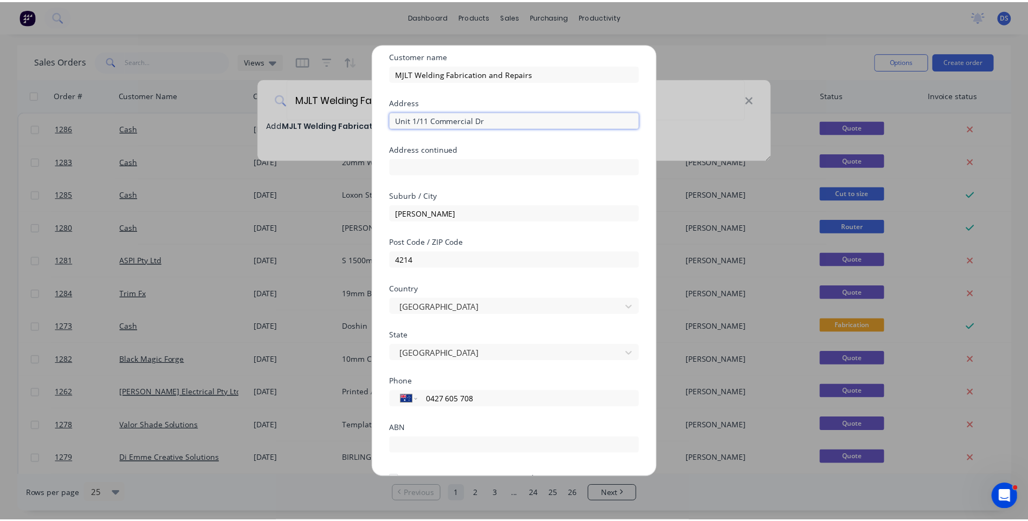
scroll to position [95, 0]
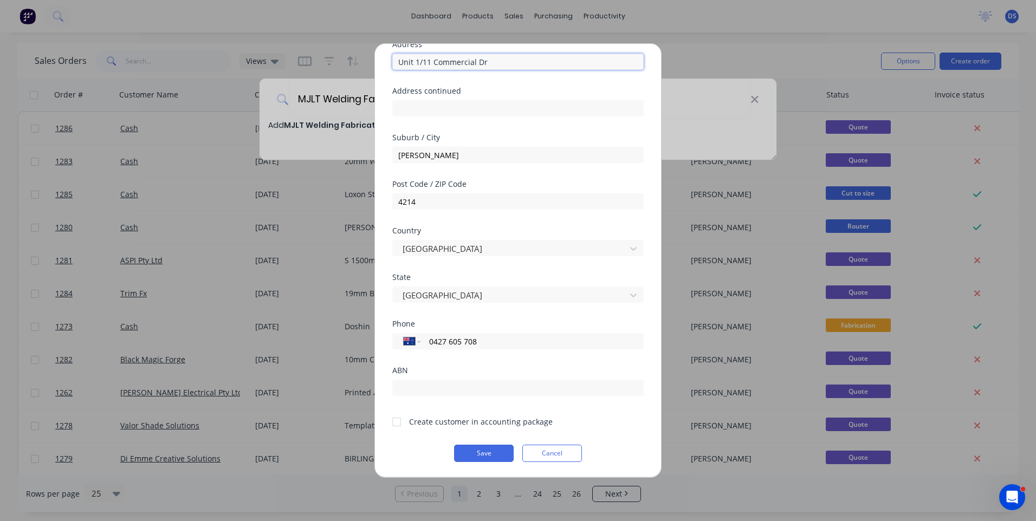
type input "Unit 1/11 Commercial Dr"
click at [393, 425] on div at bounding box center [397, 422] width 22 height 22
click at [473, 452] on button "Save" at bounding box center [484, 453] width 60 height 17
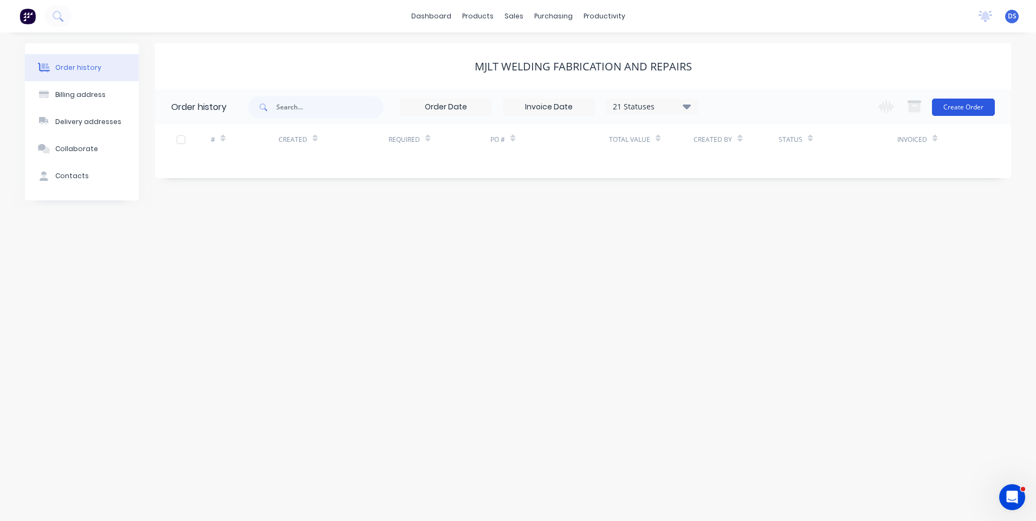
click at [969, 109] on button "Create Order" at bounding box center [963, 107] width 63 height 17
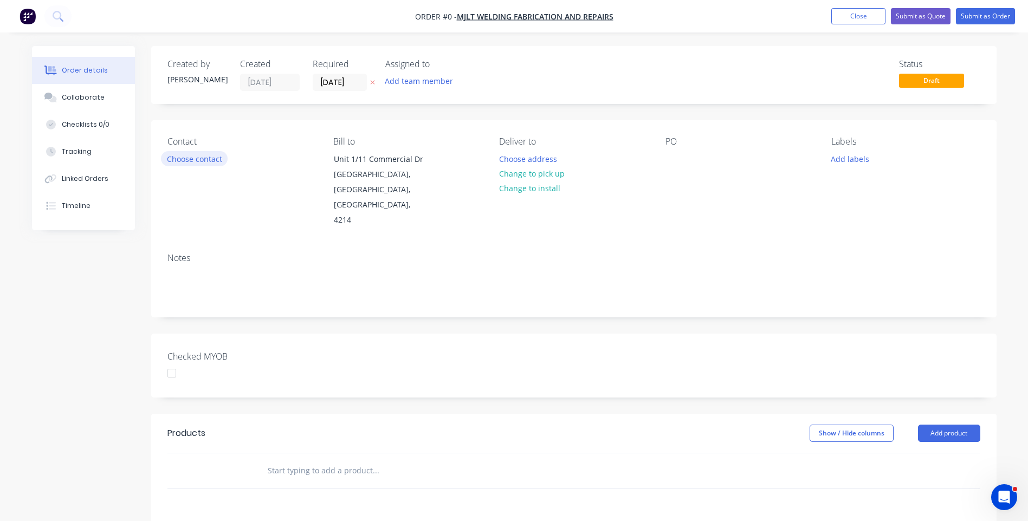
click at [189, 159] on button "Choose contact" at bounding box center [194, 158] width 67 height 15
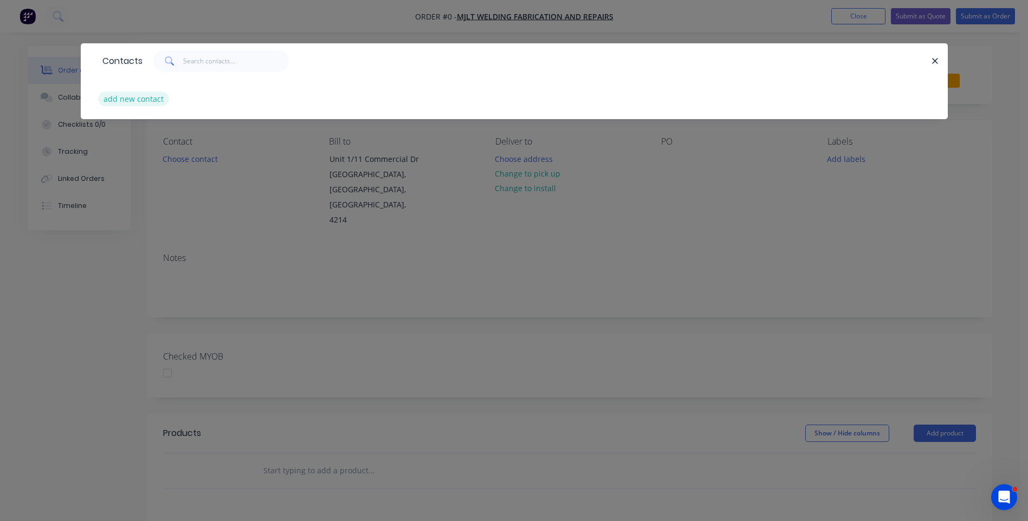
click at [139, 102] on button "add new contact" at bounding box center [134, 99] width 72 height 15
select select "AU"
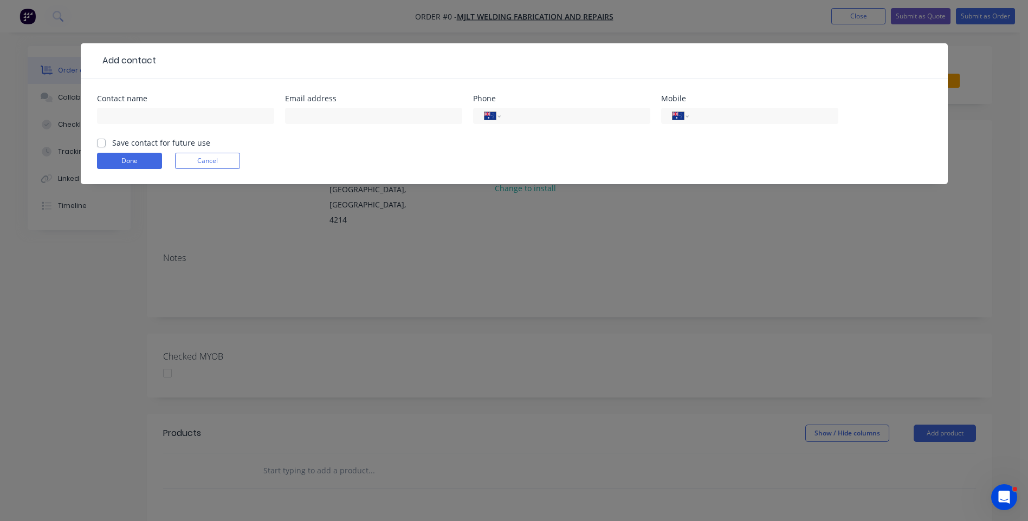
click at [109, 51] on header "Add contact" at bounding box center [514, 60] width 867 height 35
paste input "[EMAIL_ADDRESS][DOMAIN_NAME]"
click at [294, 116] on input "[EMAIL_ADDRESS][DOMAIN_NAME]" at bounding box center [373, 116] width 177 height 16
type input "[EMAIL_ADDRESS][DOMAIN_NAME]"
click at [183, 110] on input "text" at bounding box center [185, 116] width 177 height 16
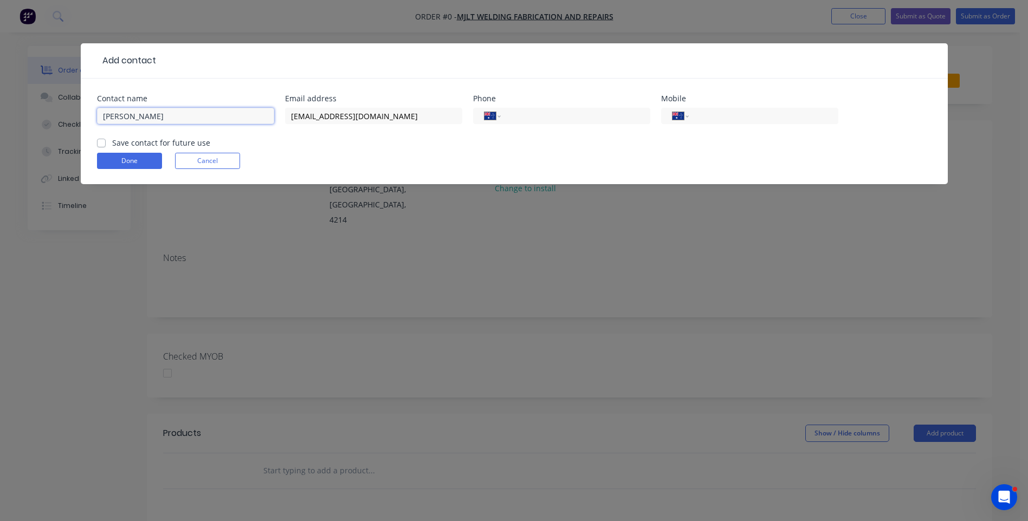
type input "[PERSON_NAME]"
click at [108, 56] on div "Add contact" at bounding box center [126, 60] width 59 height 13
paste input "0427 605 708"
type input "0427 605 708"
click at [112, 141] on label "Save contact for future use" at bounding box center [161, 142] width 98 height 11
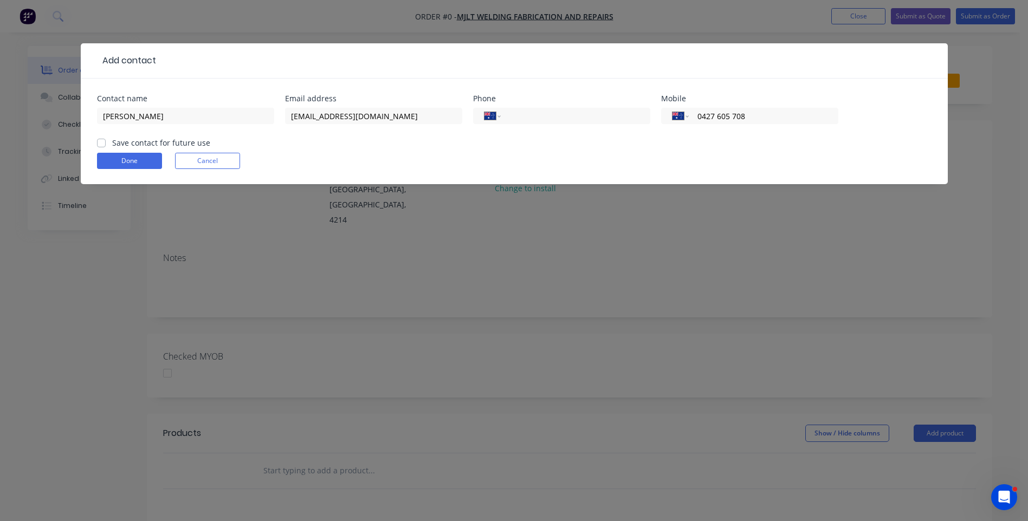
click at [103, 141] on input "Save contact for future use" at bounding box center [101, 142] width 9 height 10
checkbox input "true"
click at [120, 163] on button "Done" at bounding box center [129, 161] width 65 height 16
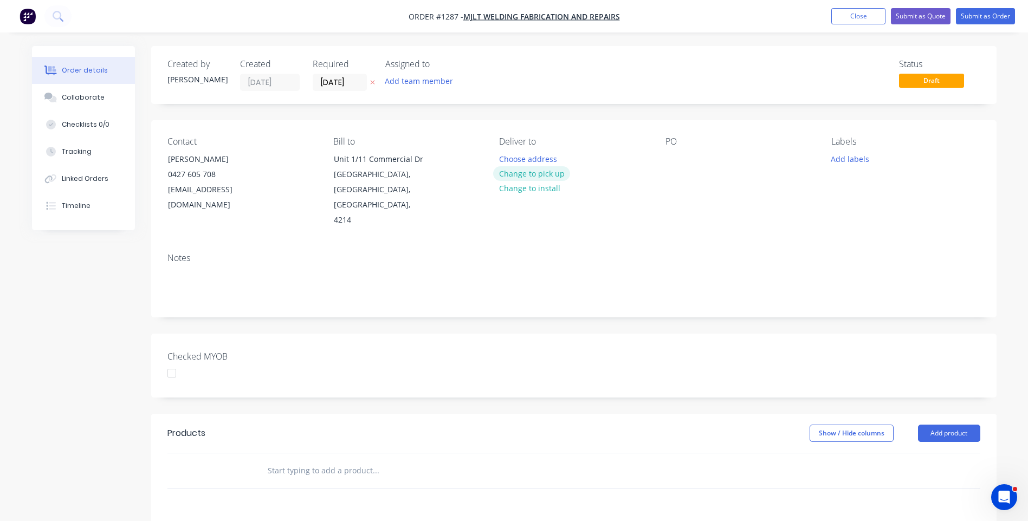
click at [547, 176] on button "Change to pick up" at bounding box center [531, 173] width 77 height 15
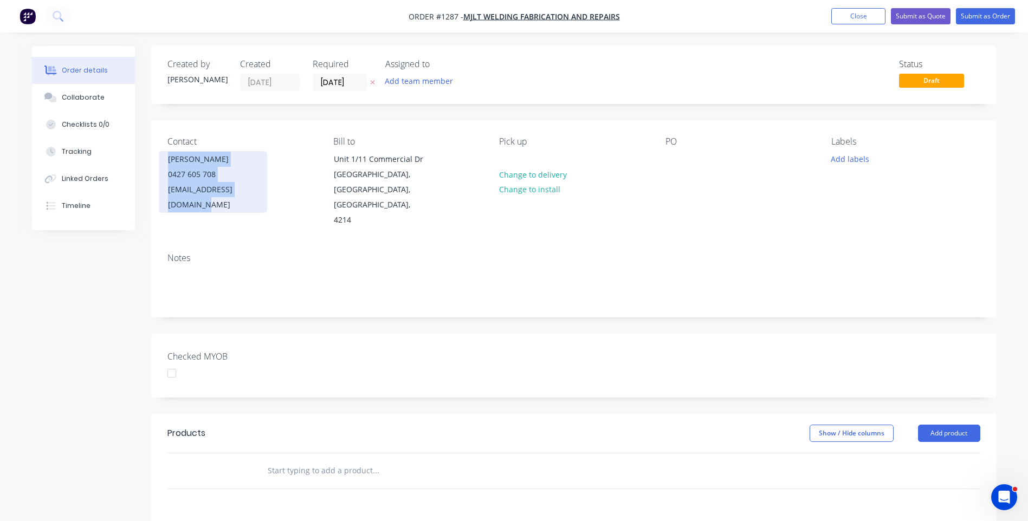
drag, startPoint x: 262, startPoint y: 189, endPoint x: 169, endPoint y: 159, distance: 97.1
click at [169, 159] on div "[PERSON_NAME] 0427 605 708 [EMAIL_ADDRESS][DOMAIN_NAME]" at bounding box center [213, 182] width 108 height 62
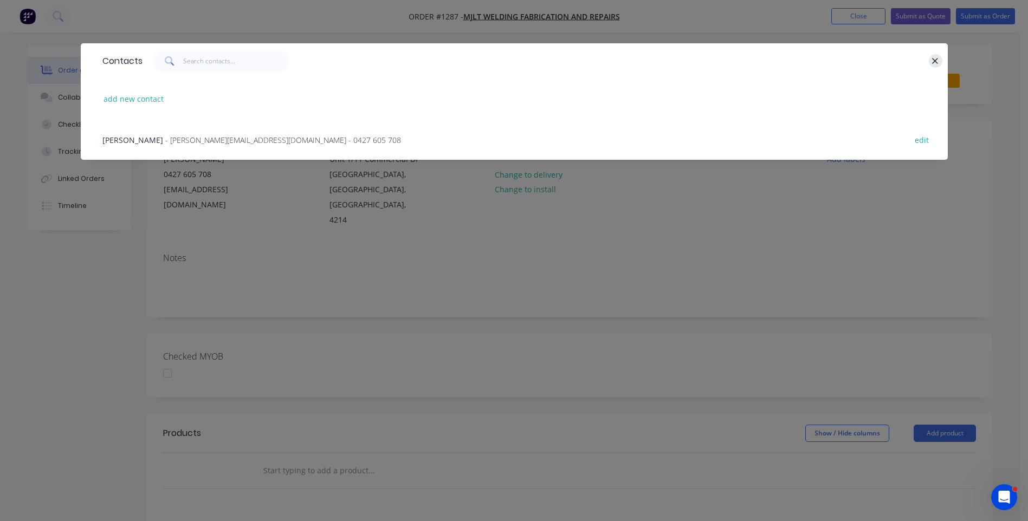
drag, startPoint x: 169, startPoint y: 159, endPoint x: 934, endPoint y: 61, distance: 771.7
click at [934, 61] on icon "button" at bounding box center [935, 61] width 6 height 6
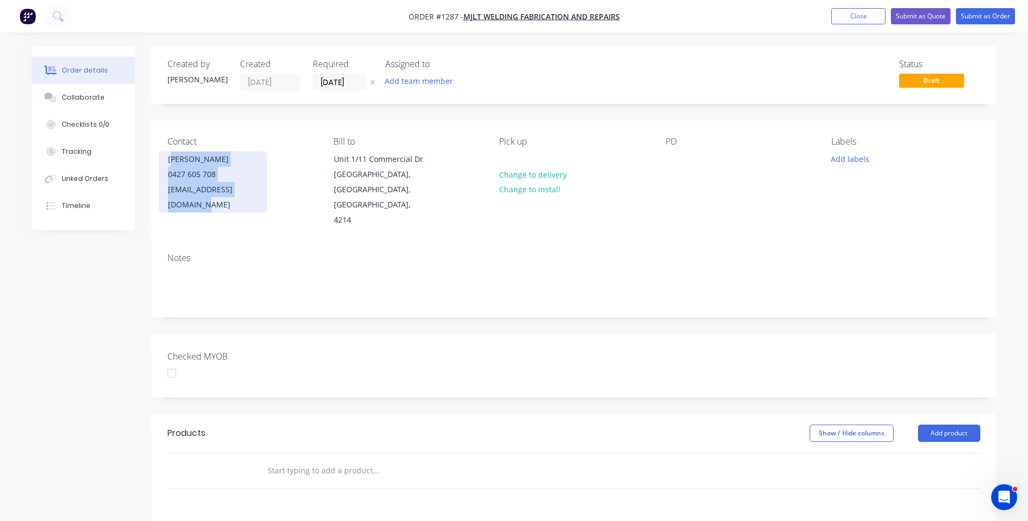
drag, startPoint x: 259, startPoint y: 190, endPoint x: 174, endPoint y: 163, distance: 89.8
click at [174, 163] on div "[PERSON_NAME] 0427 605 708 [EMAIL_ADDRESS][DOMAIN_NAME]" at bounding box center [213, 182] width 108 height 62
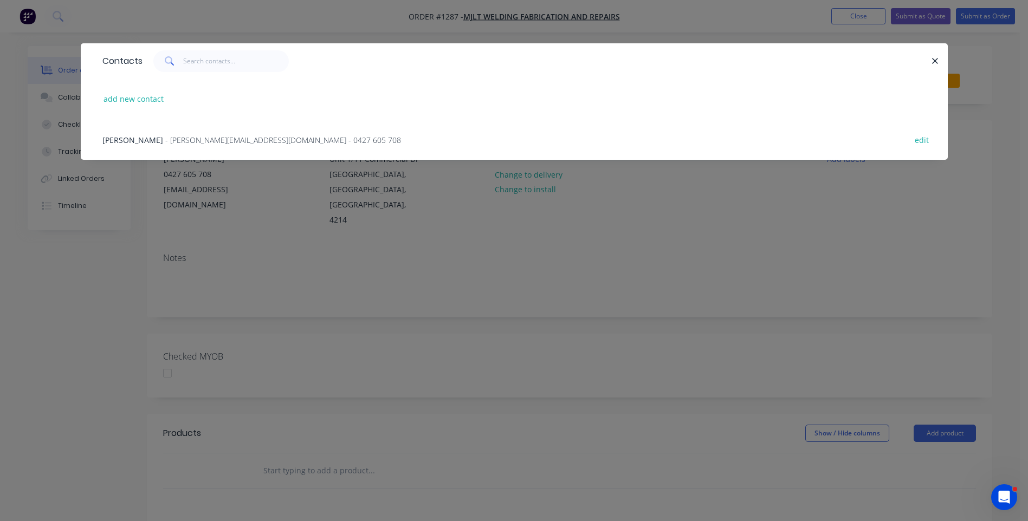
drag, startPoint x: 174, startPoint y: 163, endPoint x: 200, endPoint y: 180, distance: 31.0
drag, startPoint x: 200, startPoint y: 180, endPoint x: 936, endPoint y: 59, distance: 745.6
click at [936, 59] on icon "button" at bounding box center [934, 61] width 7 height 10
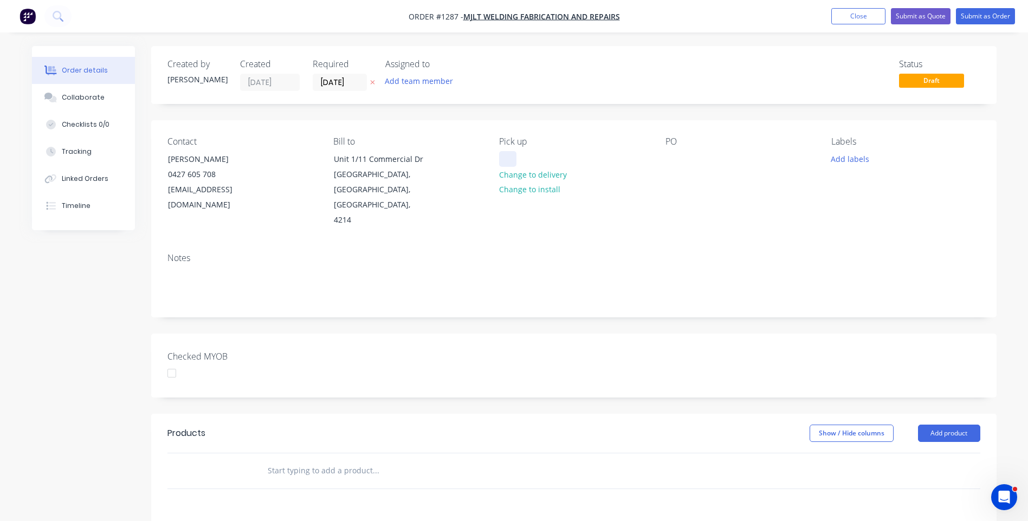
click at [508, 158] on div at bounding box center [507, 159] width 17 height 16
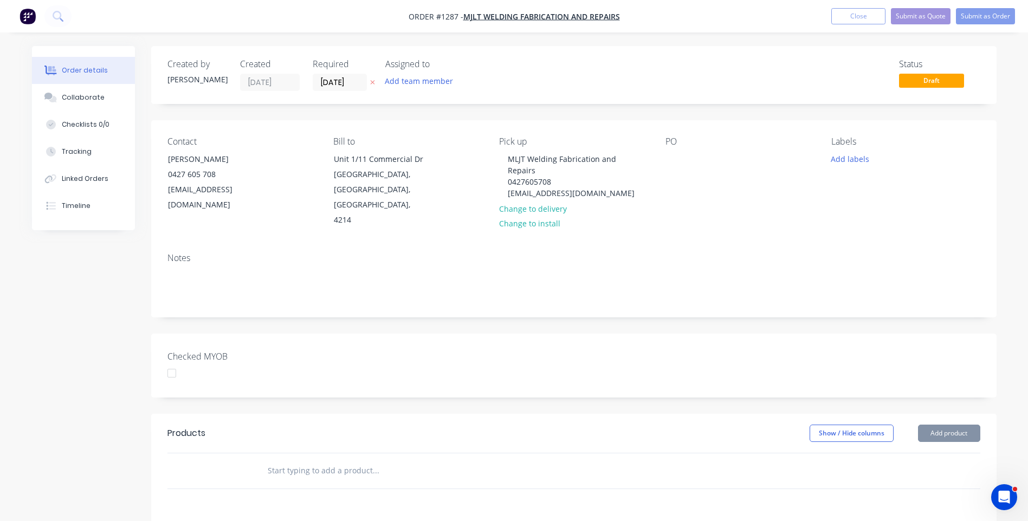
click at [661, 204] on div "Contact [PERSON_NAME] [PHONE_NUMBER] [EMAIL_ADDRESS][DOMAIN_NAME] Bill to [STRE…" at bounding box center [573, 182] width 845 height 124
click at [672, 158] on div at bounding box center [673, 159] width 17 height 16
click at [836, 161] on button "Add labels" at bounding box center [850, 158] width 50 height 15
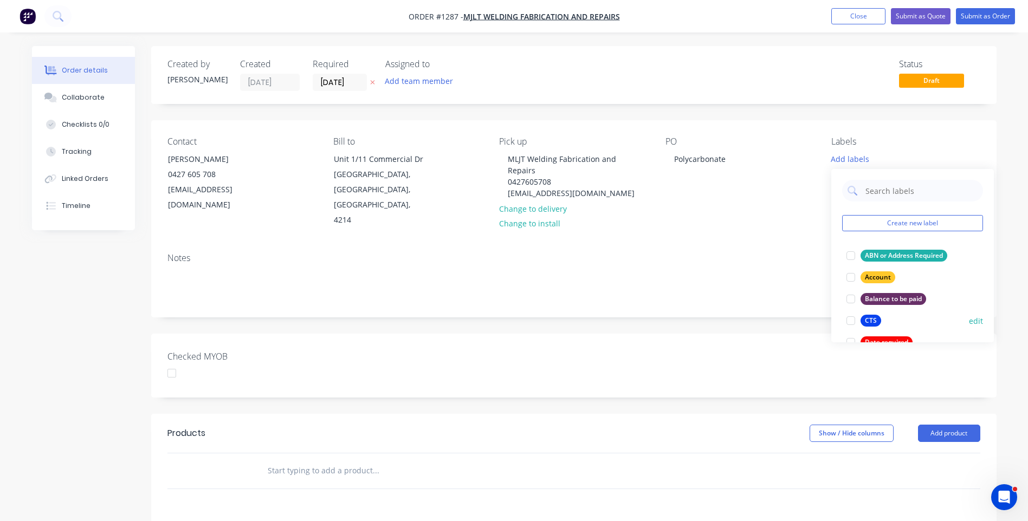
click at [872, 323] on div "CTS" at bounding box center [870, 321] width 21 height 12
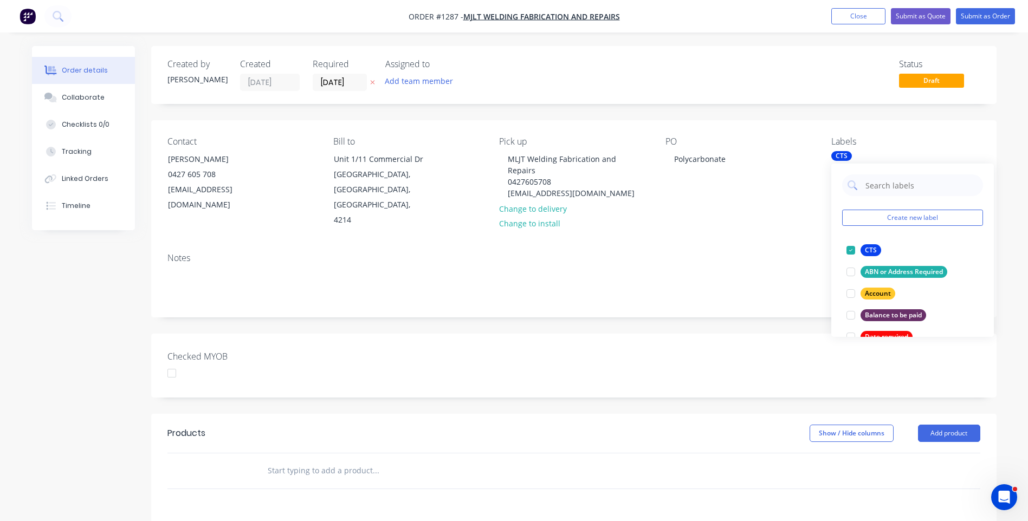
click at [749, 213] on div "Contact [PERSON_NAME] [PHONE_NUMBER] [EMAIL_ADDRESS][DOMAIN_NAME] Bill to [STRE…" at bounding box center [573, 182] width 845 height 124
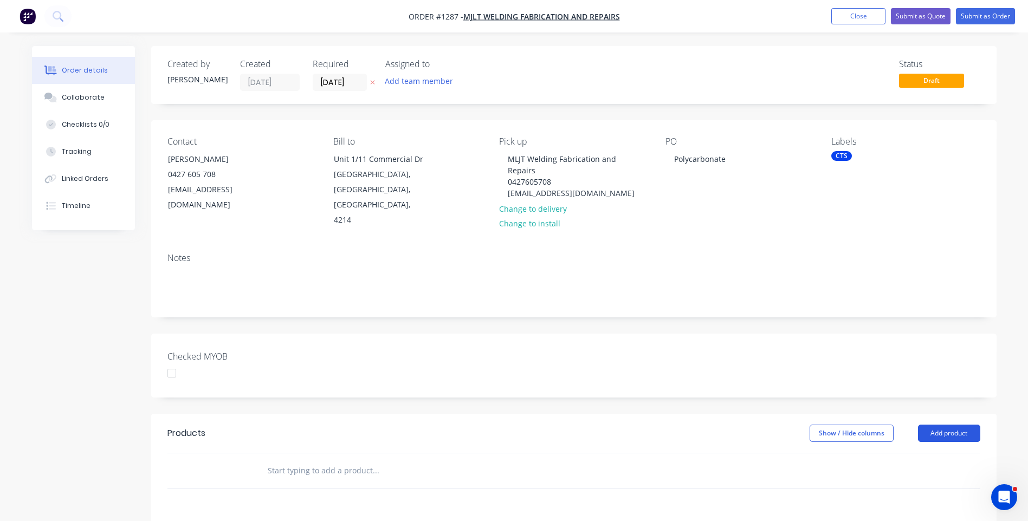
click at [956, 425] on button "Add product" at bounding box center [949, 433] width 62 height 17
click at [931, 453] on div "Product catalogue" at bounding box center [928, 461] width 83 height 16
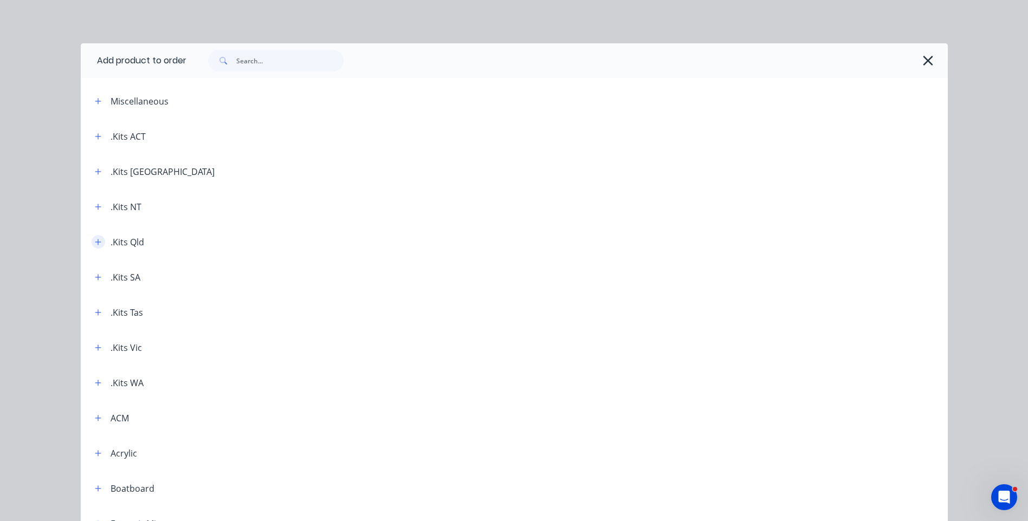
click at [95, 241] on icon "button" at bounding box center [98, 242] width 6 height 6
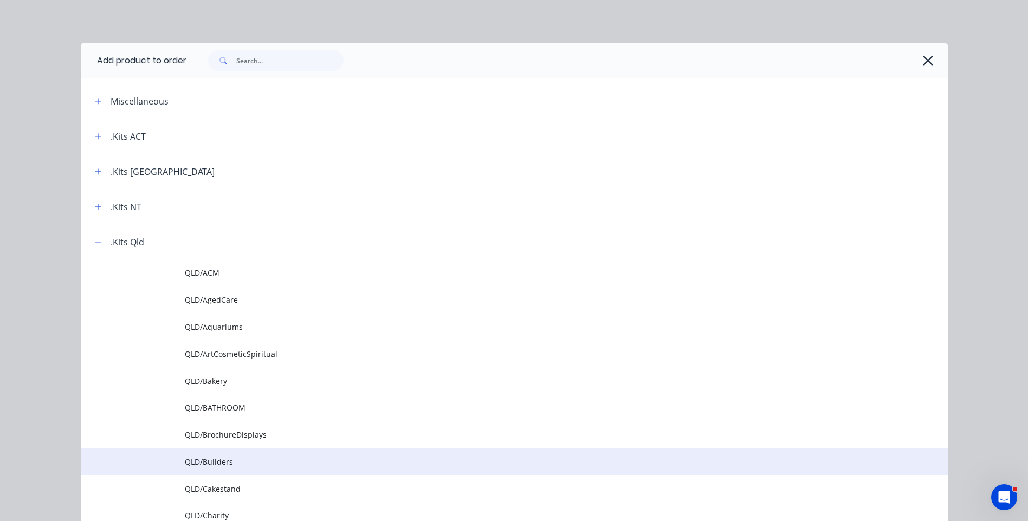
click at [225, 463] on span "QLD/Builders" at bounding box center [490, 461] width 610 height 11
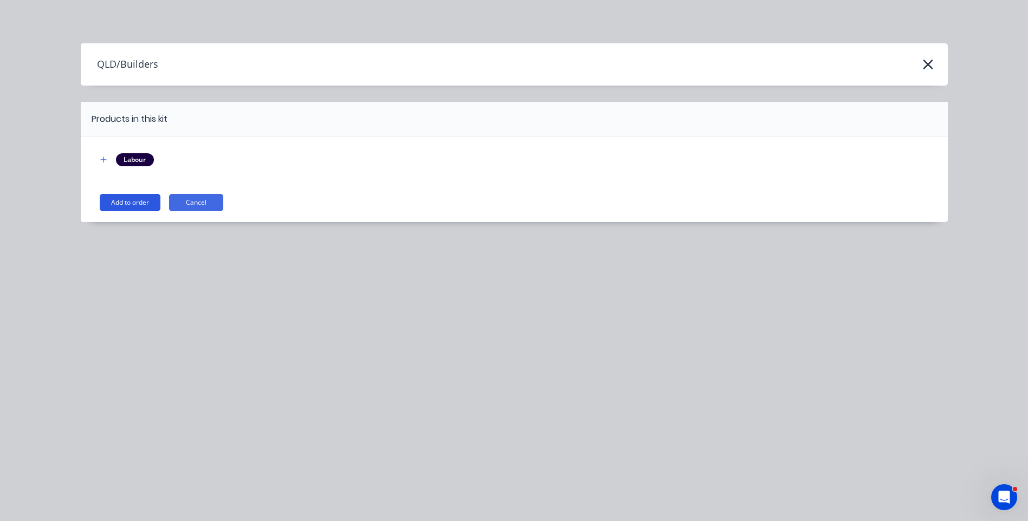
click at [126, 205] on button "Add to order" at bounding box center [130, 202] width 61 height 17
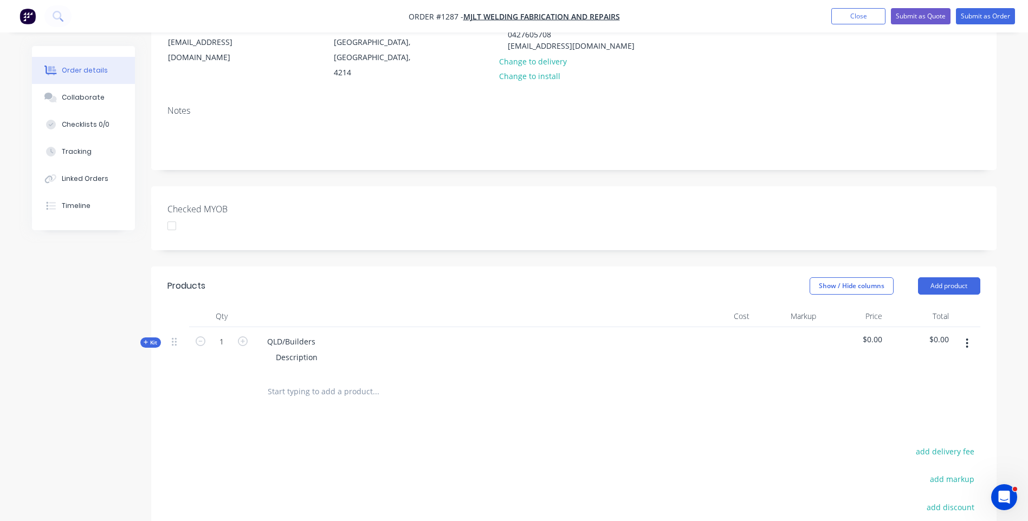
scroll to position [163, 0]
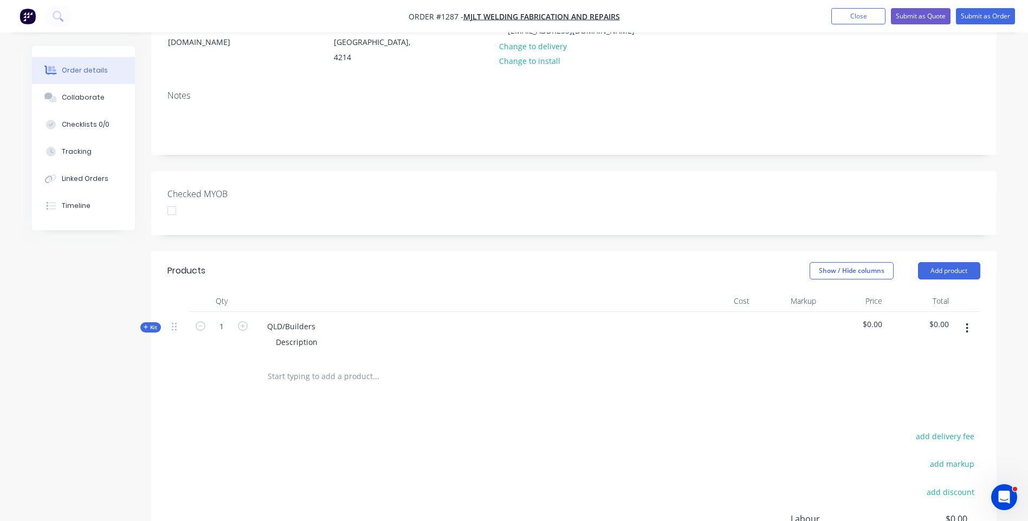
click at [144, 324] on icon at bounding box center [146, 326] width 5 height 5
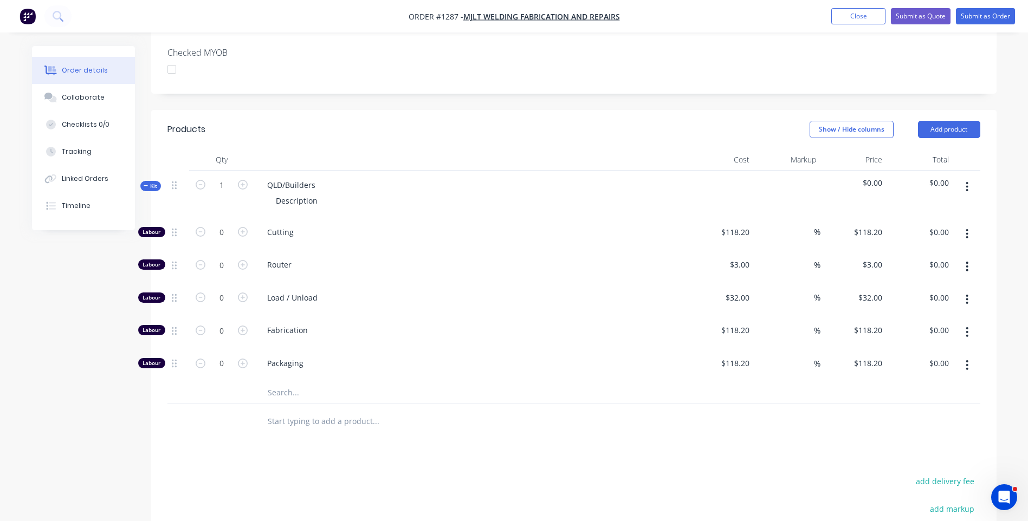
scroll to position [325, 0]
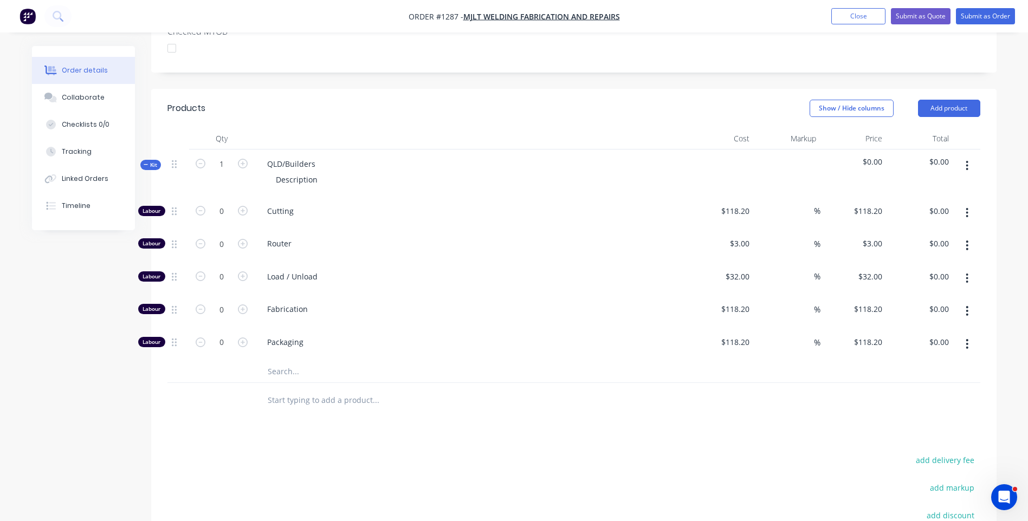
click at [278, 361] on input "text" at bounding box center [375, 372] width 217 height 22
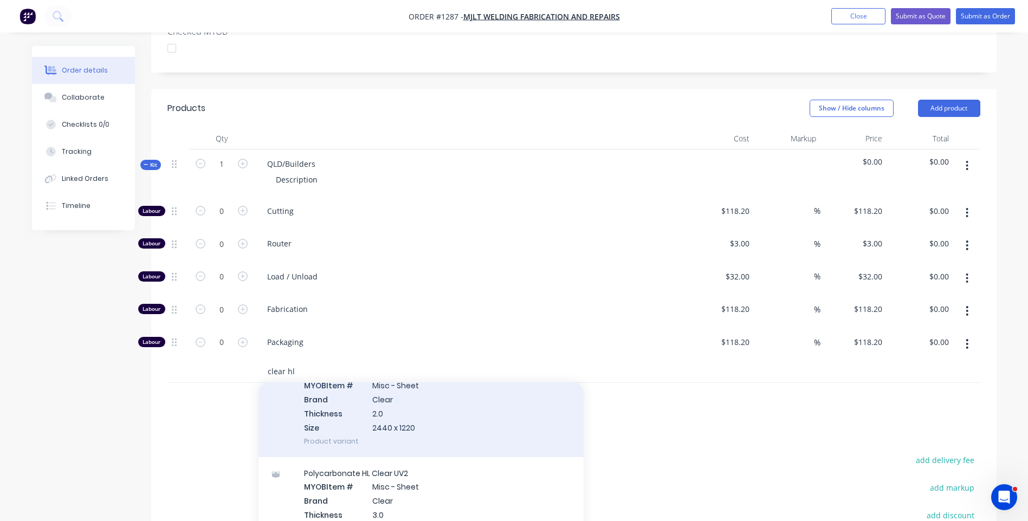
scroll to position [108, 0]
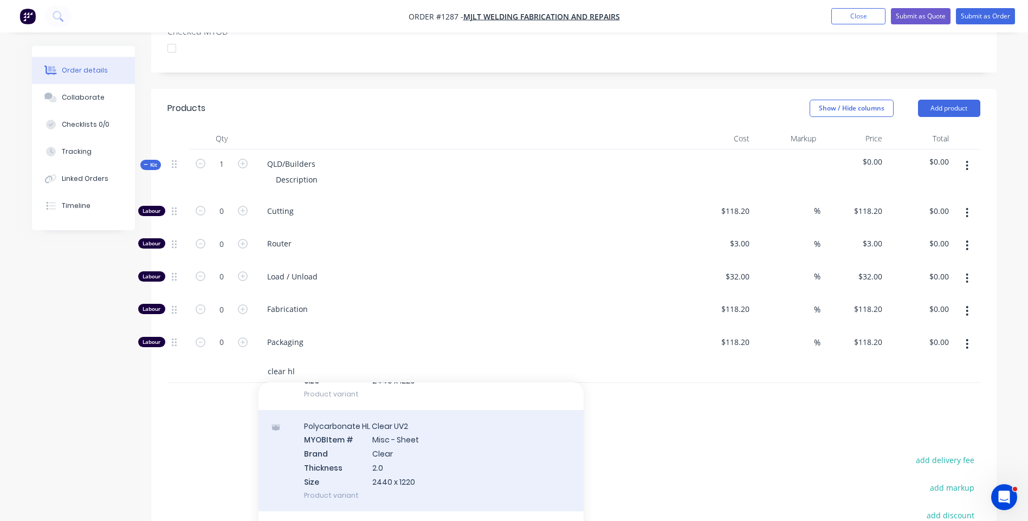
type input "clear hl"
click at [393, 415] on div "Polycarbonate HL Clear UV2 MYOB Item # Misc - Sheet Brand Clear Thickness 2.0 S…" at bounding box center [420, 460] width 325 height 101
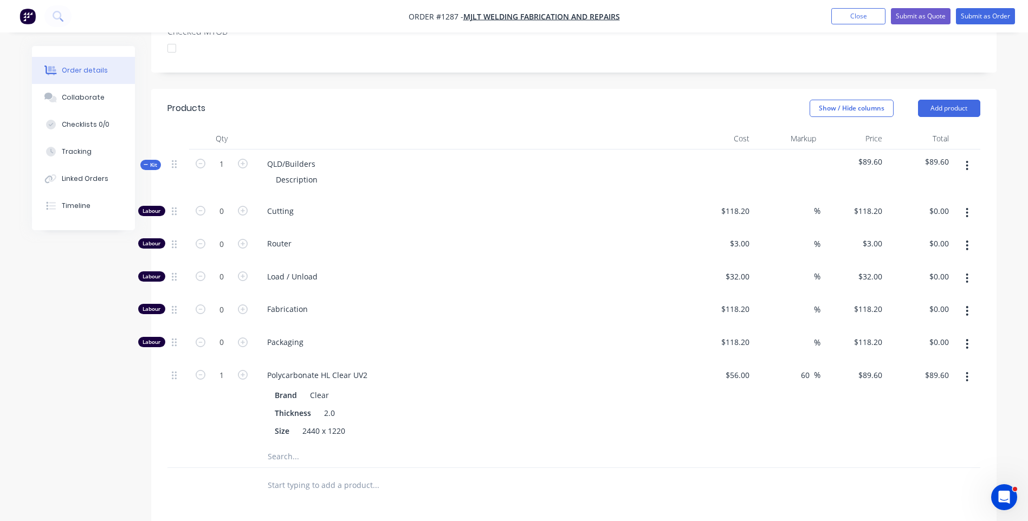
click at [964, 367] on button "button" at bounding box center [966, 377] width 25 height 20
click at [903, 441] on div "Delete" at bounding box center [928, 449] width 83 height 16
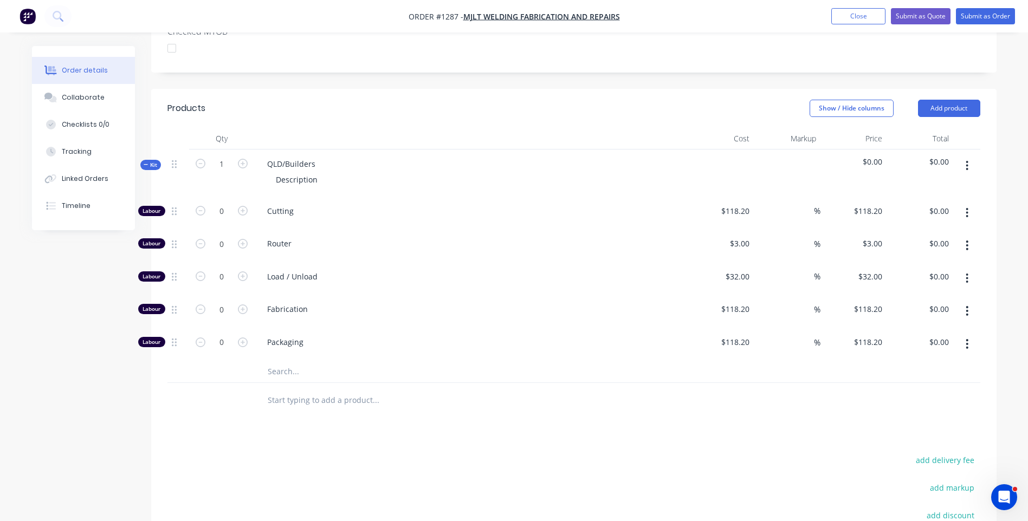
click at [278, 361] on input "text" at bounding box center [375, 372] width 217 height 22
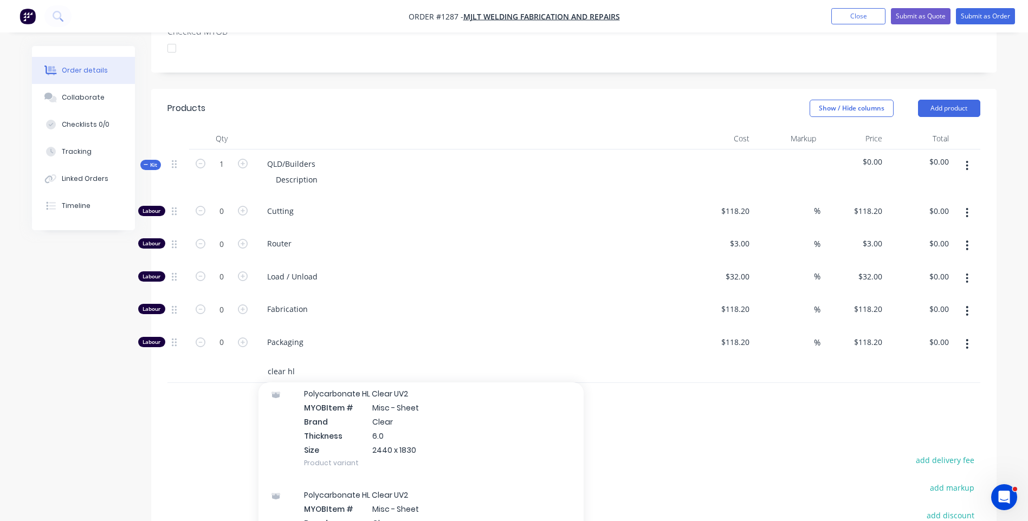
scroll to position [975, 0]
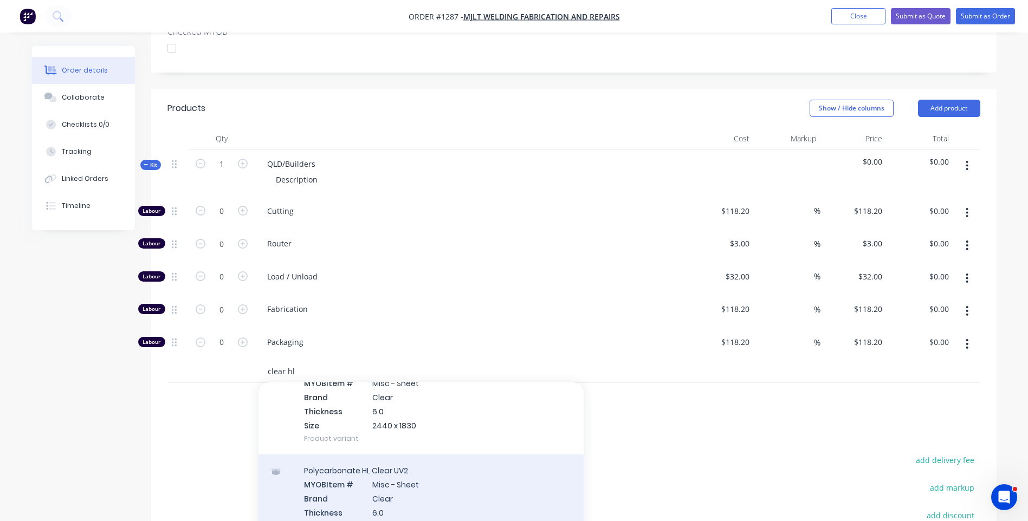
type input "clear hl"
click at [397, 464] on div "Polycarbonate HL Clear UV2 MYOB Item # Misc - Sheet Brand Clear Thickness 6.0 S…" at bounding box center [420, 504] width 325 height 101
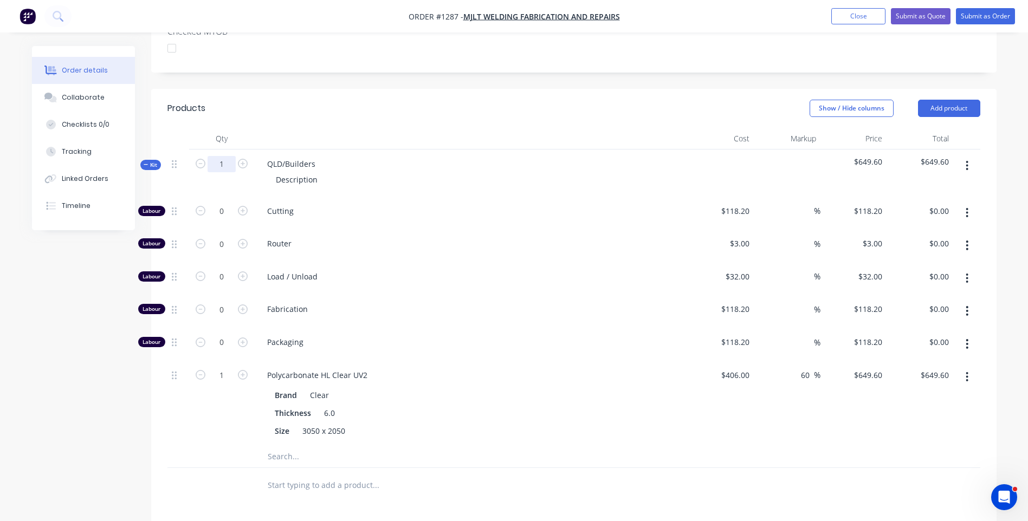
click at [228, 156] on input "1" at bounding box center [221, 164] width 28 height 16
type input "44"
type input "$28,582.40"
click at [323, 150] on div "QLD/Builders Description" at bounding box center [470, 173] width 433 height 47
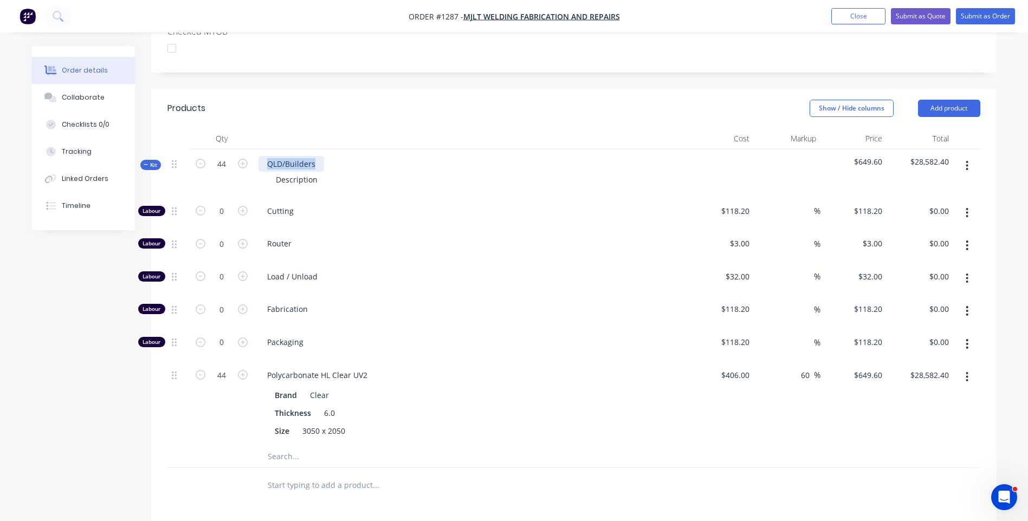
drag, startPoint x: 321, startPoint y: 139, endPoint x: 255, endPoint y: 135, distance: 65.7
click at [255, 150] on div "QLD/Builders Description" at bounding box center [470, 173] width 433 height 47
drag, startPoint x: 321, startPoint y: 157, endPoint x: 268, endPoint y: 150, distance: 53.6
click at [268, 172] on div "Description" at bounding box center [296, 180] width 59 height 16
click at [226, 219] on input "44" at bounding box center [221, 211] width 28 height 16
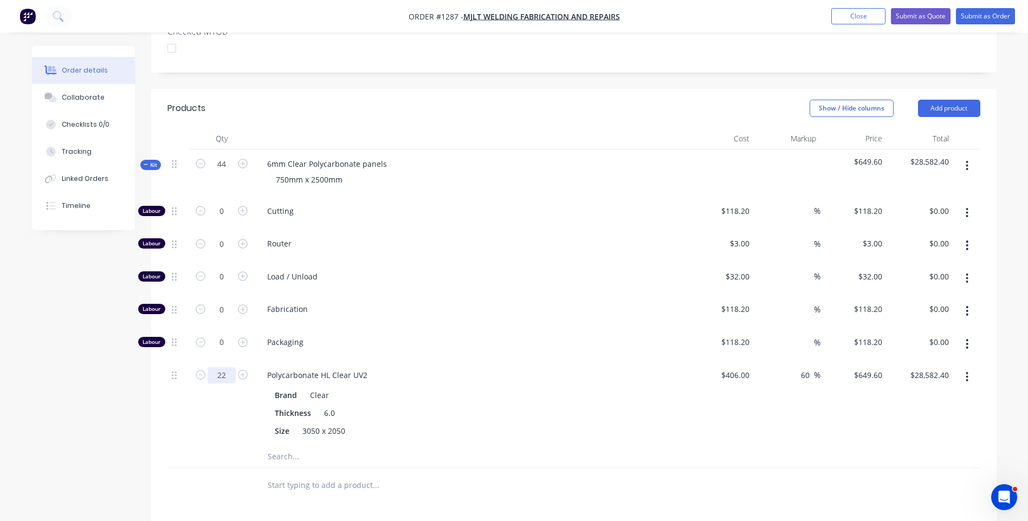
type input "22"
type input "$14,291.20"
click at [523, 367] on div "Polycarbonate HL Clear UV2" at bounding box center [470, 375] width 425 height 16
click at [229, 203] on input "0" at bounding box center [221, 211] width 28 height 16
type input "22"
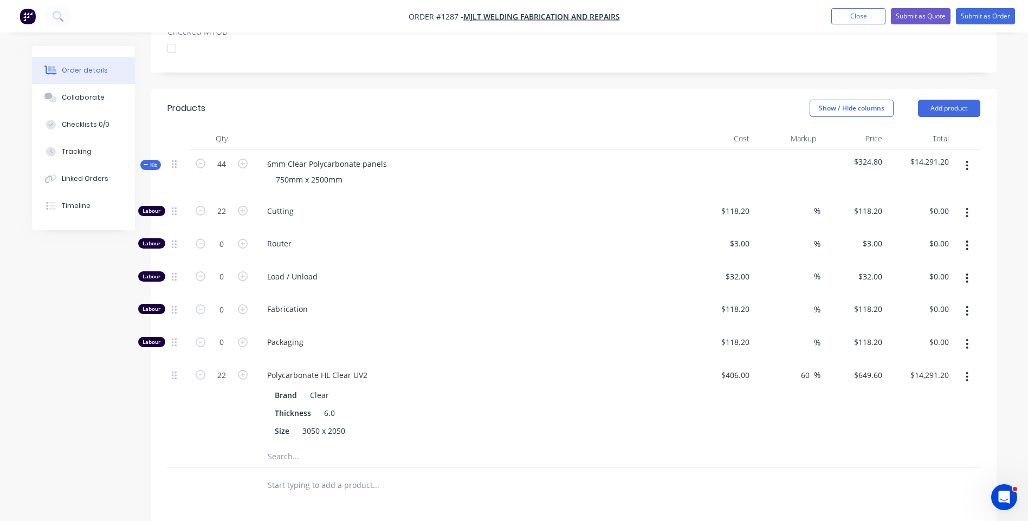
type input "$2,600.40"
click at [541, 232] on div "Router" at bounding box center [470, 245] width 433 height 33
click at [950, 100] on button "Add product" at bounding box center [949, 108] width 62 height 17
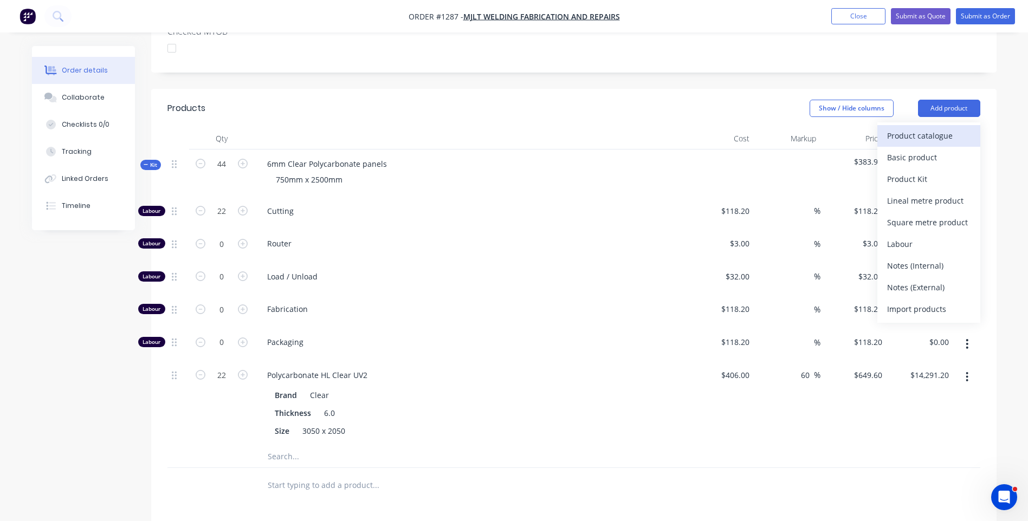
click at [910, 128] on div "Product catalogue" at bounding box center [928, 136] width 83 height 16
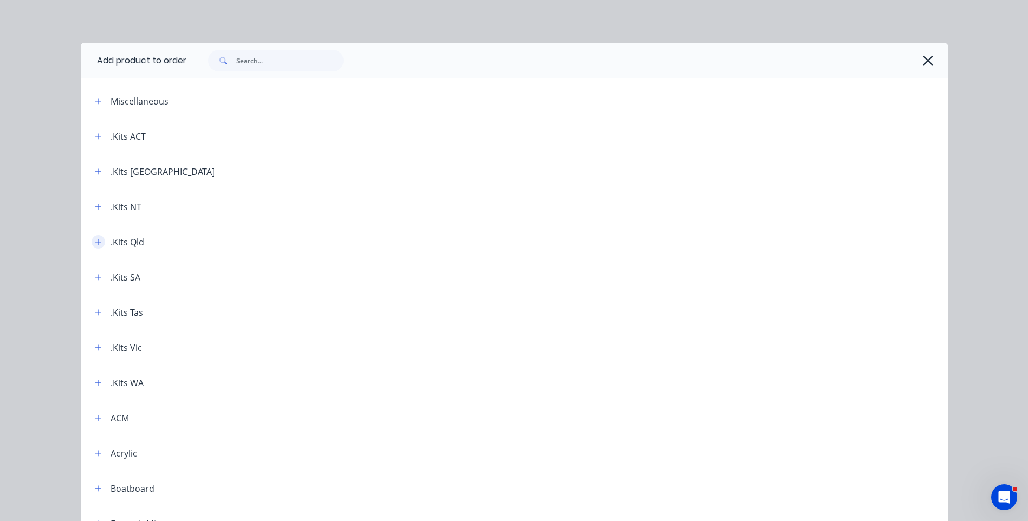
click at [95, 241] on icon "button" at bounding box center [98, 242] width 7 height 8
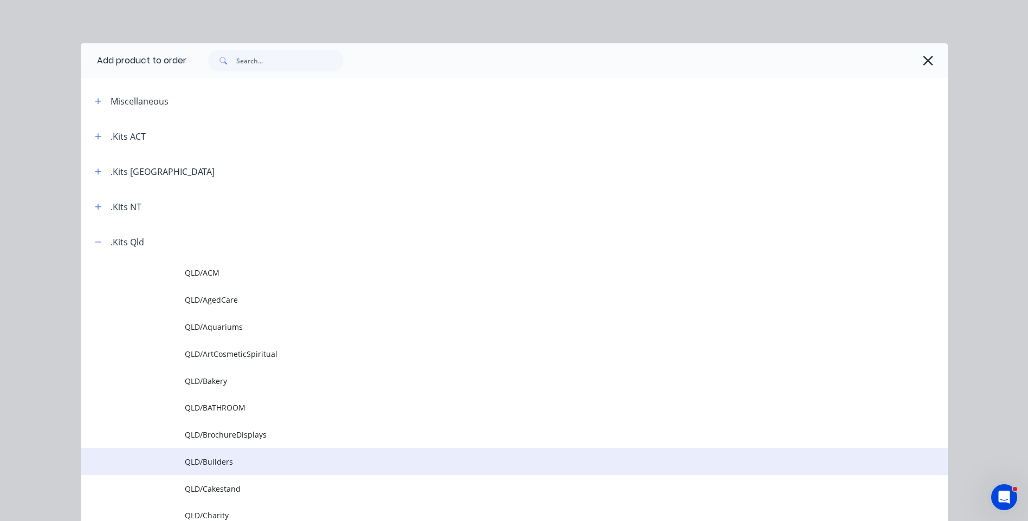
click at [212, 465] on span "QLD/Builders" at bounding box center [490, 461] width 610 height 11
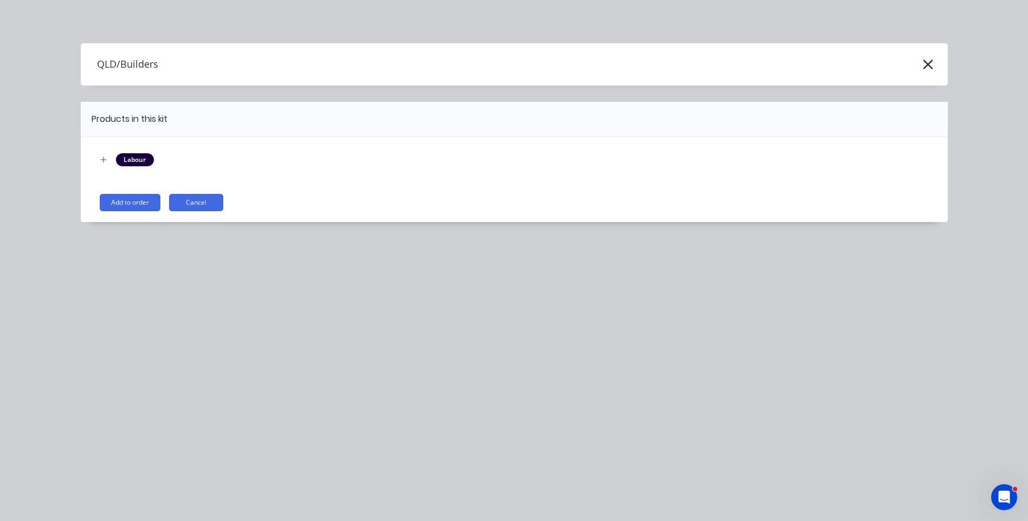
click at [150, 203] on button "Add to order" at bounding box center [130, 202] width 61 height 17
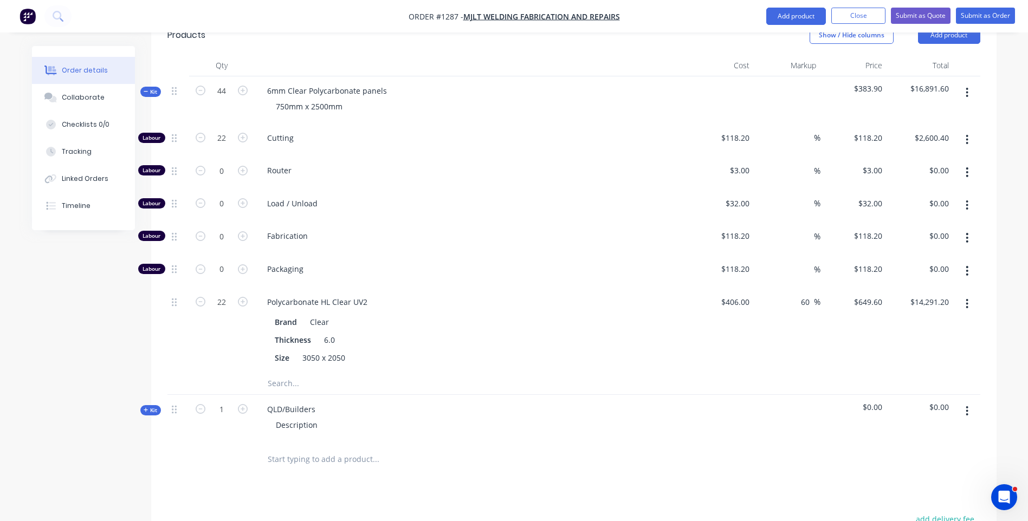
scroll to position [379, 0]
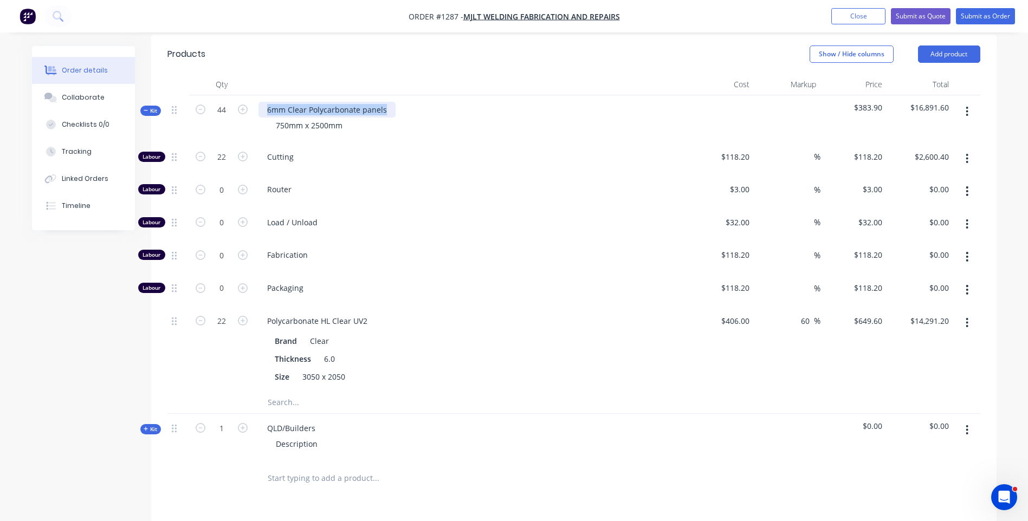
drag, startPoint x: 385, startPoint y: 83, endPoint x: 263, endPoint y: 88, distance: 122.5
click at [263, 102] on div "6mm Clear Polycarbonate panels" at bounding box center [326, 110] width 137 height 16
copy div "6mm Clear Polycarbonate panels"
drag, startPoint x: 314, startPoint y: 402, endPoint x: 261, endPoint y: 400, distance: 53.7
click at [261, 420] on div "QLD/Builders" at bounding box center [291, 428] width 66 height 16
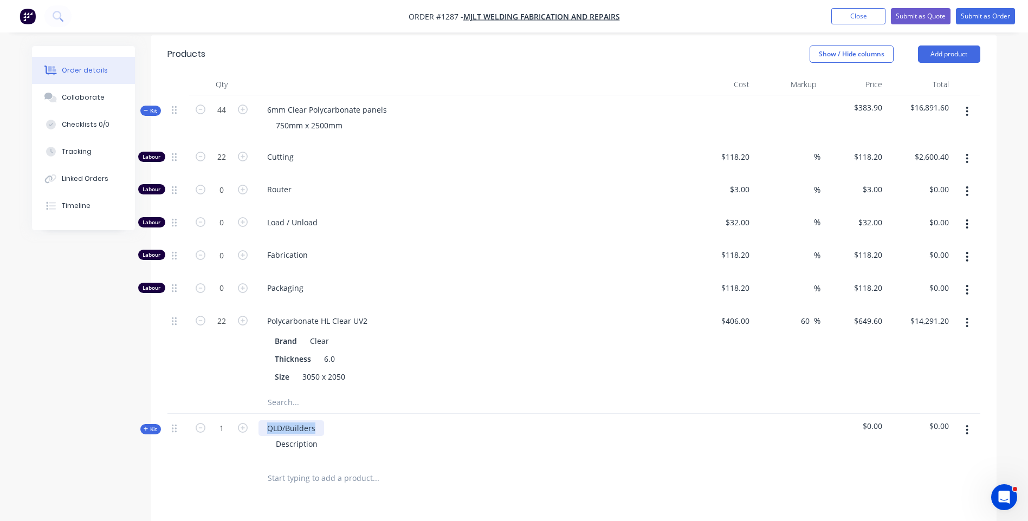
paste div
drag, startPoint x: 316, startPoint y: 416, endPoint x: 274, endPoint y: 418, distance: 41.8
click at [274, 436] on div "Description" at bounding box center [296, 444] width 59 height 16
click at [146, 426] on icon at bounding box center [146, 428] width 5 height 5
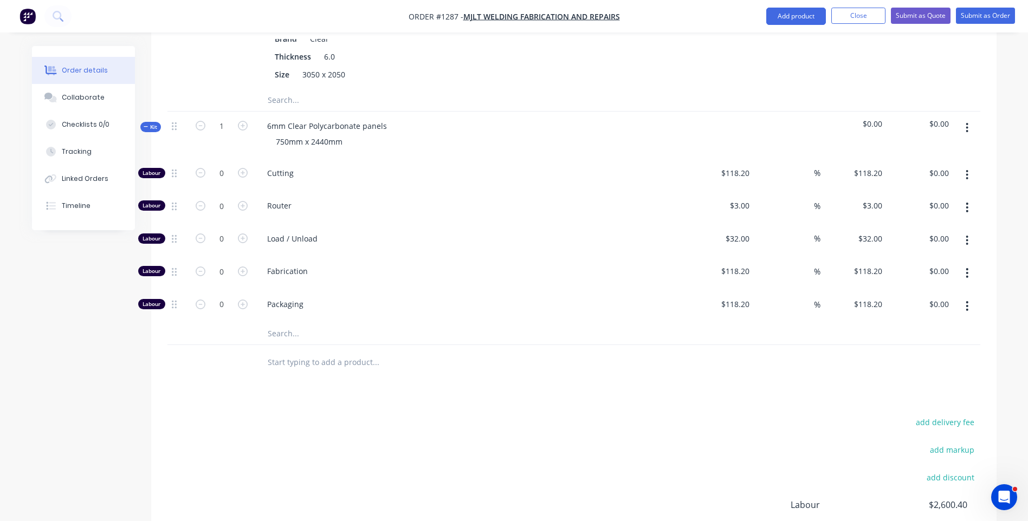
scroll to position [704, 0]
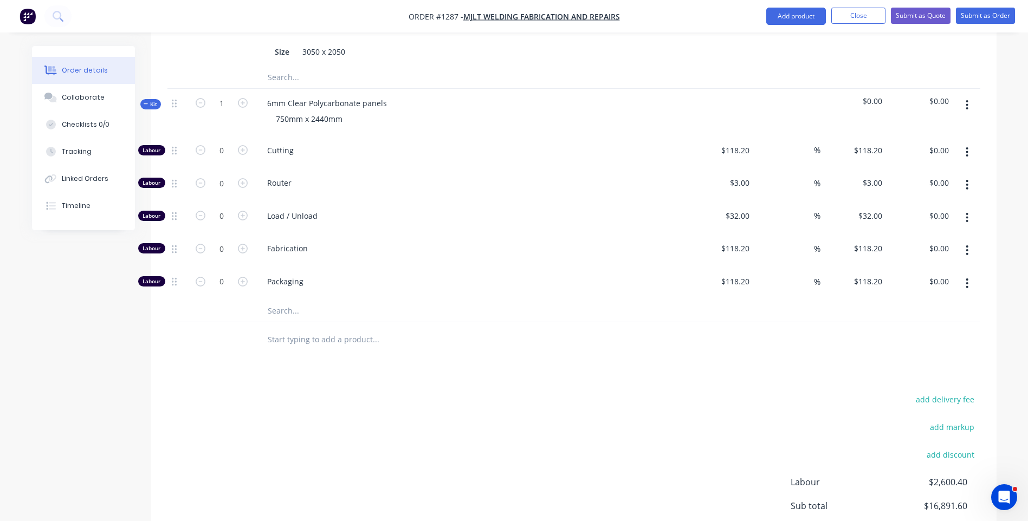
click at [274, 300] on input "text" at bounding box center [375, 311] width 217 height 22
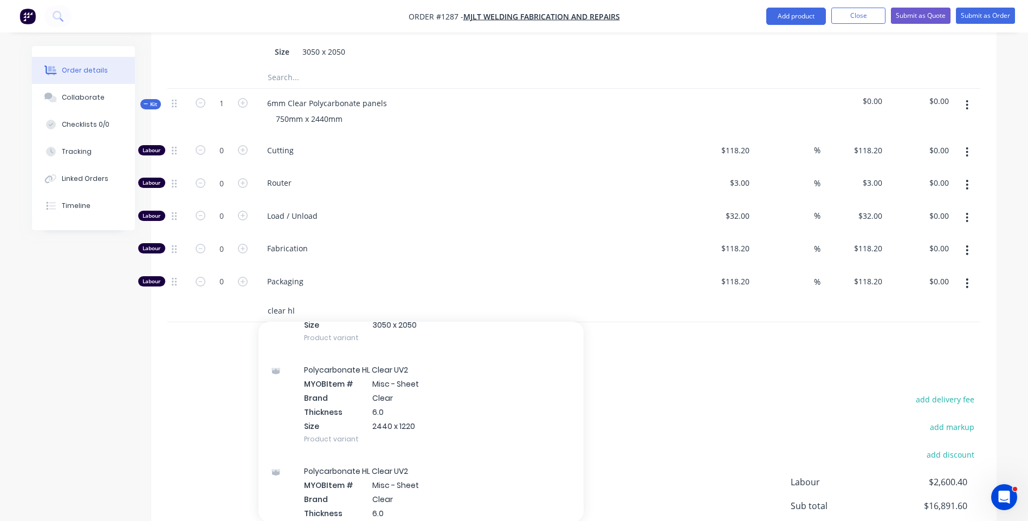
scroll to position [867, 0]
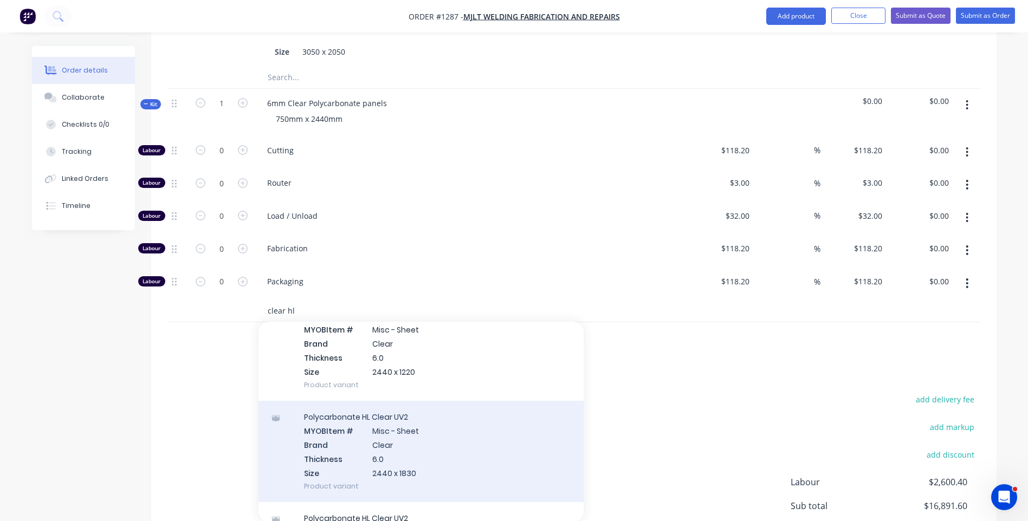
type input "clear hl"
click at [388, 402] on div "Polycarbonate HL Clear UV2 MYOB Item # Misc - Sheet Brand Clear Thickness 6.0 S…" at bounding box center [420, 451] width 325 height 101
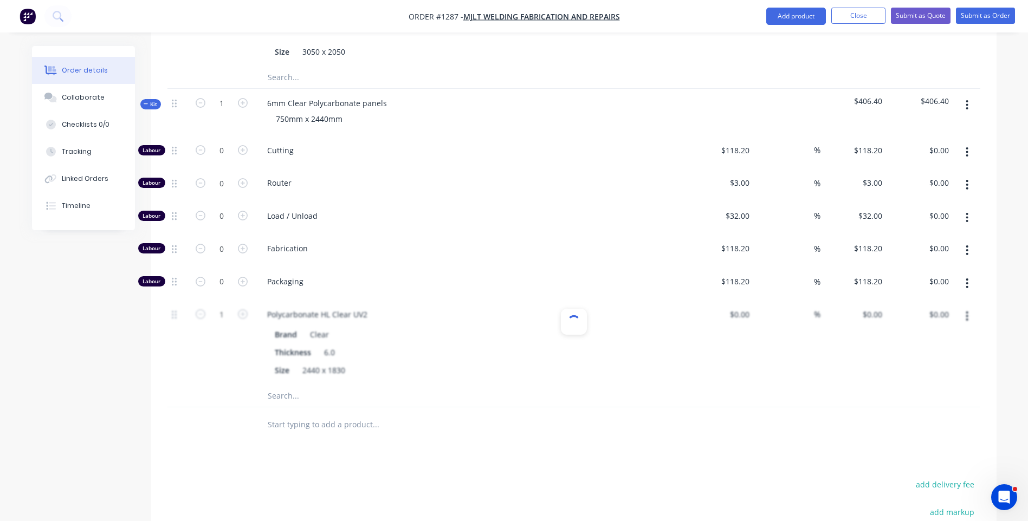
type input "$254.00"
type input "60"
type input "$406.40"
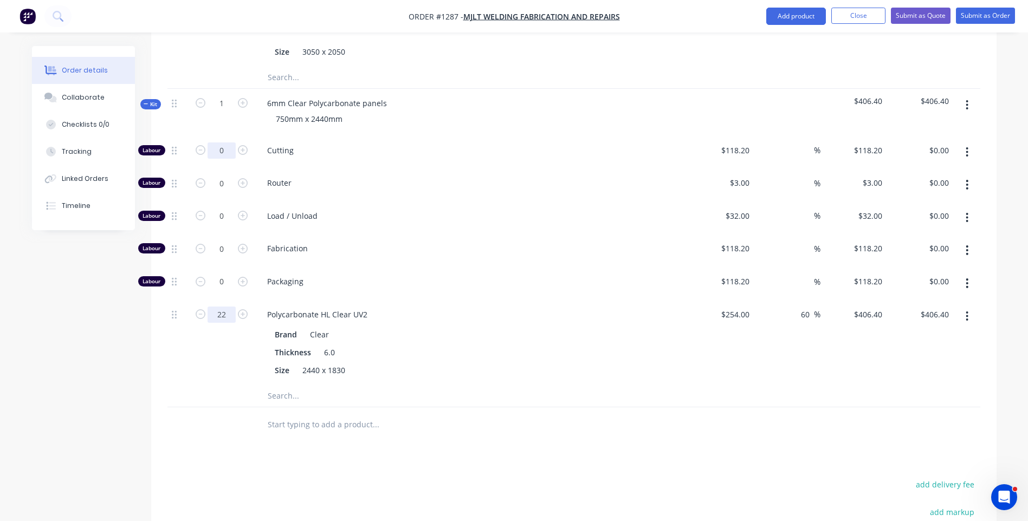
type input "22"
type input "$8,940.80"
type input "22"
type input "118.2"
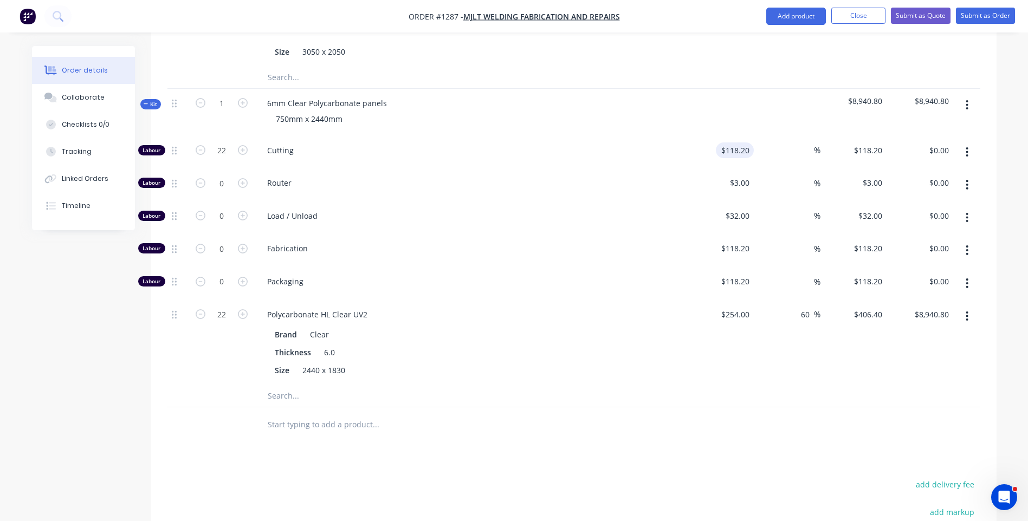
type input "$2,600.40"
click at [728, 142] on div "118.2 $118.20" at bounding box center [735, 150] width 38 height 16
type input "$10.00"
type input "$220.00"
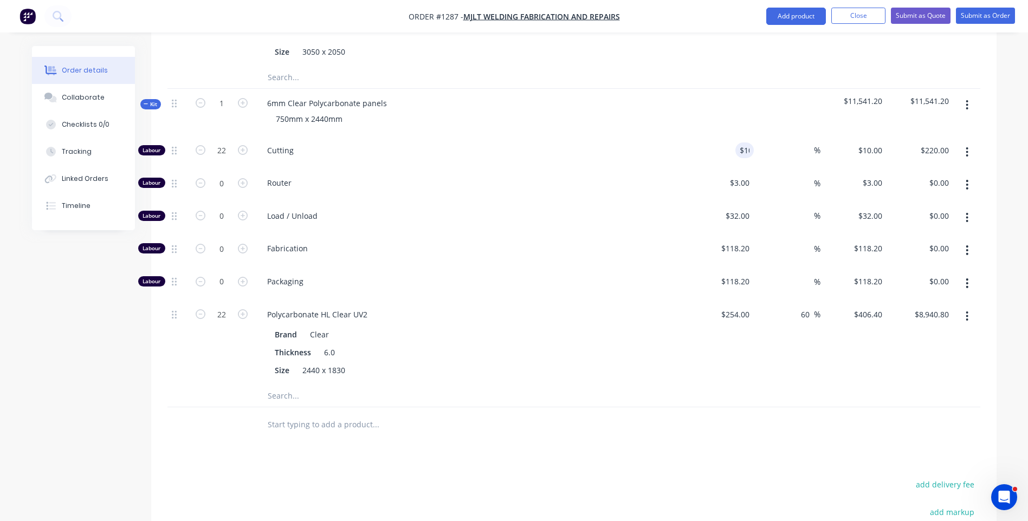
click at [657, 202] on div "Load / Unload" at bounding box center [470, 218] width 433 height 33
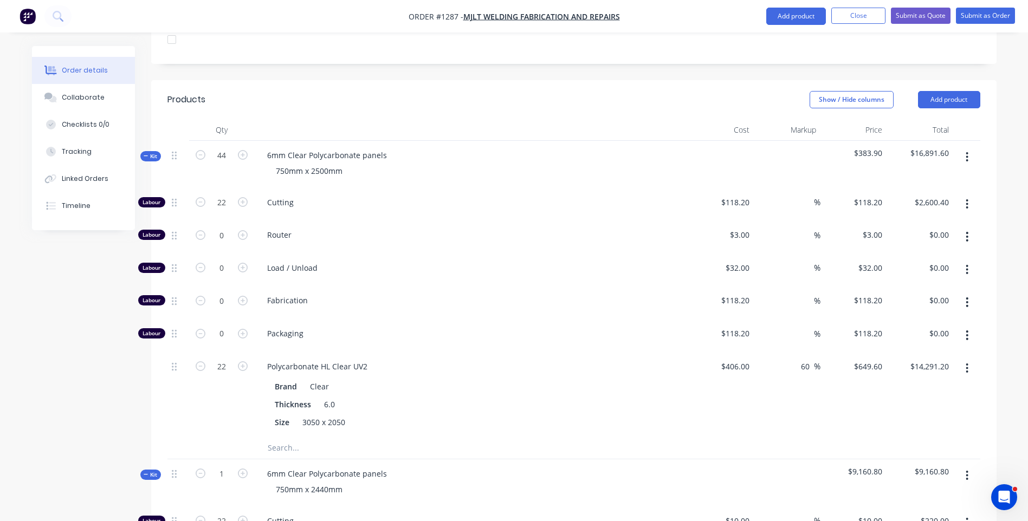
scroll to position [325, 0]
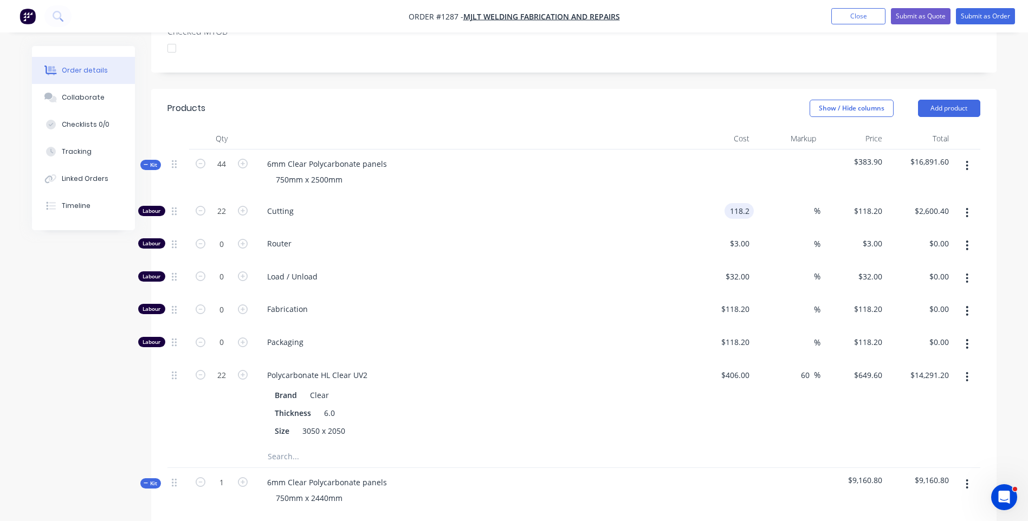
click at [730, 203] on input "118.2" at bounding box center [741, 211] width 25 height 16
type input "$10.00"
type input "$220.00"
click at [606, 197] on div "Cutting" at bounding box center [470, 213] width 433 height 33
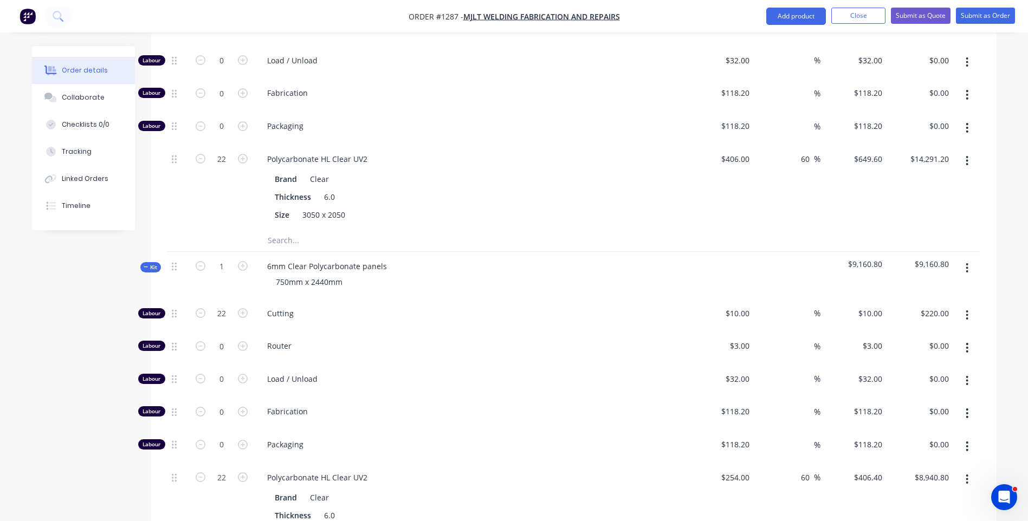
scroll to position [542, 0]
type input "44"
type input "968"
type input "$9,680.00"
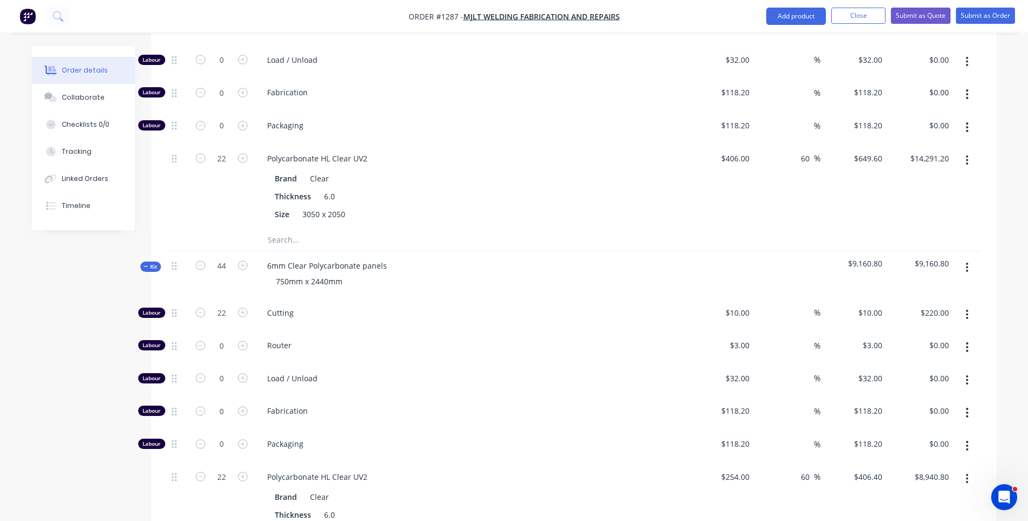
type input "968"
type input "$393,395.20"
click at [504, 229] on div at bounding box center [420, 240] width 325 height 22
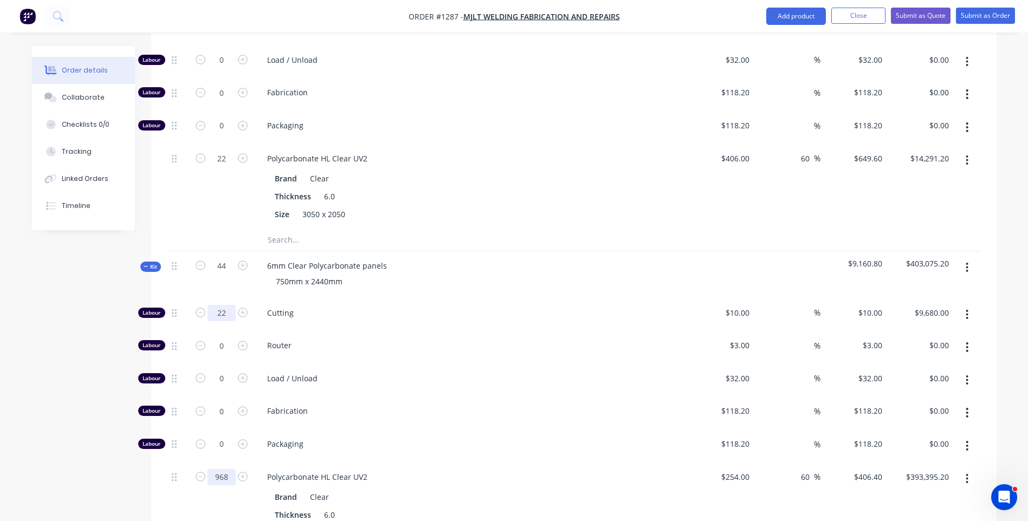
type input "22"
type input "$220.00"
type input "22"
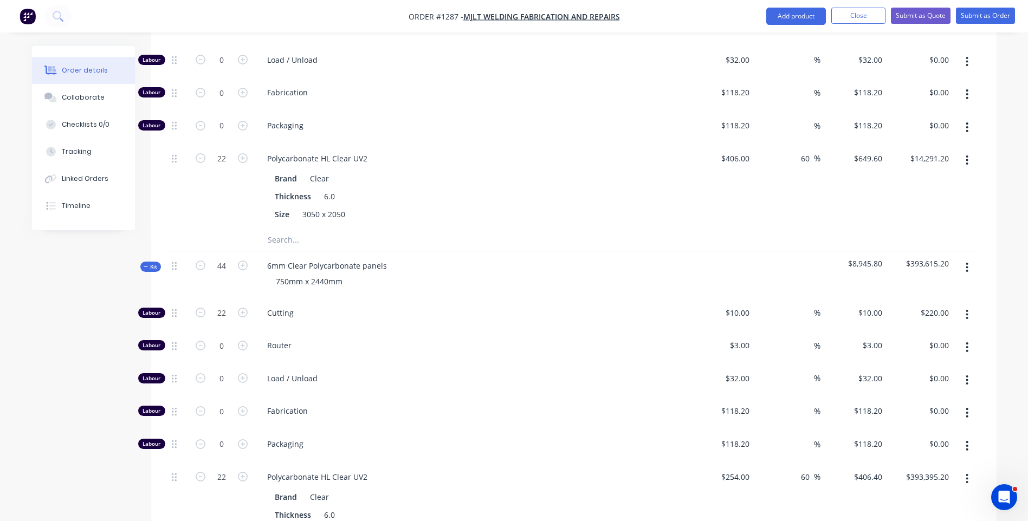
type input "$8,940.80"
click at [475, 397] on div "Fabrication" at bounding box center [470, 413] width 433 height 33
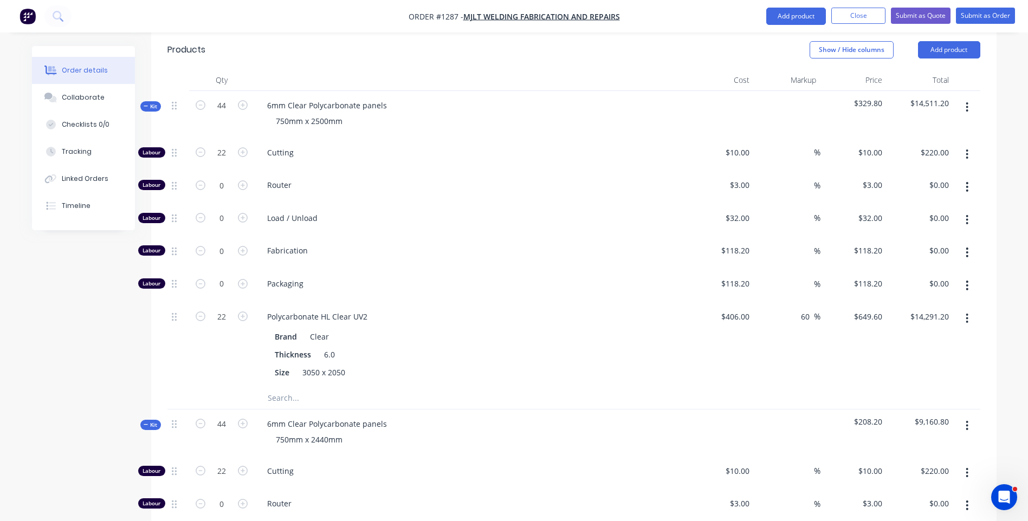
scroll to position [379, 0]
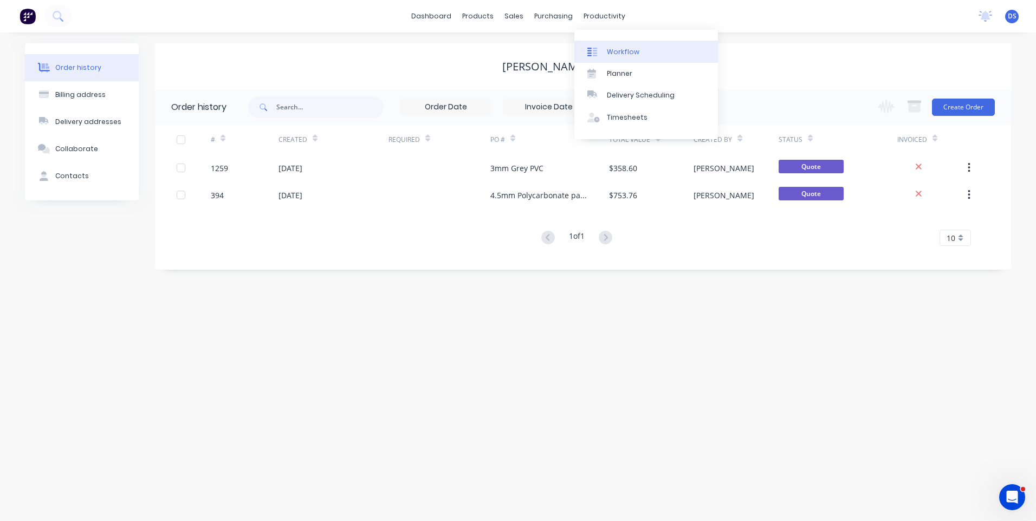
click at [618, 51] on div "Workflow" at bounding box center [623, 52] width 33 height 10
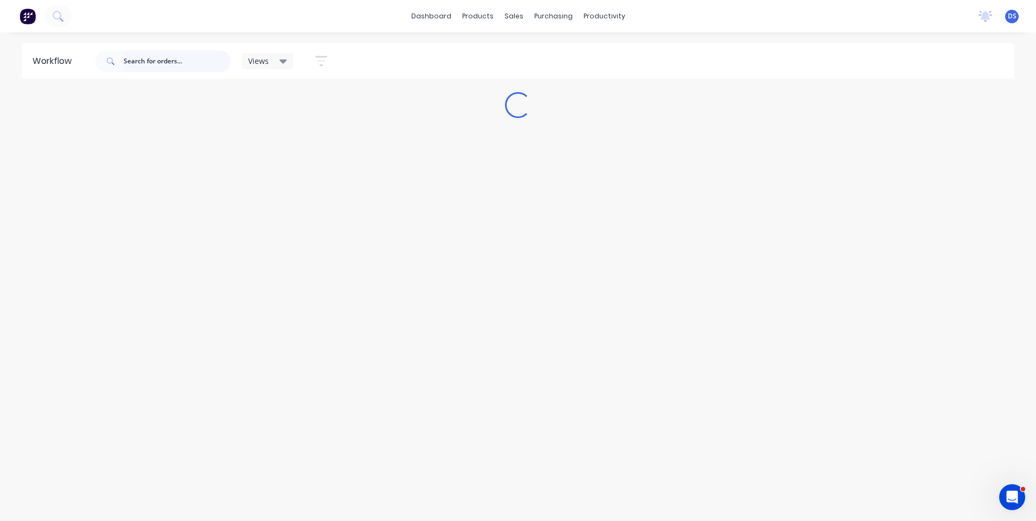
click at [172, 65] on input "text" at bounding box center [177, 61] width 107 height 22
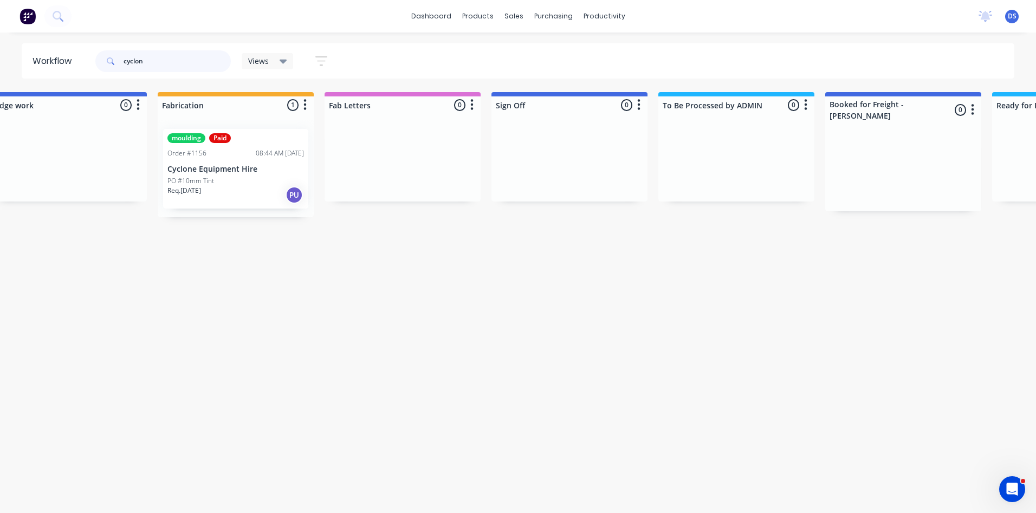
scroll to position [0, 1187]
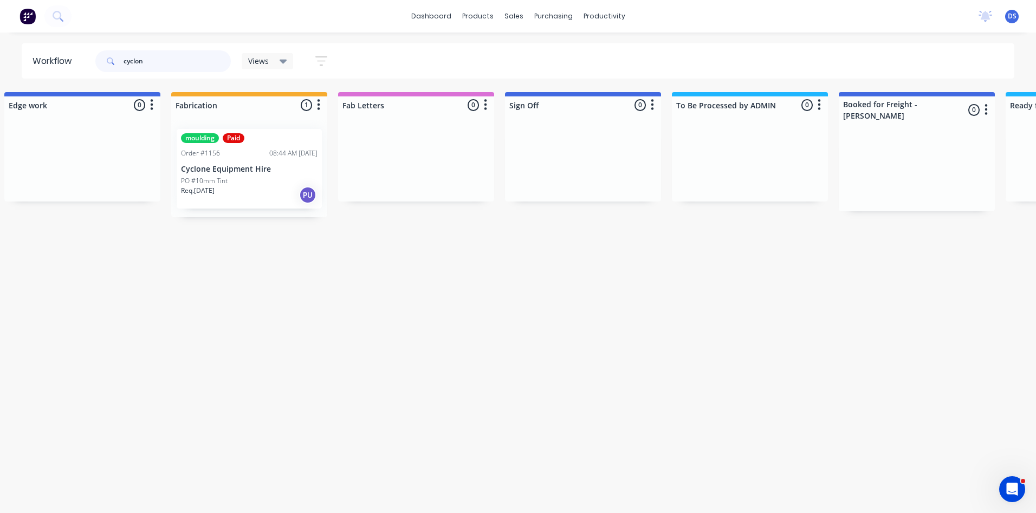
type input "cyclon"
click at [250, 186] on div "Req. 15/08/25 PU" at bounding box center [249, 195] width 137 height 18
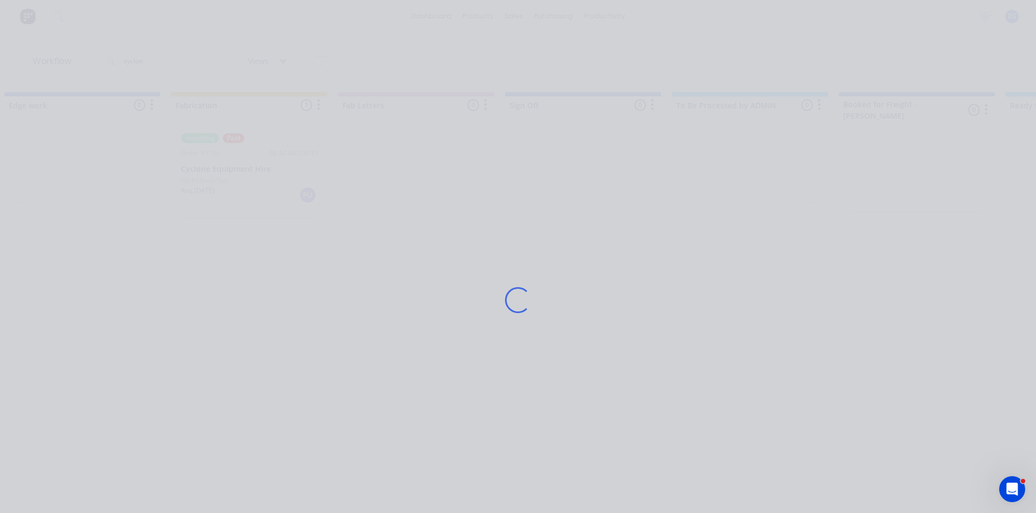
click at [251, 185] on div "Loading..." at bounding box center [518, 299] width 867 height 513
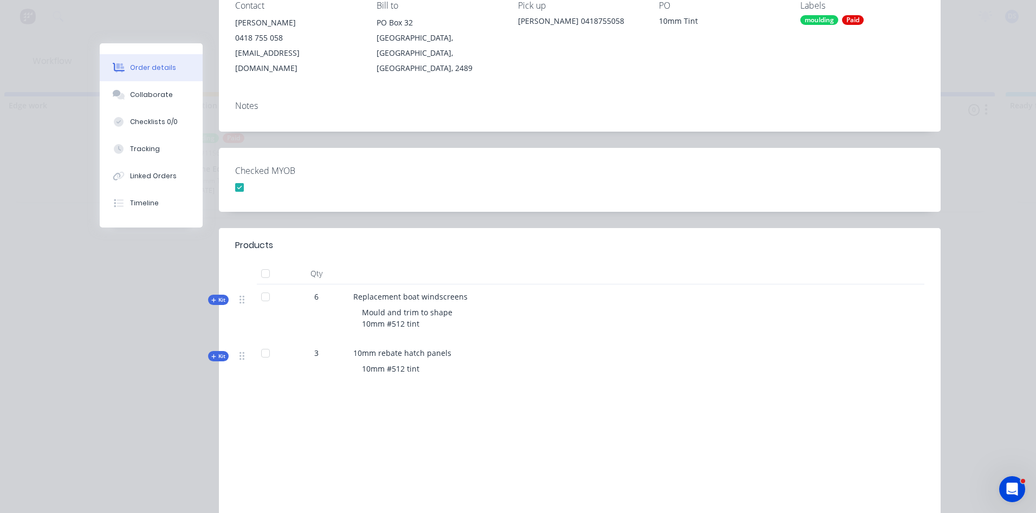
scroll to position [0, 0]
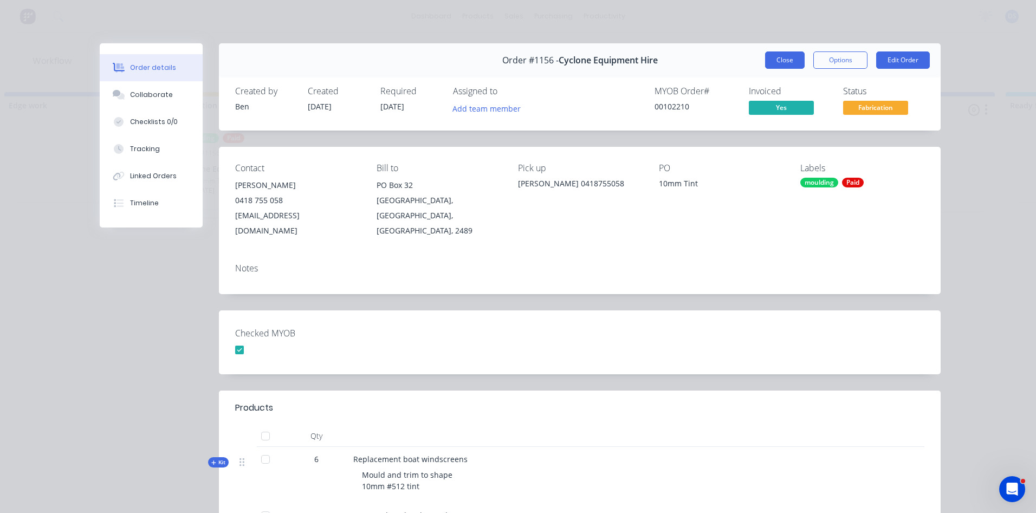
click at [768, 63] on button "Close" at bounding box center [785, 59] width 40 height 17
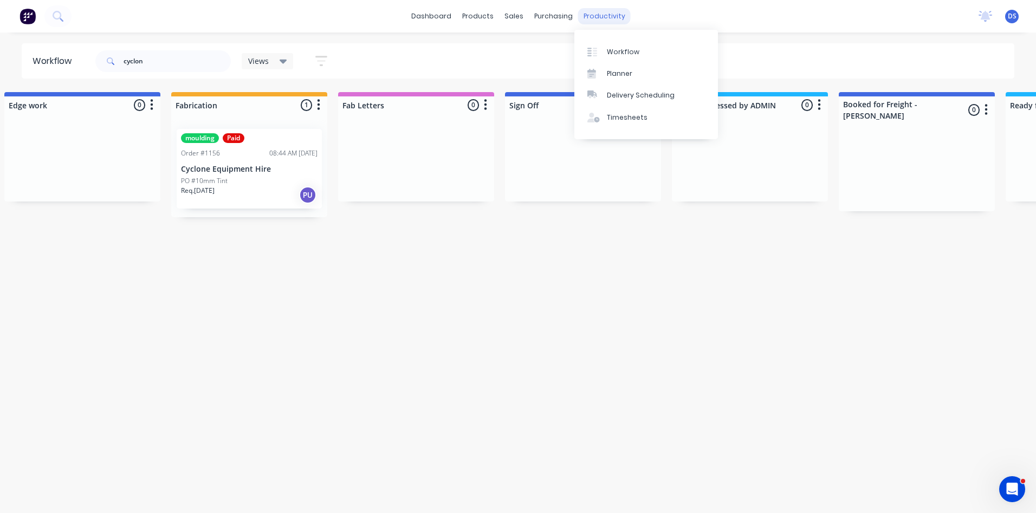
click at [597, 20] on div "productivity" at bounding box center [604, 16] width 53 height 16
drag, startPoint x: 159, startPoint y: 62, endPoint x: 106, endPoint y: 62, distance: 52.5
click at [106, 62] on div "cyclon" at bounding box center [162, 61] width 135 height 22
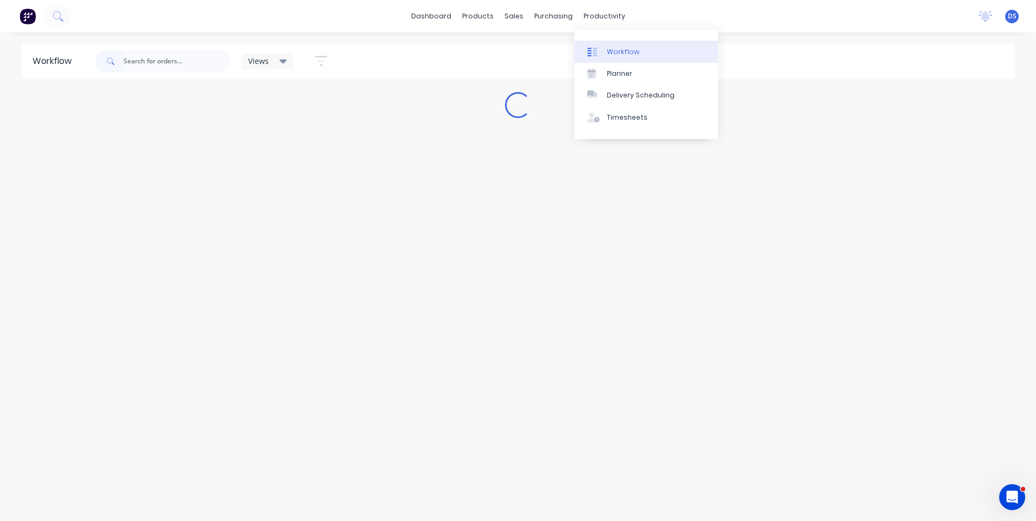
click at [614, 49] on div "Workflow" at bounding box center [623, 52] width 33 height 10
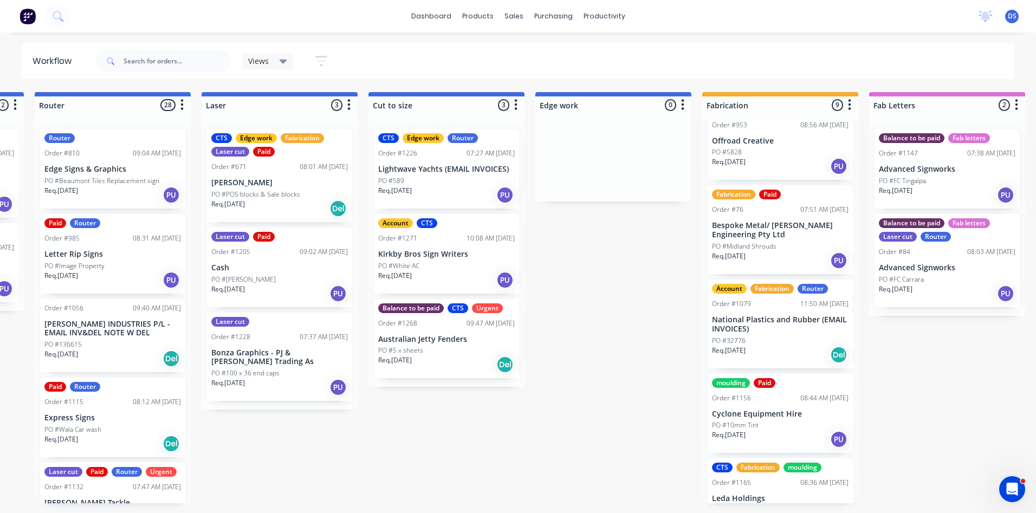
scroll to position [0, 673]
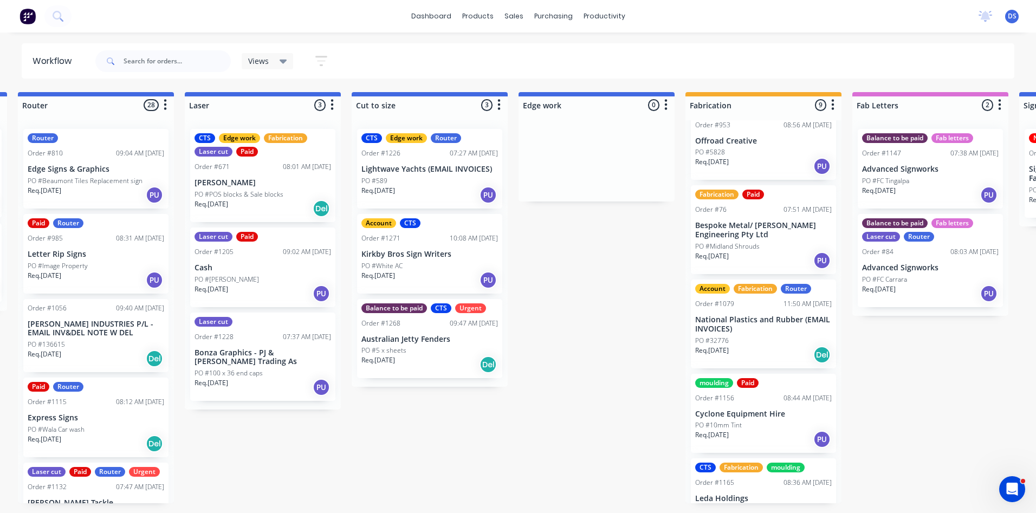
click at [709, 410] on p "Cyclone Equipment Hire" at bounding box center [763, 414] width 137 height 9
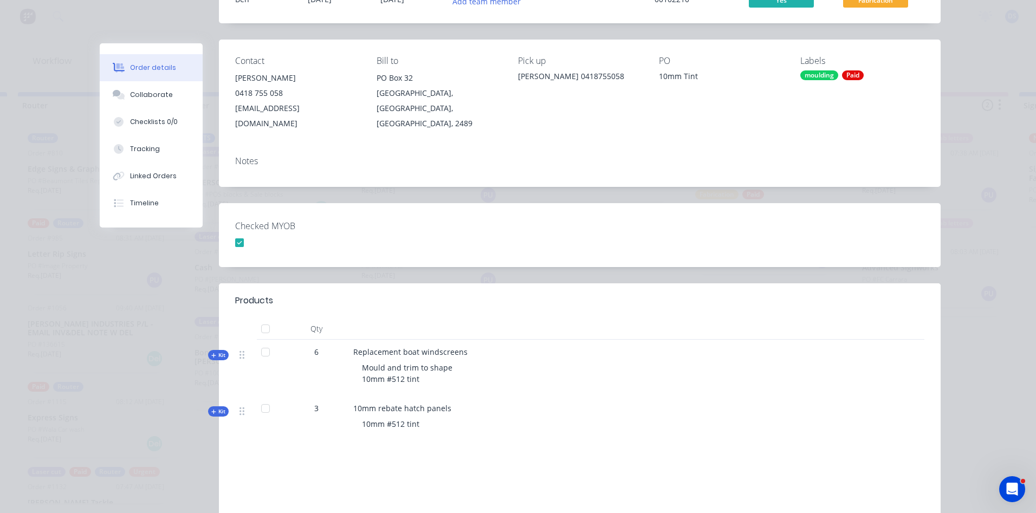
scroll to position [0, 0]
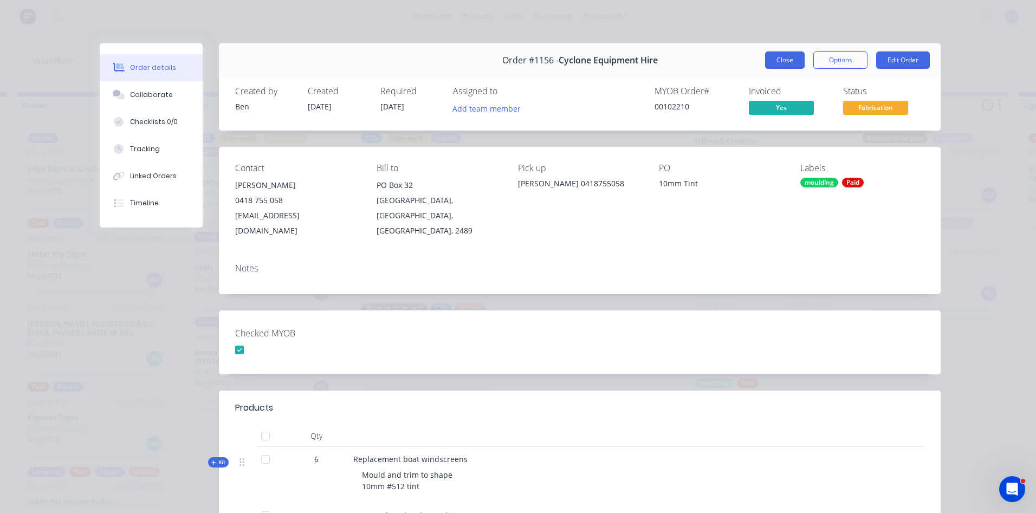
click at [776, 61] on button "Close" at bounding box center [785, 59] width 40 height 17
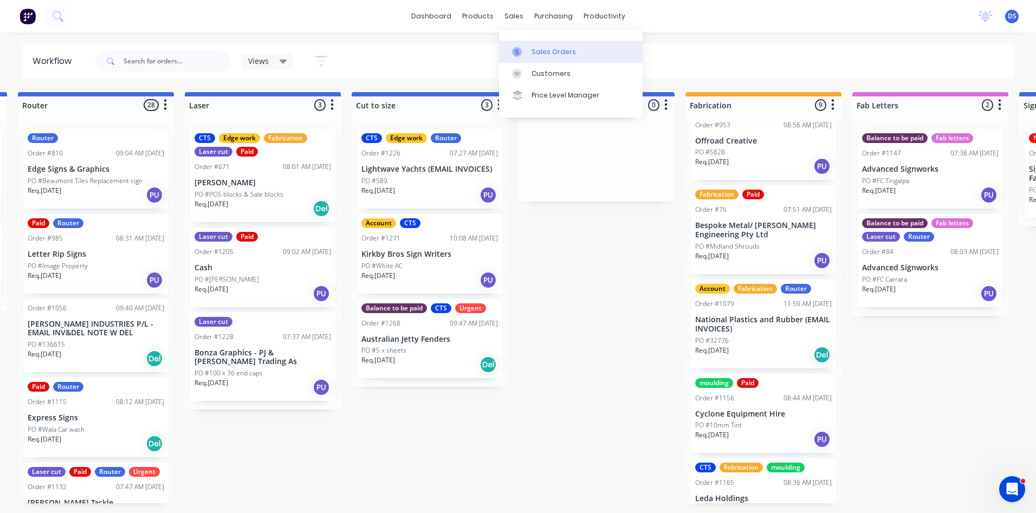
click at [543, 53] on div "Sales Orders" at bounding box center [553, 52] width 44 height 10
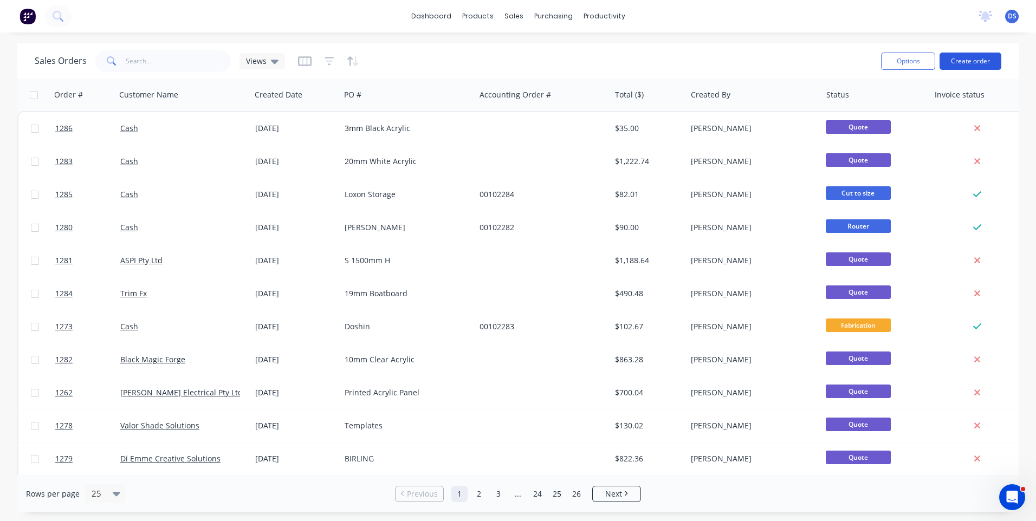
click at [967, 68] on button "Create order" at bounding box center [970, 61] width 62 height 17
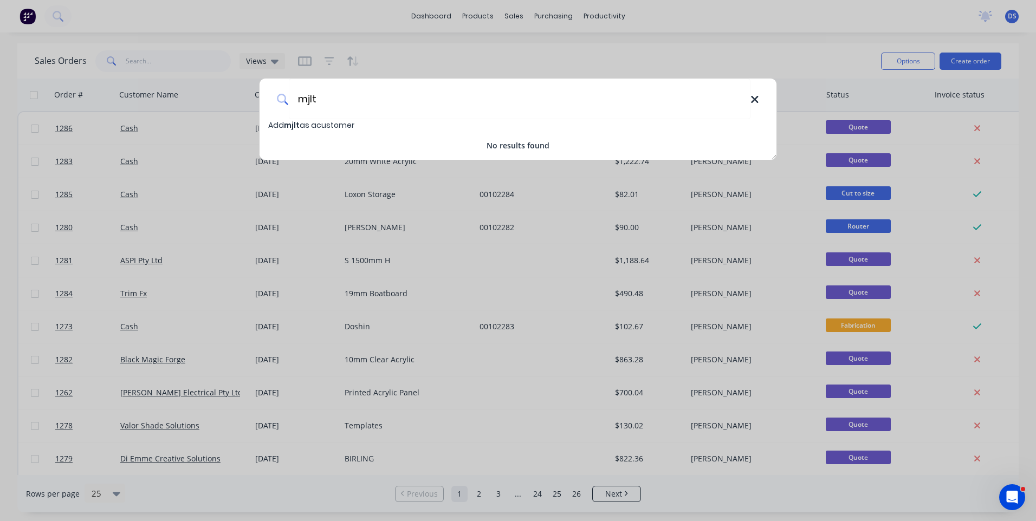
type input "mjlt"
click at [755, 102] on icon at bounding box center [754, 100] width 9 height 12
